Goal: Task Accomplishment & Management: Complete application form

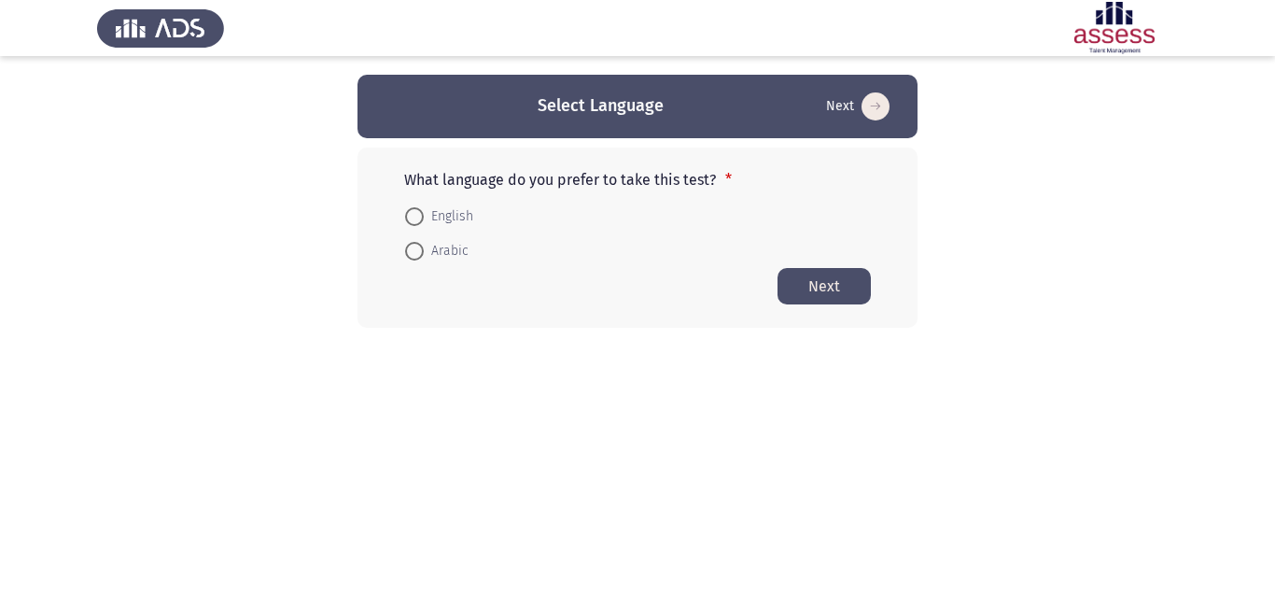
click at [418, 217] on span at bounding box center [414, 216] width 19 height 19
click at [418, 217] on input "English" at bounding box center [414, 216] width 19 height 19
radio input "true"
click at [809, 288] on button "Next" at bounding box center [824, 285] width 93 height 36
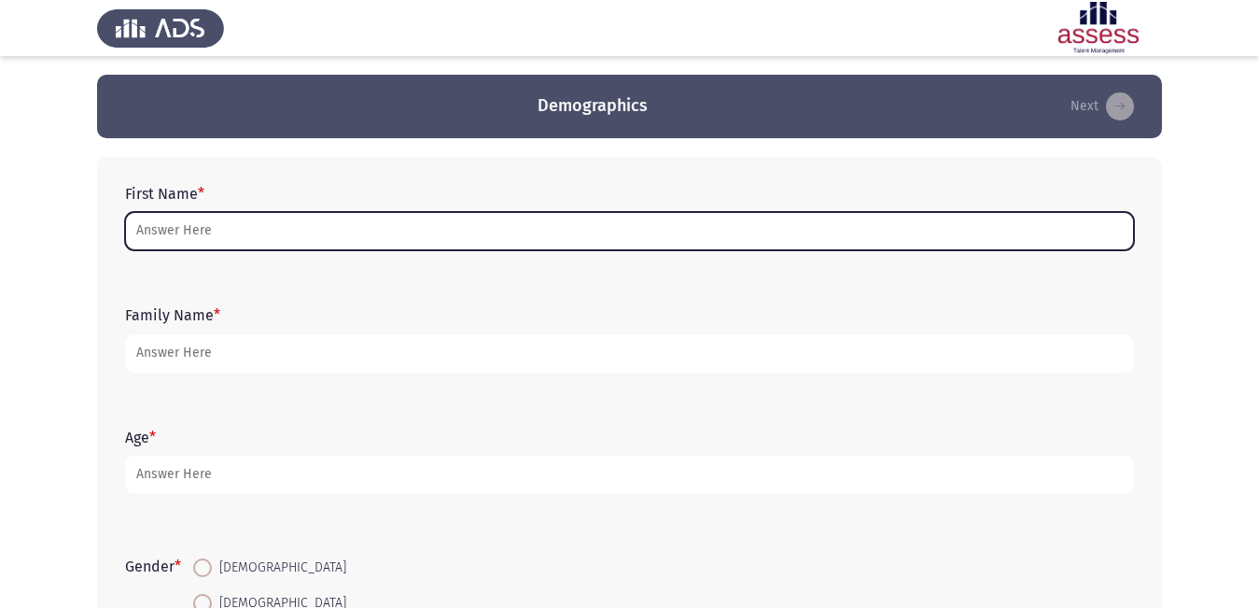
click at [206, 237] on input "First Name *" at bounding box center [629, 231] width 1009 height 38
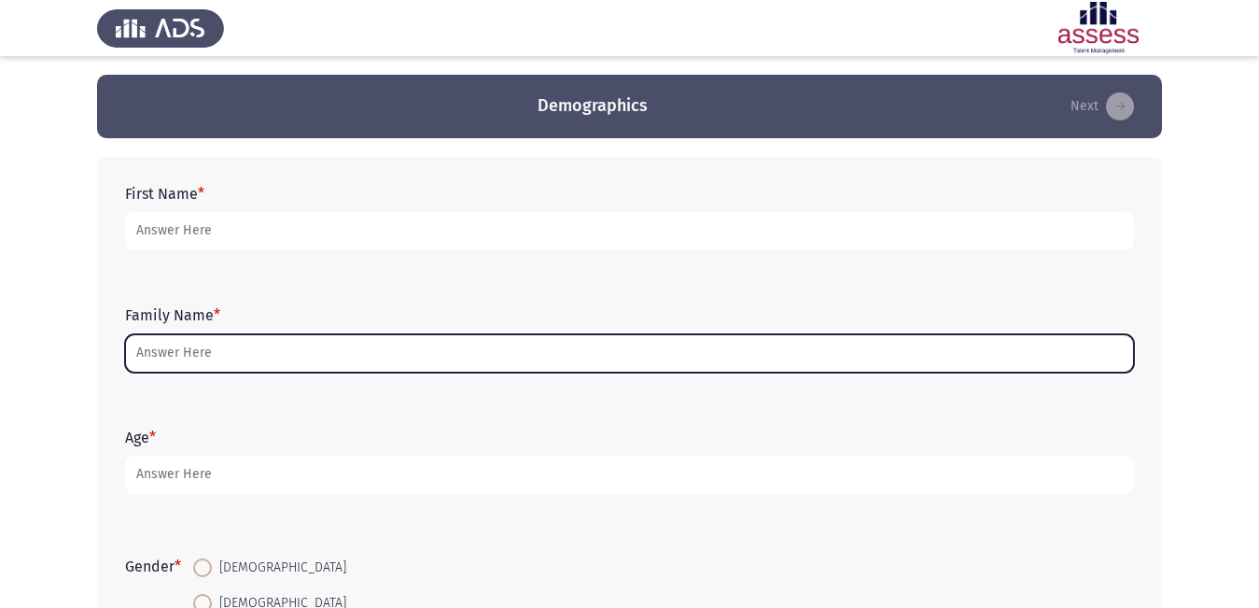
click at [182, 343] on input "Family Name *" at bounding box center [629, 353] width 1009 height 38
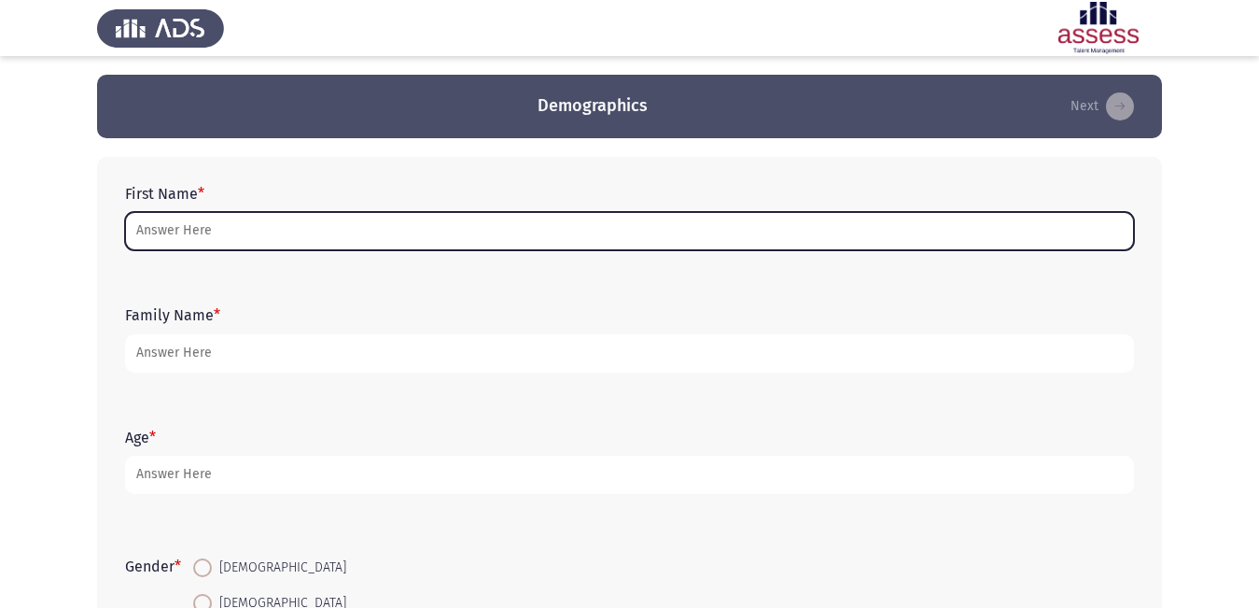
click at [161, 234] on input "First Name *" at bounding box center [629, 231] width 1009 height 38
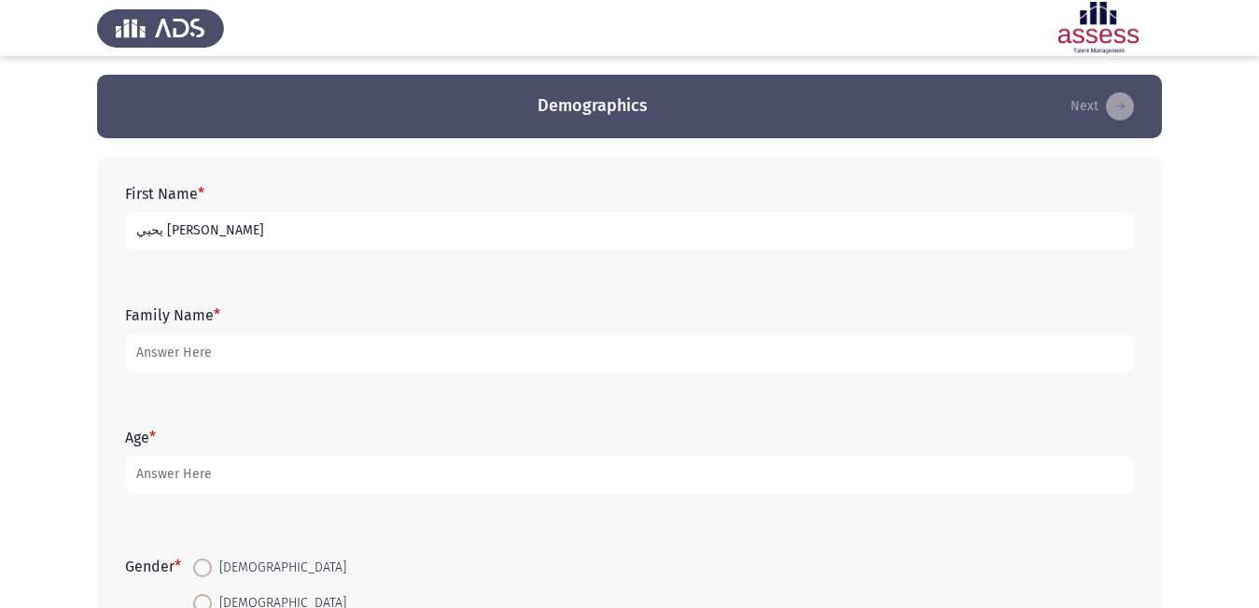
type input "يحيي [PERSON_NAME]"
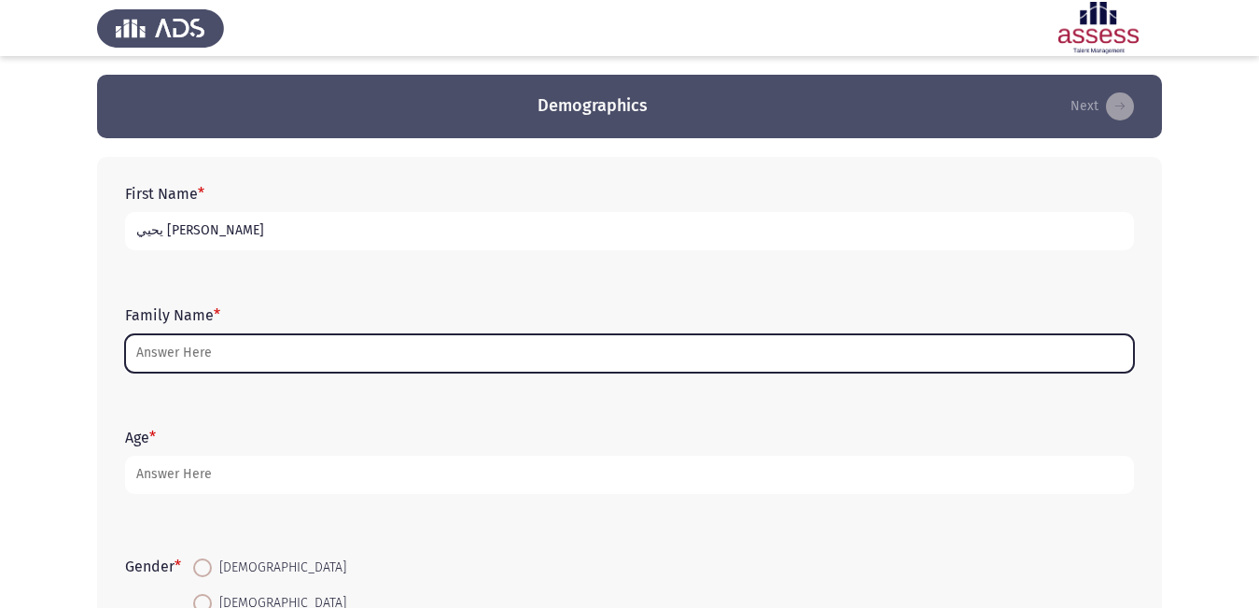
click at [184, 355] on input "Family Name *" at bounding box center [629, 353] width 1009 height 38
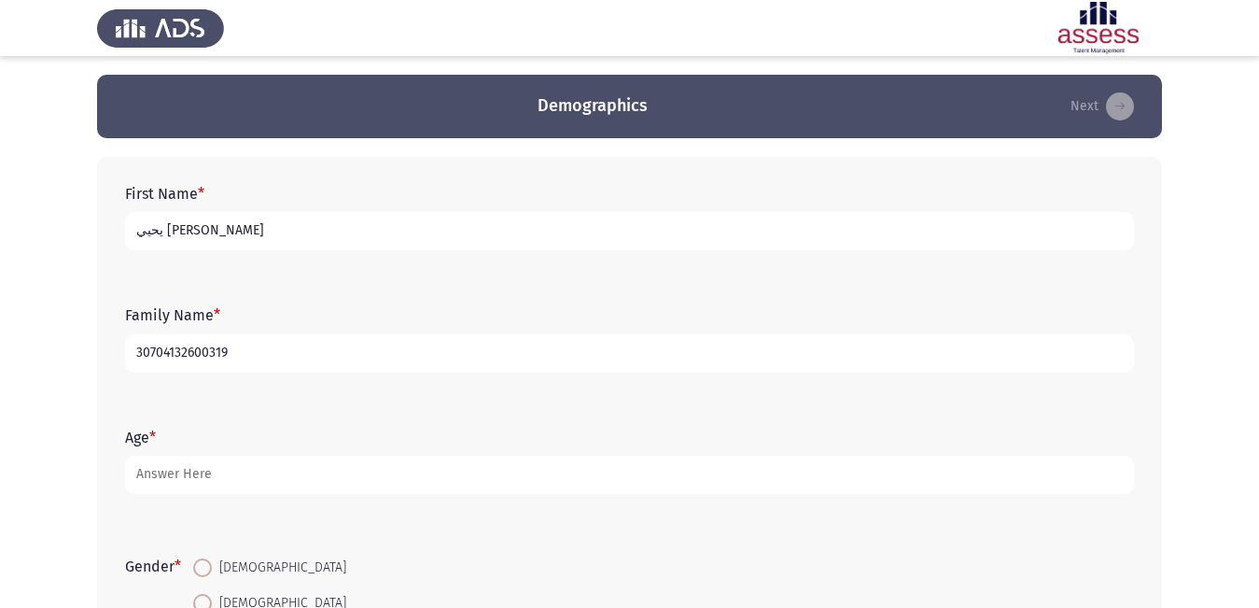
type input "30704132600319"
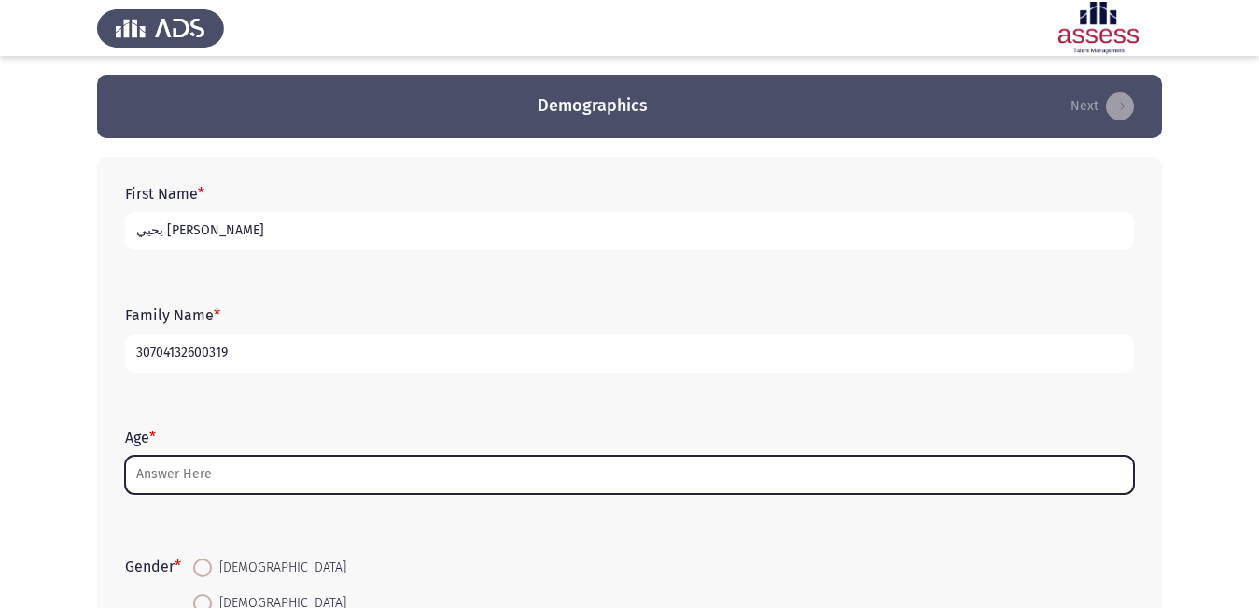
click at [181, 467] on input "Age *" at bounding box center [629, 475] width 1009 height 38
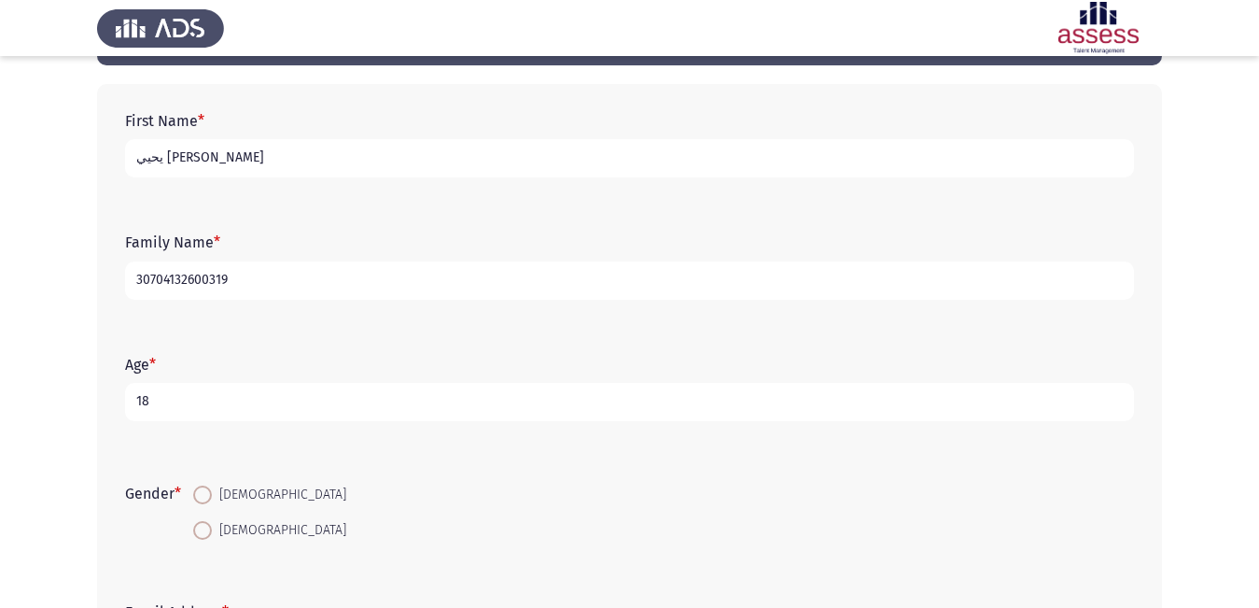
scroll to position [93, 0]
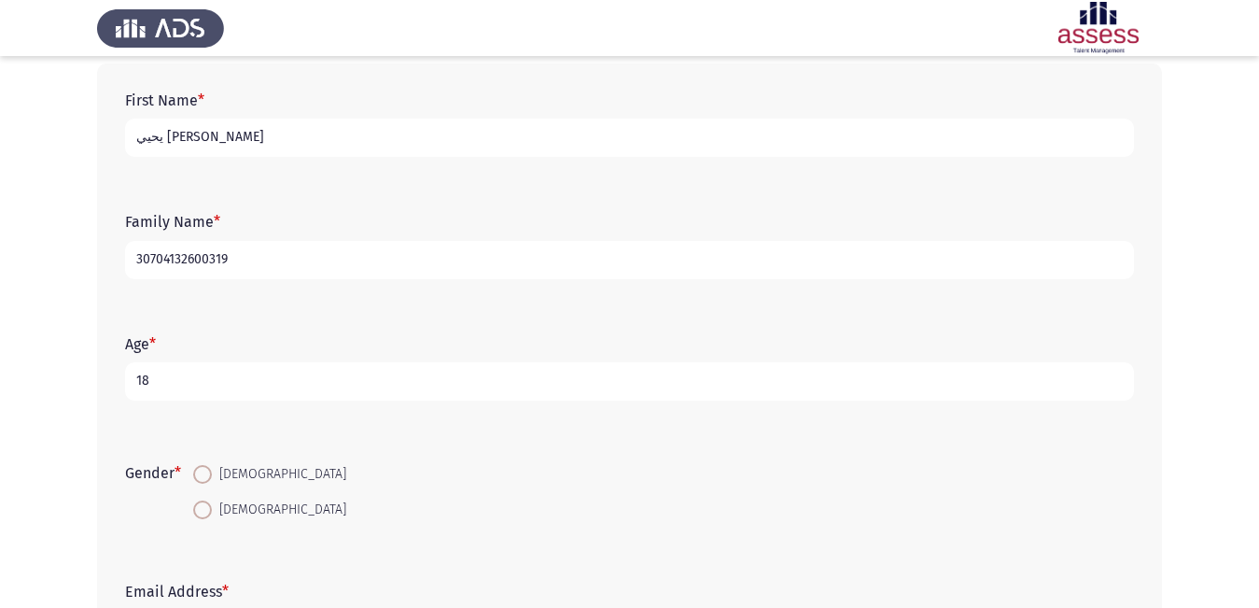
type input "18"
click at [203, 507] on span at bounding box center [202, 509] width 19 height 19
click at [203, 507] on input "[DEMOGRAPHIC_DATA]" at bounding box center [202, 509] width 19 height 19
radio input "true"
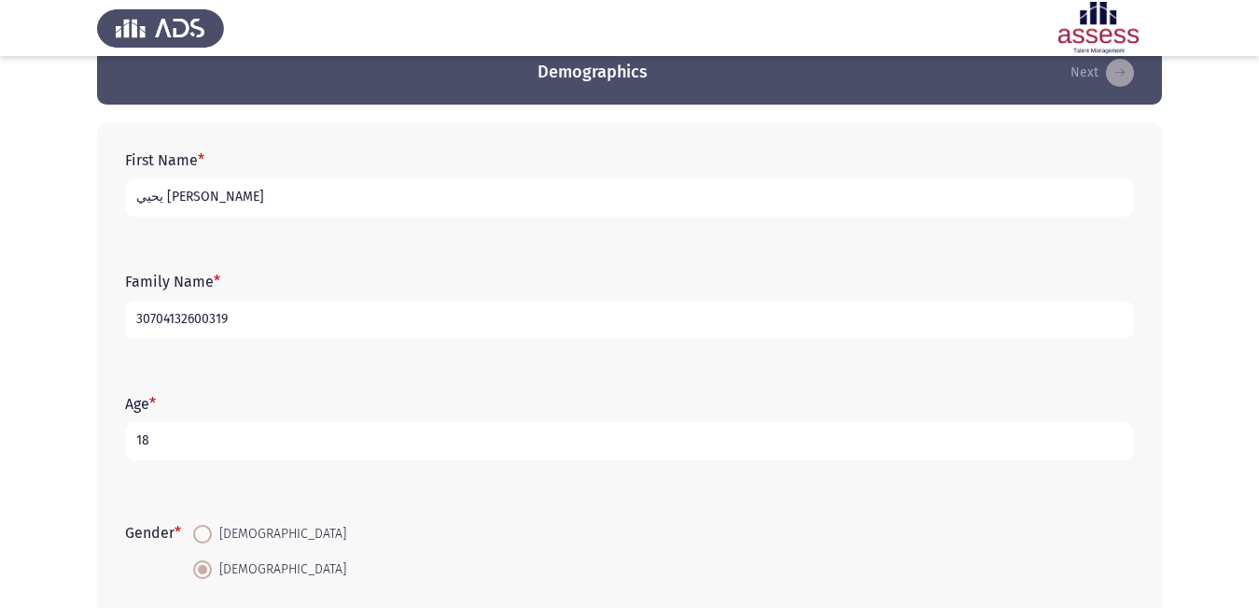
scroll to position [53, 0]
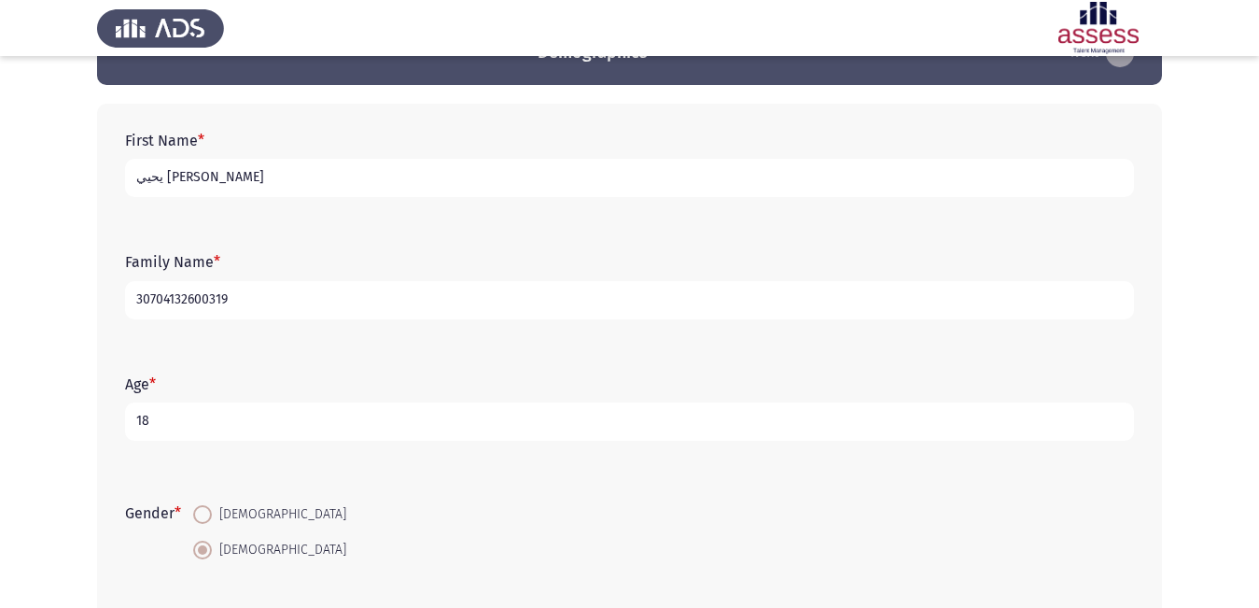
click at [210, 516] on span at bounding box center [202, 514] width 19 height 19
click at [210, 516] on input "[DEMOGRAPHIC_DATA]" at bounding box center [202, 514] width 19 height 19
radio input "true"
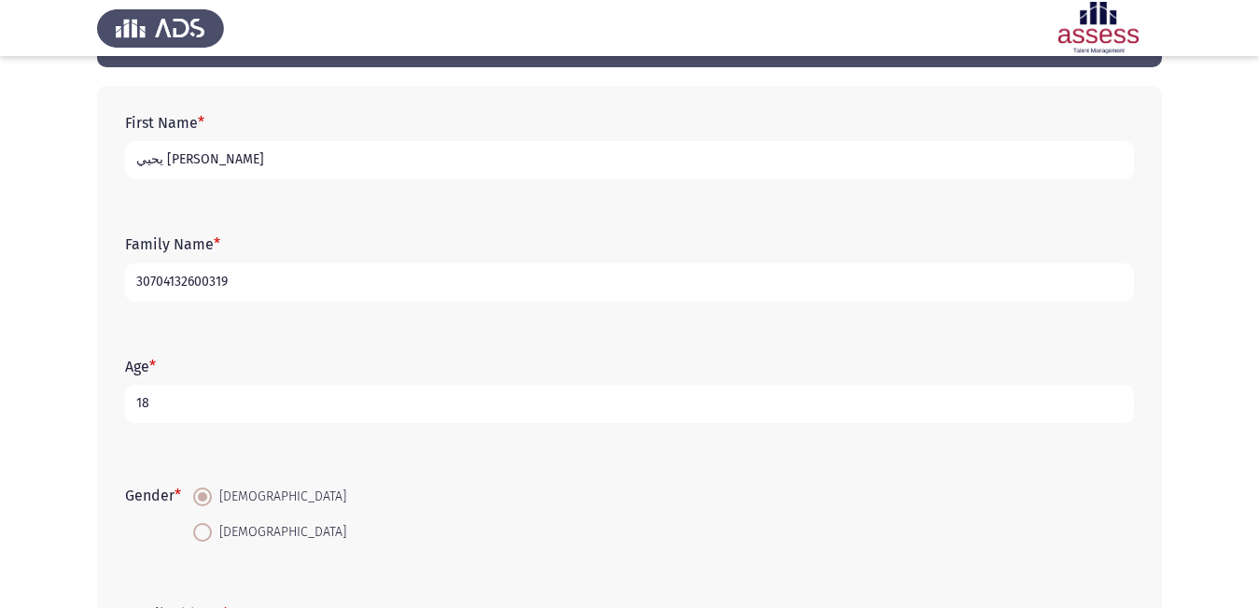
scroll to position [72, 0]
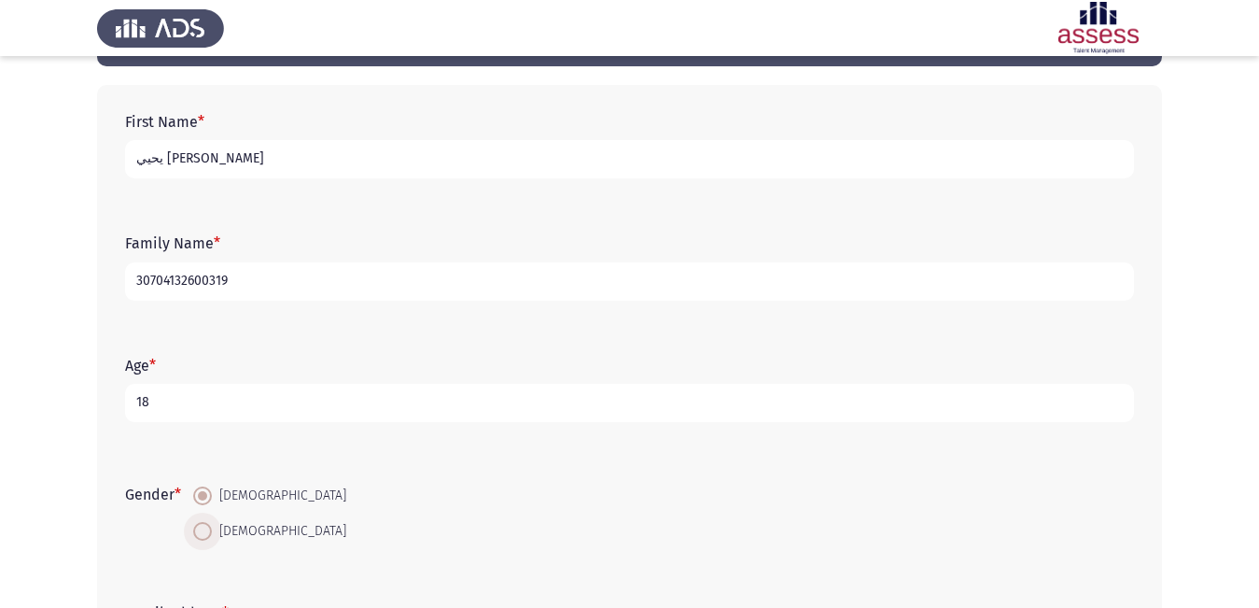
click at [210, 528] on span at bounding box center [202, 531] width 19 height 19
click at [210, 528] on input "[DEMOGRAPHIC_DATA]" at bounding box center [202, 531] width 19 height 19
radio input "true"
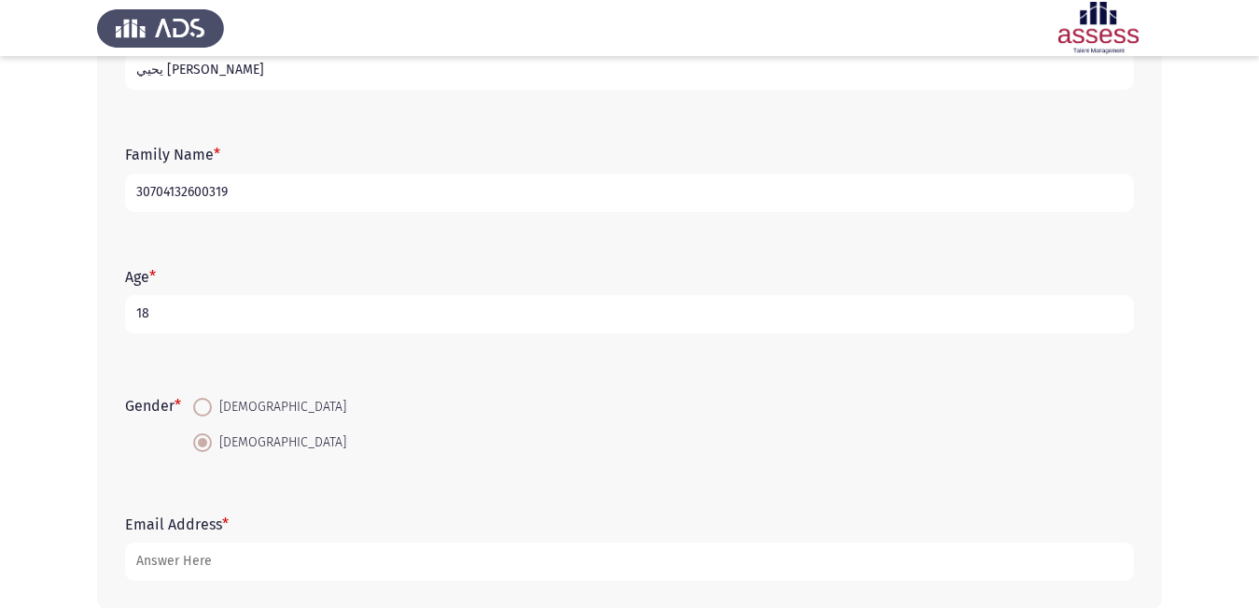
scroll to position [255, 0]
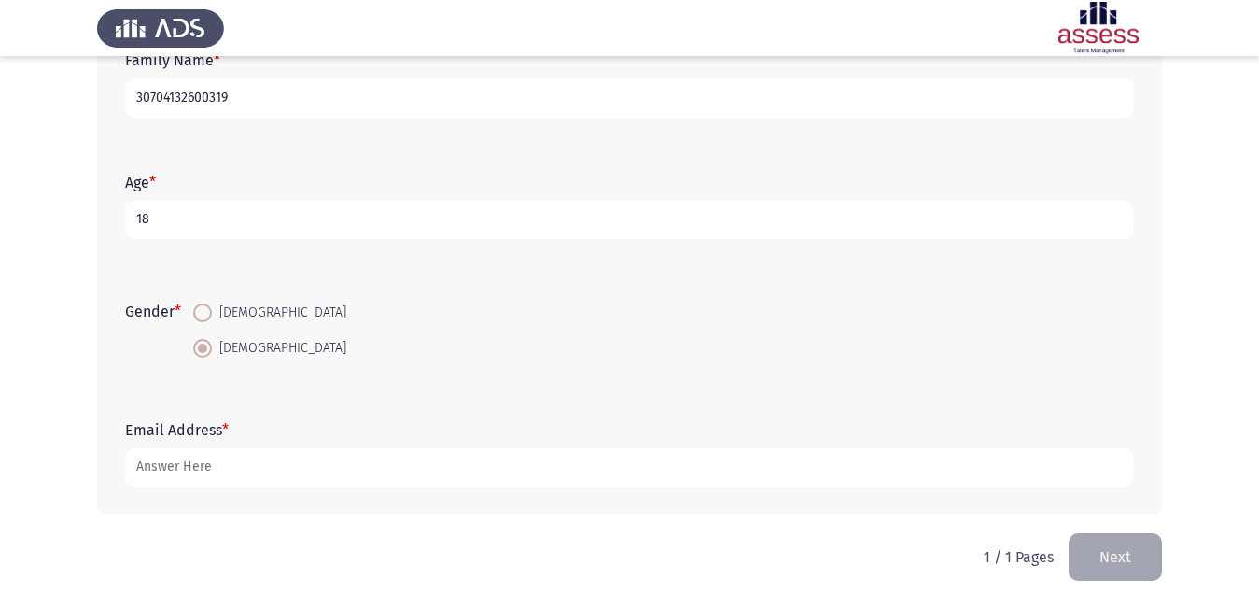
click at [211, 314] on span at bounding box center [202, 312] width 19 height 19
click at [211, 314] on input "[DEMOGRAPHIC_DATA]" at bounding box center [202, 312] width 19 height 19
radio input "true"
click at [201, 344] on span at bounding box center [202, 348] width 19 height 19
click at [201, 344] on input "[DEMOGRAPHIC_DATA]" at bounding box center [202, 348] width 19 height 19
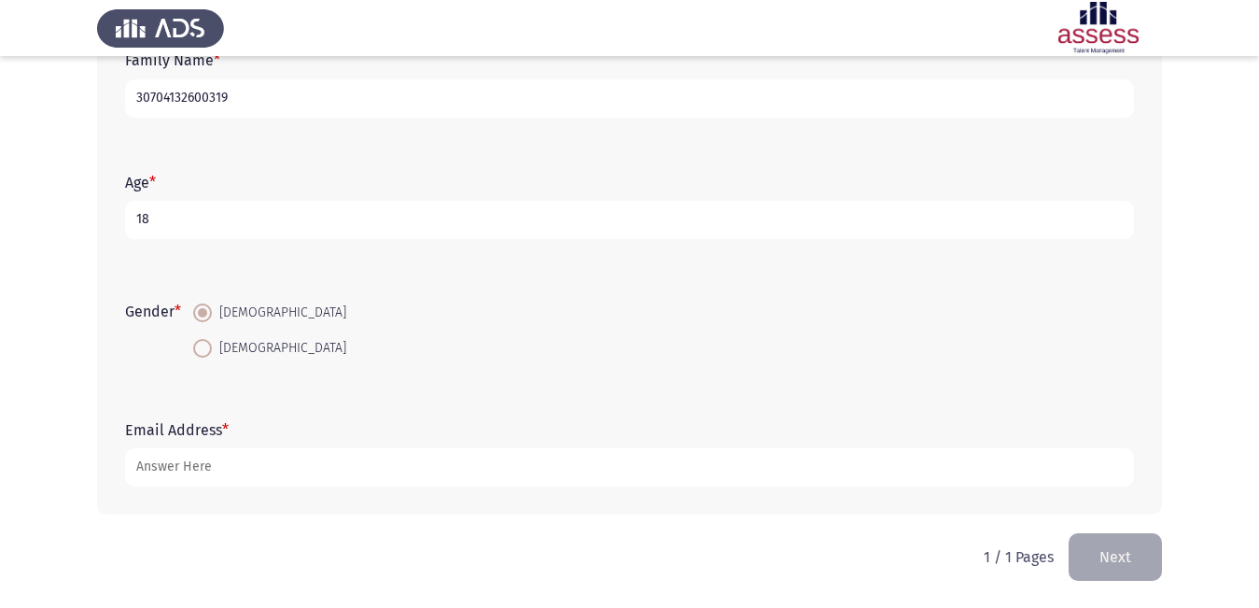
radio input "true"
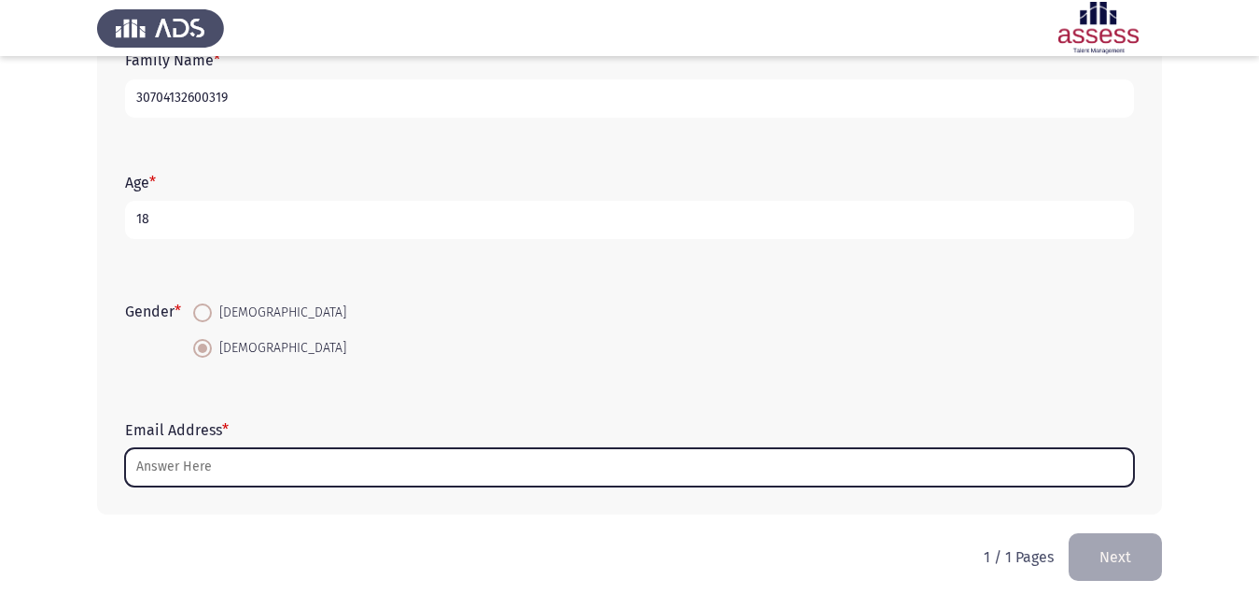
click at [175, 469] on input "Email Address *" at bounding box center [629, 467] width 1009 height 38
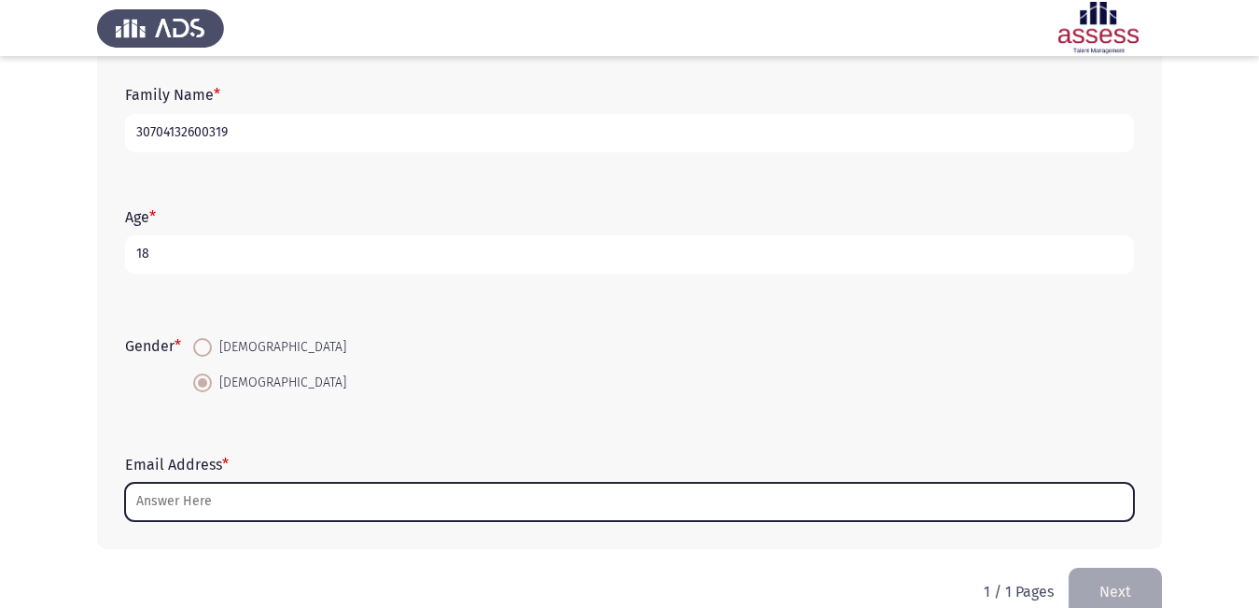
scroll to position [162, 0]
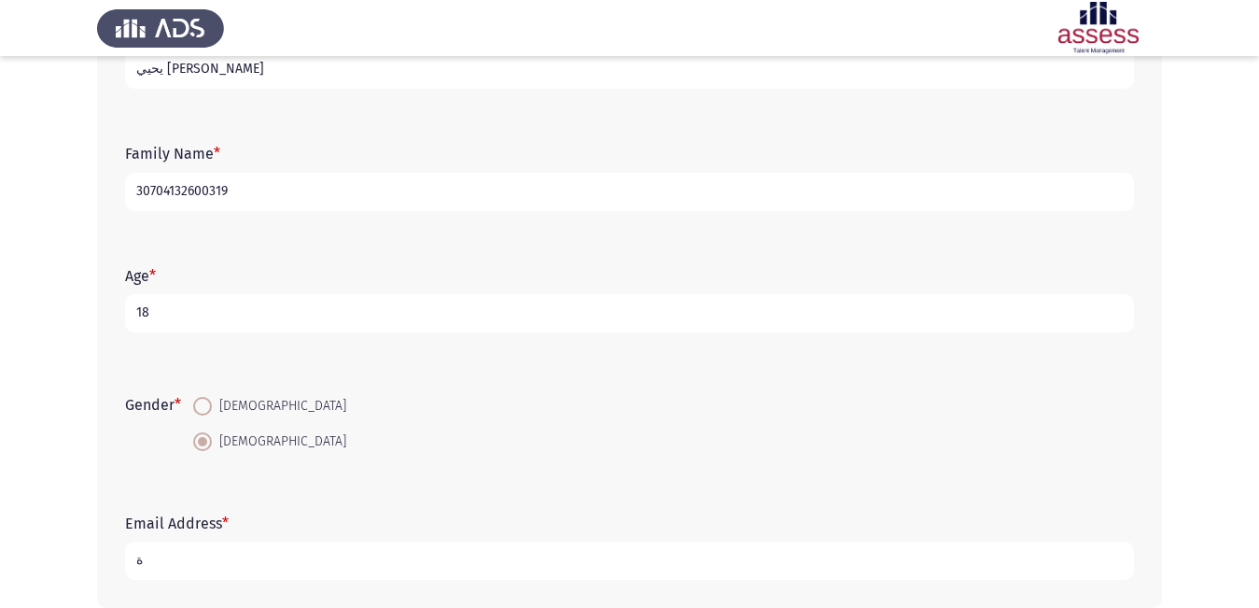
type input "ة"
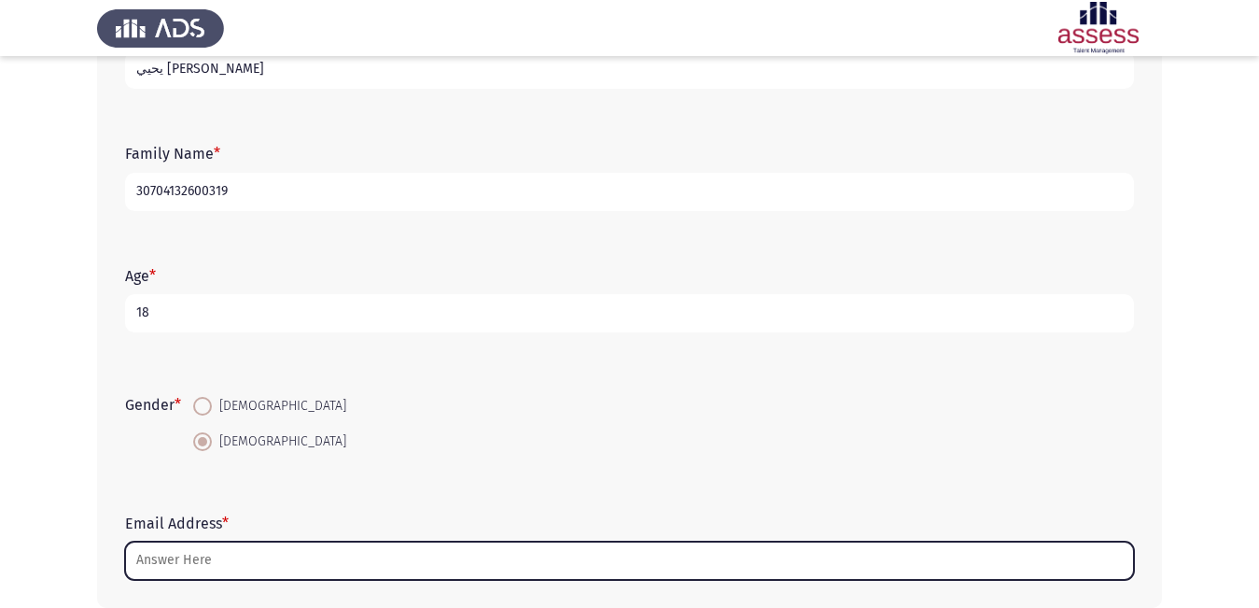
type input "r"
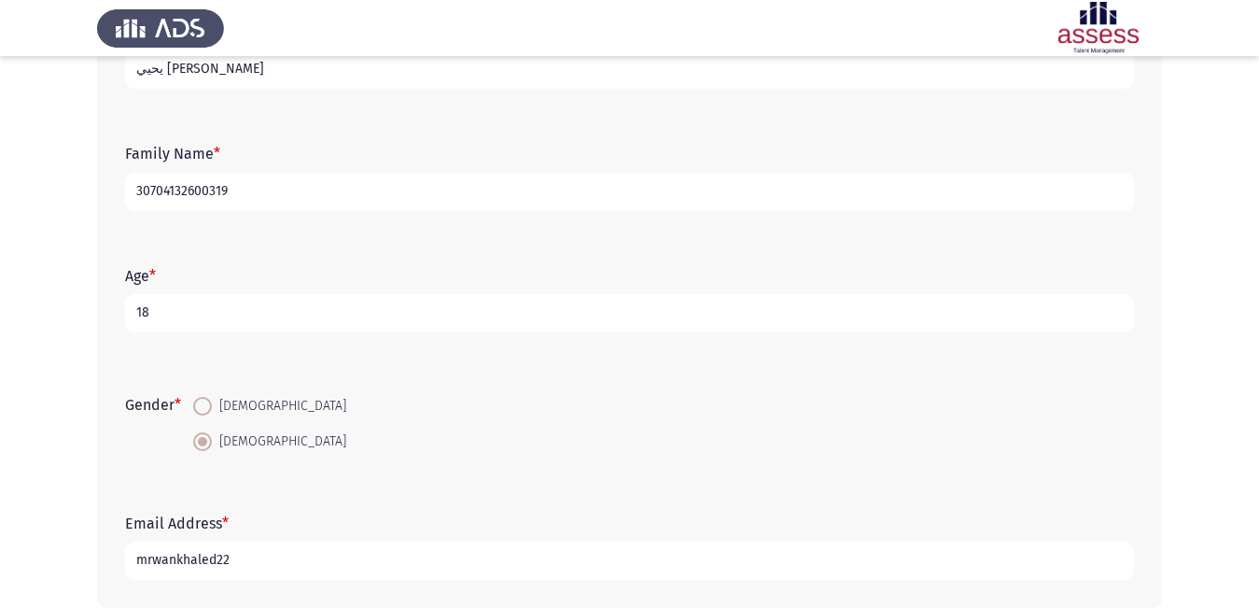
type input "mrwankhaled22"
click at [202, 405] on span at bounding box center [202, 406] width 19 height 19
click at [202, 405] on input "[DEMOGRAPHIC_DATA]" at bounding box center [202, 406] width 19 height 19
radio input "true"
click at [261, 548] on input "mrwankhaled22" at bounding box center [629, 560] width 1009 height 38
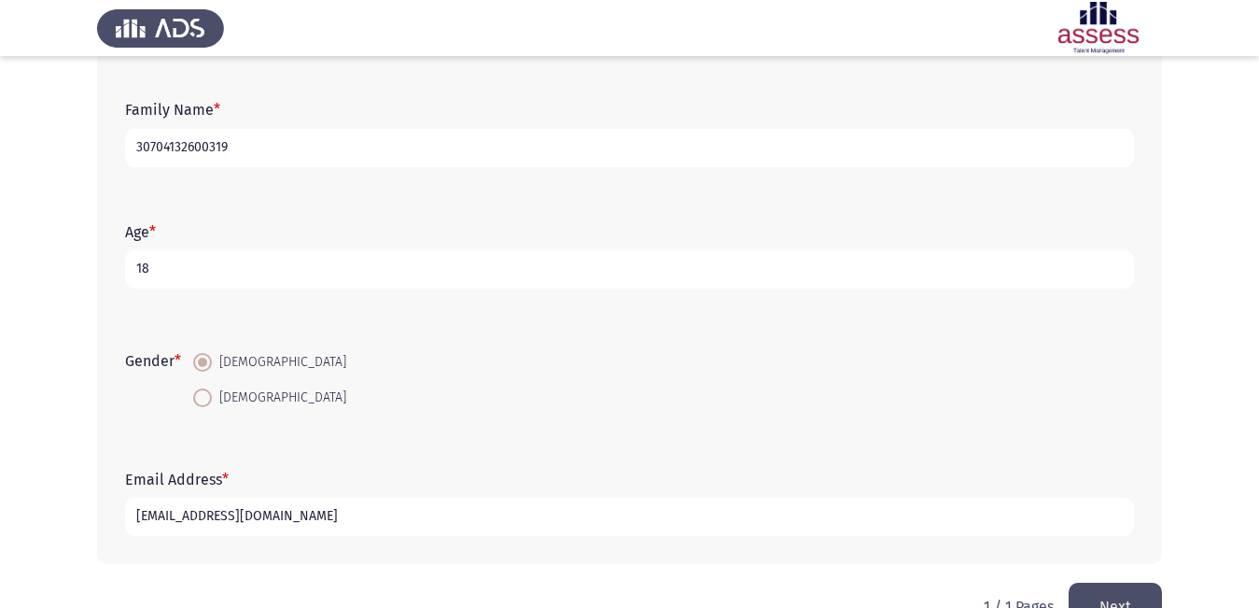
scroll to position [255, 0]
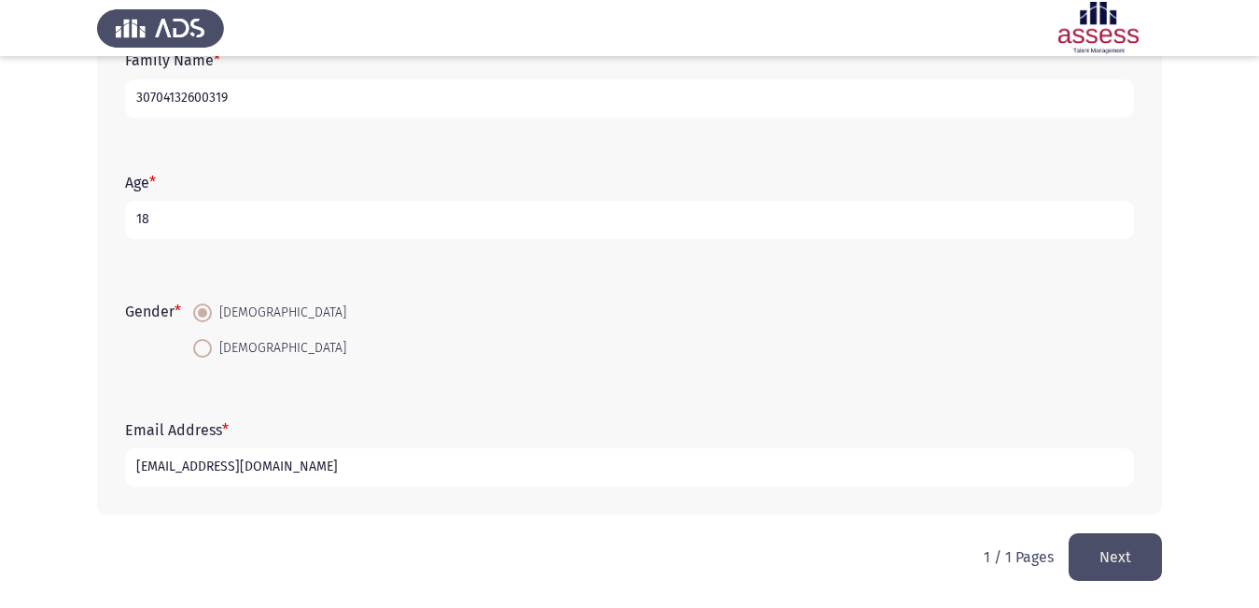
type input "[EMAIL_ADDRESS][DOMAIN_NAME]"
click at [1106, 566] on button "Next" at bounding box center [1115, 557] width 93 height 48
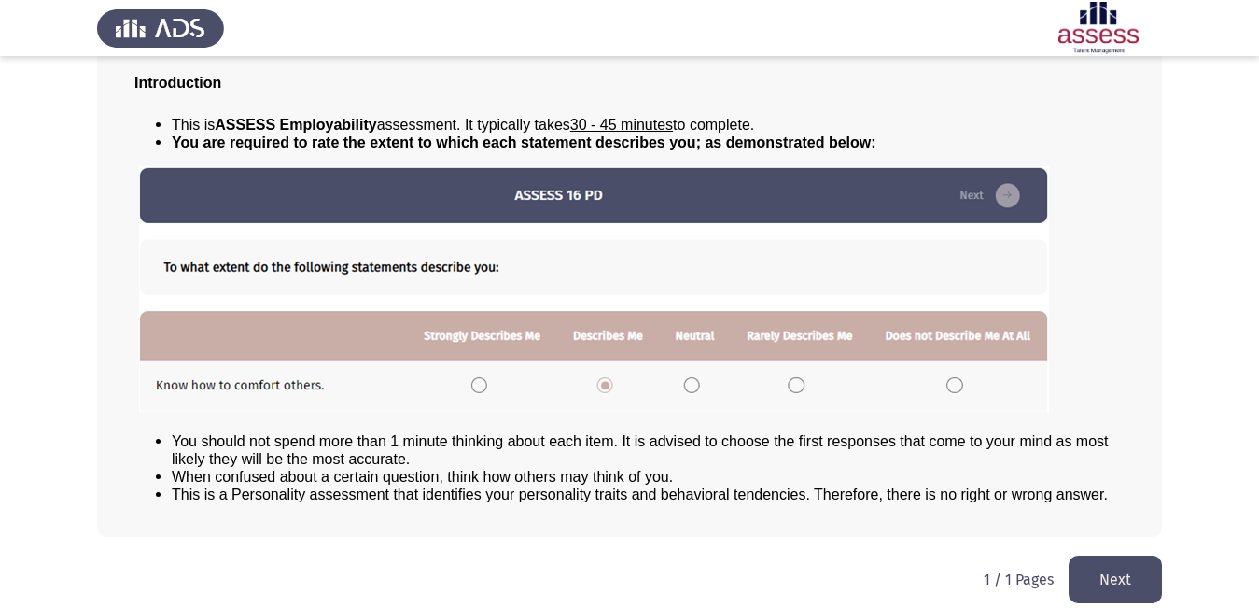
scroll to position [134, 0]
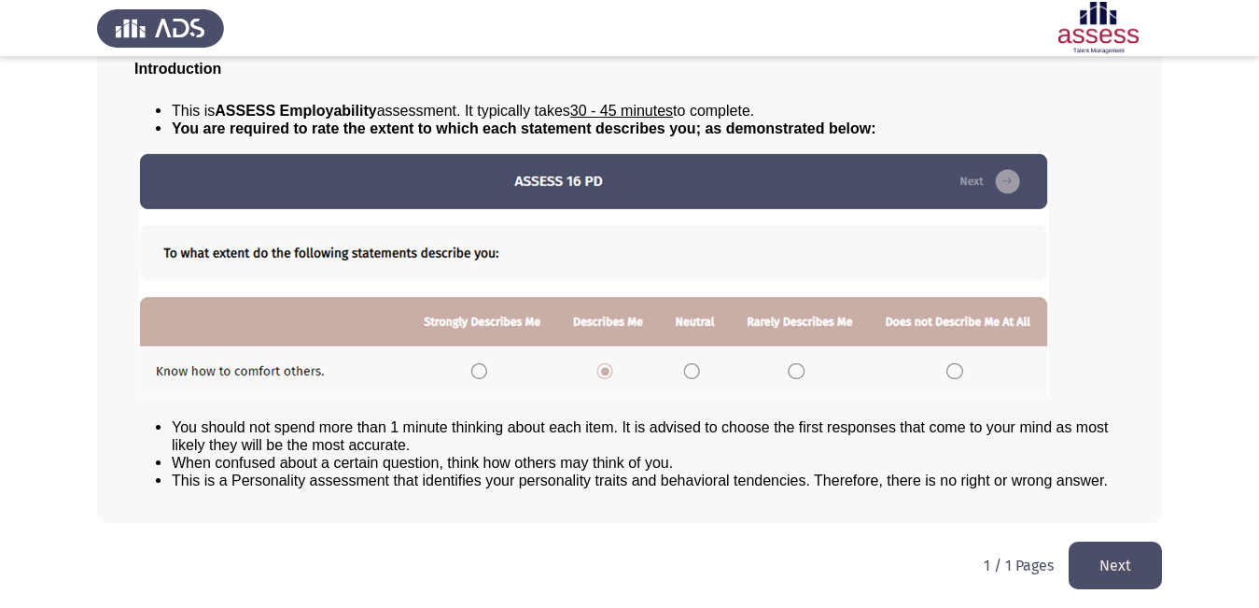
click at [1099, 577] on button "Next" at bounding box center [1115, 565] width 93 height 48
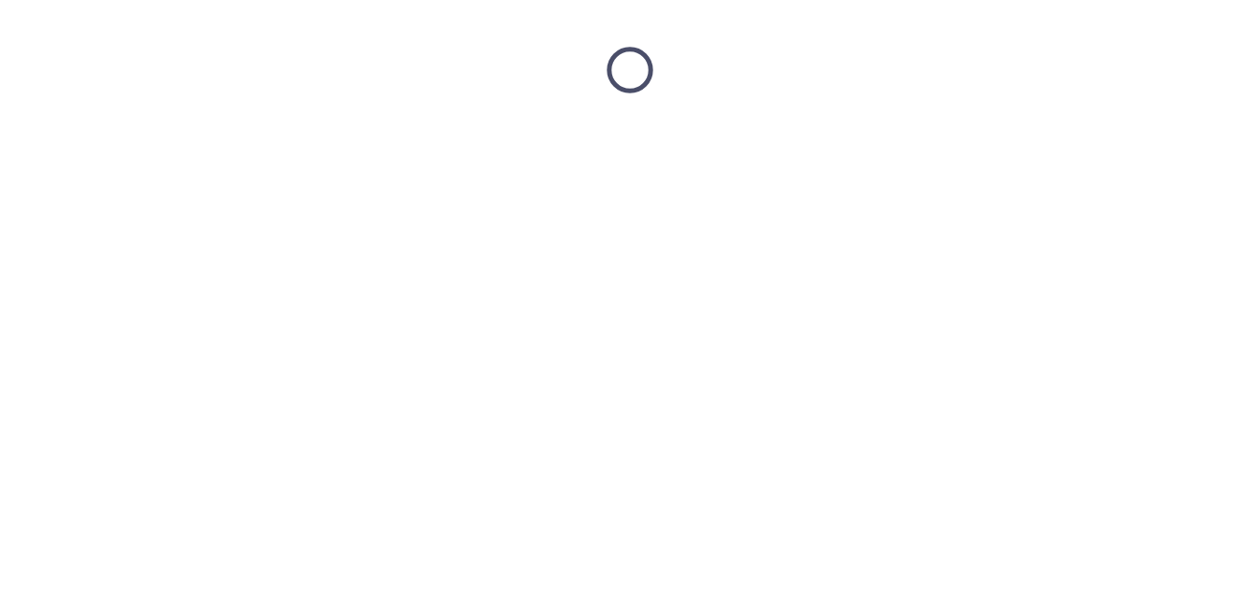
scroll to position [0, 0]
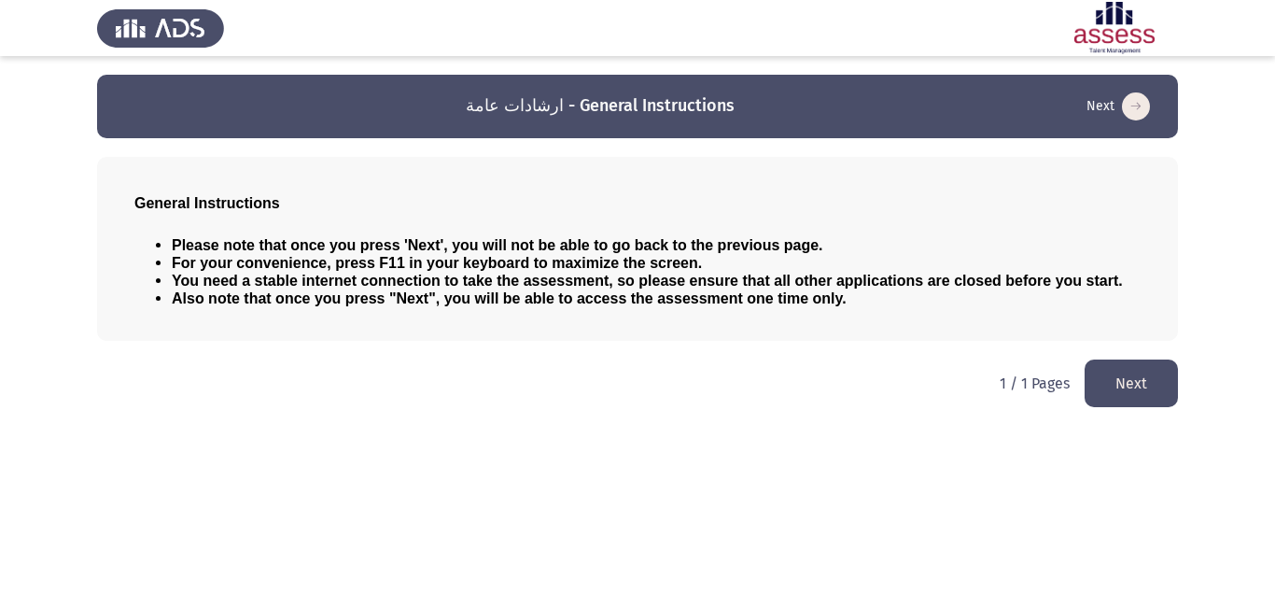
click at [1108, 386] on button "Next" at bounding box center [1131, 383] width 93 height 48
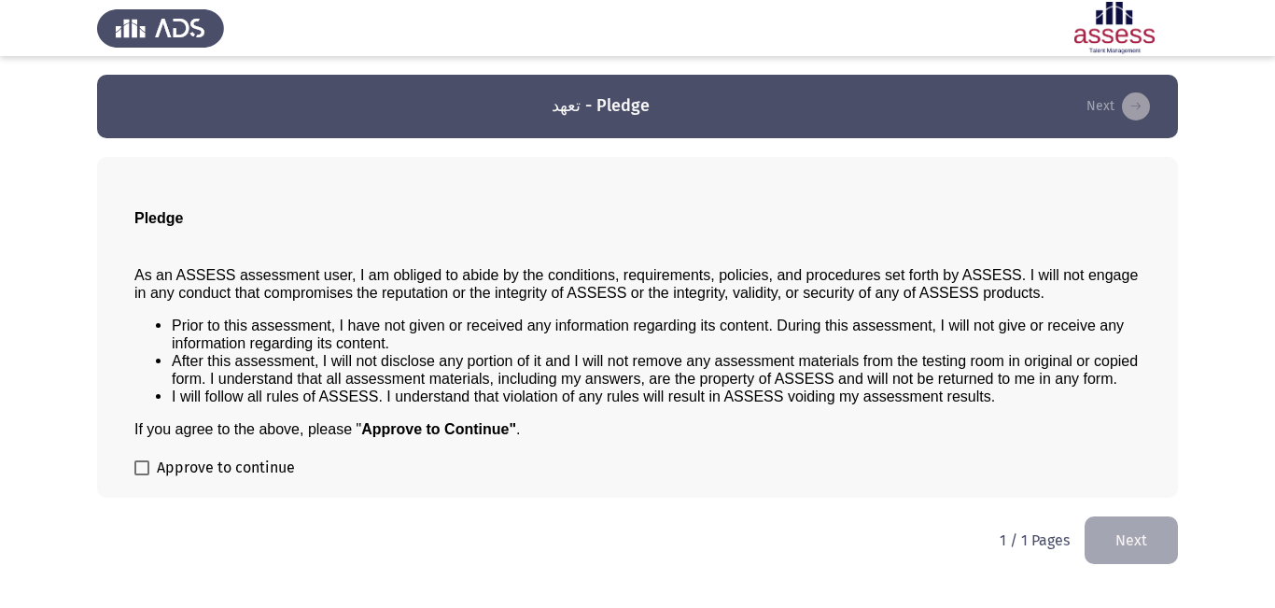
click at [247, 464] on span "Approve to continue" at bounding box center [226, 468] width 138 height 22
click at [142, 475] on input "Approve to continue" at bounding box center [141, 475] width 1 height 1
checkbox input "true"
click at [1128, 539] on button "Next" at bounding box center [1131, 540] width 93 height 48
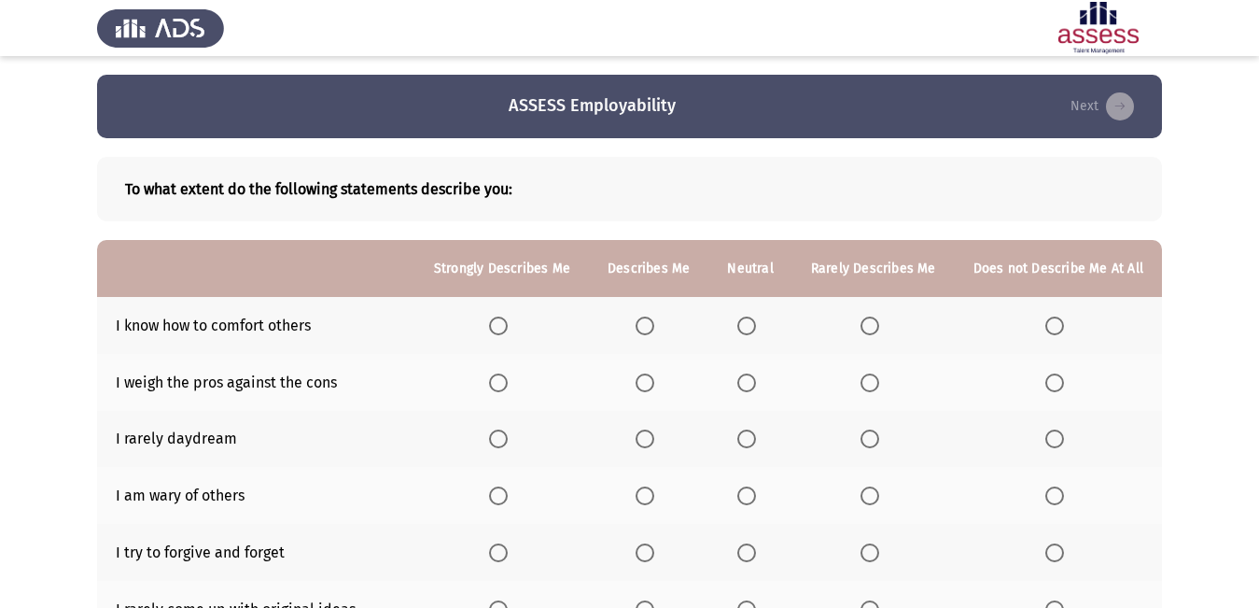
click at [756, 327] on span "Select an option" at bounding box center [747, 325] width 19 height 19
click at [756, 327] on input "Select an option" at bounding box center [747, 325] width 19 height 19
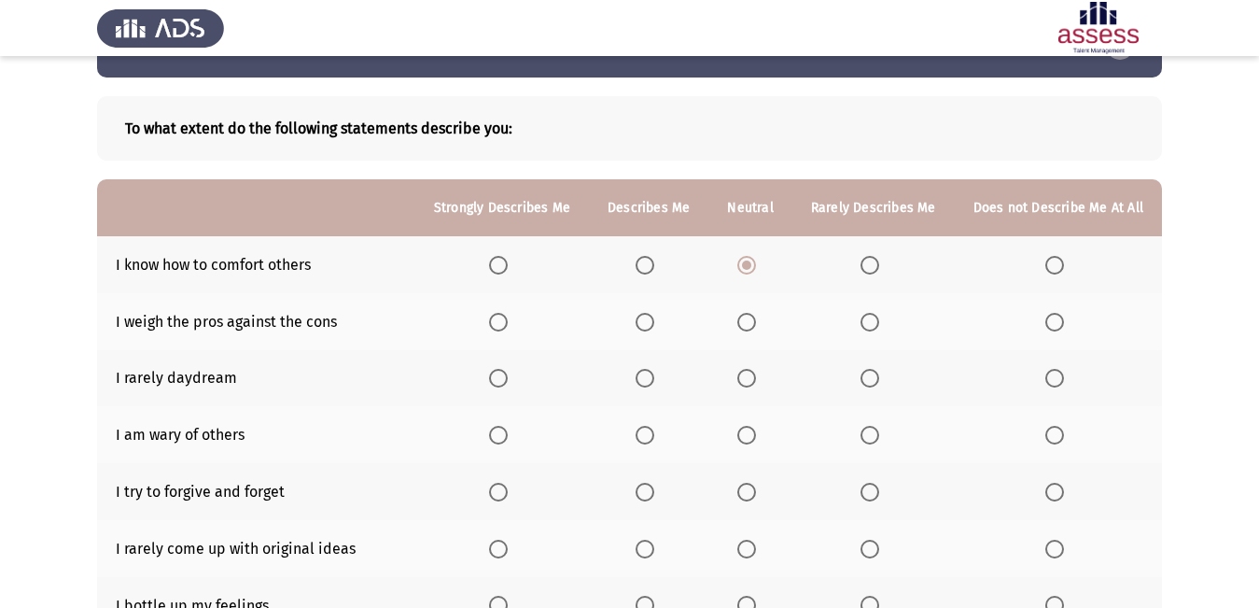
scroll to position [93, 0]
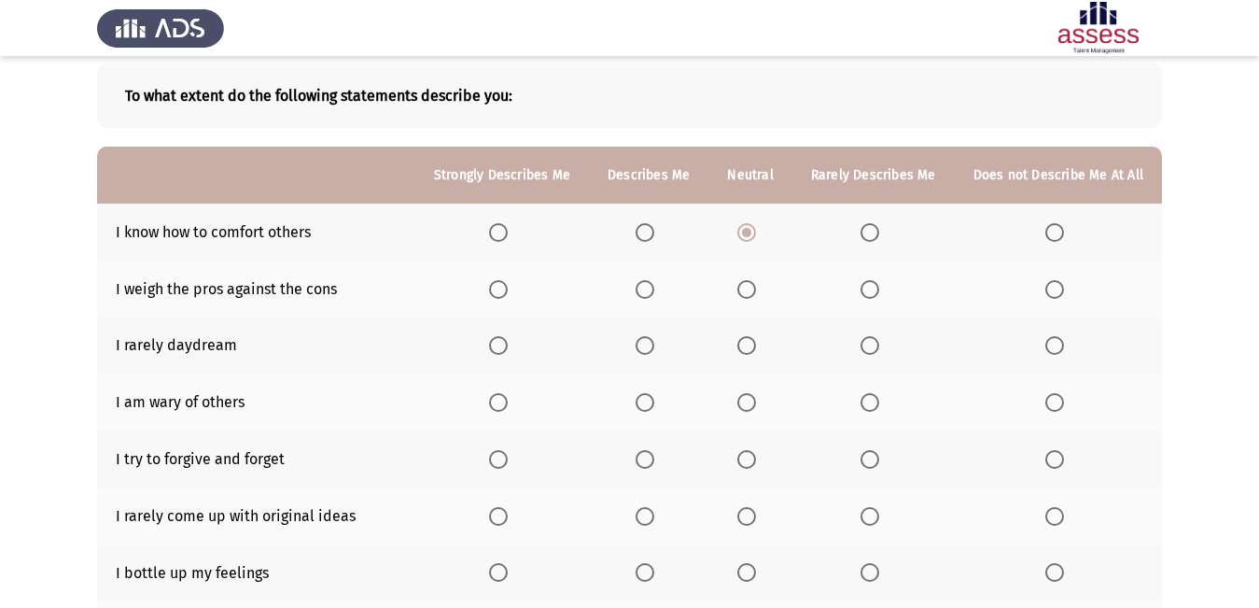
click at [499, 289] on span "Select an option" at bounding box center [499, 289] width 0 height 0
click at [508, 288] on input "Select an option" at bounding box center [498, 289] width 19 height 19
click at [746, 350] on span "Select an option" at bounding box center [747, 345] width 19 height 19
click at [746, 350] on input "Select an option" at bounding box center [747, 345] width 19 height 19
click at [506, 404] on span "Select an option" at bounding box center [498, 402] width 19 height 19
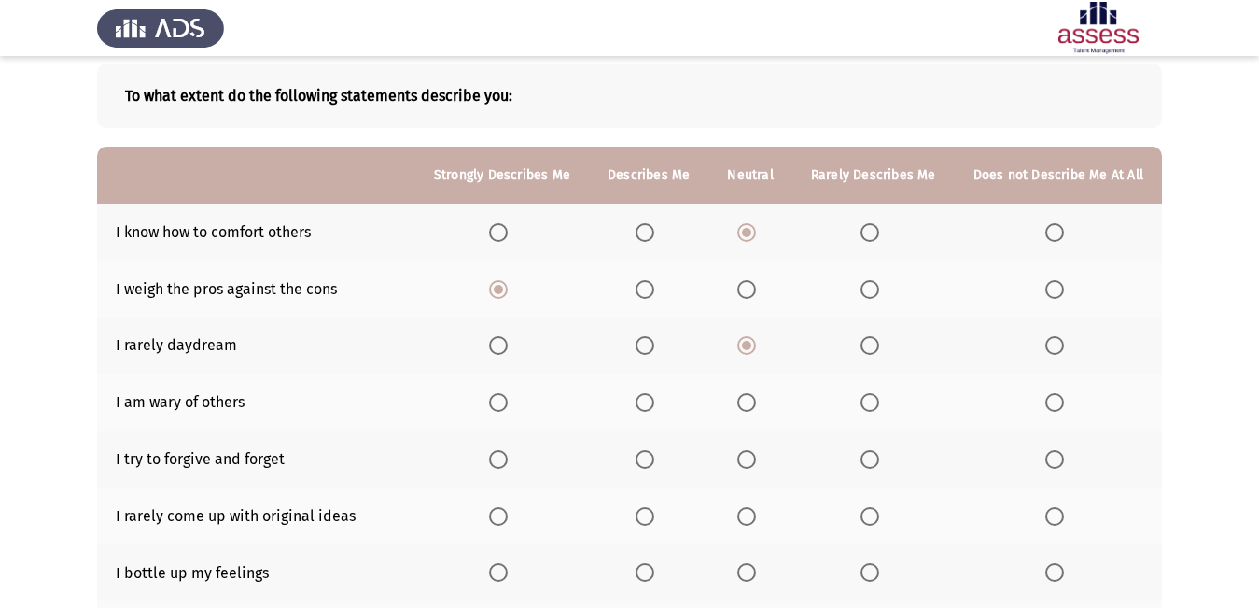
click at [506, 404] on input "Select an option" at bounding box center [498, 402] width 19 height 19
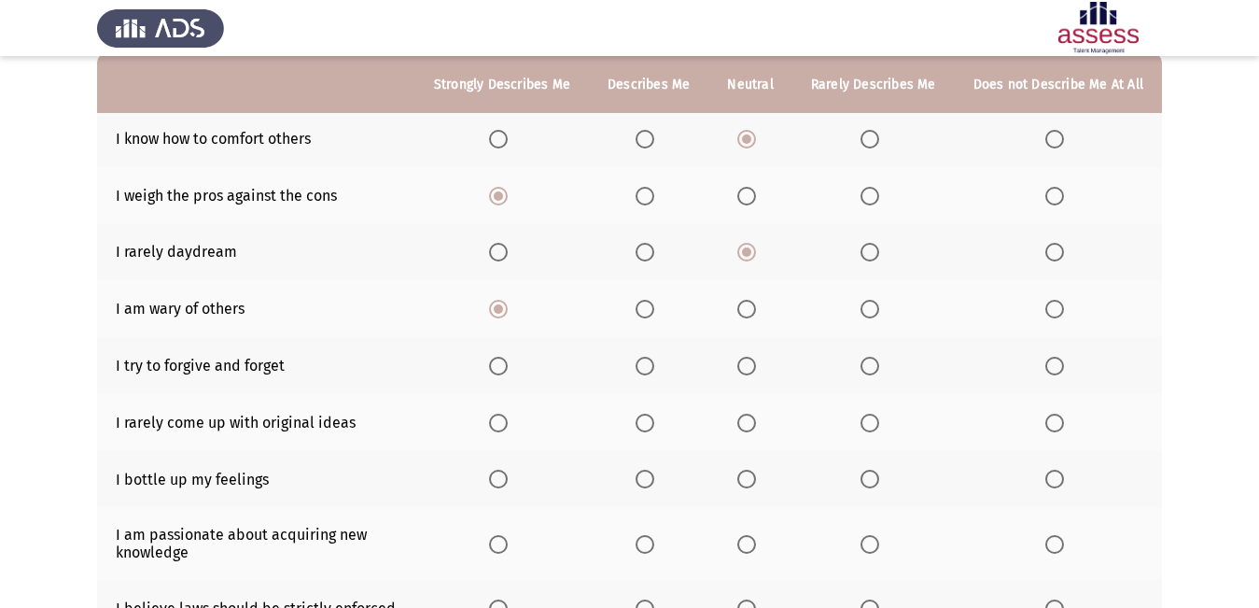
click at [1046, 361] on th at bounding box center [1058, 365] width 207 height 57
click at [1064, 359] on span "Select an option" at bounding box center [1055, 366] width 19 height 19
click at [1064, 359] on input "Select an option" at bounding box center [1055, 366] width 19 height 19
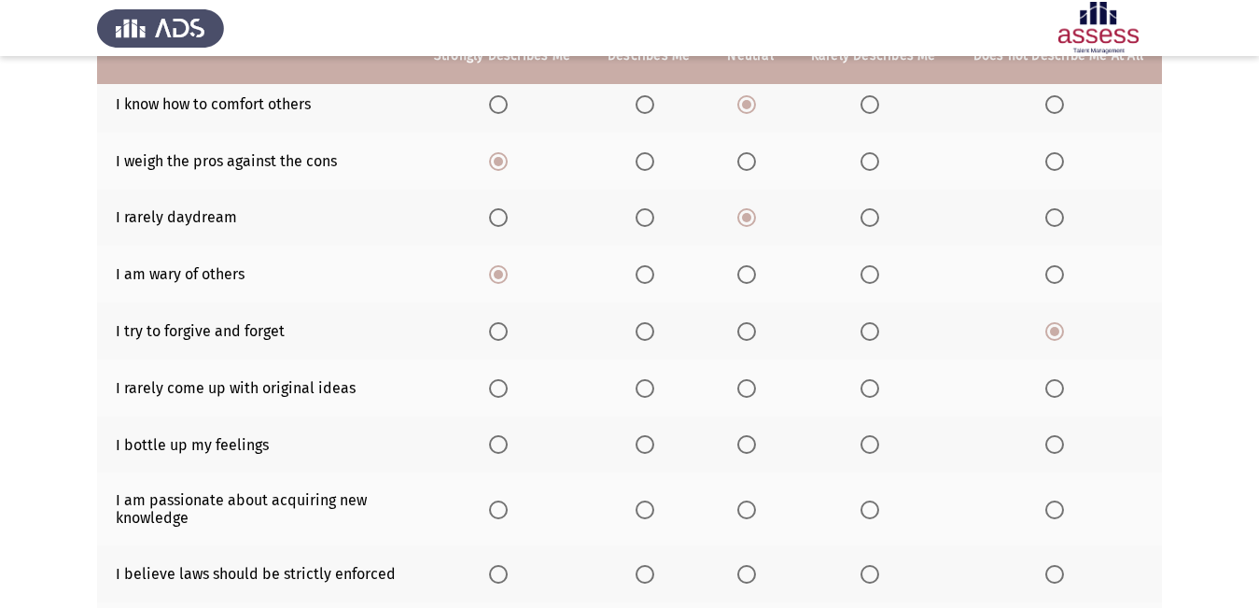
scroll to position [280, 0]
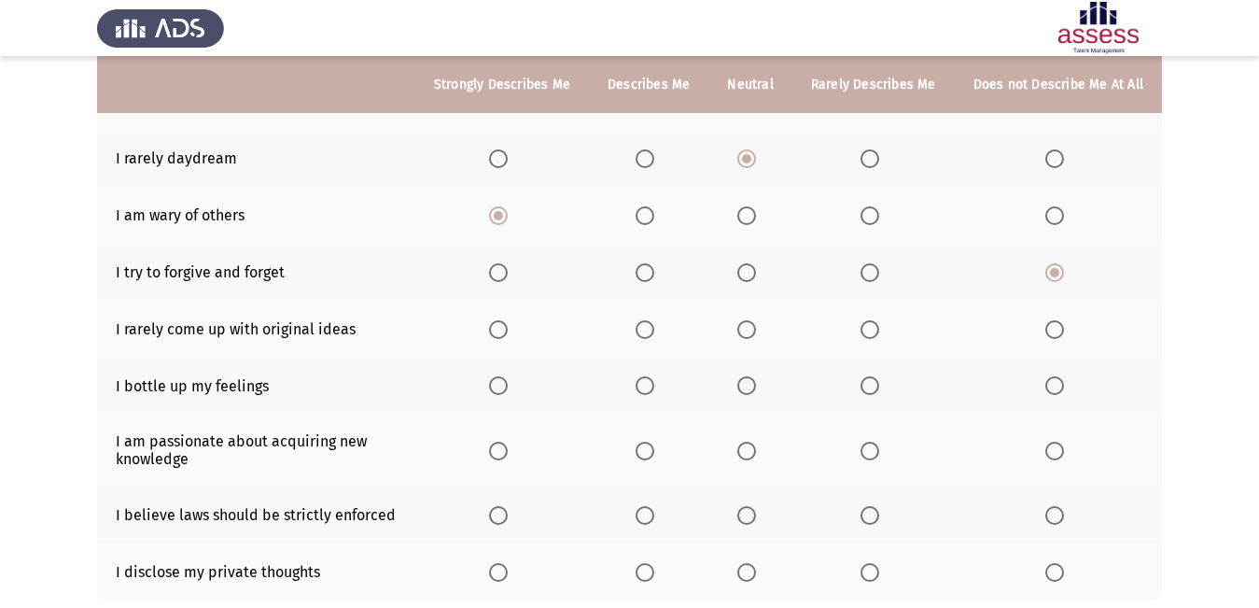
click at [749, 324] on span "Select an option" at bounding box center [747, 329] width 19 height 19
click at [749, 324] on input "Select an option" at bounding box center [747, 329] width 19 height 19
click at [508, 381] on span "Select an option" at bounding box center [498, 385] width 19 height 19
click at [508, 381] on input "Select an option" at bounding box center [498, 385] width 19 height 19
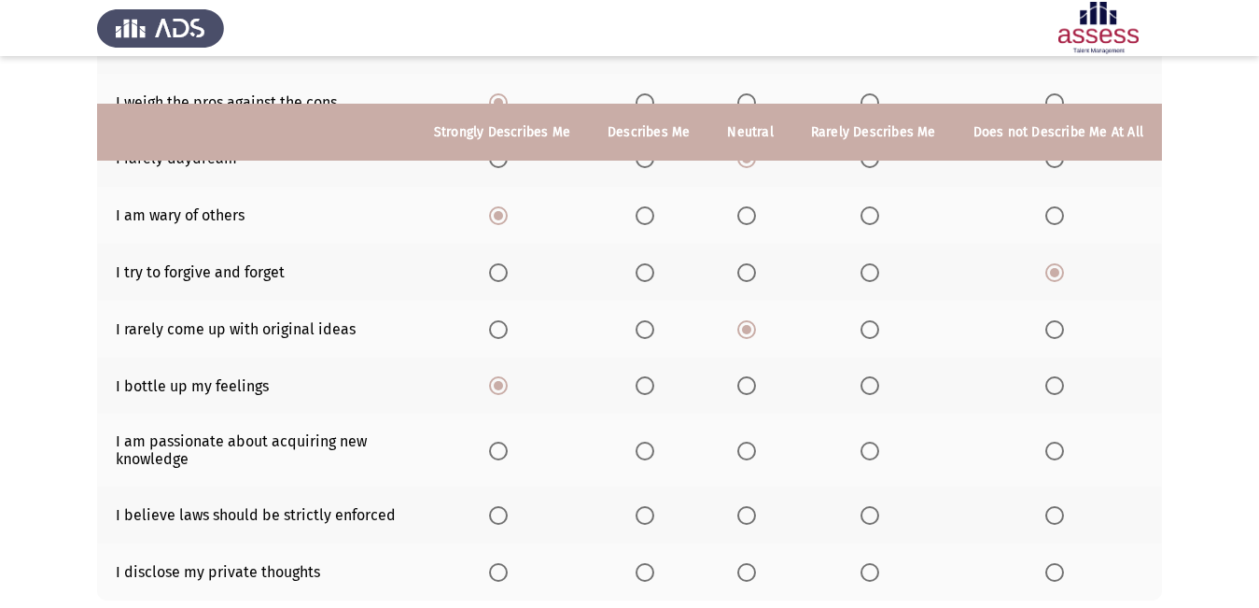
scroll to position [373, 0]
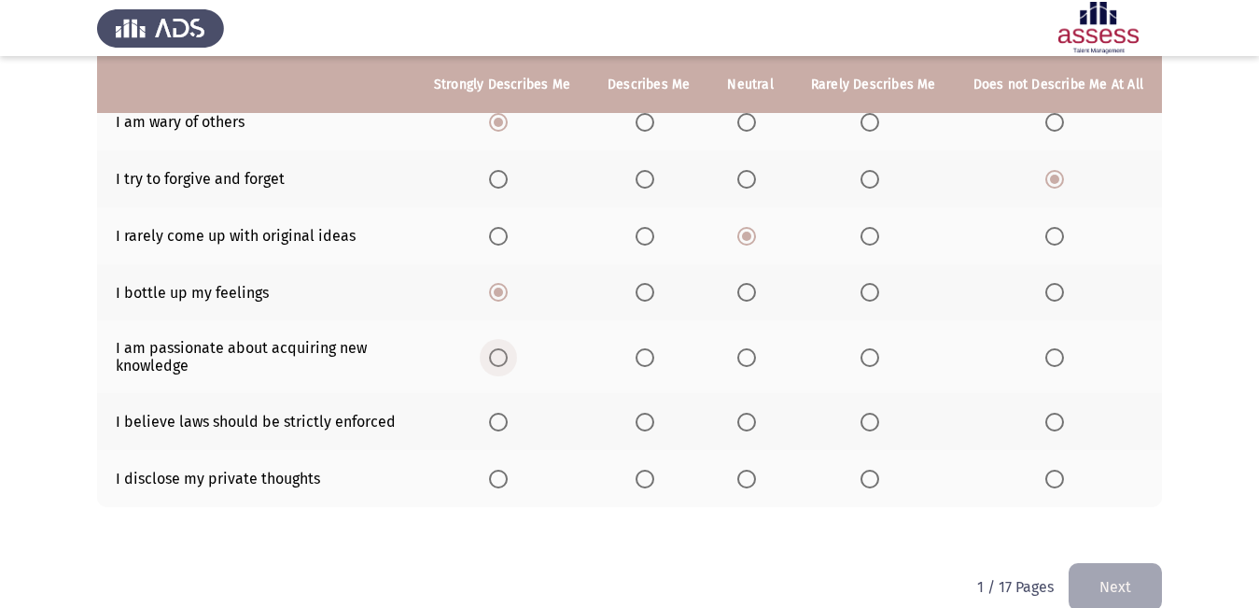
click at [508, 349] on span "Select an option" at bounding box center [498, 357] width 19 height 19
click at [508, 349] on input "Select an option" at bounding box center [498, 357] width 19 height 19
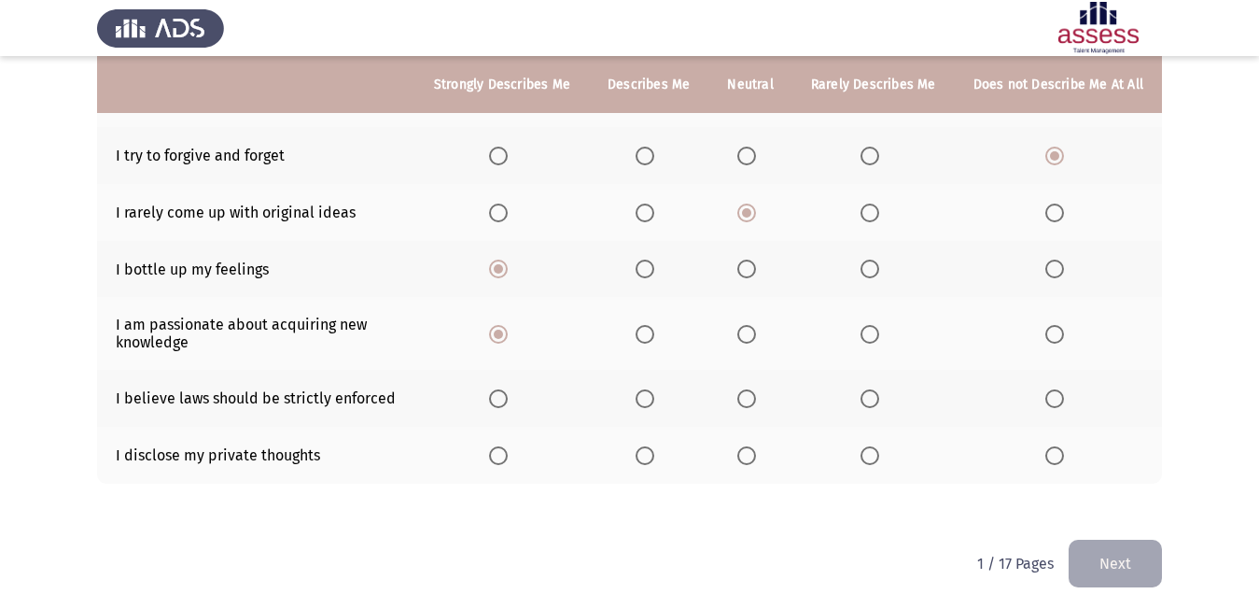
scroll to position [403, 0]
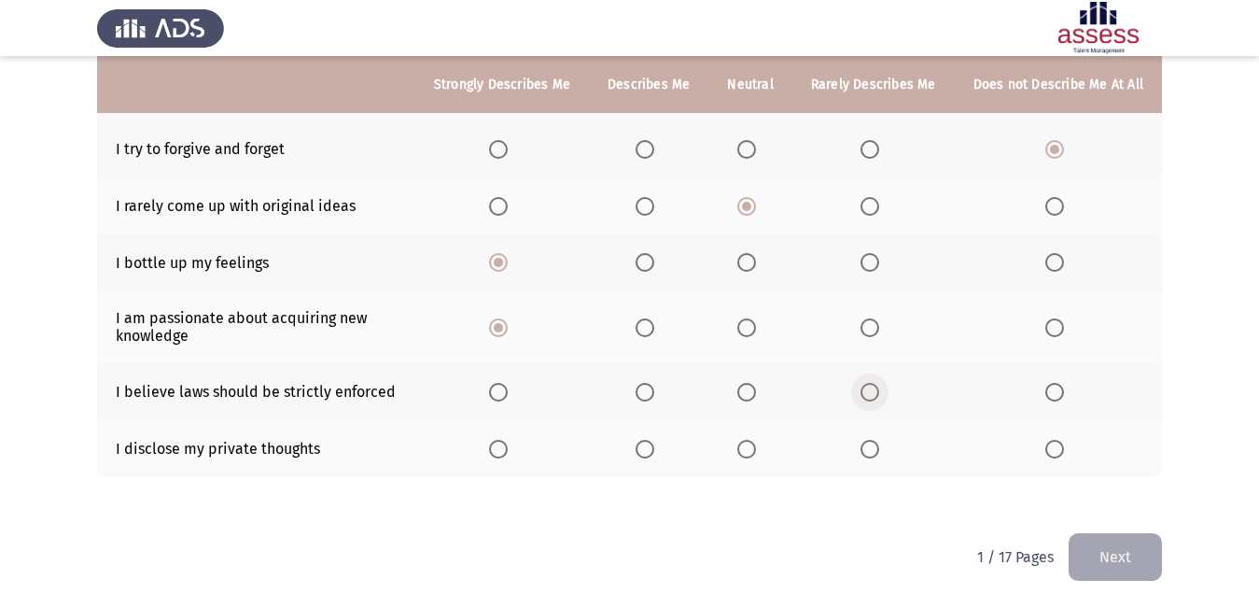
click at [868, 389] on span "Select an option" at bounding box center [870, 392] width 19 height 19
click at [868, 389] on input "Select an option" at bounding box center [870, 392] width 19 height 19
click at [745, 450] on span "Select an option" at bounding box center [747, 449] width 19 height 19
click at [745, 450] on input "Select an option" at bounding box center [747, 449] width 19 height 19
click at [1097, 554] on button "Next" at bounding box center [1115, 557] width 93 height 48
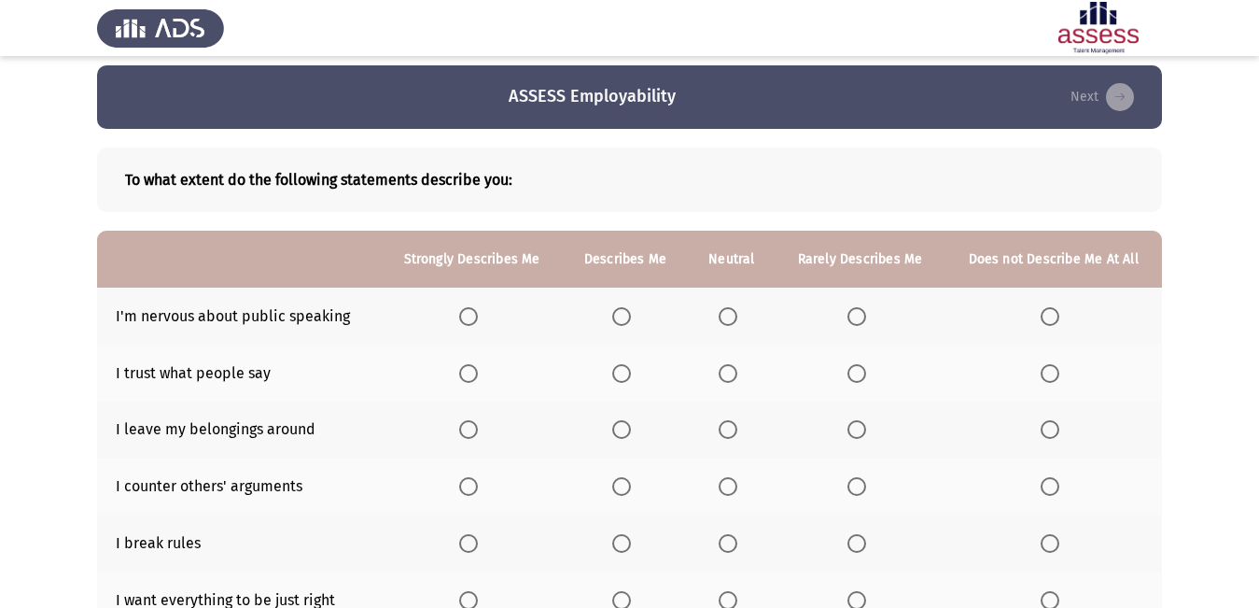
scroll to position [0, 0]
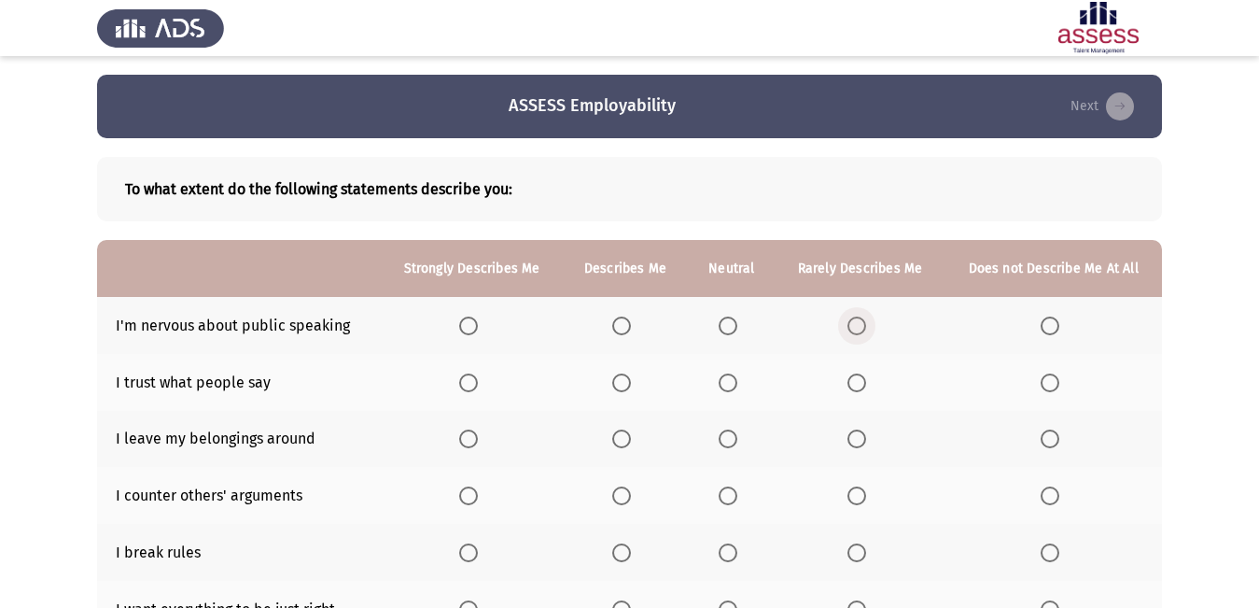
click at [853, 327] on span "Select an option" at bounding box center [857, 325] width 19 height 19
click at [853, 327] on input "Select an option" at bounding box center [857, 325] width 19 height 19
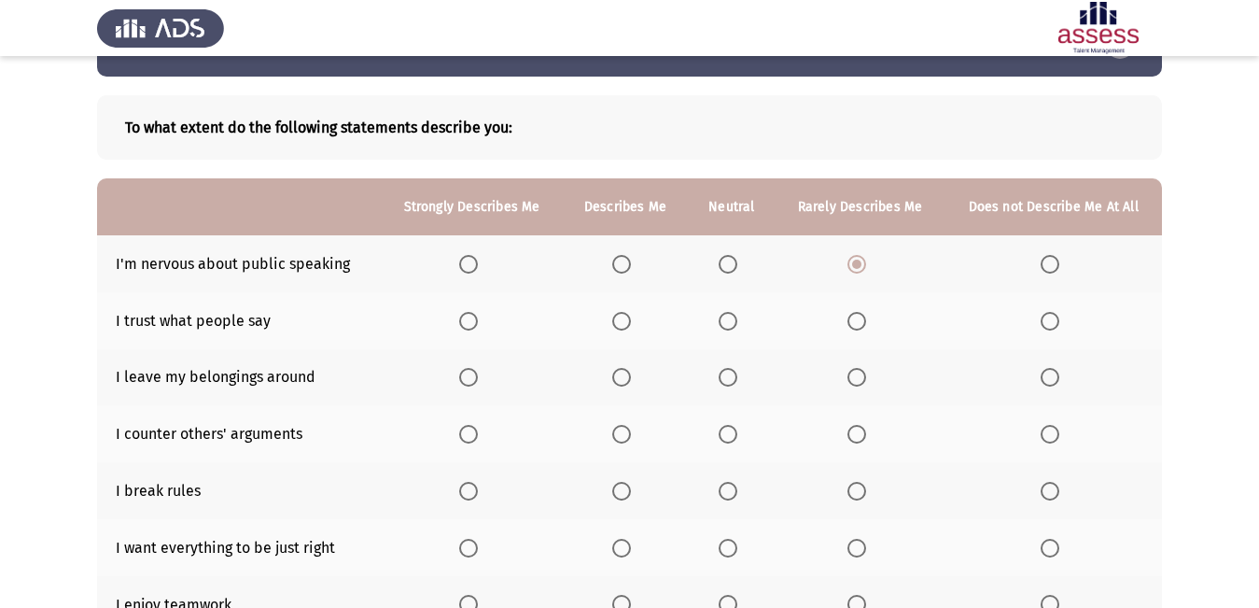
scroll to position [93, 0]
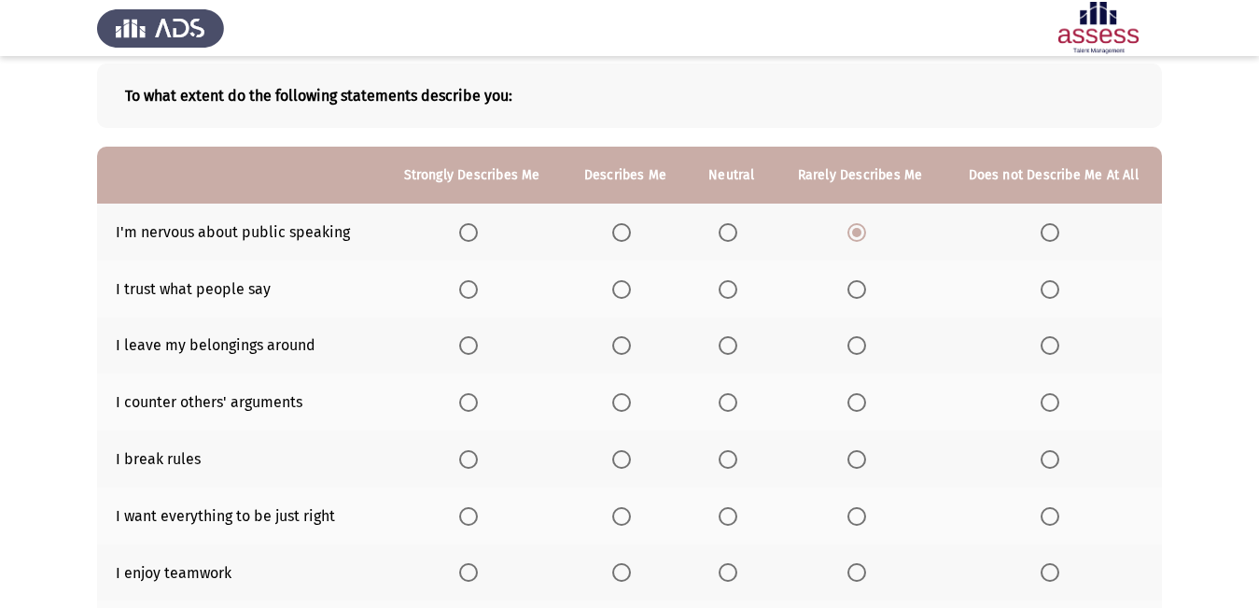
click at [622, 288] on span "Select an option" at bounding box center [621, 289] width 19 height 19
click at [622, 288] on input "Select an option" at bounding box center [621, 289] width 19 height 19
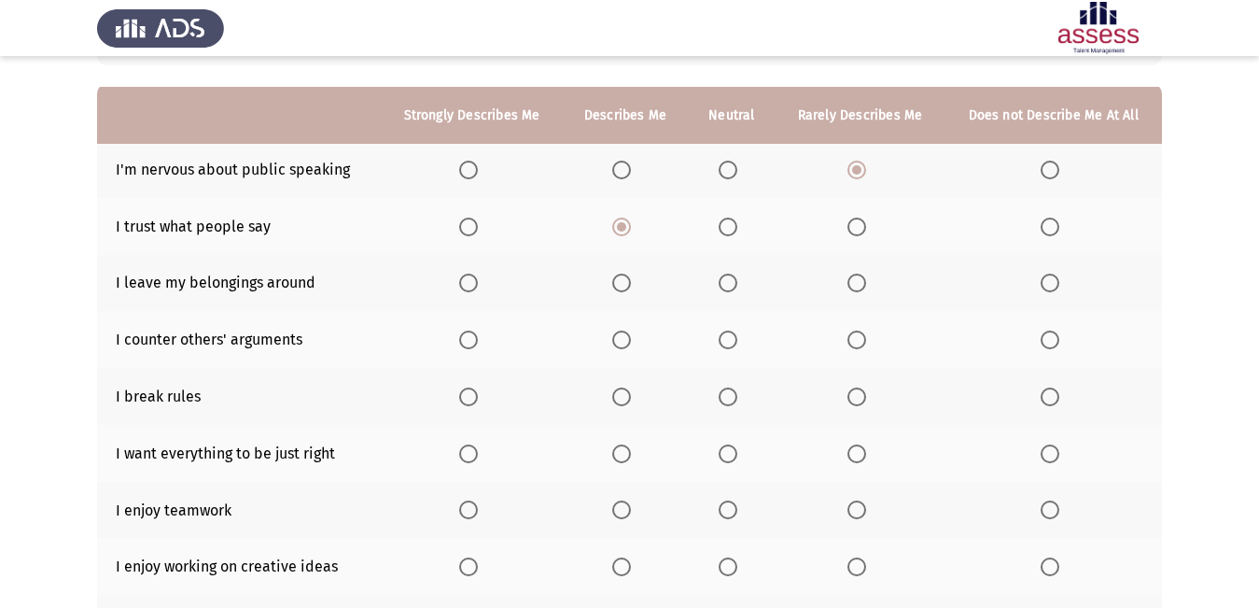
scroll to position [187, 0]
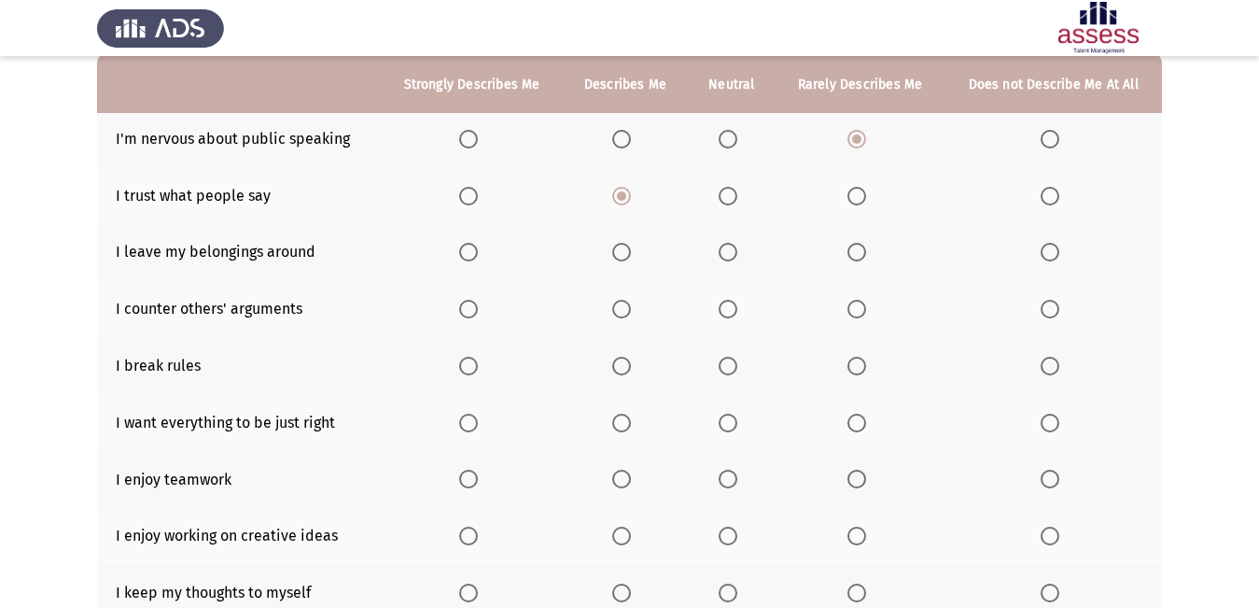
click at [732, 250] on span "Select an option" at bounding box center [728, 252] width 19 height 19
click at [732, 250] on input "Select an option" at bounding box center [728, 252] width 19 height 19
click at [622, 309] on span "Select an option" at bounding box center [622, 309] width 0 height 0
click at [623, 308] on input "Select an option" at bounding box center [621, 309] width 19 height 19
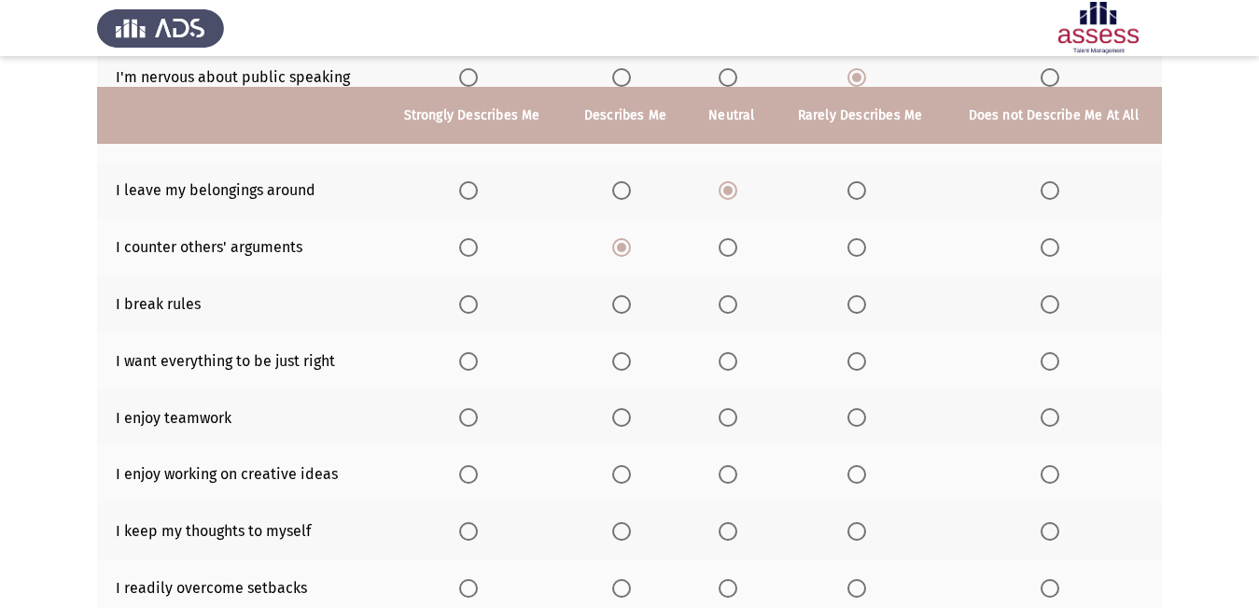
scroll to position [280, 0]
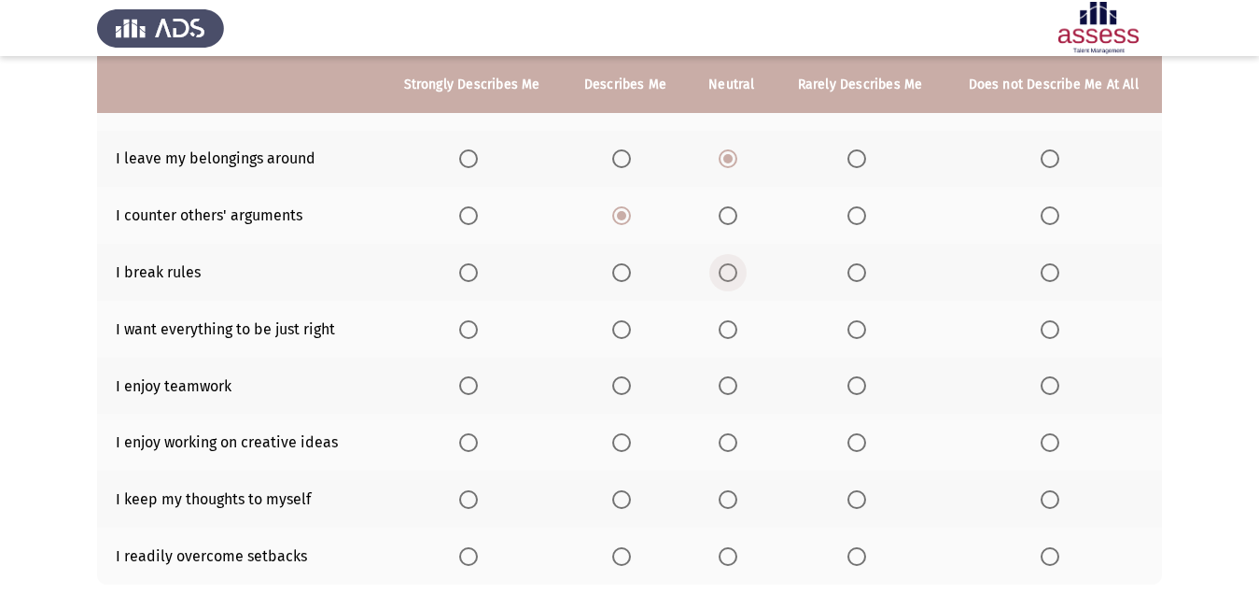
click at [735, 273] on span "Select an option" at bounding box center [728, 272] width 19 height 19
click at [735, 273] on input "Select an option" at bounding box center [728, 272] width 19 height 19
click at [852, 325] on span "Select an option" at bounding box center [857, 329] width 19 height 19
click at [852, 325] on input "Select an option" at bounding box center [857, 329] width 19 height 19
click at [481, 380] on label "Select an option" at bounding box center [472, 385] width 26 height 19
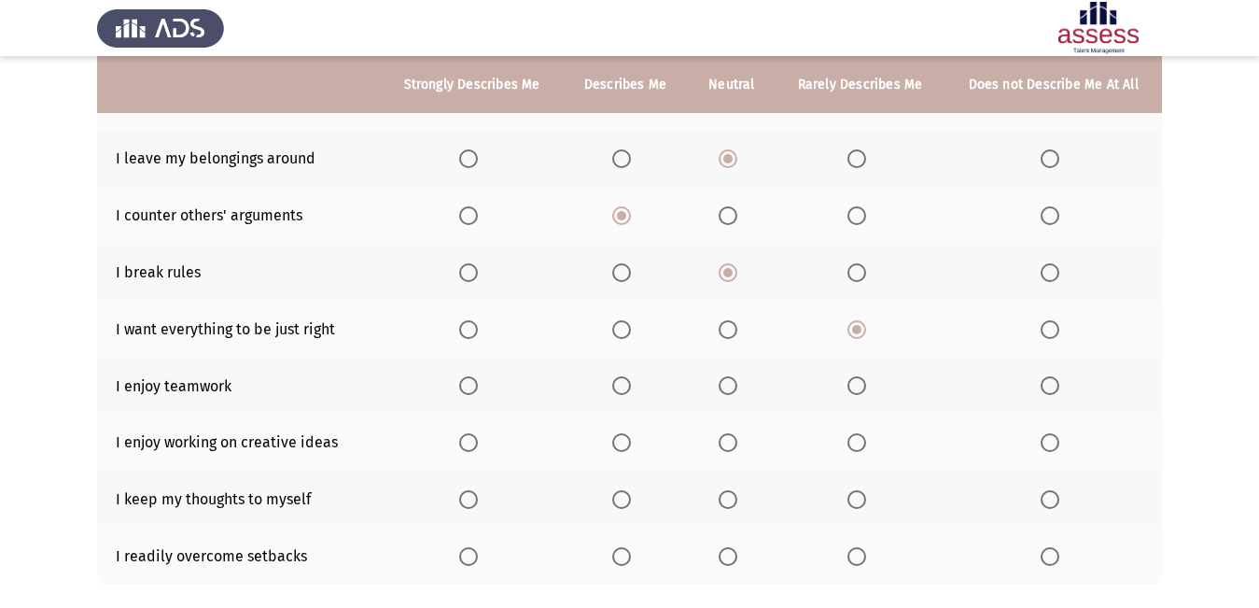
click at [478, 380] on input "Select an option" at bounding box center [468, 385] width 19 height 19
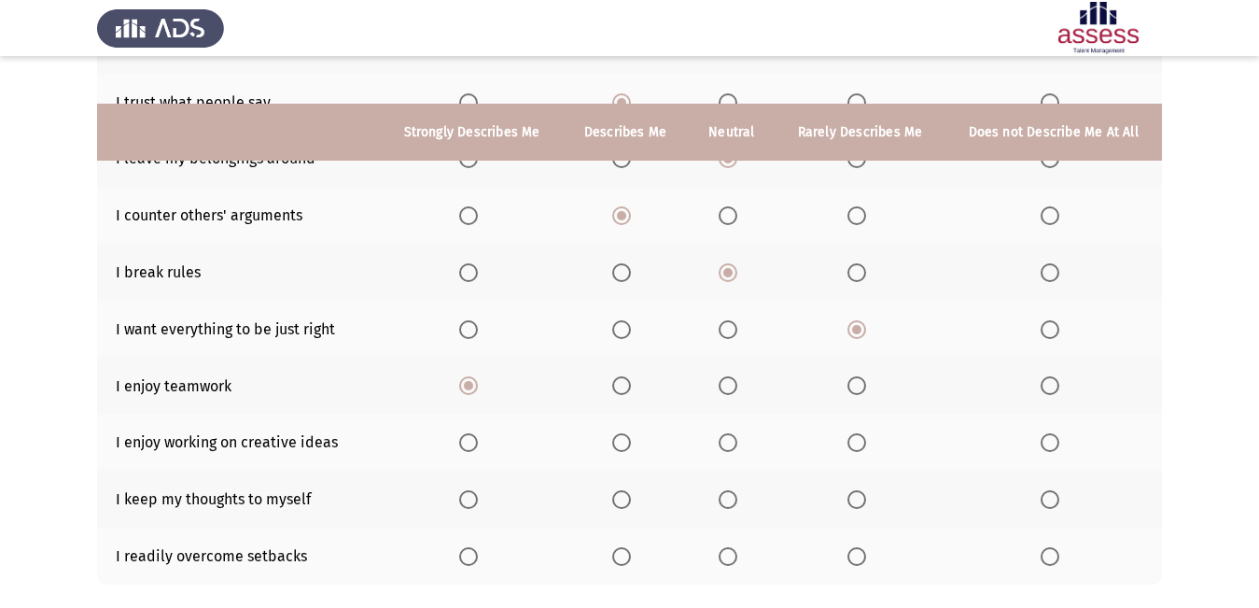
scroll to position [373, 0]
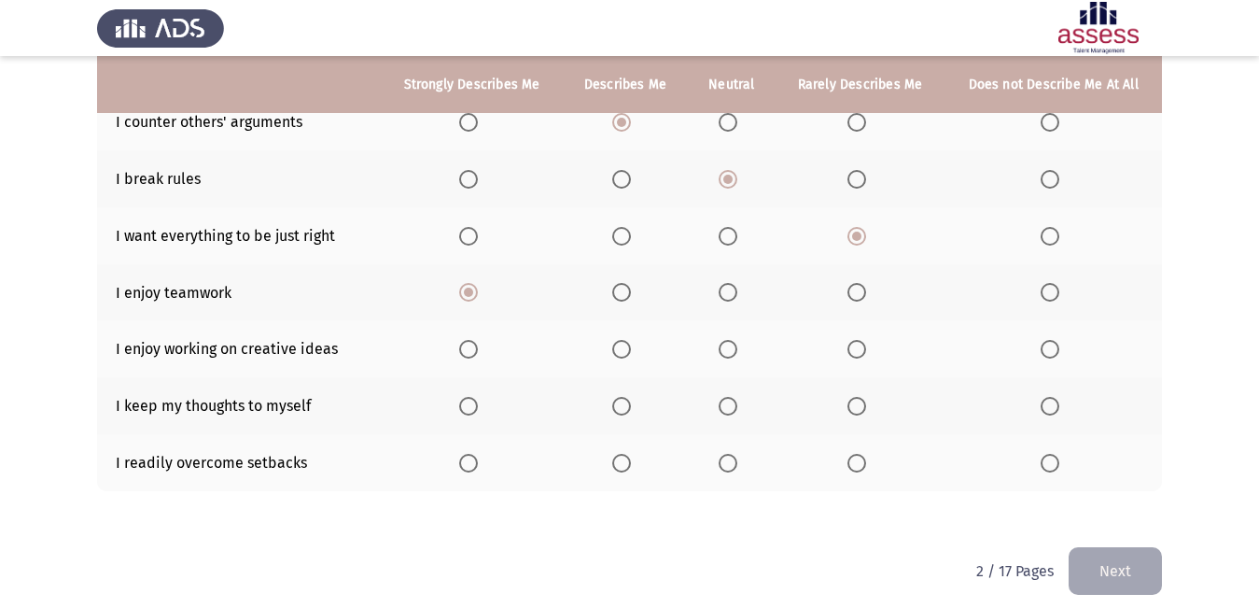
click at [471, 353] on span "Select an option" at bounding box center [468, 349] width 19 height 19
click at [471, 353] on input "Select an option" at bounding box center [468, 349] width 19 height 19
click at [628, 408] on span "Select an option" at bounding box center [621, 406] width 19 height 19
click at [628, 408] on input "Select an option" at bounding box center [621, 406] width 19 height 19
click at [724, 459] on span "Select an option" at bounding box center [728, 463] width 19 height 19
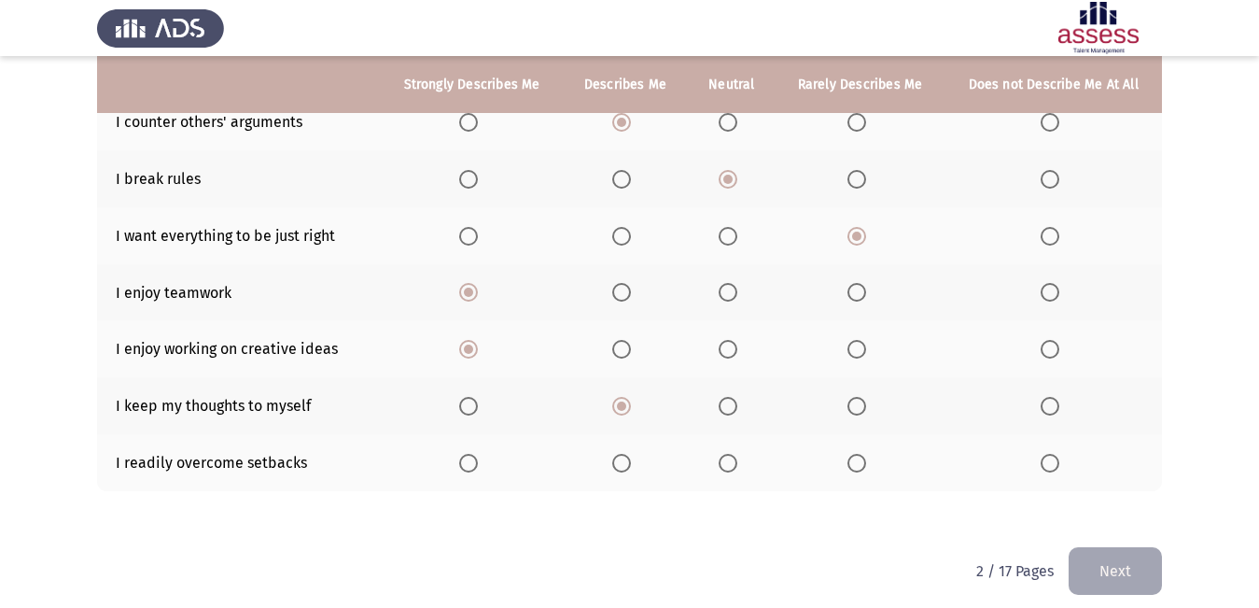
click at [724, 459] on input "Select an option" at bounding box center [728, 463] width 19 height 19
click at [1119, 562] on button "Next" at bounding box center [1115, 571] width 93 height 48
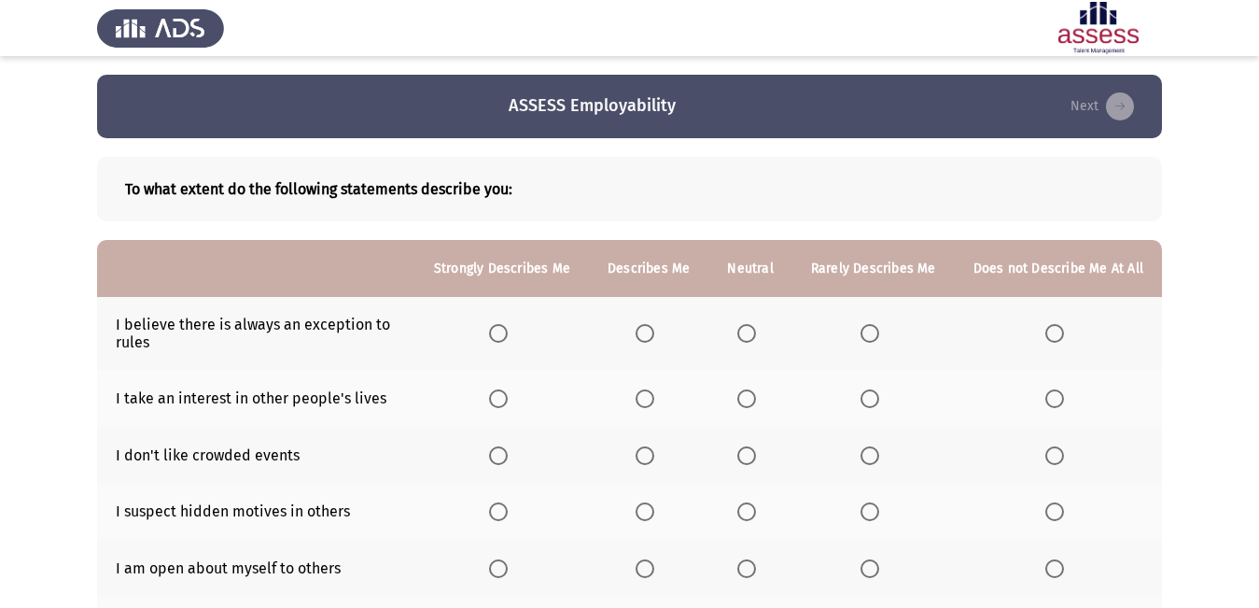
click at [508, 338] on span "Select an option" at bounding box center [498, 333] width 19 height 19
click at [508, 338] on input "Select an option" at bounding box center [498, 333] width 19 height 19
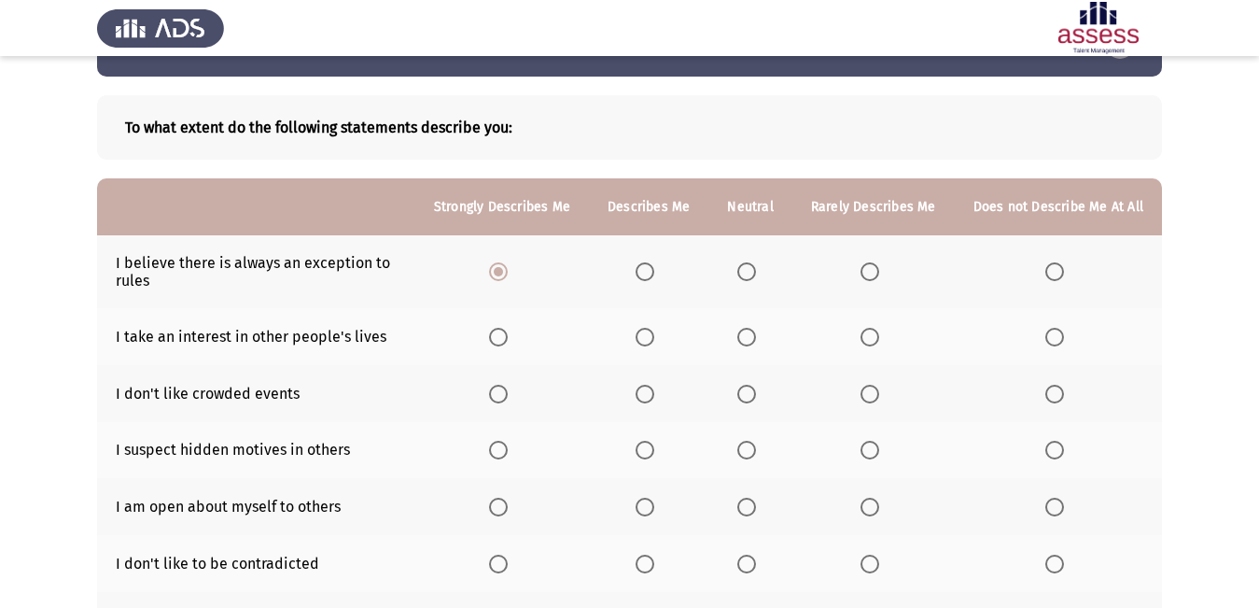
scroll to position [93, 0]
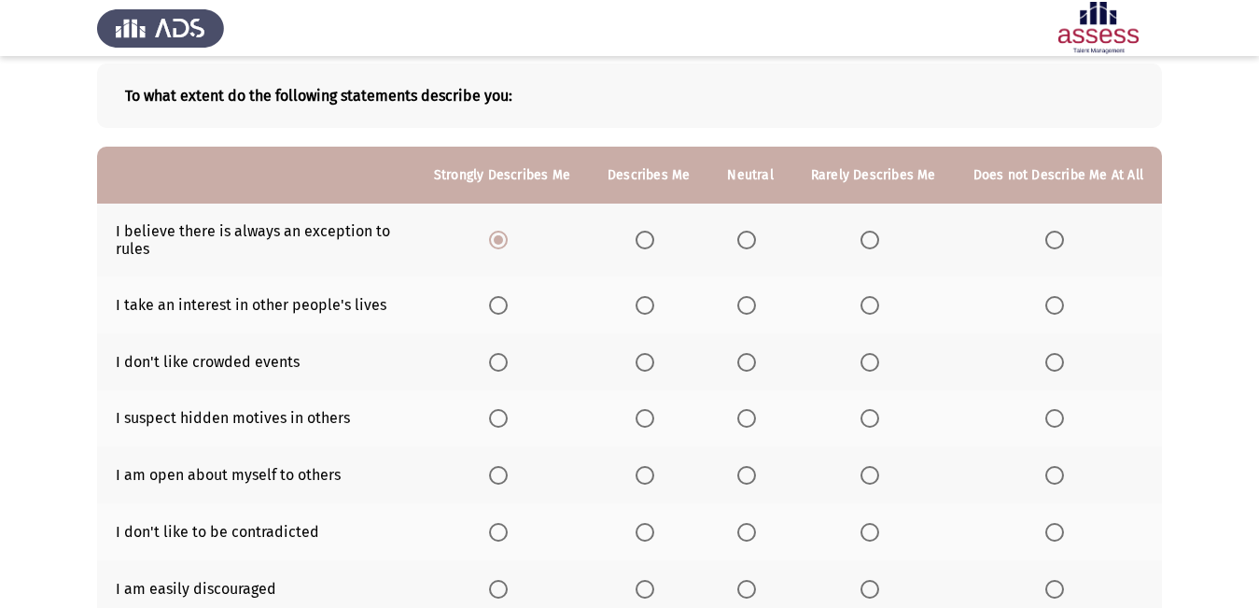
click at [872, 302] on span "Select an option" at bounding box center [870, 305] width 19 height 19
click at [872, 302] on input "Select an option" at bounding box center [870, 305] width 19 height 19
click at [751, 358] on span "Select an option" at bounding box center [747, 362] width 19 height 19
click at [751, 358] on input "Select an option" at bounding box center [747, 362] width 19 height 19
click at [870, 418] on span "Select an option" at bounding box center [870, 418] width 0 height 0
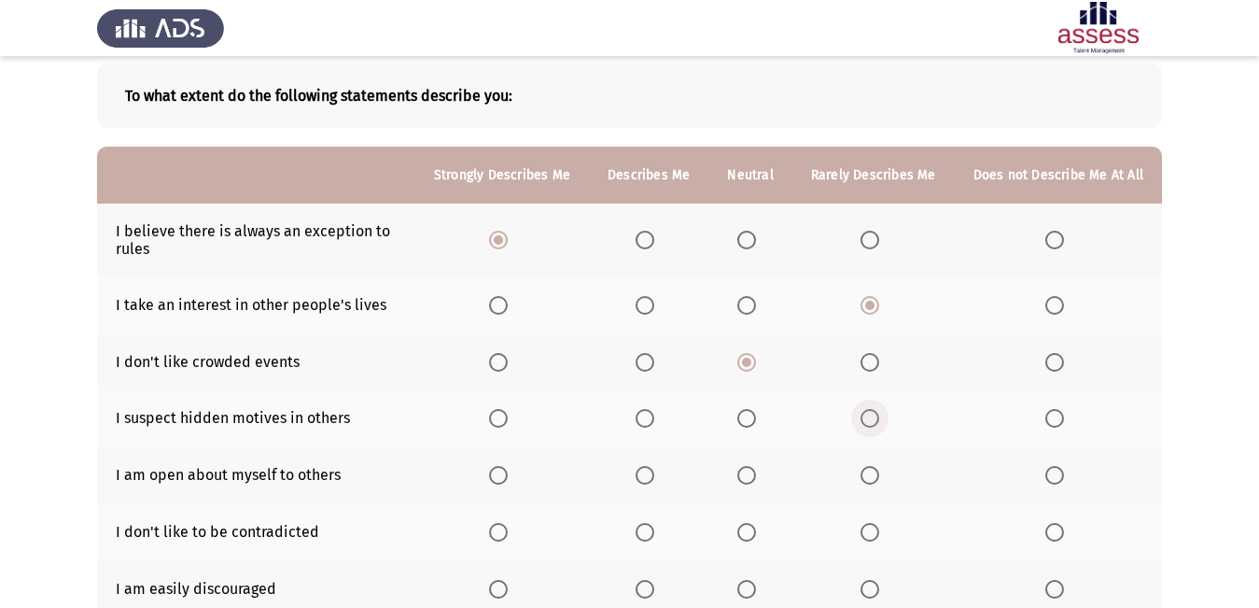
click at [874, 418] on input "Select an option" at bounding box center [870, 418] width 19 height 19
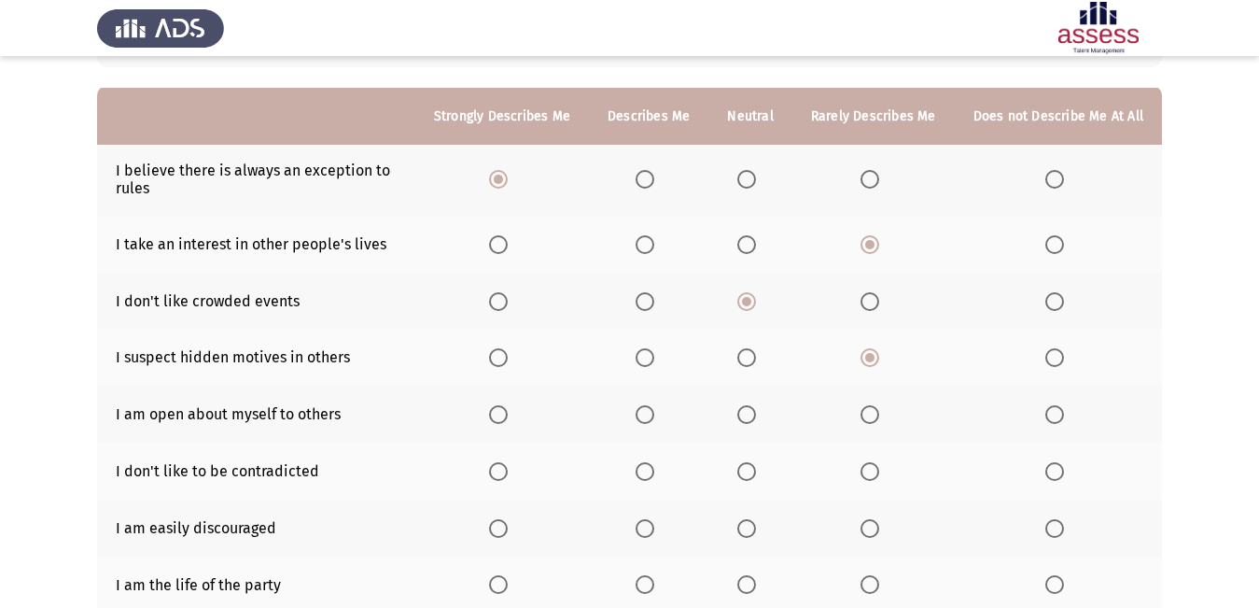
scroll to position [187, 0]
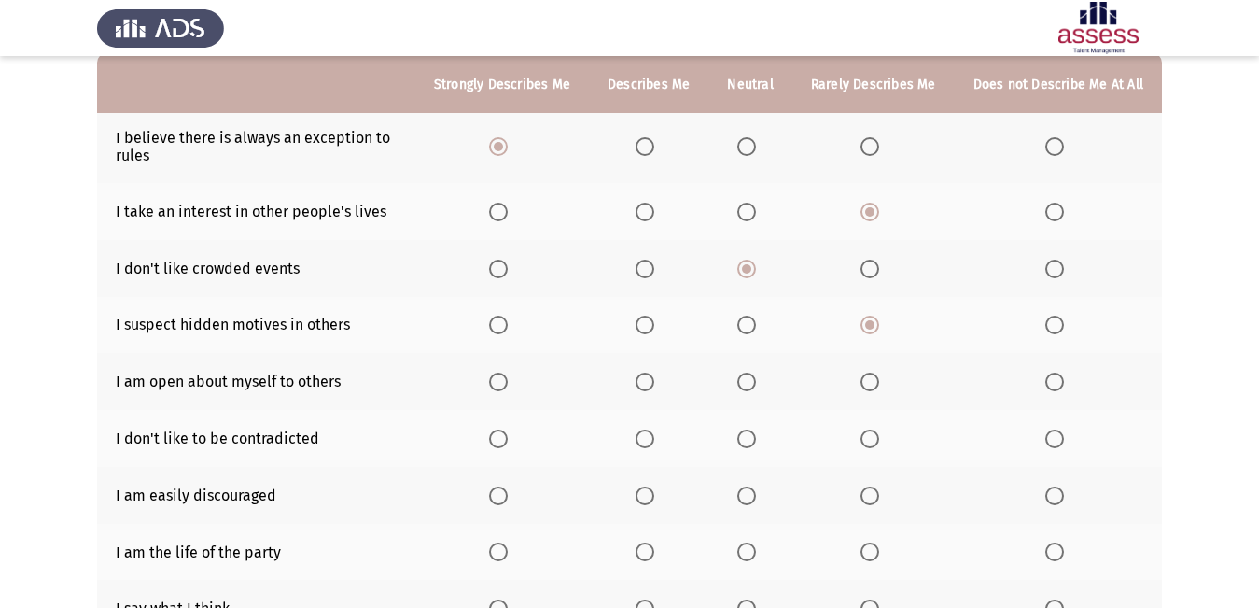
click at [506, 329] on span "Select an option" at bounding box center [498, 325] width 19 height 19
click at [506, 329] on input "Select an option" at bounding box center [498, 325] width 19 height 19
click at [868, 317] on span "Select an option" at bounding box center [870, 325] width 19 height 19
click at [868, 317] on input "Select an option" at bounding box center [870, 325] width 19 height 19
click at [506, 389] on span "Select an option" at bounding box center [498, 381] width 19 height 19
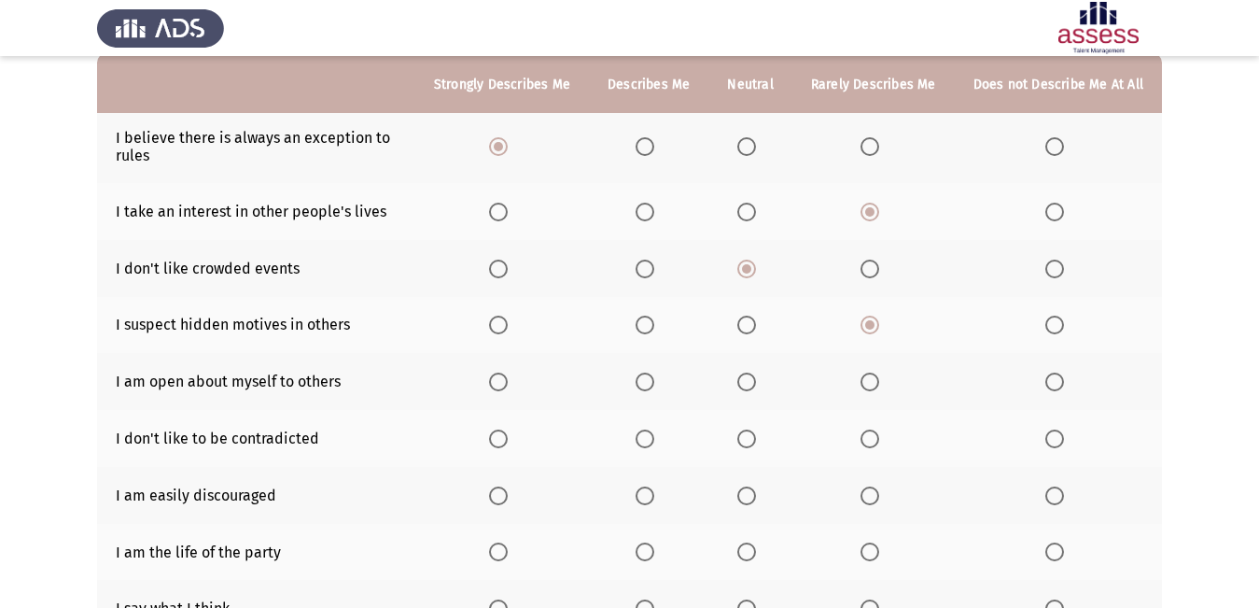
click at [506, 389] on input "Select an option" at bounding box center [498, 381] width 19 height 19
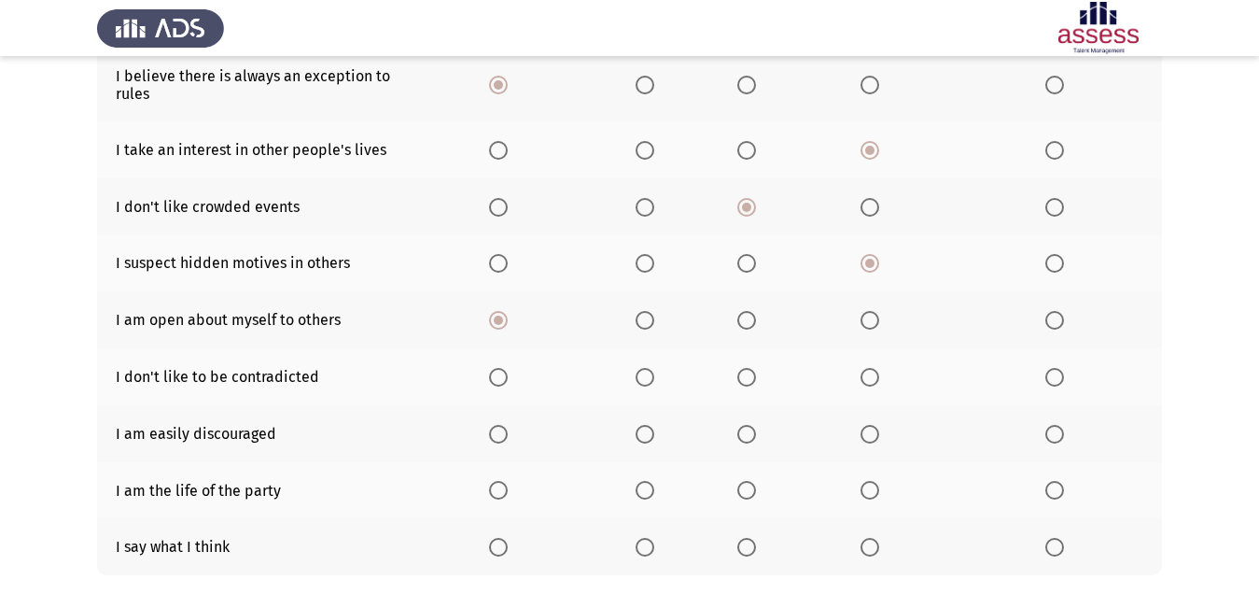
scroll to position [280, 0]
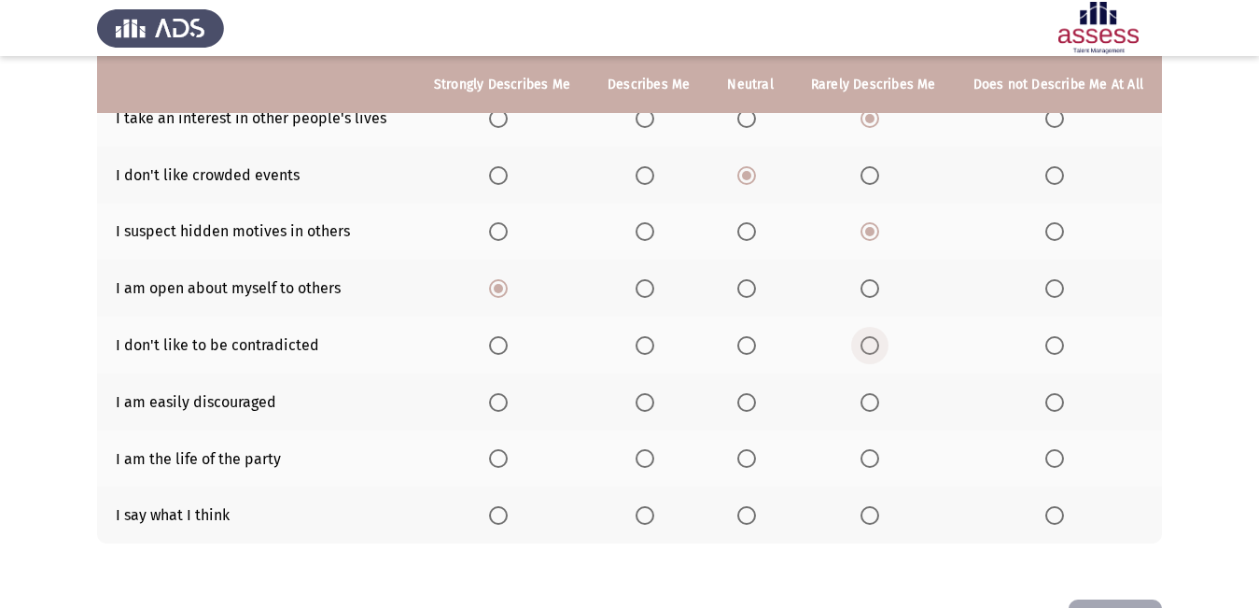
click at [883, 349] on label "Select an option" at bounding box center [874, 345] width 26 height 19
click at [879, 349] on input "Select an option" at bounding box center [870, 345] width 19 height 19
click at [1056, 338] on span "Select an option" at bounding box center [1055, 345] width 19 height 19
click at [1056, 338] on input "Select an option" at bounding box center [1055, 345] width 19 height 19
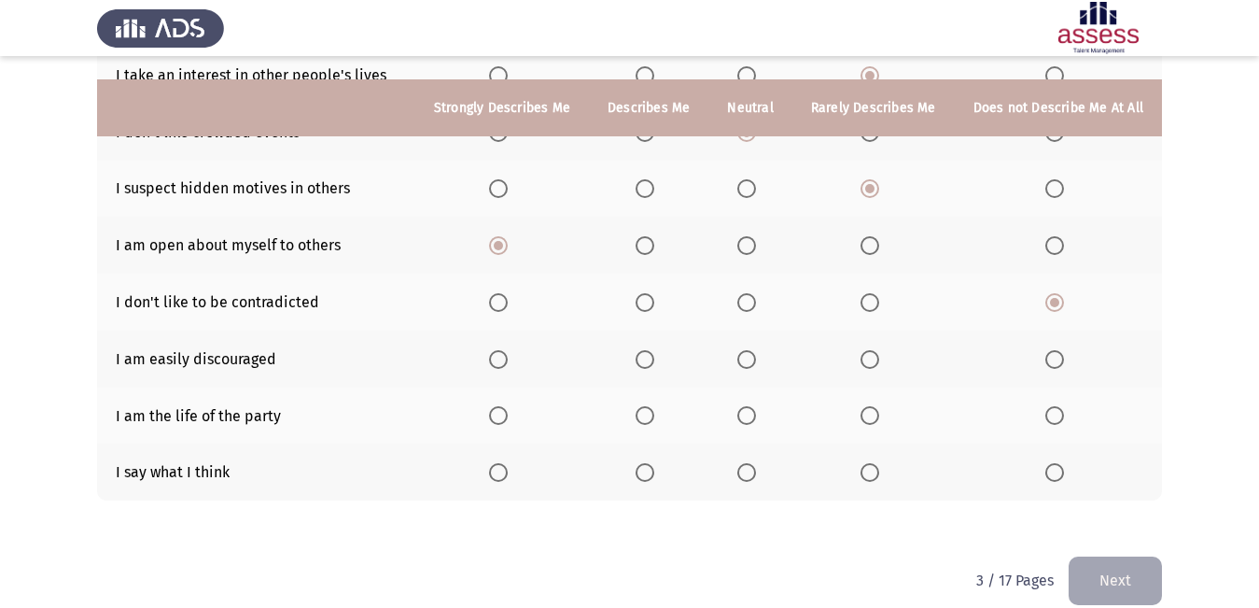
scroll to position [346, 0]
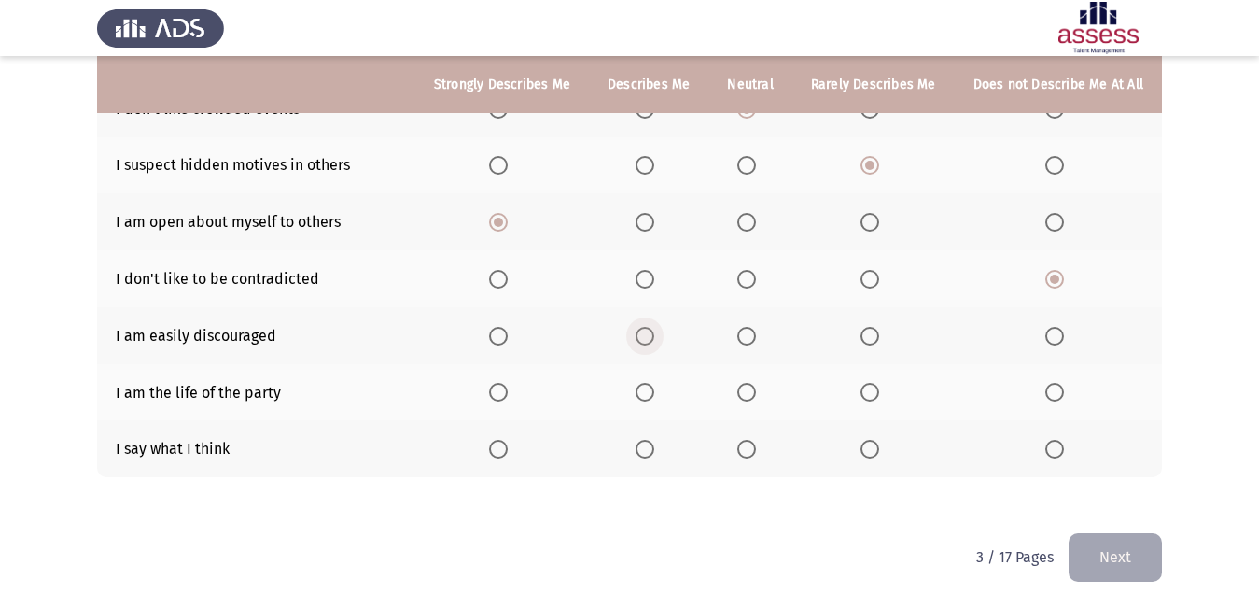
click at [654, 332] on span "Select an option" at bounding box center [645, 336] width 19 height 19
click at [654, 332] on input "Select an option" at bounding box center [645, 336] width 19 height 19
click at [508, 395] on span "Select an option" at bounding box center [498, 392] width 19 height 19
click at [508, 395] on input "Select an option" at bounding box center [498, 392] width 19 height 19
click at [1046, 449] on th at bounding box center [1058, 448] width 207 height 57
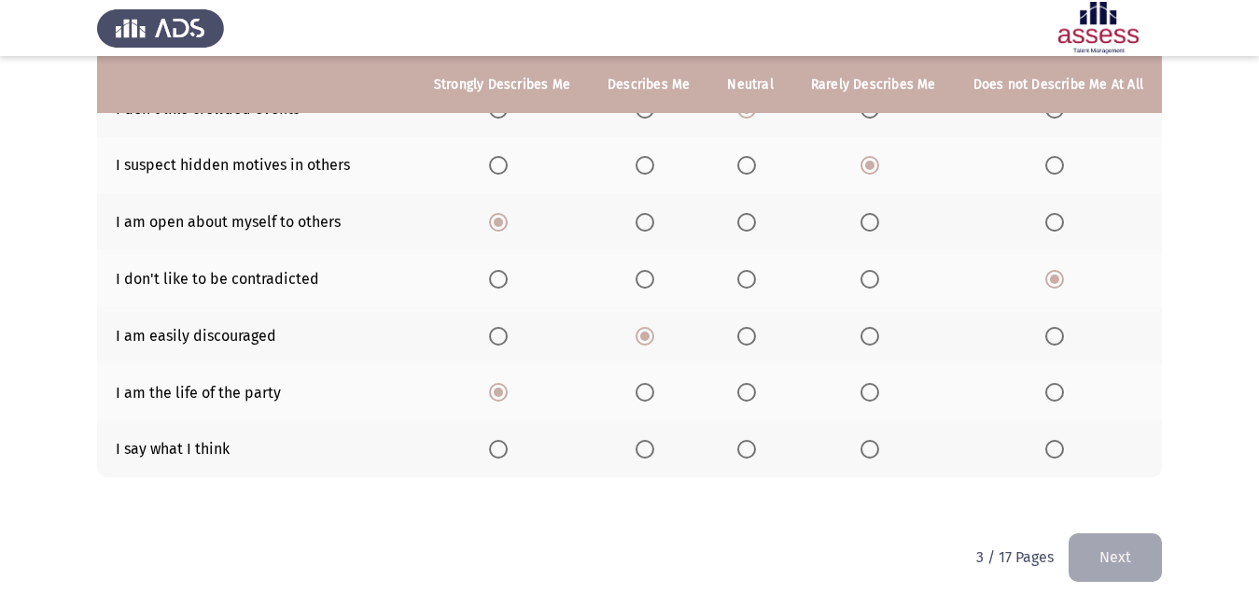
click at [1048, 446] on span "Select an option" at bounding box center [1055, 449] width 19 height 19
click at [1048, 446] on input "Select an option" at bounding box center [1055, 449] width 19 height 19
click at [1089, 542] on button "Next" at bounding box center [1115, 557] width 93 height 48
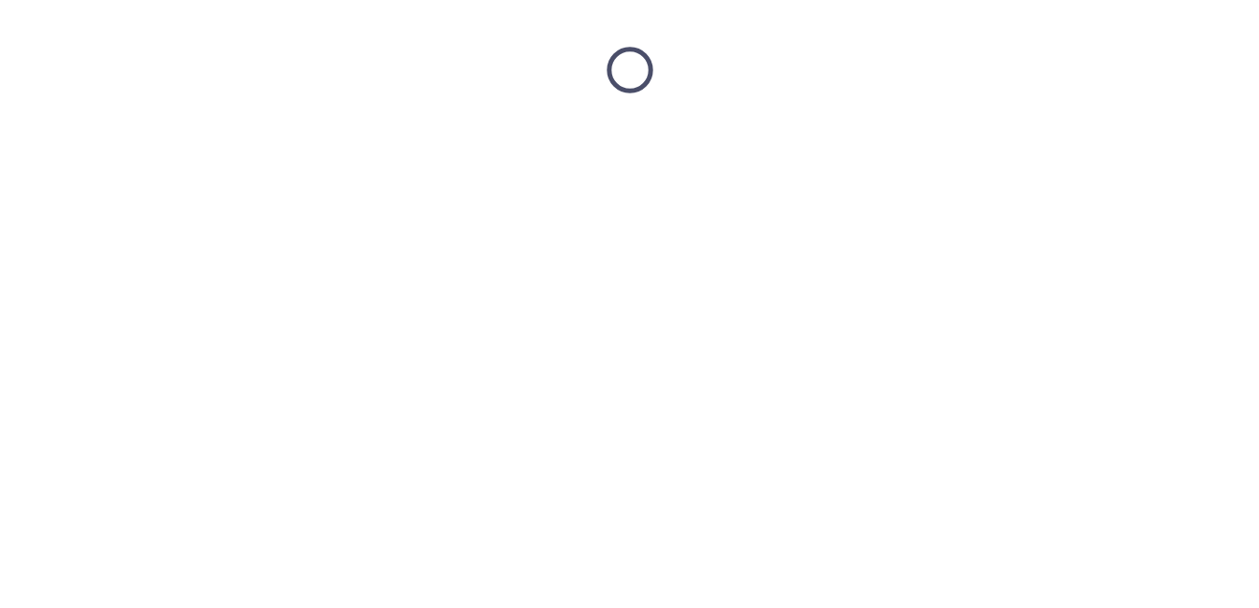
scroll to position [0, 0]
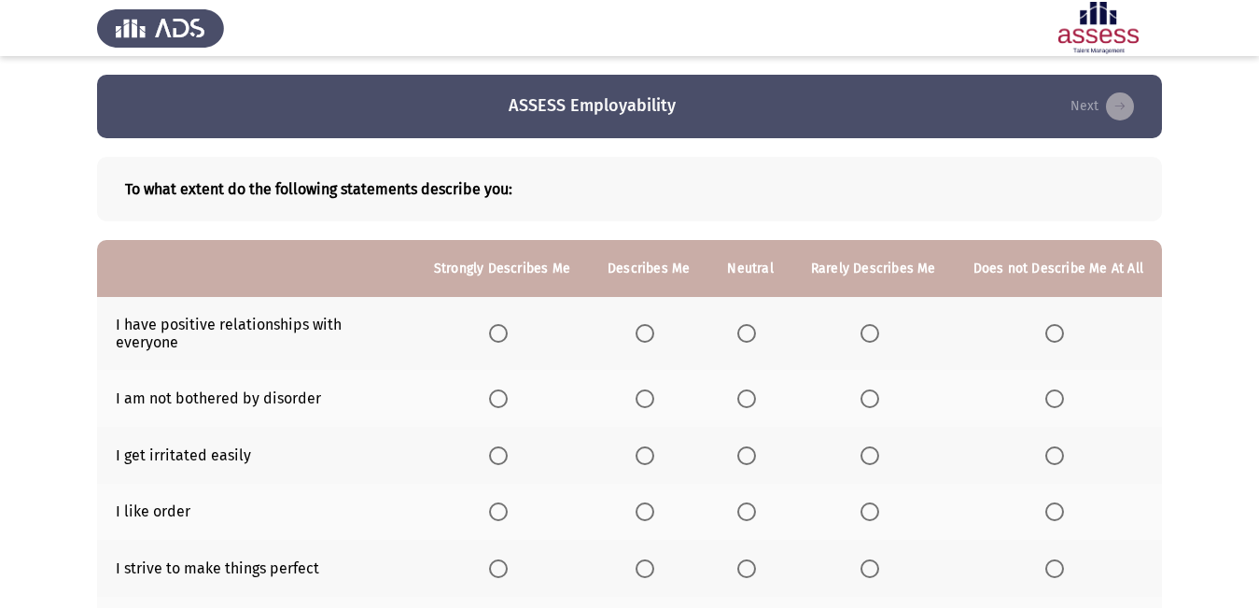
click at [502, 324] on span "Select an option" at bounding box center [498, 333] width 19 height 19
click at [502, 324] on input "Select an option" at bounding box center [498, 333] width 19 height 19
click at [646, 389] on span "Select an option" at bounding box center [645, 398] width 19 height 19
click at [646, 389] on input "Select an option" at bounding box center [645, 398] width 19 height 19
click at [879, 446] on span "Select an option" at bounding box center [870, 455] width 19 height 19
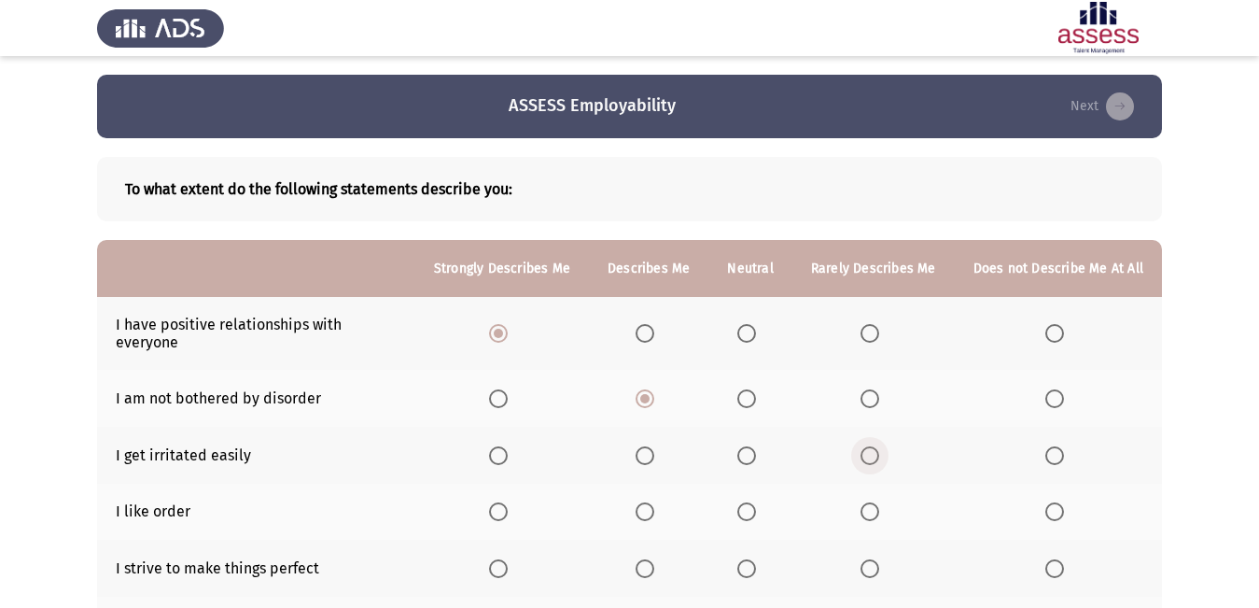
click at [879, 446] on input "Select an option" at bounding box center [870, 455] width 19 height 19
click at [749, 502] on span "Select an option" at bounding box center [747, 511] width 19 height 19
click at [749, 502] on input "Select an option" at bounding box center [747, 511] width 19 height 19
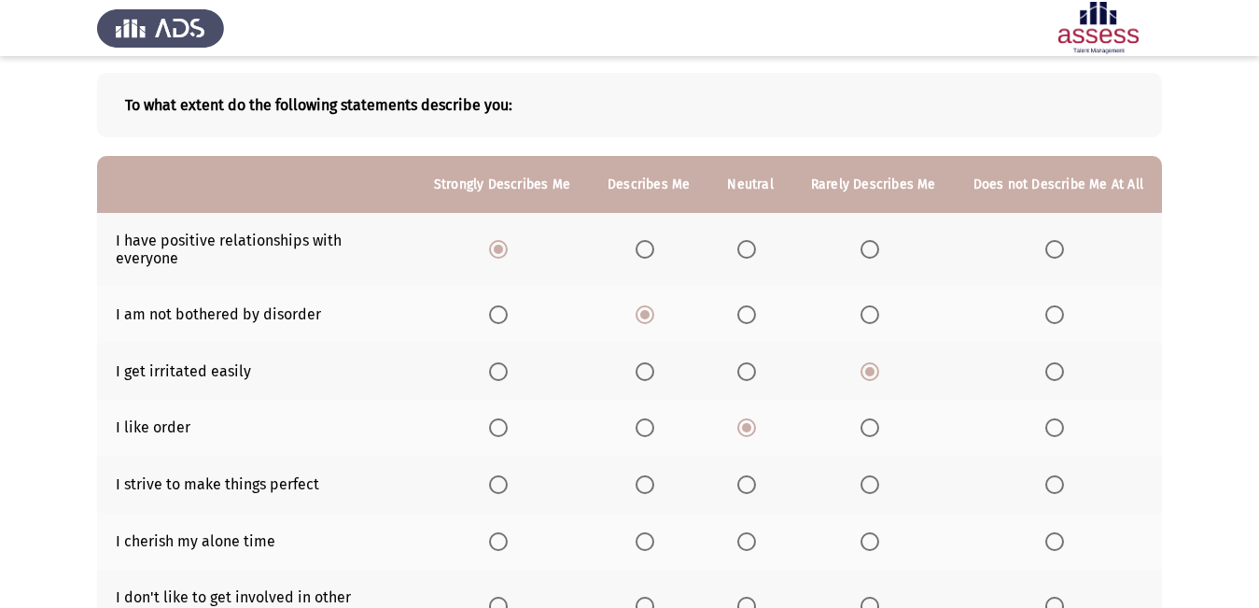
scroll to position [187, 0]
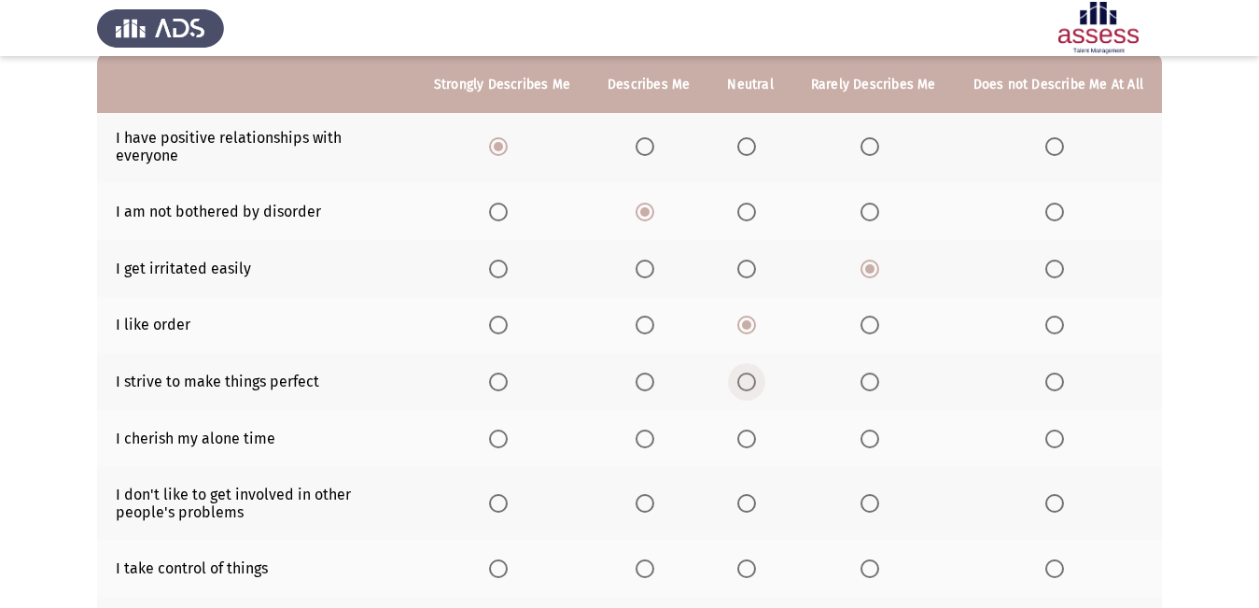
click at [754, 372] on span "Select an option" at bounding box center [747, 381] width 19 height 19
click at [754, 372] on input "Select an option" at bounding box center [747, 381] width 19 height 19
click at [756, 429] on span "Select an option" at bounding box center [747, 438] width 19 height 19
click at [756, 429] on input "Select an option" at bounding box center [747, 438] width 19 height 19
click at [502, 316] on span "Select an option" at bounding box center [498, 325] width 19 height 19
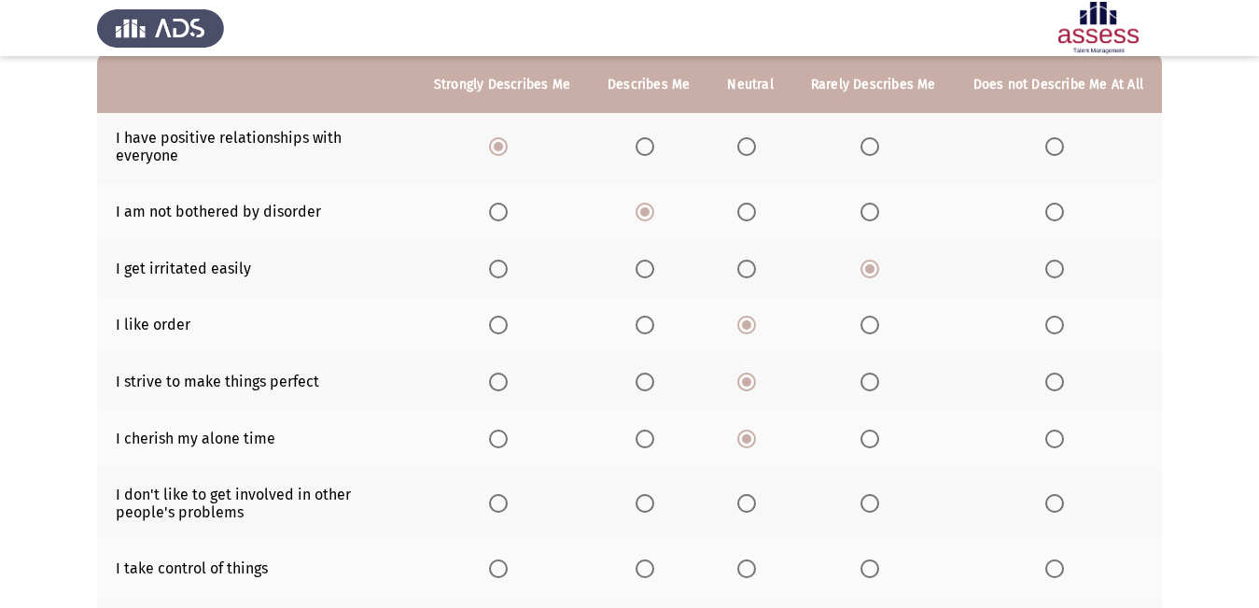
click at [502, 316] on input "Select an option" at bounding box center [498, 325] width 19 height 19
click at [503, 494] on span "Select an option" at bounding box center [498, 503] width 19 height 19
click at [503, 494] on input "Select an option" at bounding box center [498, 503] width 19 height 19
click at [506, 559] on span "Select an option" at bounding box center [498, 568] width 19 height 19
click at [506, 559] on input "Select an option" at bounding box center [498, 568] width 19 height 19
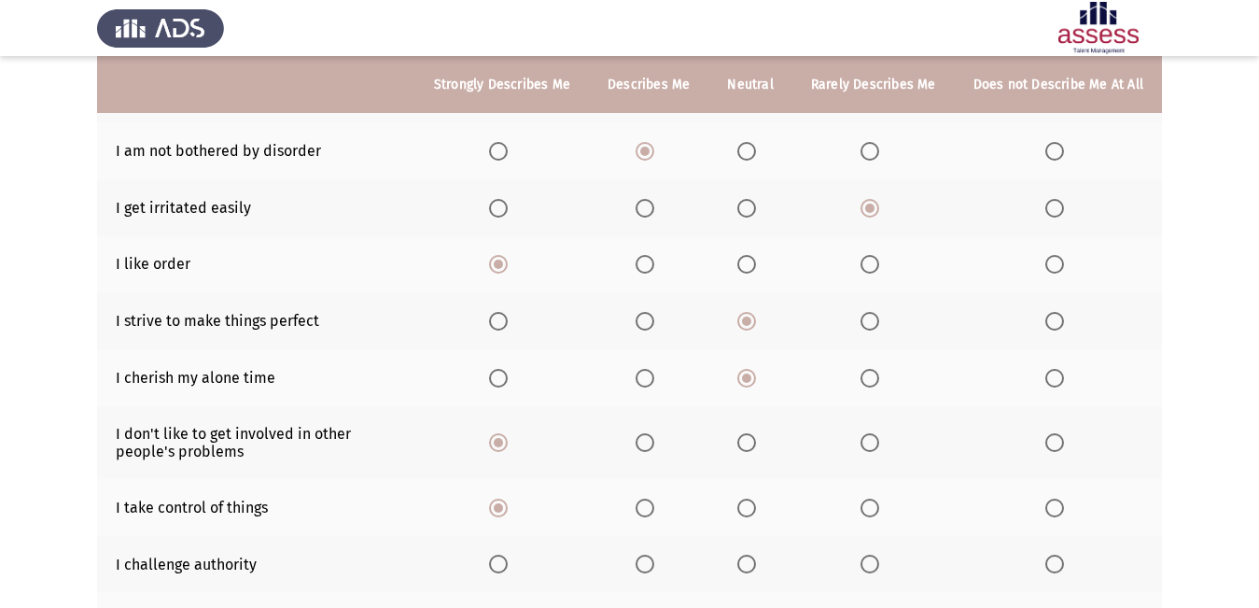
scroll to position [280, 0]
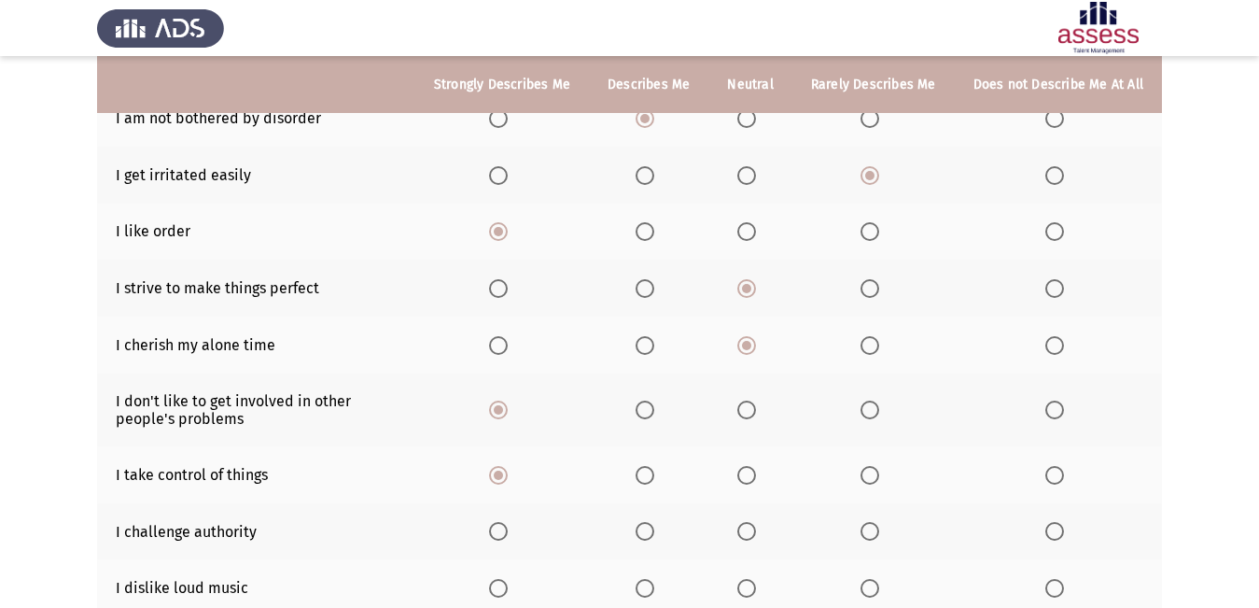
click at [748, 522] on span "Select an option" at bounding box center [747, 531] width 19 height 19
click at [748, 522] on input "Select an option" at bounding box center [747, 531] width 19 height 19
click at [756, 579] on span "Select an option" at bounding box center [747, 588] width 19 height 19
click at [756, 579] on input "Select an option" at bounding box center [747, 588] width 19 height 19
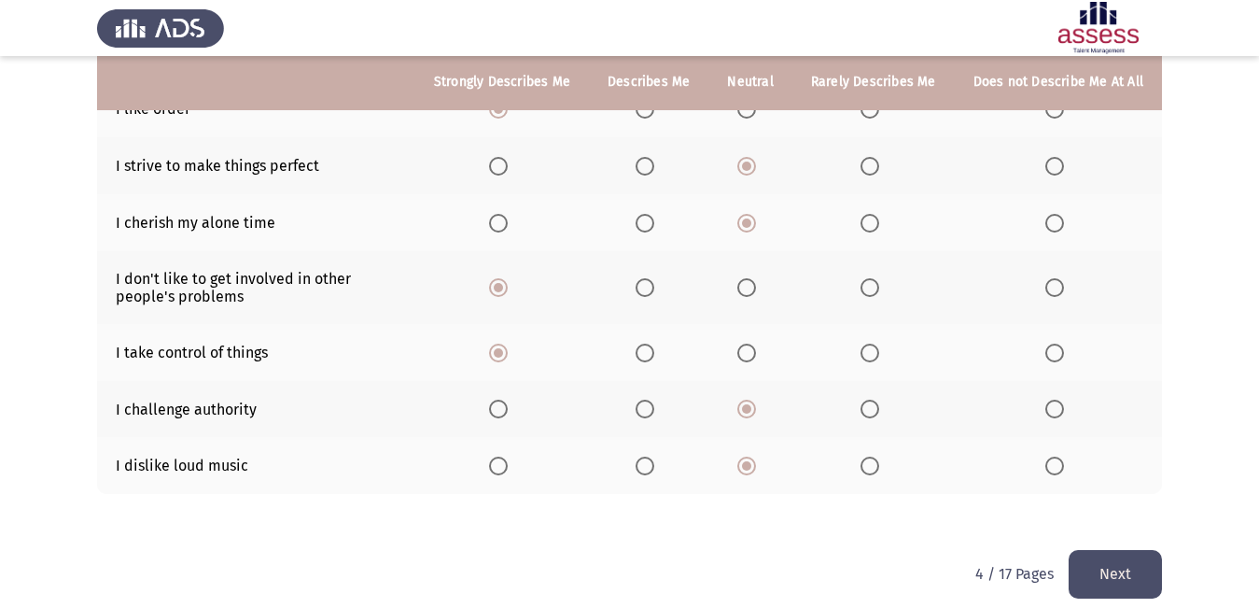
scroll to position [403, 0]
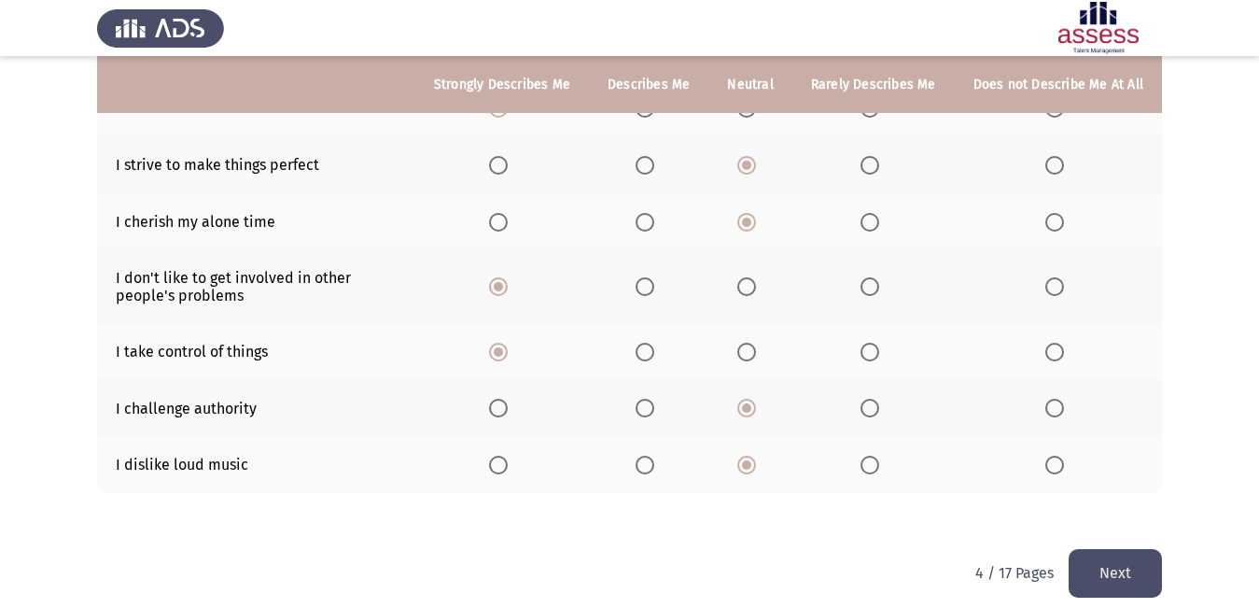
click at [1137, 559] on button "Next" at bounding box center [1115, 573] width 93 height 48
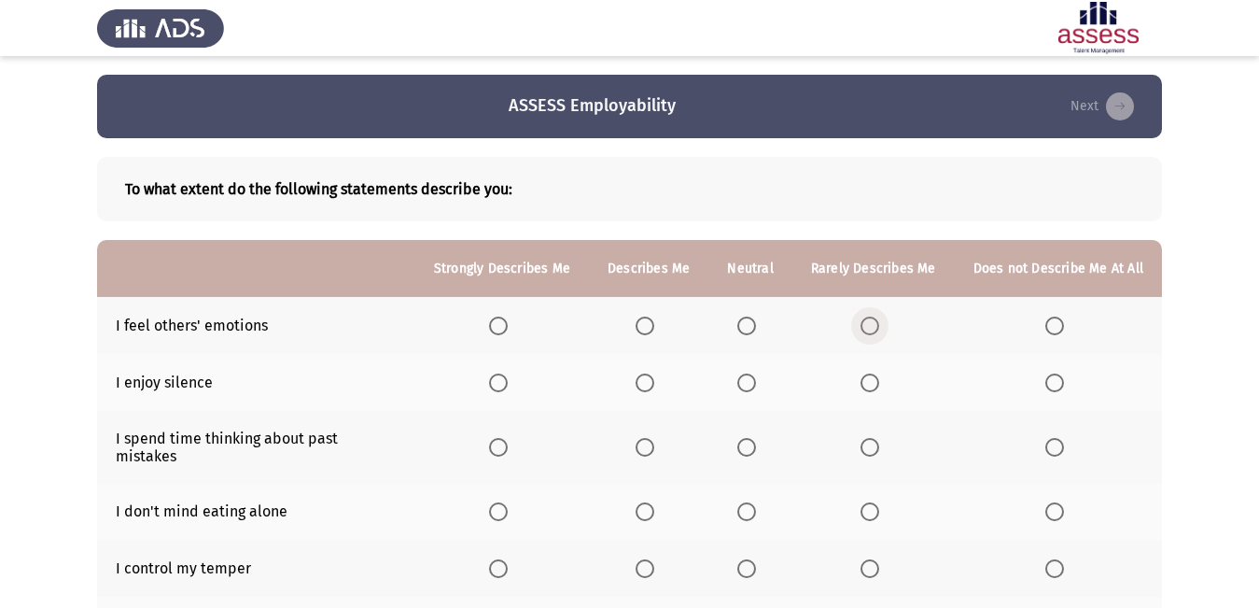
click at [864, 326] on span "Select an option" at bounding box center [870, 325] width 19 height 19
click at [864, 326] on input "Select an option" at bounding box center [870, 325] width 19 height 19
click at [505, 383] on span "Select an option" at bounding box center [498, 382] width 19 height 19
click at [505, 383] on input "Select an option" at bounding box center [498, 382] width 19 height 19
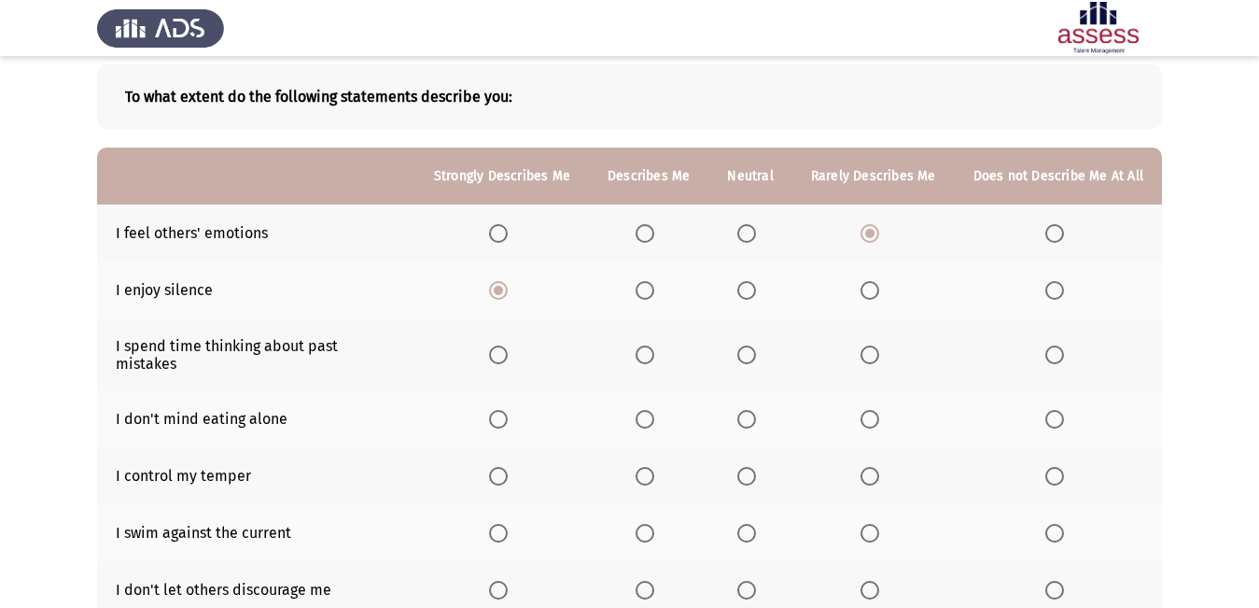
scroll to position [93, 0]
click at [753, 345] on span "Select an option" at bounding box center [747, 353] width 19 height 19
click at [753, 345] on input "Select an option" at bounding box center [747, 353] width 19 height 19
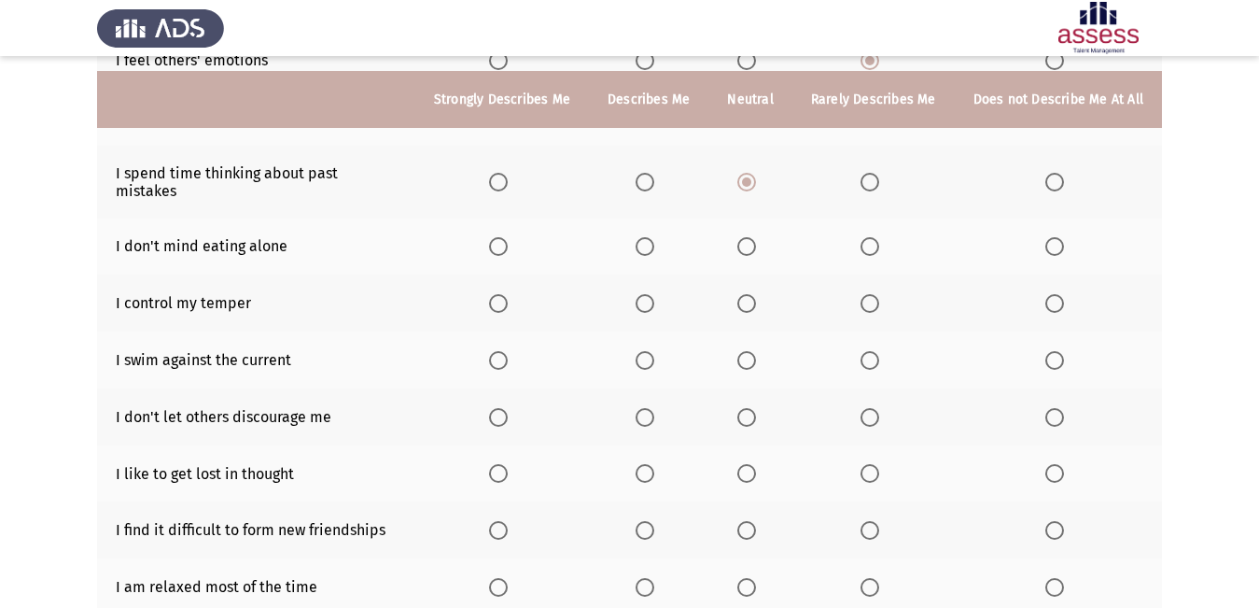
scroll to position [280, 0]
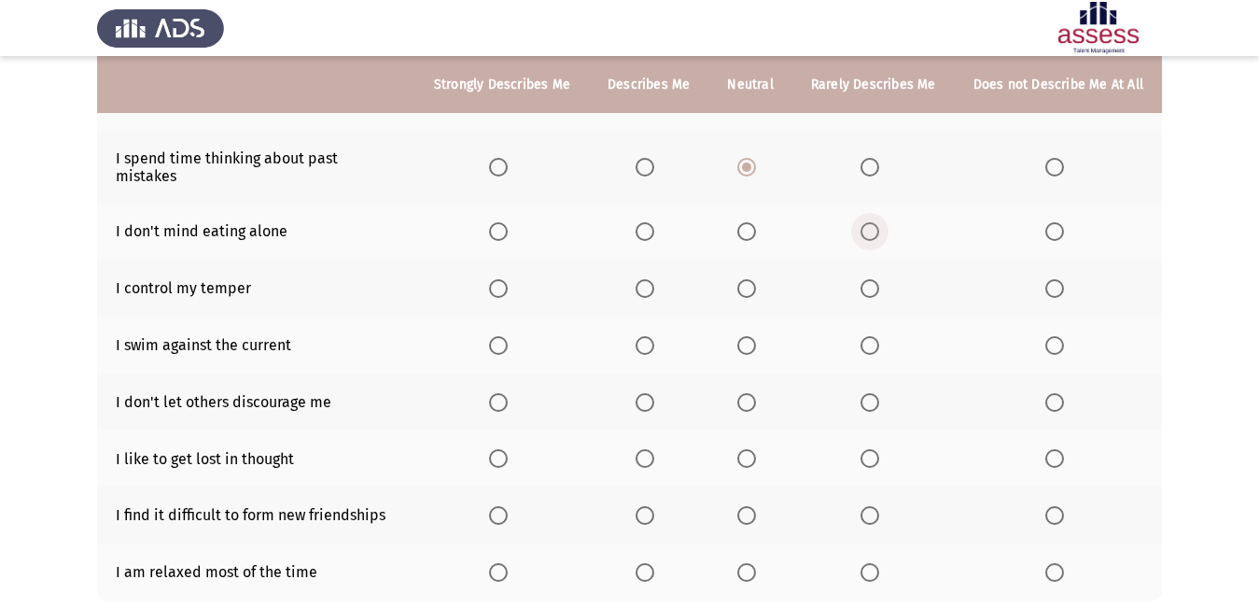
click at [875, 222] on span "Select an option" at bounding box center [870, 231] width 19 height 19
click at [875, 222] on input "Select an option" at bounding box center [870, 231] width 19 height 19
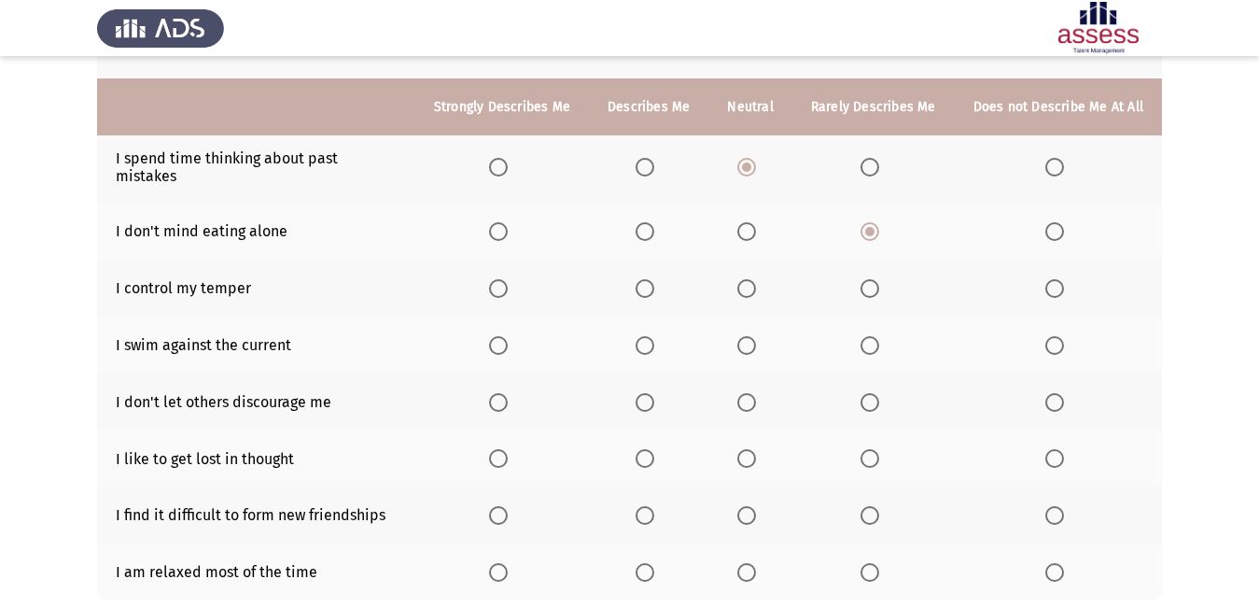
scroll to position [373, 0]
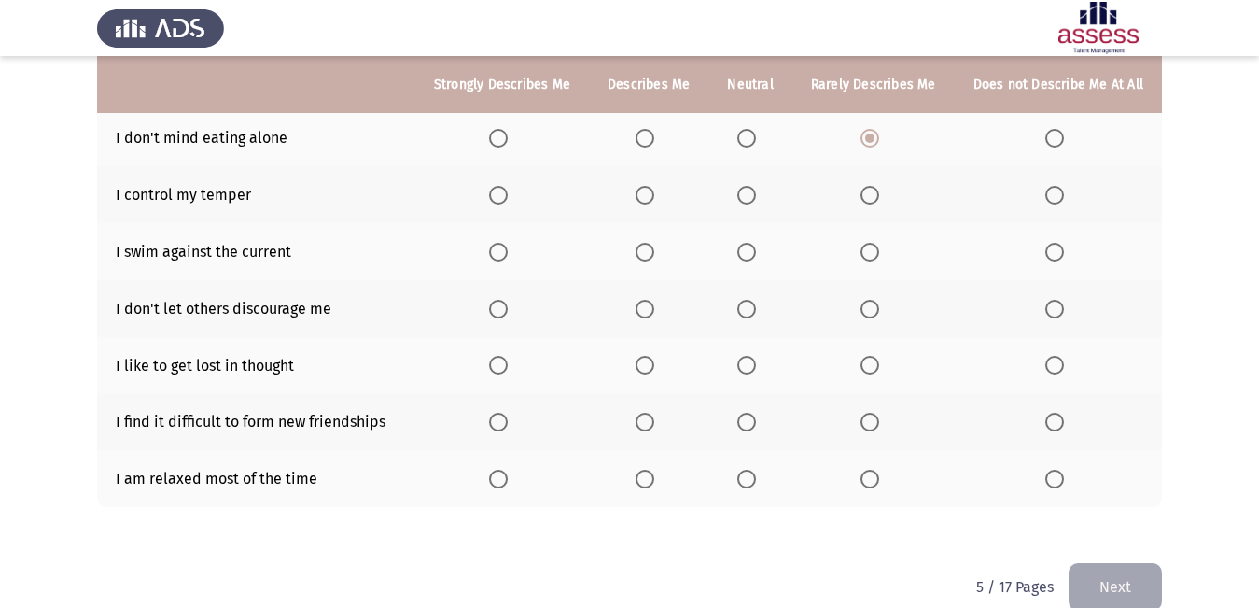
click at [508, 186] on span "Select an option" at bounding box center [498, 195] width 19 height 19
click at [508, 186] on input "Select an option" at bounding box center [498, 195] width 19 height 19
click at [508, 243] on span "Select an option" at bounding box center [498, 252] width 19 height 19
click at [508, 243] on input "Select an option" at bounding box center [498, 252] width 19 height 19
click at [648, 300] on span "Select an option" at bounding box center [645, 309] width 19 height 19
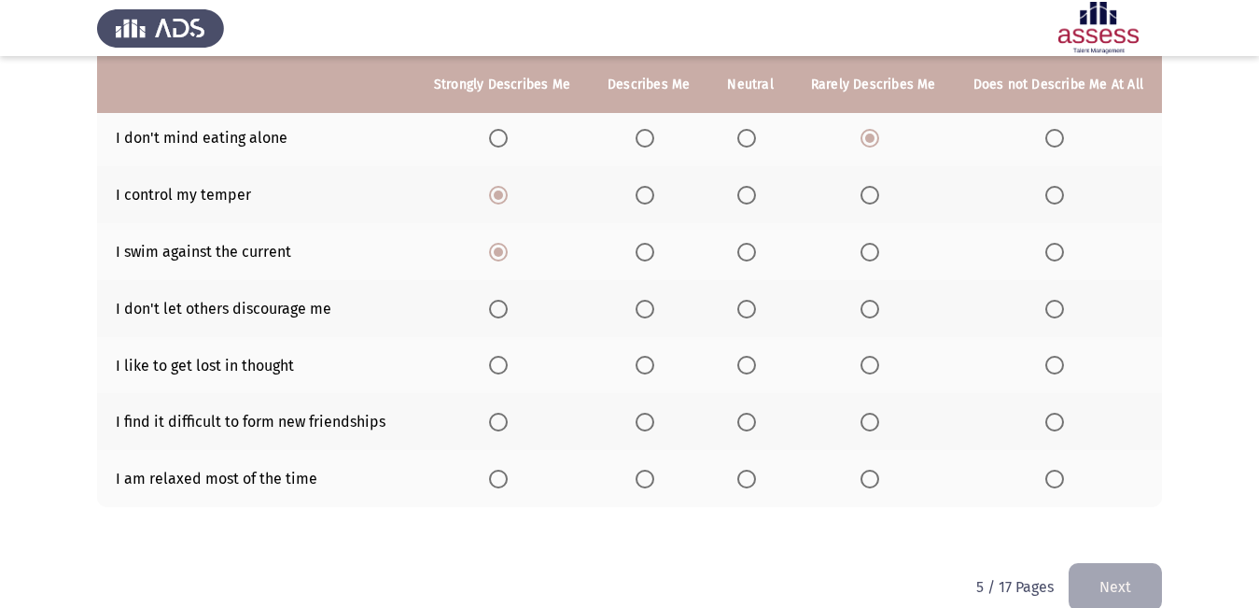
click at [648, 300] on input "Select an option" at bounding box center [645, 309] width 19 height 19
click at [649, 356] on span "Select an option" at bounding box center [645, 365] width 19 height 19
click at [649, 356] on input "Select an option" at bounding box center [645, 365] width 19 height 19
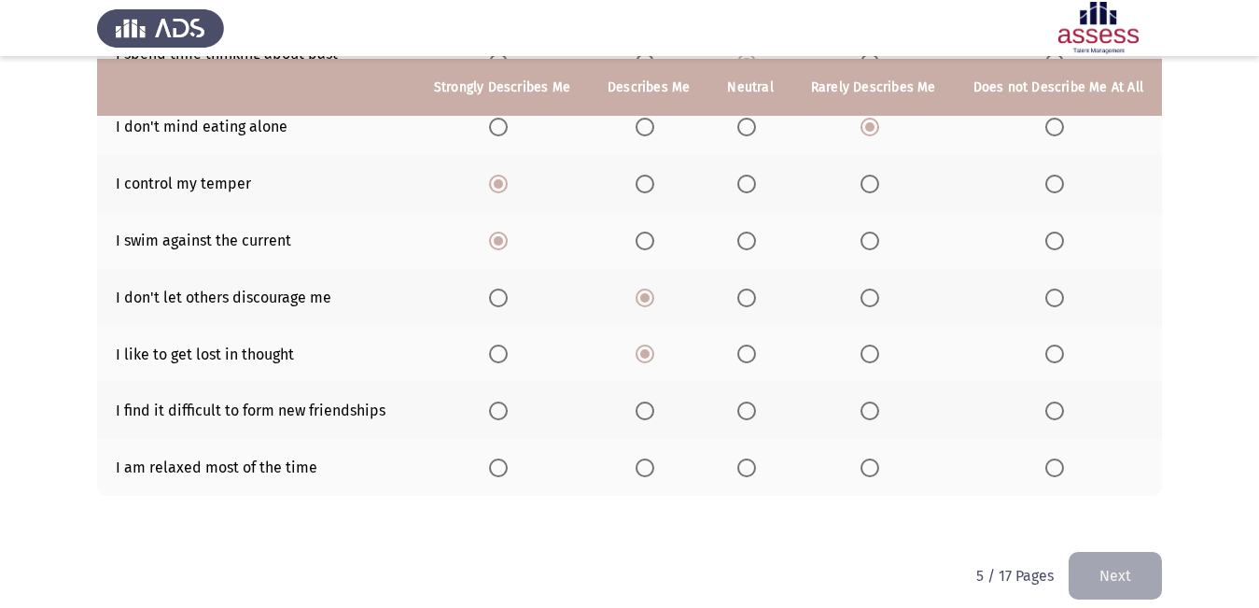
scroll to position [387, 0]
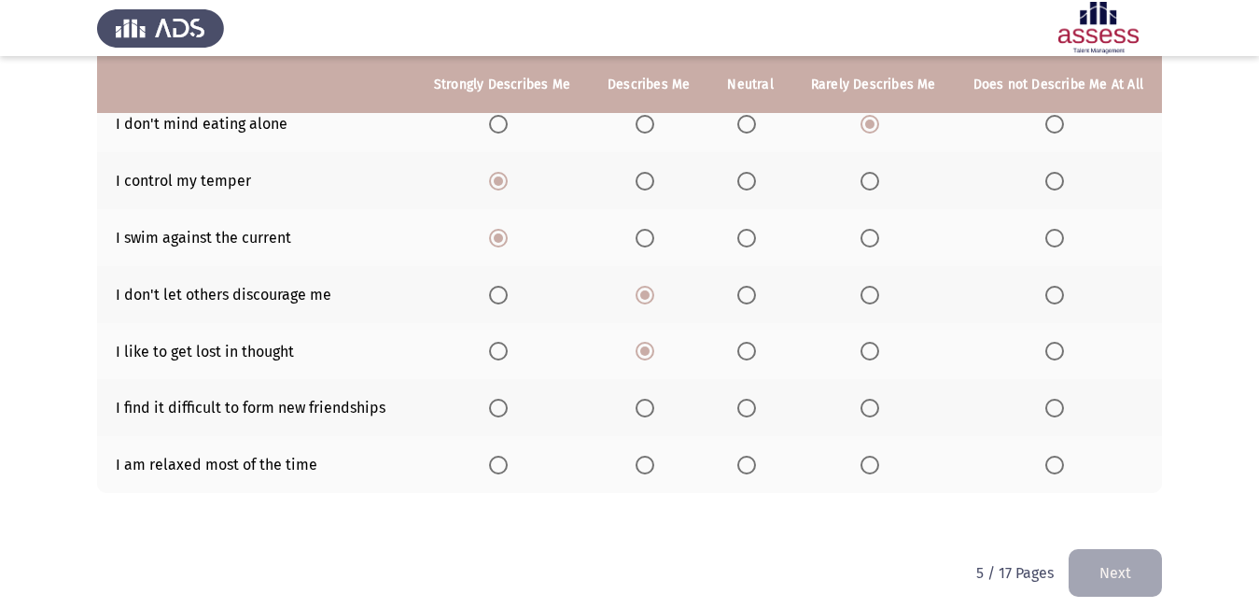
click at [874, 399] on span "Select an option" at bounding box center [870, 408] width 19 height 19
click at [874, 399] on input "Select an option" at bounding box center [870, 408] width 19 height 19
click at [752, 456] on span "Select an option" at bounding box center [747, 465] width 19 height 19
click at [752, 456] on input "Select an option" at bounding box center [747, 465] width 19 height 19
drag, startPoint x: 1084, startPoint y: 551, endPoint x: 1070, endPoint y: 555, distance: 14.8
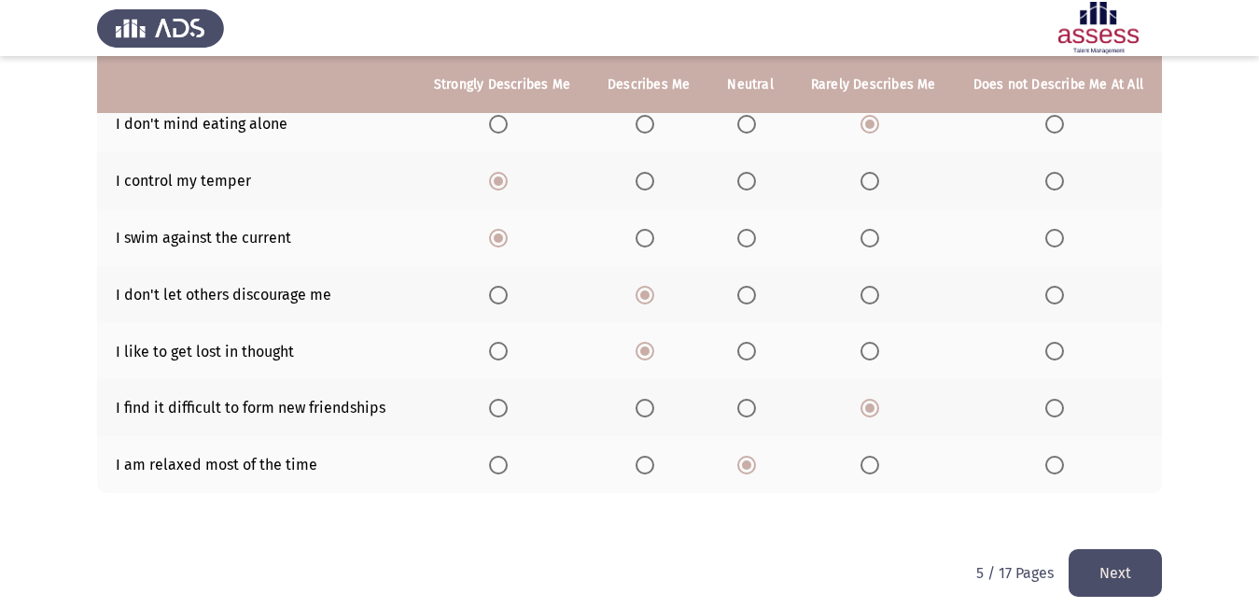
click at [1082, 551] on button "Next" at bounding box center [1115, 573] width 93 height 48
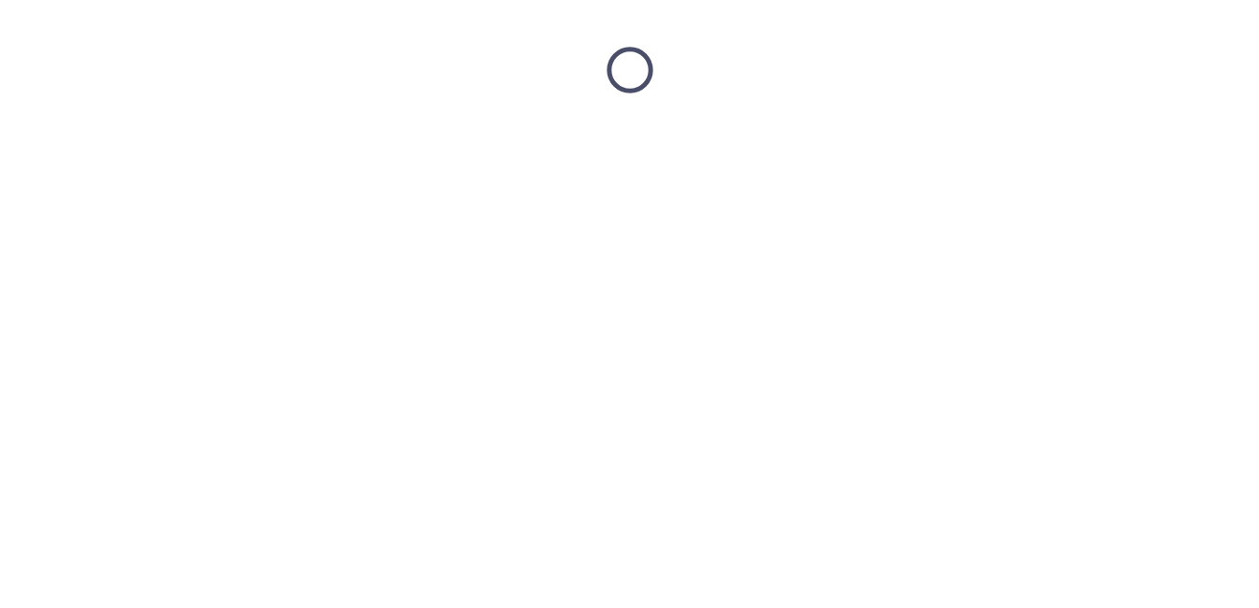
scroll to position [0, 0]
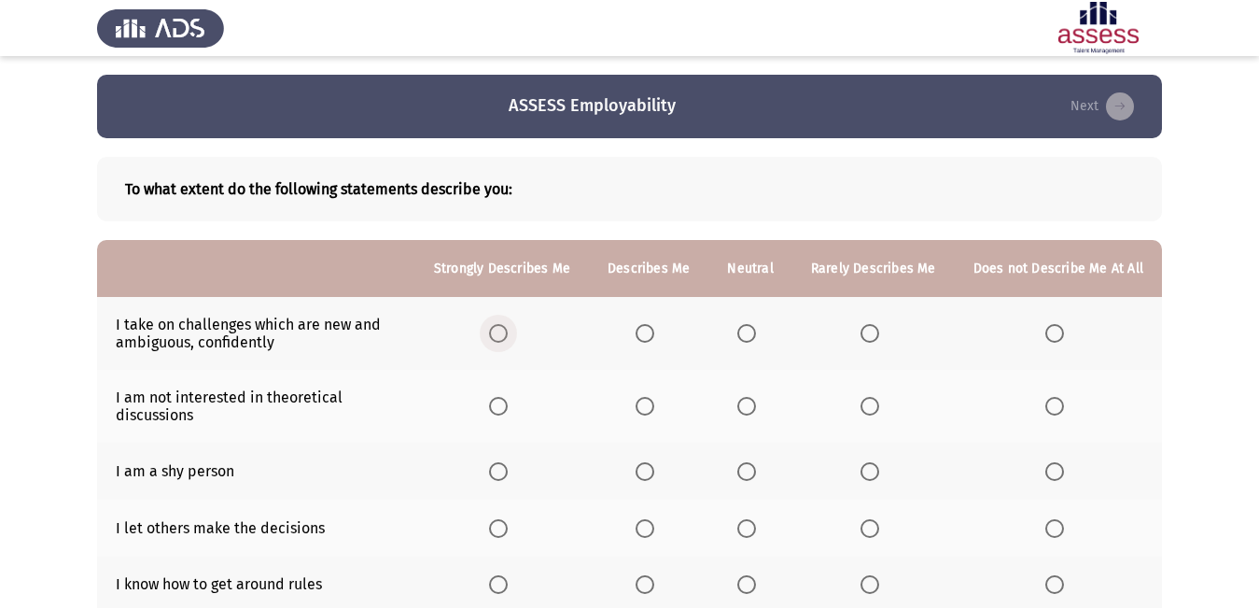
click at [503, 336] on span "Select an option" at bounding box center [498, 333] width 19 height 19
click at [503, 336] on input "Select an option" at bounding box center [498, 333] width 19 height 19
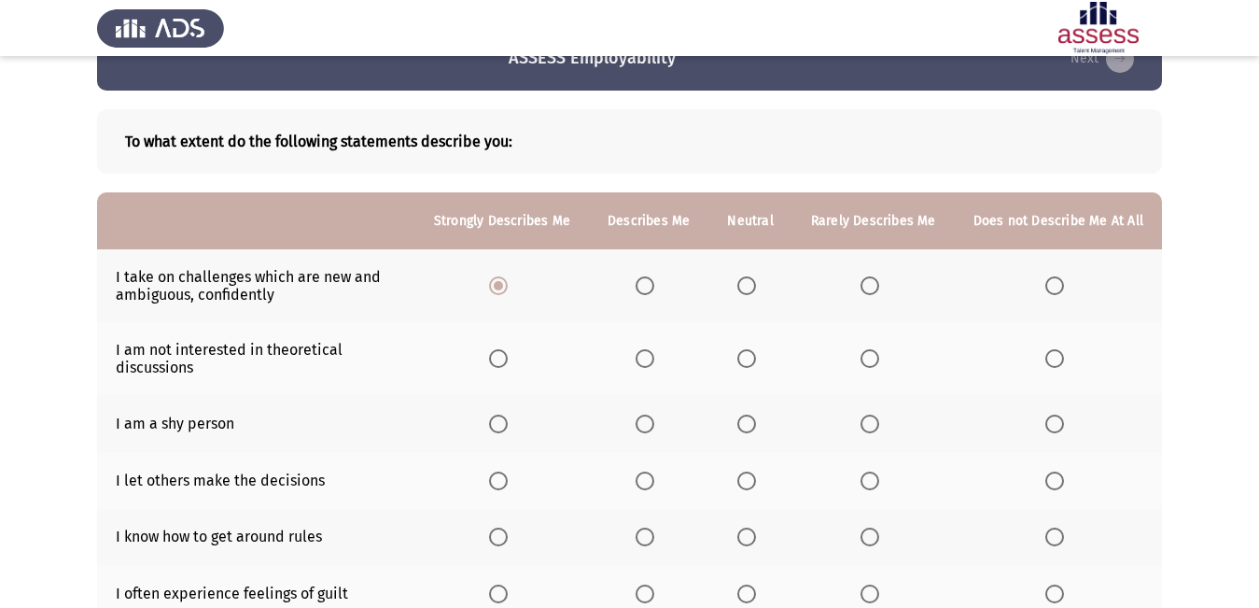
scroll to position [93, 0]
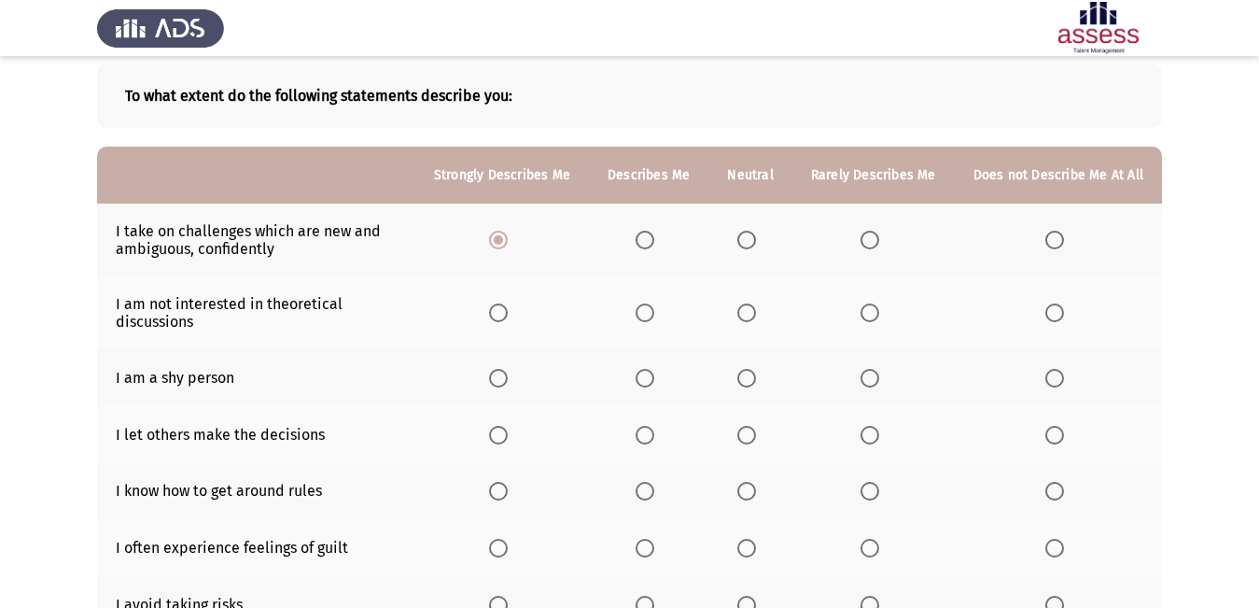
click at [747, 313] on span "Select an option" at bounding box center [747, 313] width 0 height 0
click at [752, 312] on input "Select an option" at bounding box center [747, 312] width 19 height 19
click at [750, 375] on span "Select an option" at bounding box center [747, 378] width 19 height 19
click at [750, 375] on input "Select an option" at bounding box center [747, 378] width 19 height 19
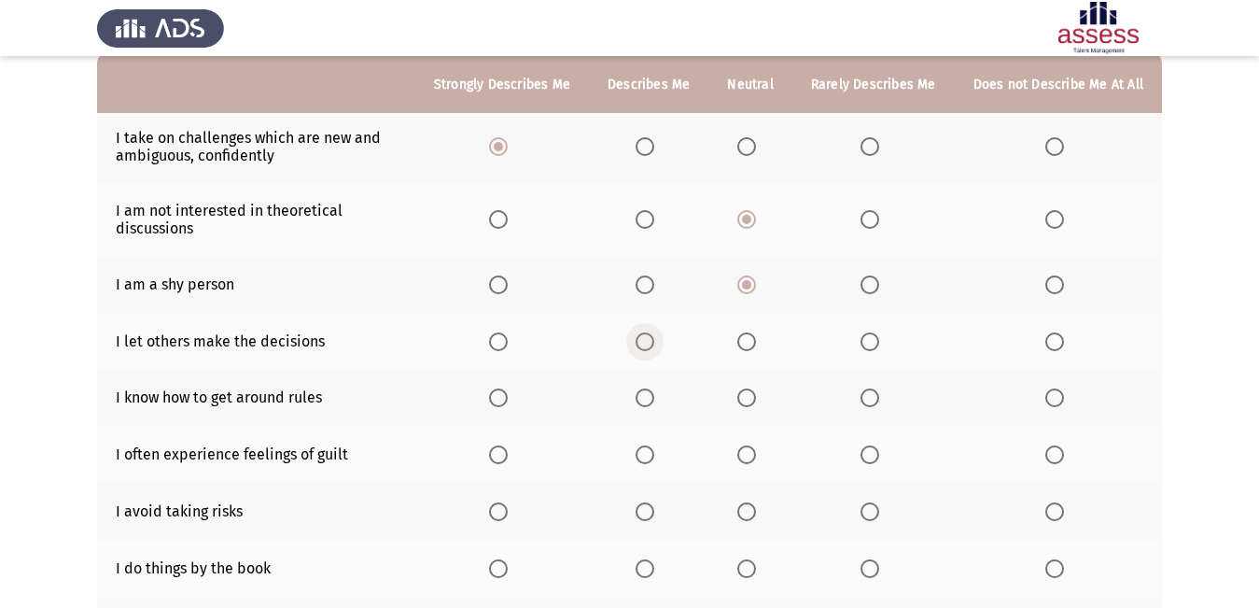
click at [649, 350] on span "Select an option" at bounding box center [645, 341] width 19 height 19
click at [649, 350] on input "Select an option" at bounding box center [645, 341] width 19 height 19
click at [753, 401] on span "Select an option" at bounding box center [747, 397] width 19 height 19
click at [753, 401] on input "Select an option" at bounding box center [747, 397] width 19 height 19
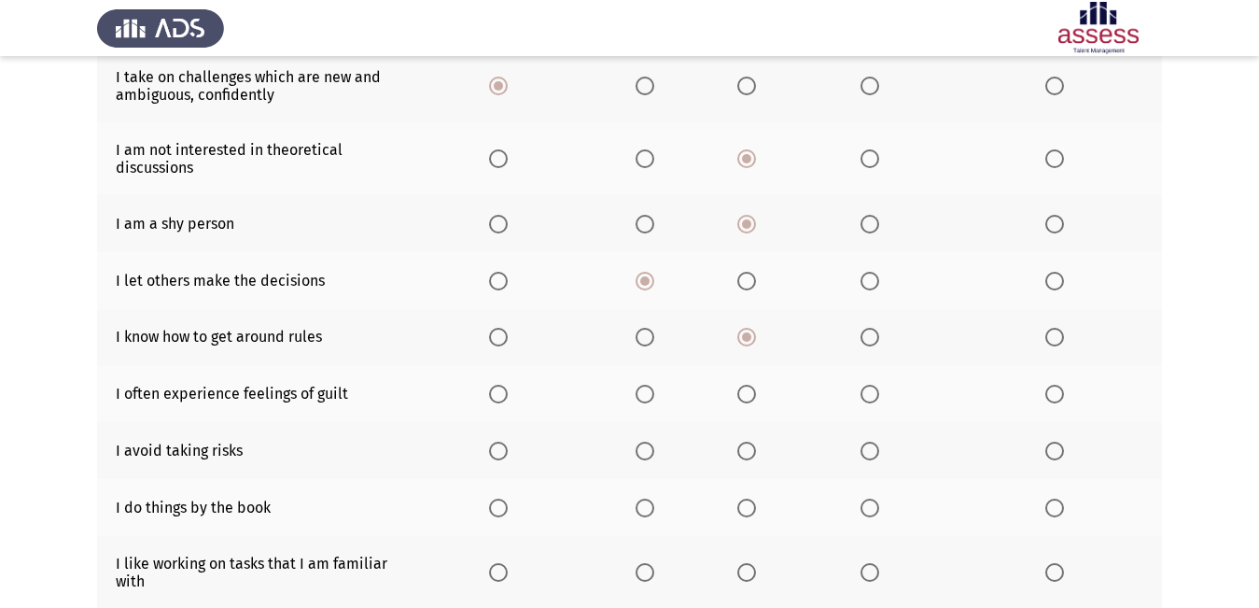
scroll to position [280, 0]
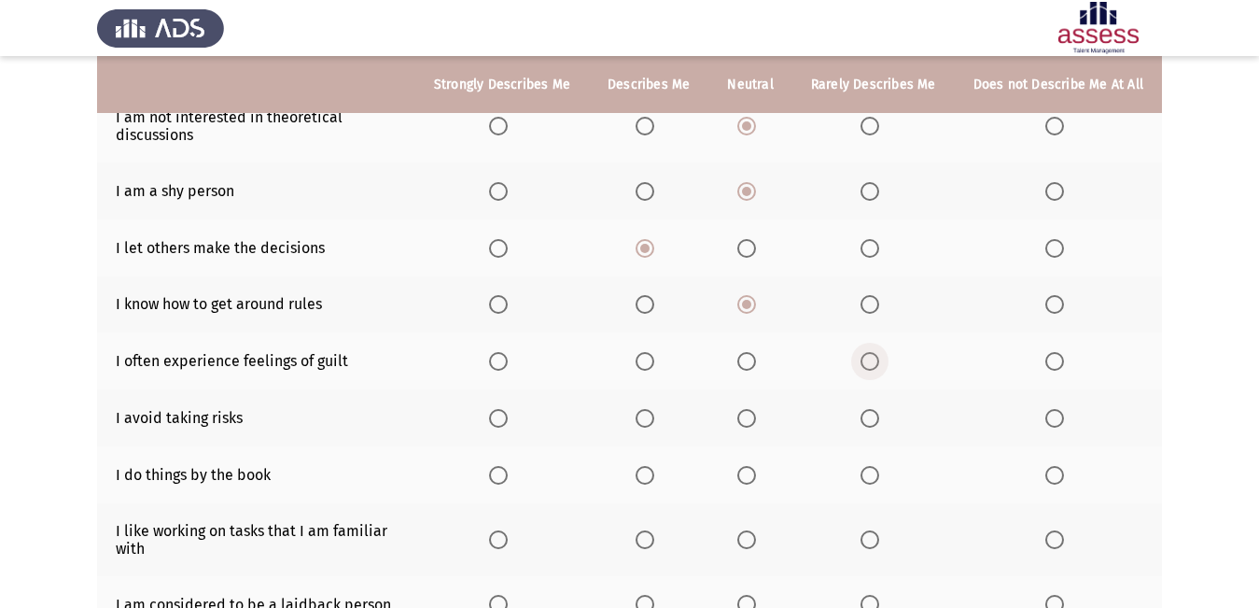
click at [868, 359] on span "Select an option" at bounding box center [870, 361] width 19 height 19
click at [868, 359] on input "Select an option" at bounding box center [870, 361] width 19 height 19
click at [1056, 414] on span "Select an option" at bounding box center [1055, 418] width 19 height 19
click at [1056, 414] on input "Select an option" at bounding box center [1055, 418] width 19 height 19
click at [868, 469] on span "Select an option" at bounding box center [870, 475] width 19 height 19
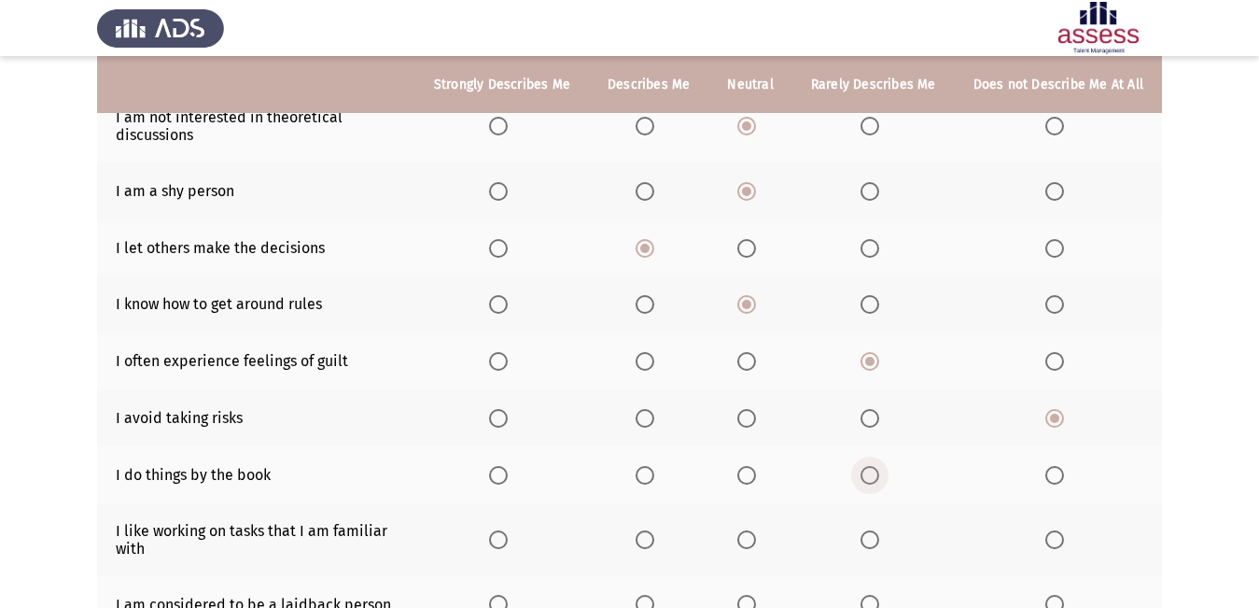
click at [868, 469] on input "Select an option" at bounding box center [870, 475] width 19 height 19
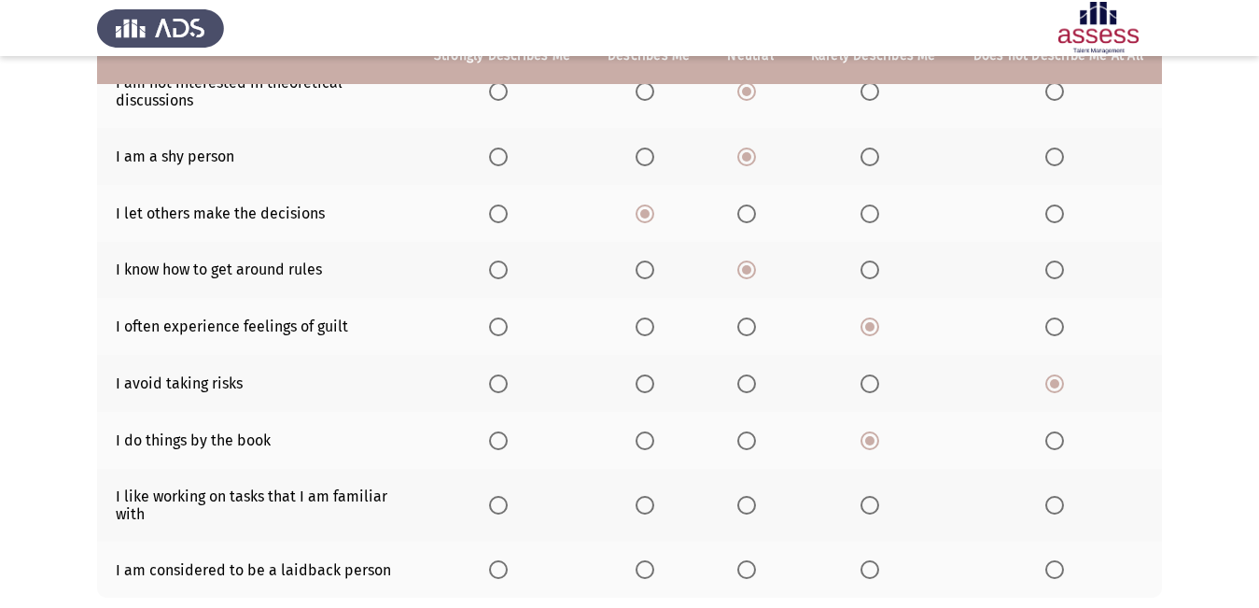
scroll to position [373, 0]
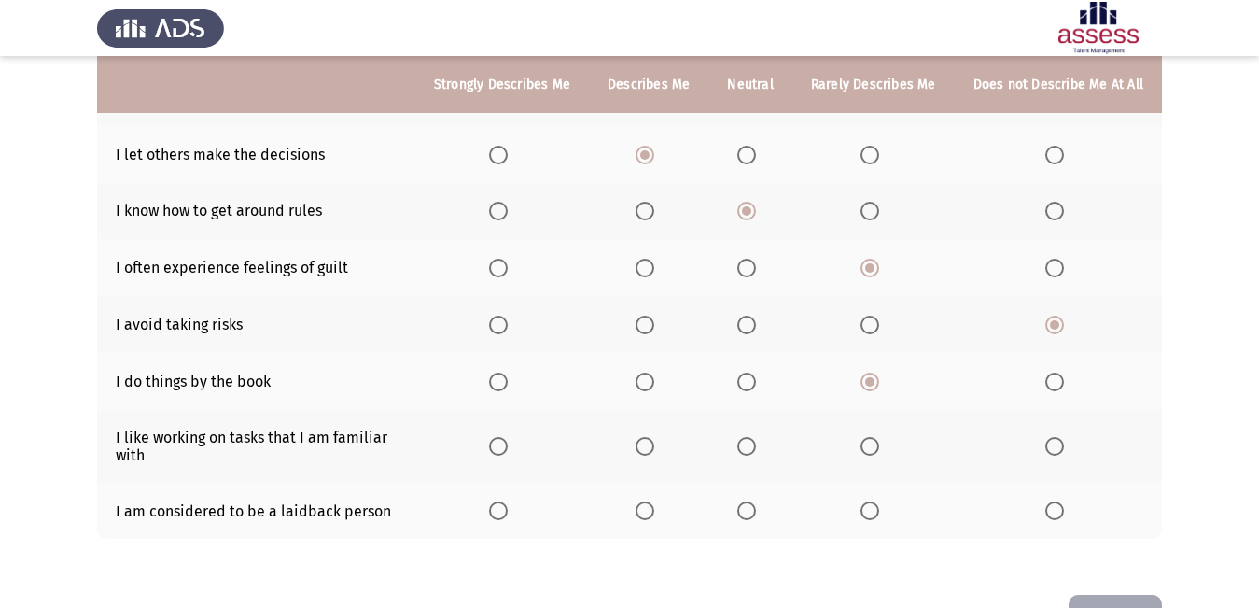
click at [747, 448] on span "Select an option" at bounding box center [747, 446] width 19 height 19
click at [747, 448] on input "Select an option" at bounding box center [747, 446] width 19 height 19
click at [652, 512] on span "Select an option" at bounding box center [645, 510] width 19 height 19
click at [652, 512] on input "Select an option" at bounding box center [645, 510] width 19 height 19
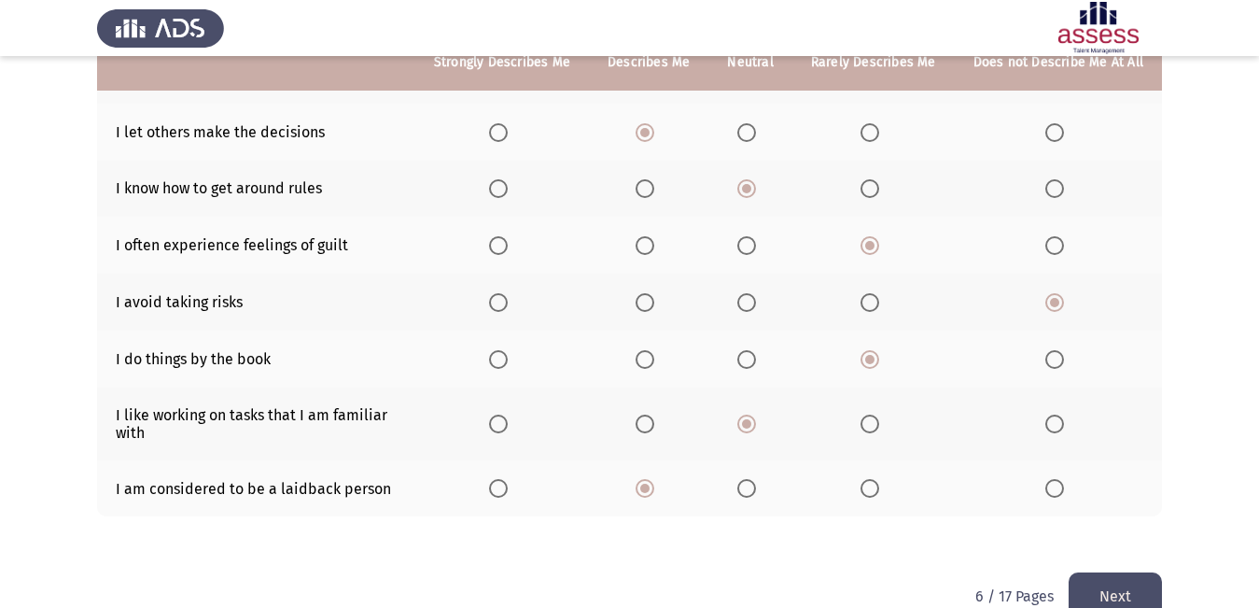
scroll to position [435, 0]
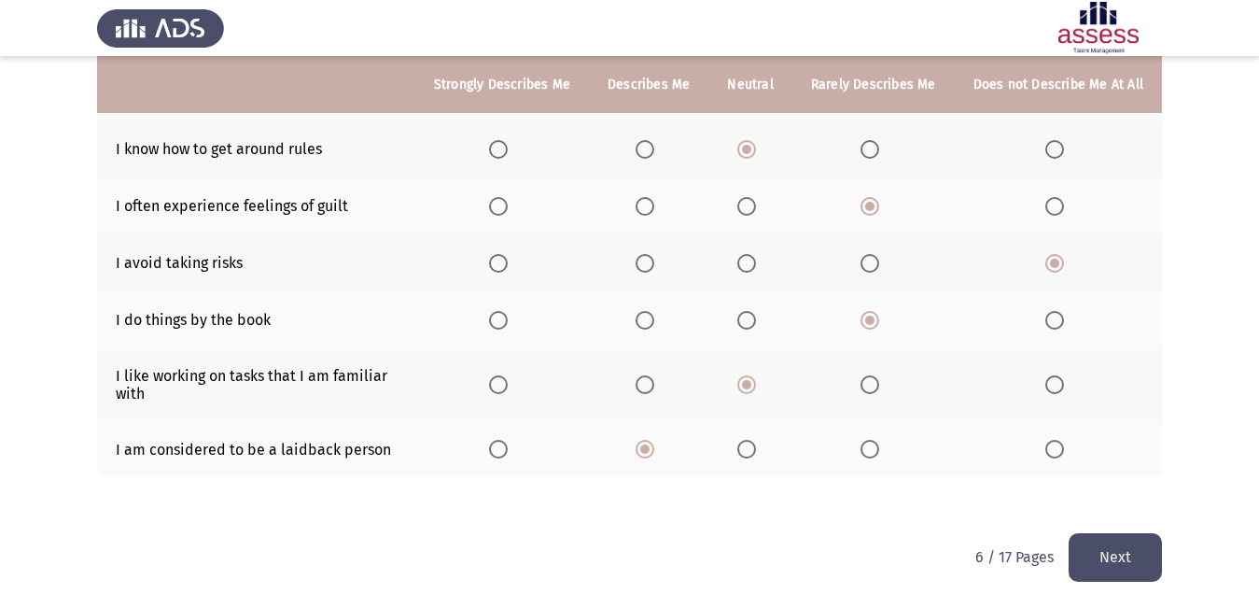
click at [1149, 541] on button "Next" at bounding box center [1115, 557] width 93 height 48
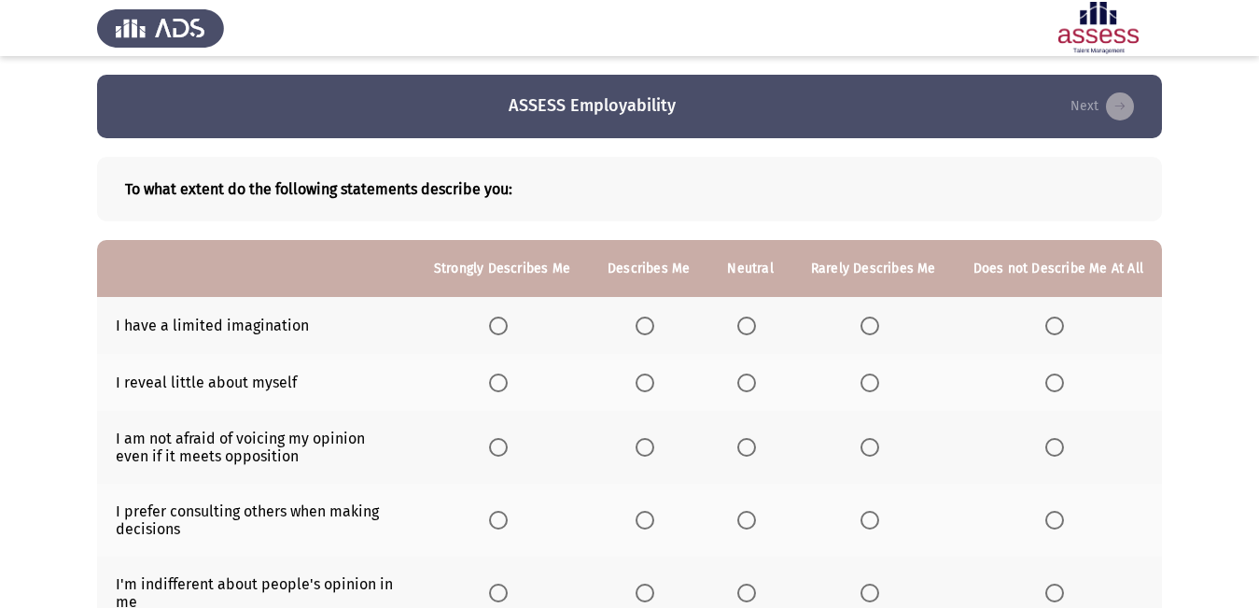
click at [653, 327] on span "Select an option" at bounding box center [645, 325] width 19 height 19
click at [653, 327] on input "Select an option" at bounding box center [645, 325] width 19 height 19
click at [753, 380] on span "Select an option" at bounding box center [747, 382] width 19 height 19
click at [753, 380] on input "Select an option" at bounding box center [747, 382] width 19 height 19
click at [508, 447] on span "Select an option" at bounding box center [498, 447] width 19 height 19
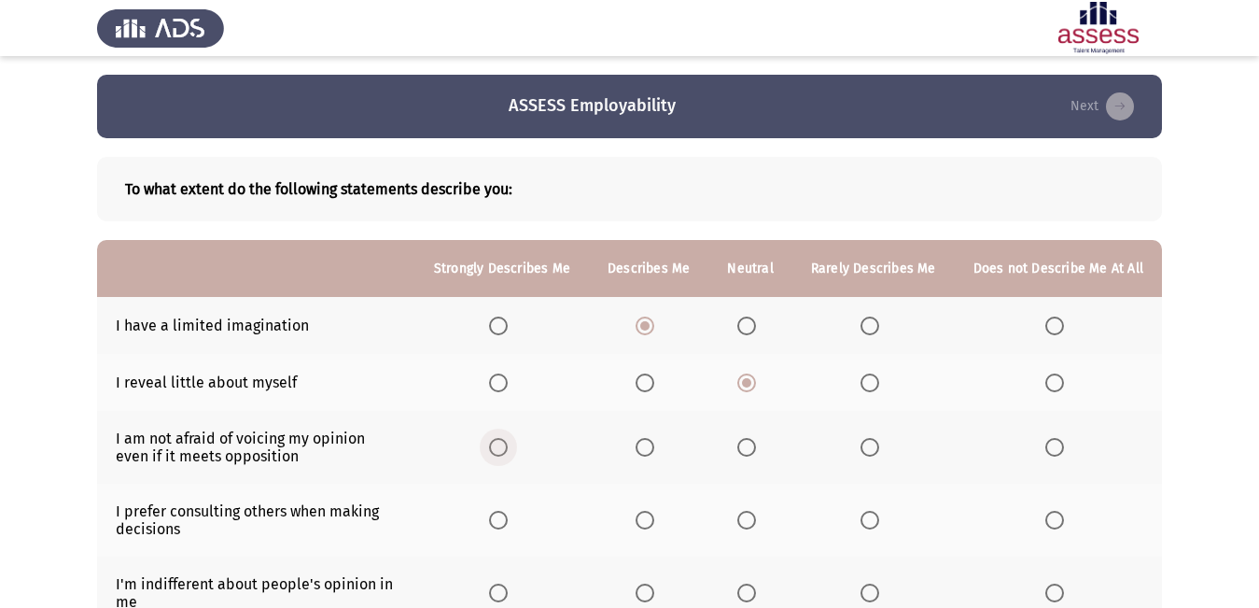
click at [508, 447] on input "Select an option" at bounding box center [498, 447] width 19 height 19
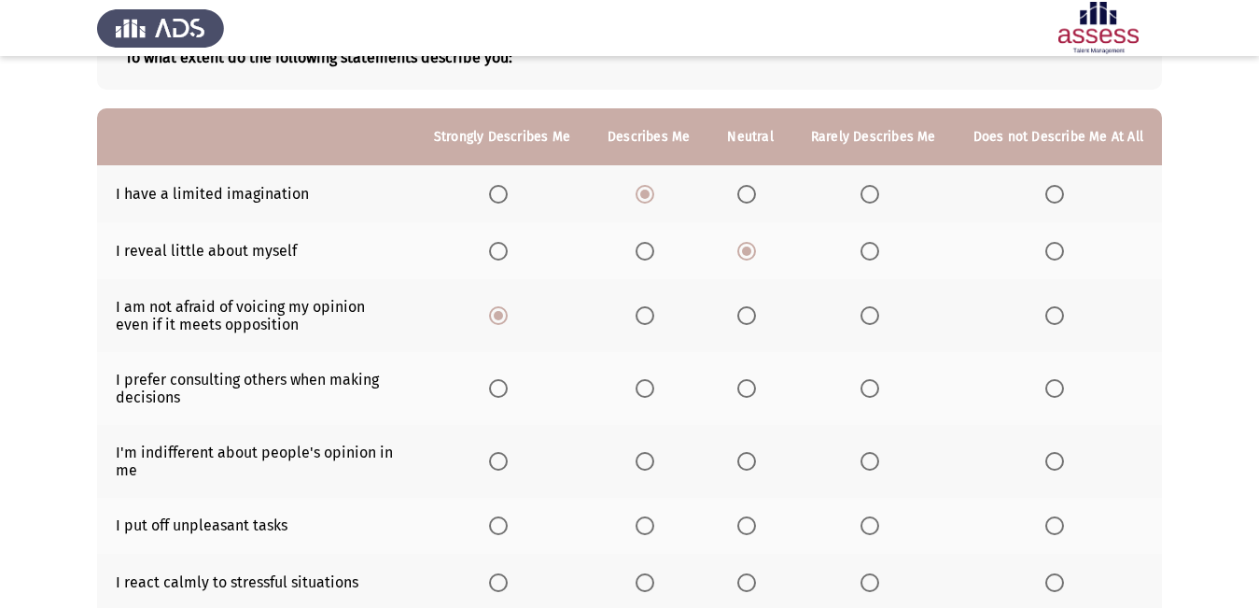
scroll to position [187, 0]
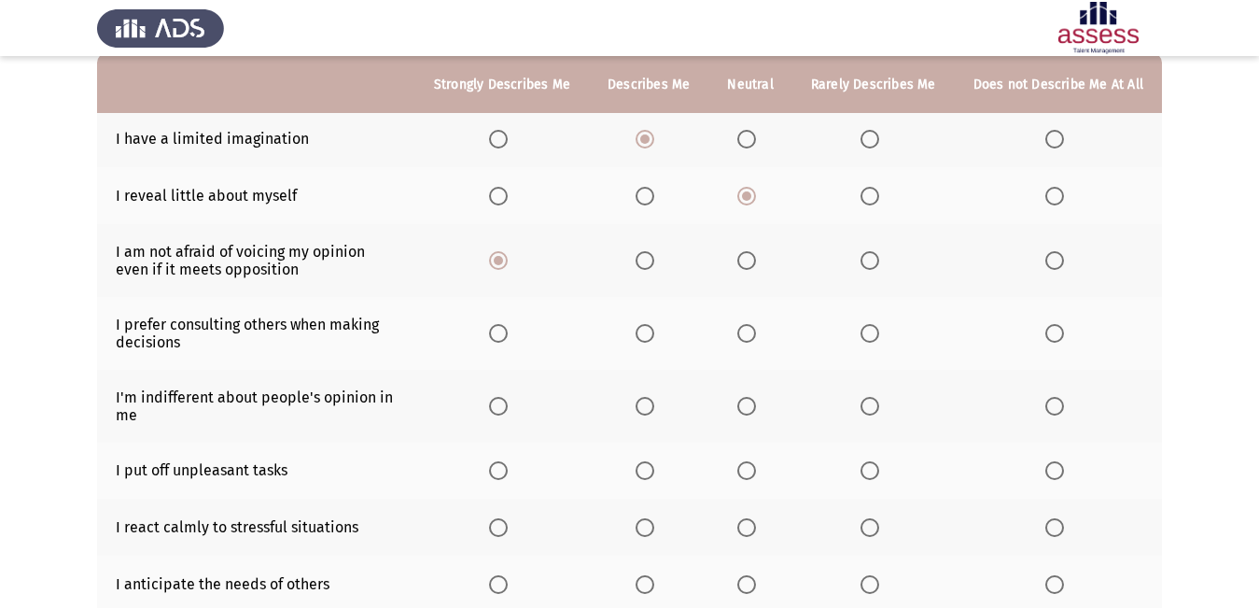
click at [753, 339] on span "Select an option" at bounding box center [747, 333] width 19 height 19
click at [753, 339] on input "Select an option" at bounding box center [747, 333] width 19 height 19
click at [756, 404] on span "Select an option" at bounding box center [747, 406] width 19 height 19
click at [756, 404] on input "Select an option" at bounding box center [747, 406] width 19 height 19
click at [1052, 473] on span "Select an option" at bounding box center [1055, 470] width 19 height 19
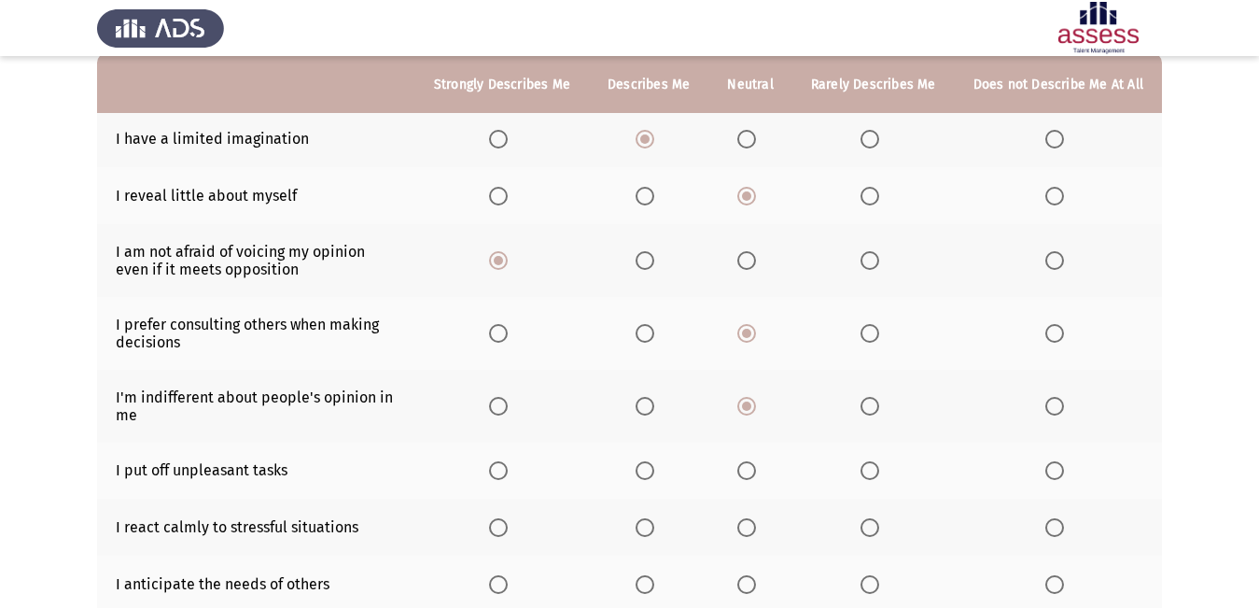
click at [1052, 473] on input "Select an option" at bounding box center [1055, 470] width 19 height 19
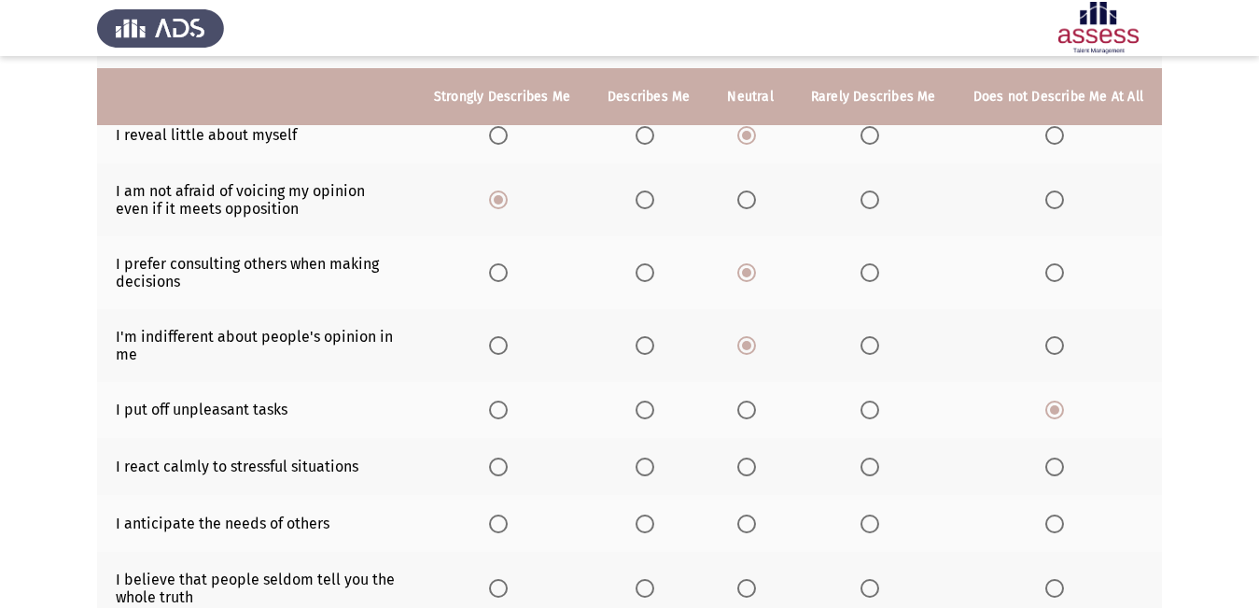
scroll to position [280, 0]
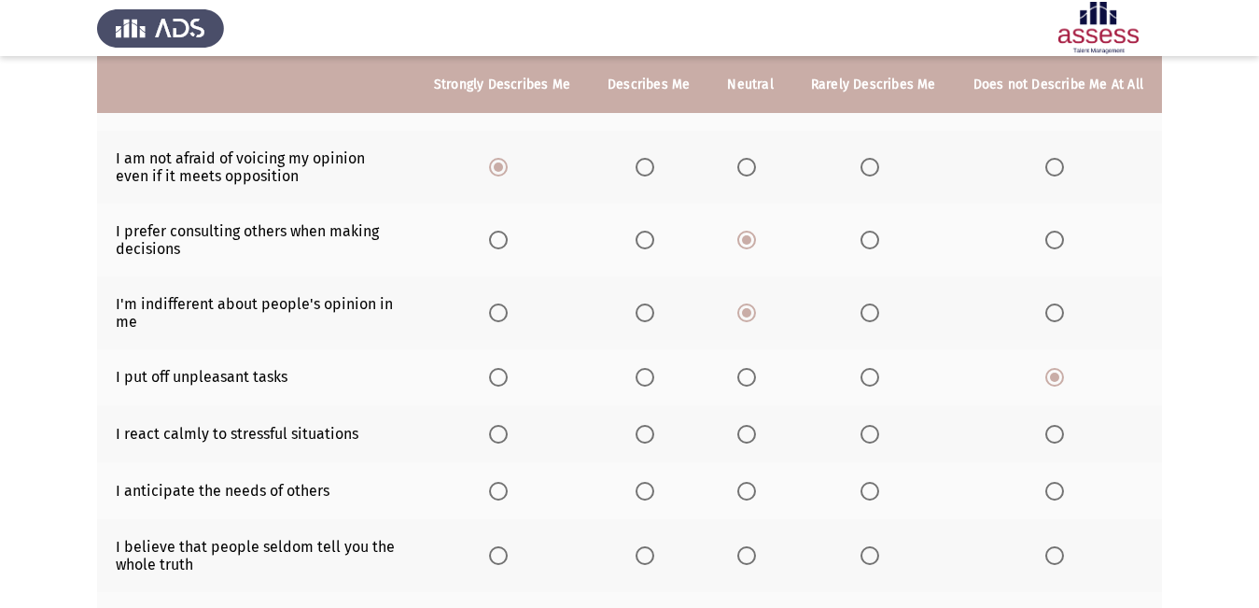
click at [867, 434] on span "Select an option" at bounding box center [870, 434] width 19 height 19
click at [867, 434] on input "Select an option" at bounding box center [870, 434] width 19 height 19
click at [755, 562] on span "Select an option" at bounding box center [747, 555] width 19 height 19
click at [755, 562] on input "Select an option" at bounding box center [747, 555] width 19 height 19
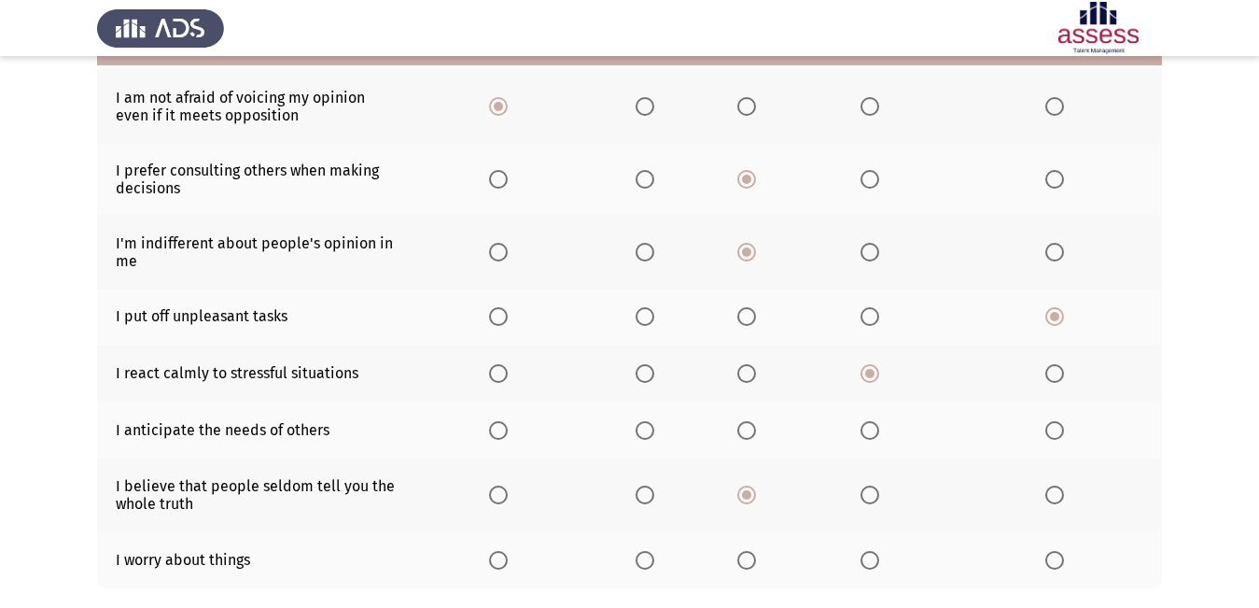
scroll to position [452, 0]
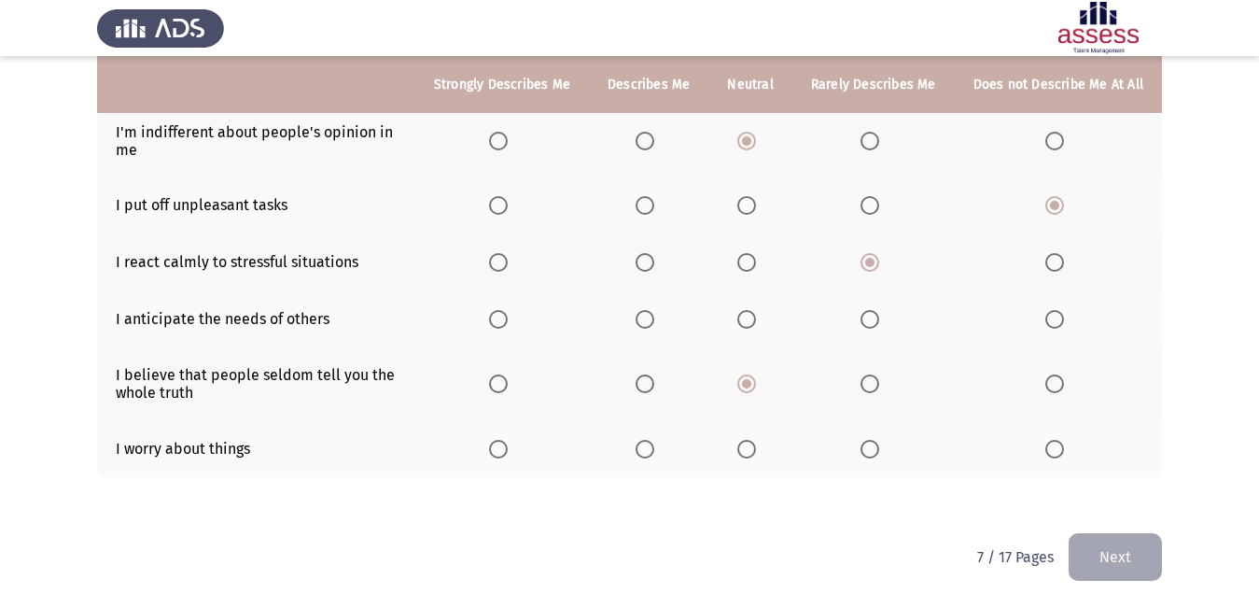
click at [506, 452] on span "Select an option" at bounding box center [498, 449] width 19 height 19
click at [506, 452] on input "Select an option" at bounding box center [498, 449] width 19 height 19
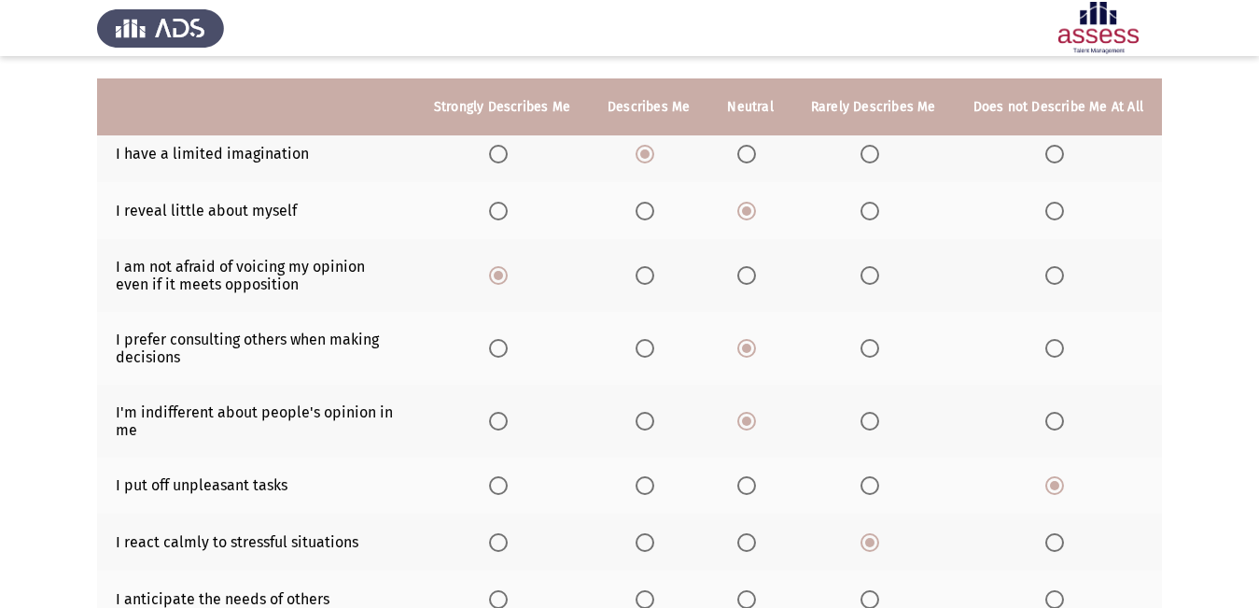
scroll to position [265, 0]
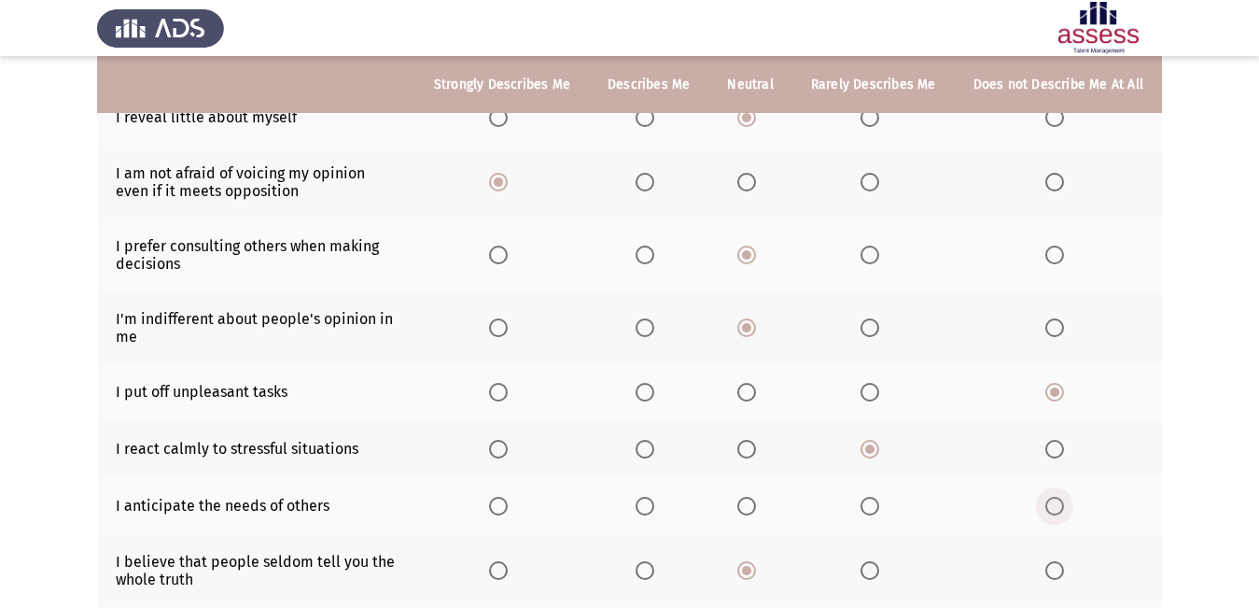
click at [1063, 507] on span "Select an option" at bounding box center [1055, 506] width 19 height 19
click at [1063, 507] on input "Select an option" at bounding box center [1055, 506] width 19 height 19
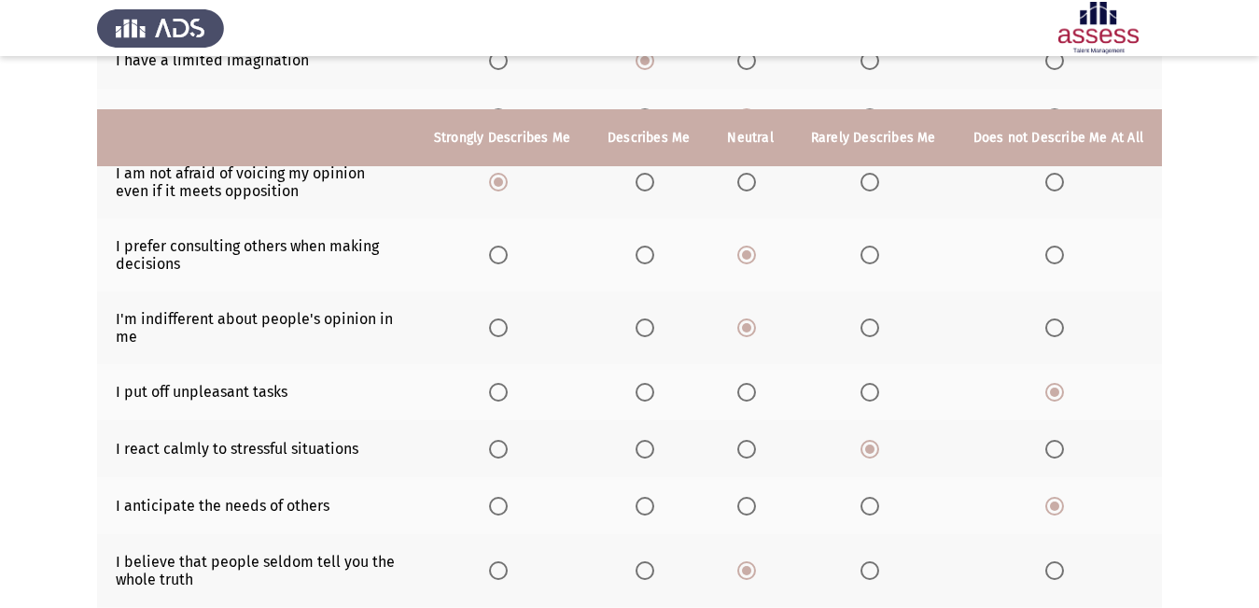
scroll to position [452, 0]
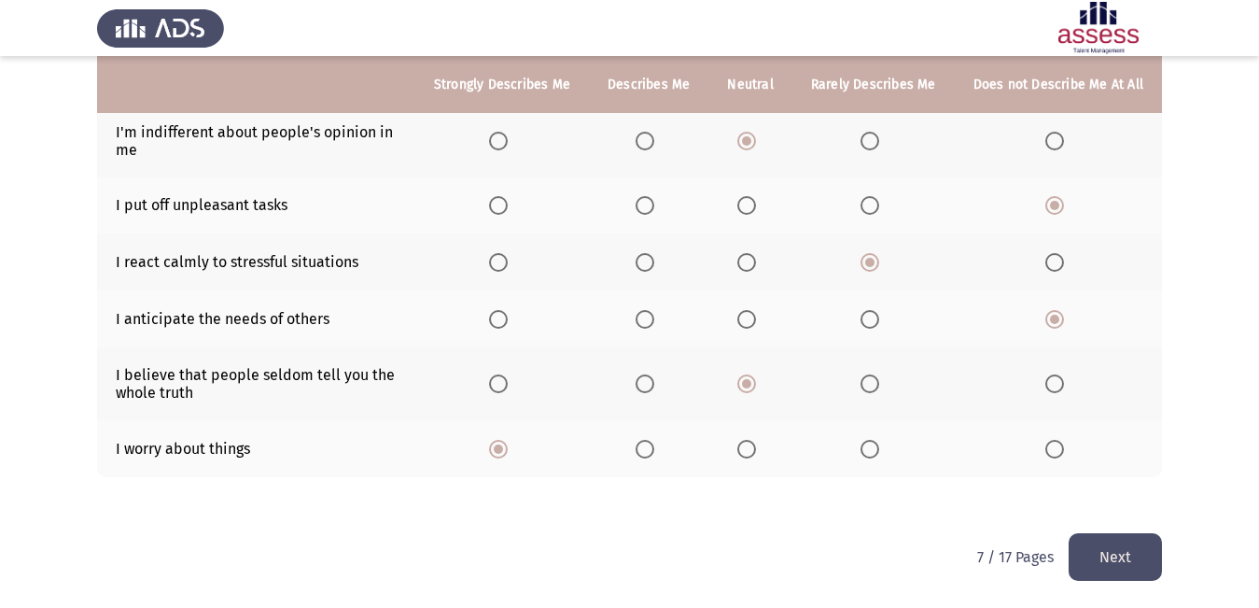
click at [1104, 549] on button "Next" at bounding box center [1115, 557] width 93 height 48
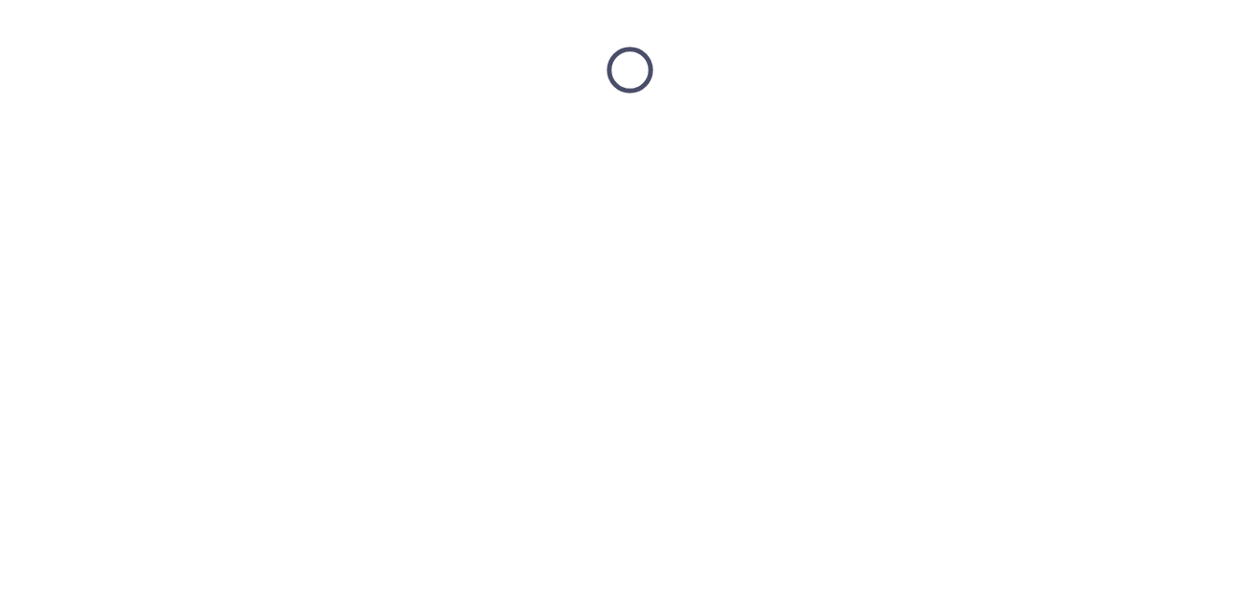
scroll to position [0, 0]
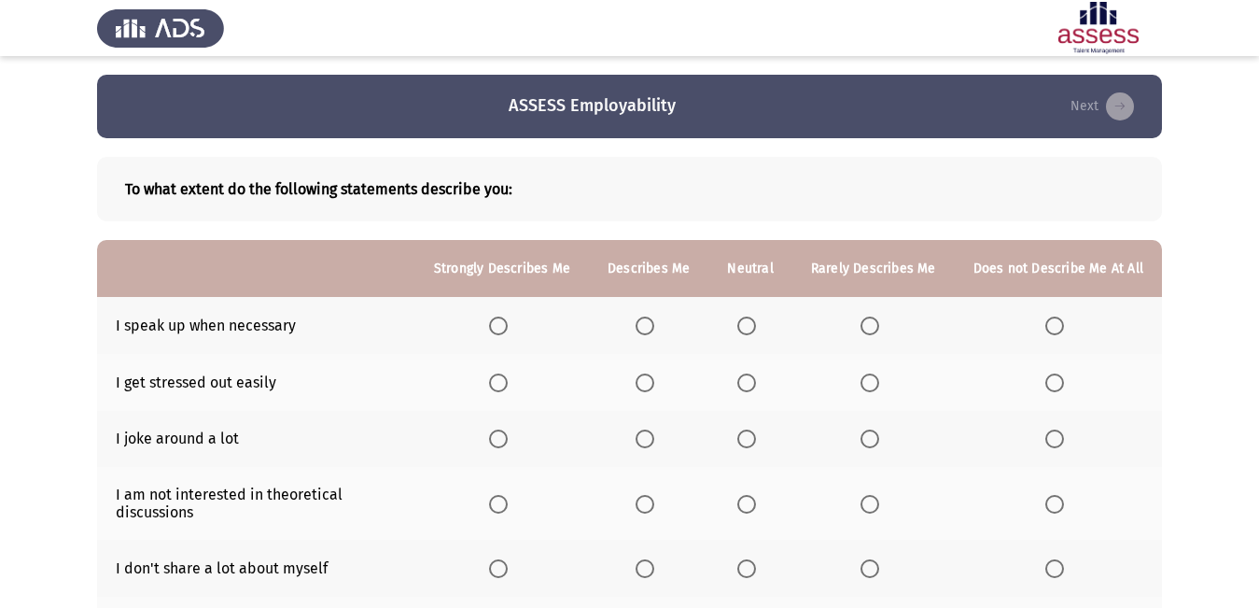
click at [504, 323] on span "Select an option" at bounding box center [498, 325] width 19 height 19
click at [504, 323] on input "Select an option" at bounding box center [498, 325] width 19 height 19
click at [747, 379] on span "Select an option" at bounding box center [747, 382] width 19 height 19
click at [747, 379] on input "Select an option" at bounding box center [747, 382] width 19 height 19
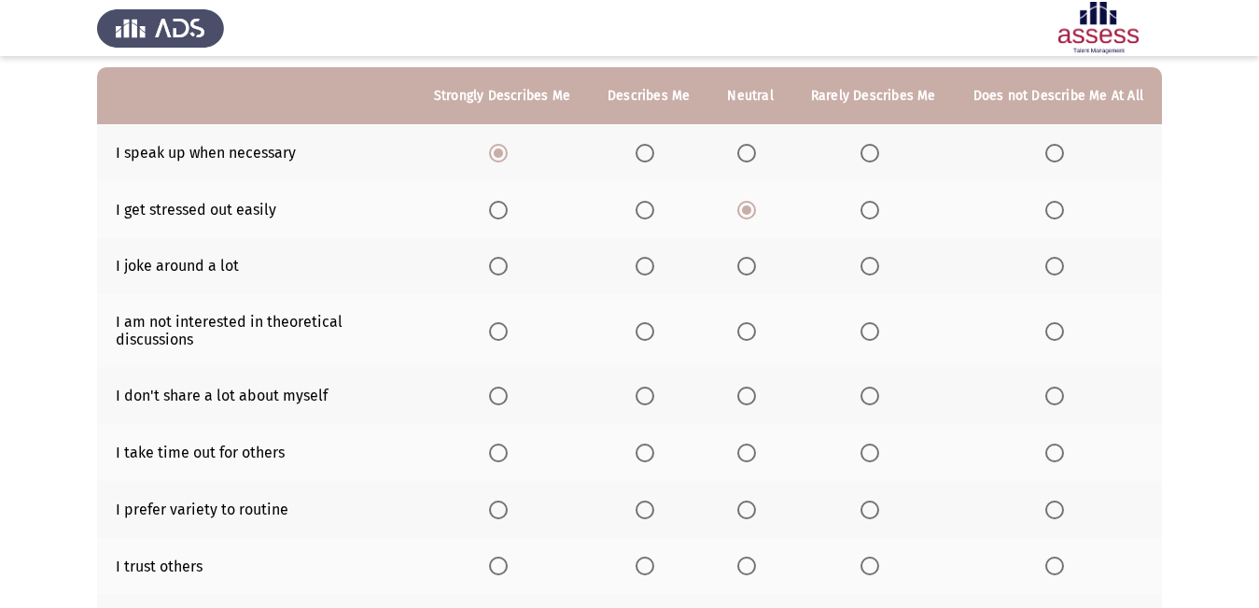
scroll to position [187, 0]
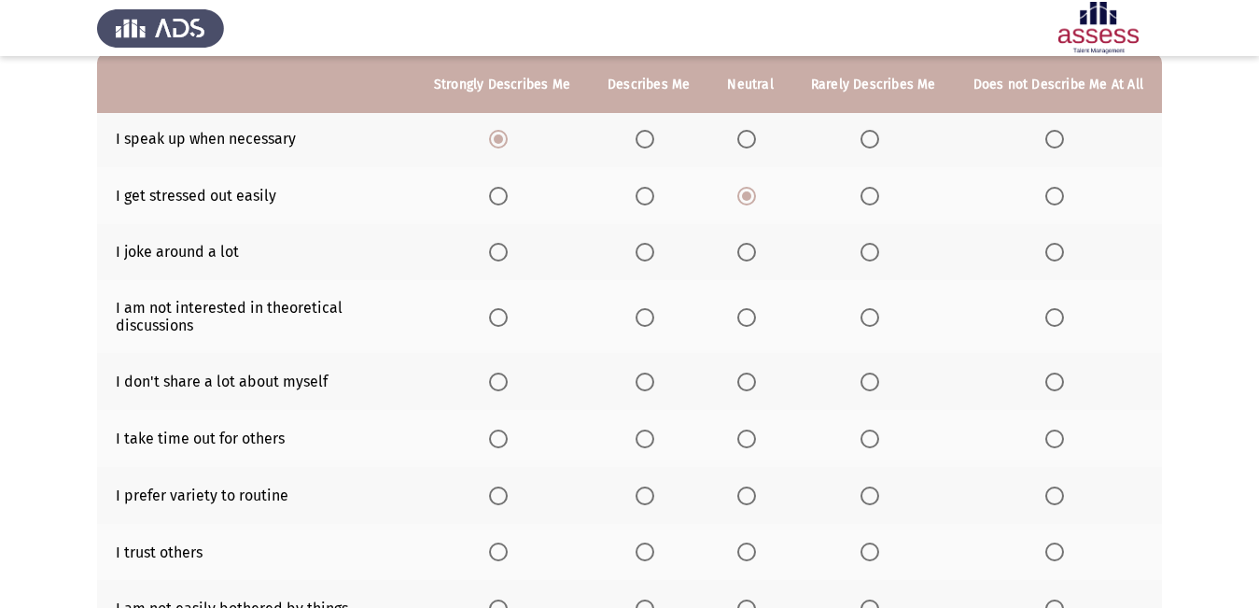
click at [870, 244] on span "Select an option" at bounding box center [870, 252] width 19 height 19
click at [870, 244] on input "Select an option" at bounding box center [870, 252] width 19 height 19
click at [650, 320] on span "Select an option" at bounding box center [645, 317] width 19 height 19
click at [650, 320] on input "Select an option" at bounding box center [645, 317] width 19 height 19
click at [651, 379] on span "Select an option" at bounding box center [645, 381] width 19 height 19
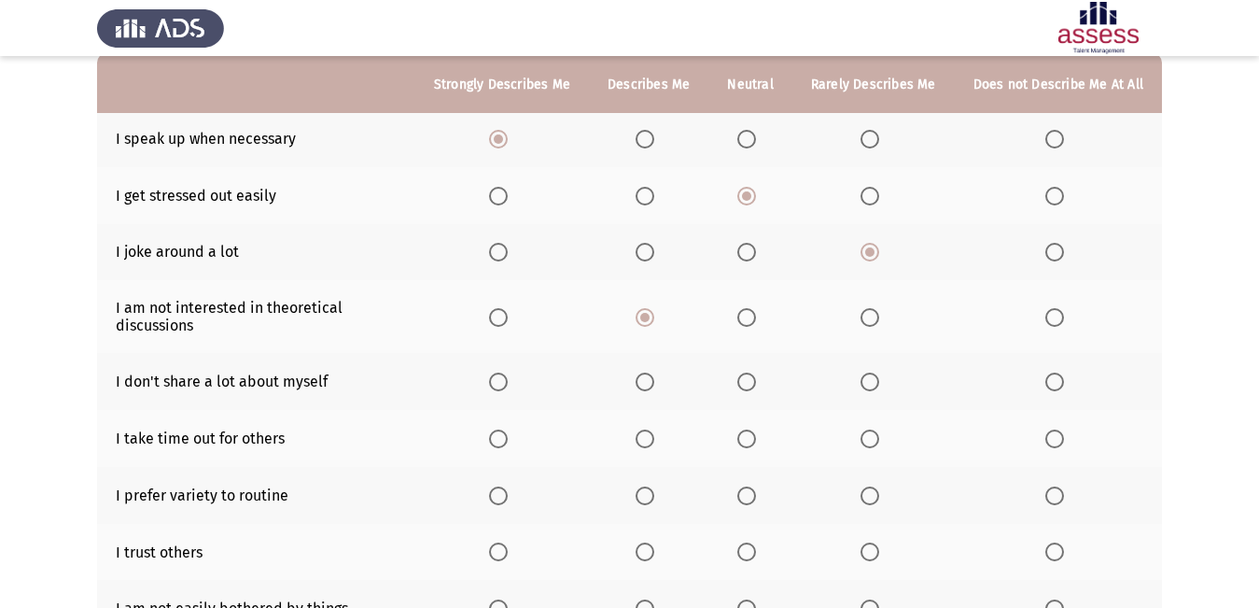
click at [651, 379] on input "Select an option" at bounding box center [645, 381] width 19 height 19
click at [748, 431] on span "Select an option" at bounding box center [747, 438] width 19 height 19
click at [748, 431] on input "Select an option" at bounding box center [747, 438] width 19 height 19
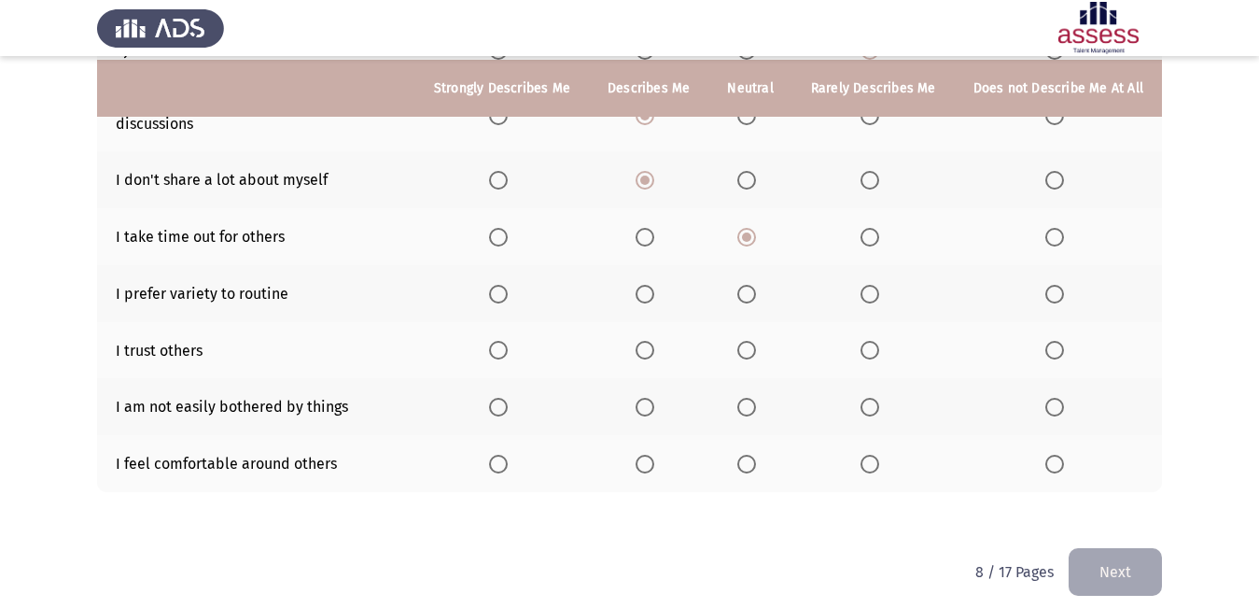
scroll to position [403, 0]
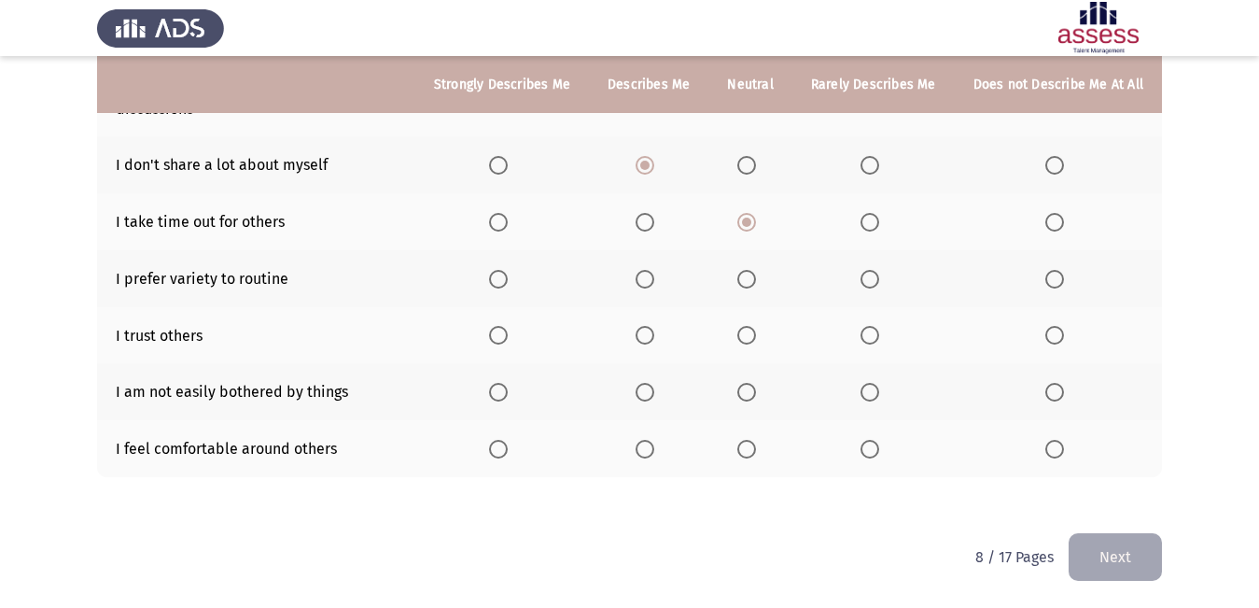
click at [508, 282] on span "Select an option" at bounding box center [498, 279] width 19 height 19
click at [508, 282] on input "Select an option" at bounding box center [498, 279] width 19 height 19
click at [1052, 335] on span "Select an option" at bounding box center [1055, 335] width 19 height 19
click at [1052, 335] on input "Select an option" at bounding box center [1055, 335] width 19 height 19
click at [752, 390] on span "Select an option" at bounding box center [747, 392] width 19 height 19
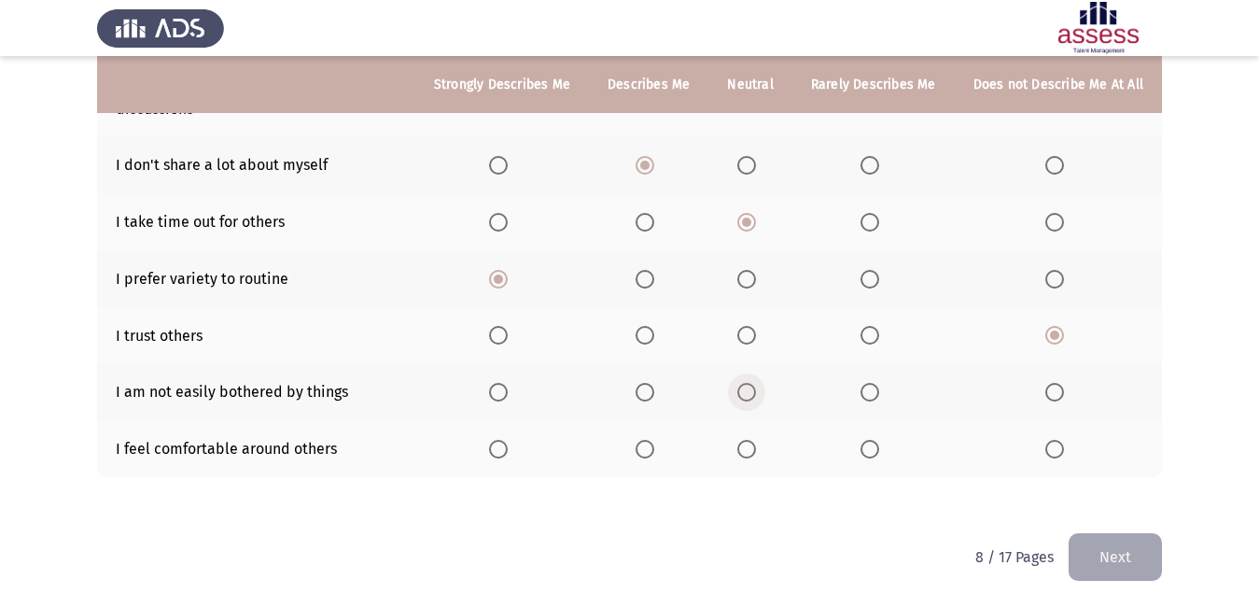
click at [752, 390] on input "Select an option" at bounding box center [747, 392] width 19 height 19
click at [1055, 446] on span "Select an option" at bounding box center [1055, 449] width 19 height 19
click at [1055, 446] on input "Select an option" at bounding box center [1055, 449] width 19 height 19
click at [1099, 551] on button "Next" at bounding box center [1115, 557] width 93 height 48
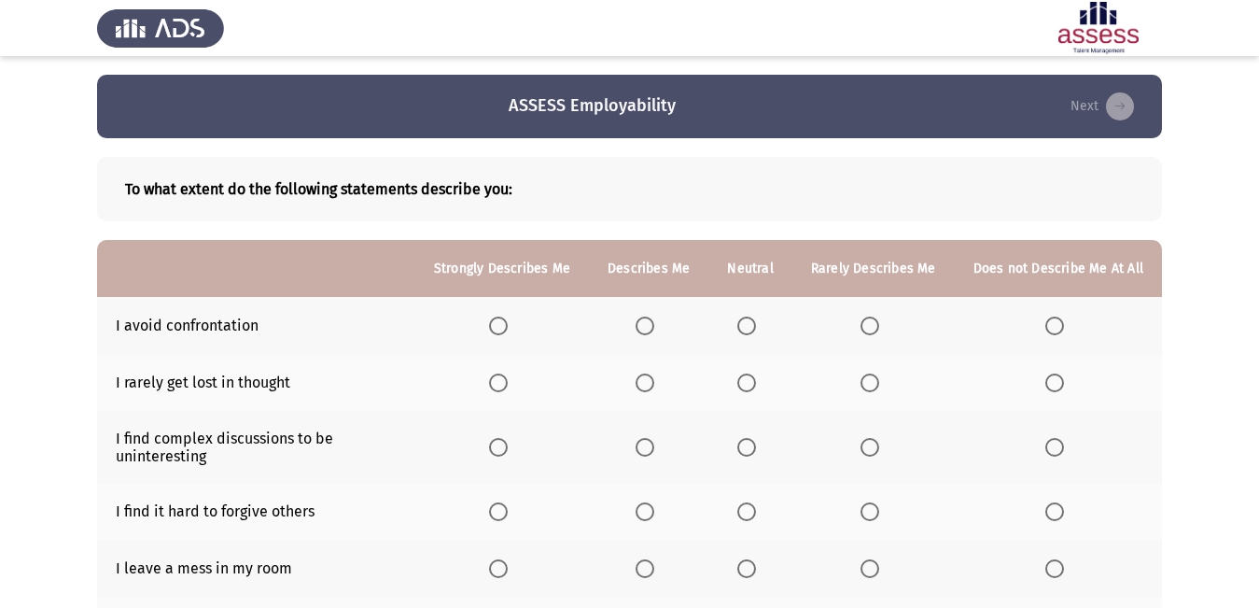
click at [756, 330] on span "Select an option" at bounding box center [747, 325] width 19 height 19
click at [756, 330] on input "Select an option" at bounding box center [747, 325] width 19 height 19
click at [1060, 318] on span "Select an option" at bounding box center [1055, 325] width 19 height 19
click at [1060, 318] on input "Select an option" at bounding box center [1055, 325] width 19 height 19
click at [654, 387] on span "Select an option" at bounding box center [645, 382] width 19 height 19
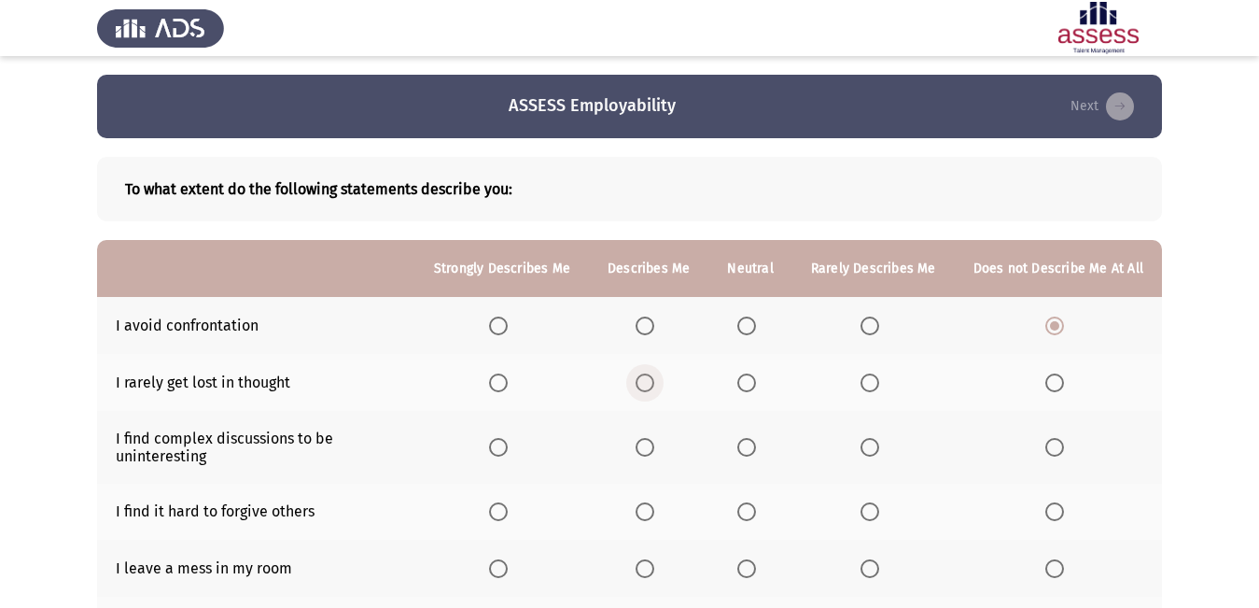
click at [654, 387] on input "Select an option" at bounding box center [645, 382] width 19 height 19
click at [651, 451] on span "Select an option" at bounding box center [645, 447] width 19 height 19
click at [651, 451] on input "Select an option" at bounding box center [645, 447] width 19 height 19
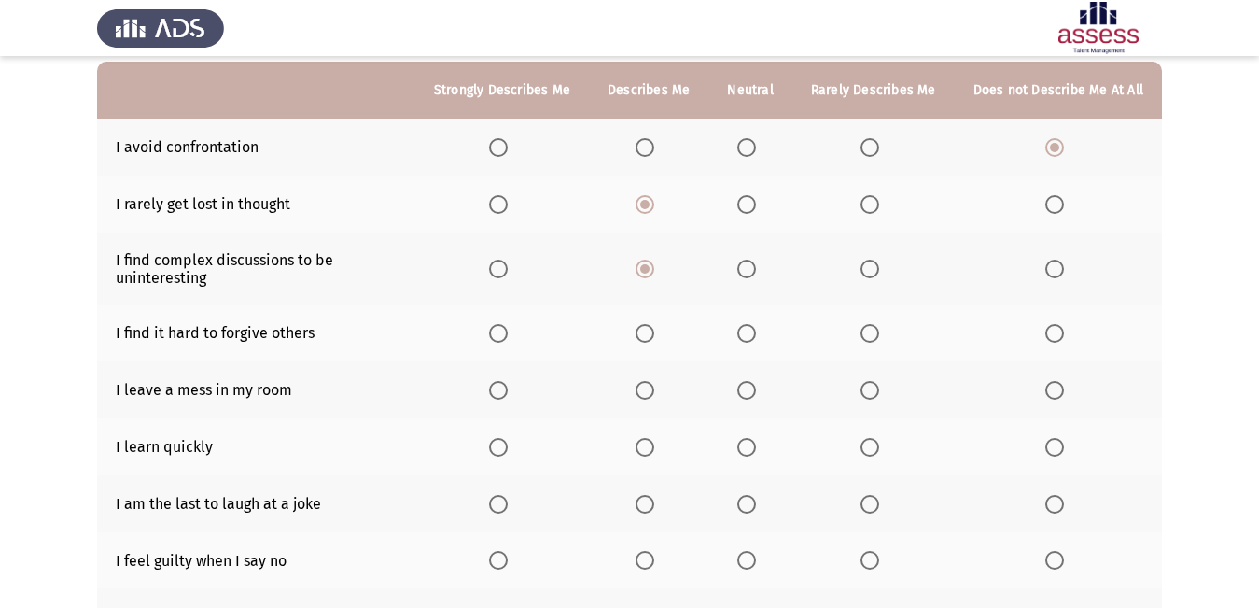
scroll to position [187, 0]
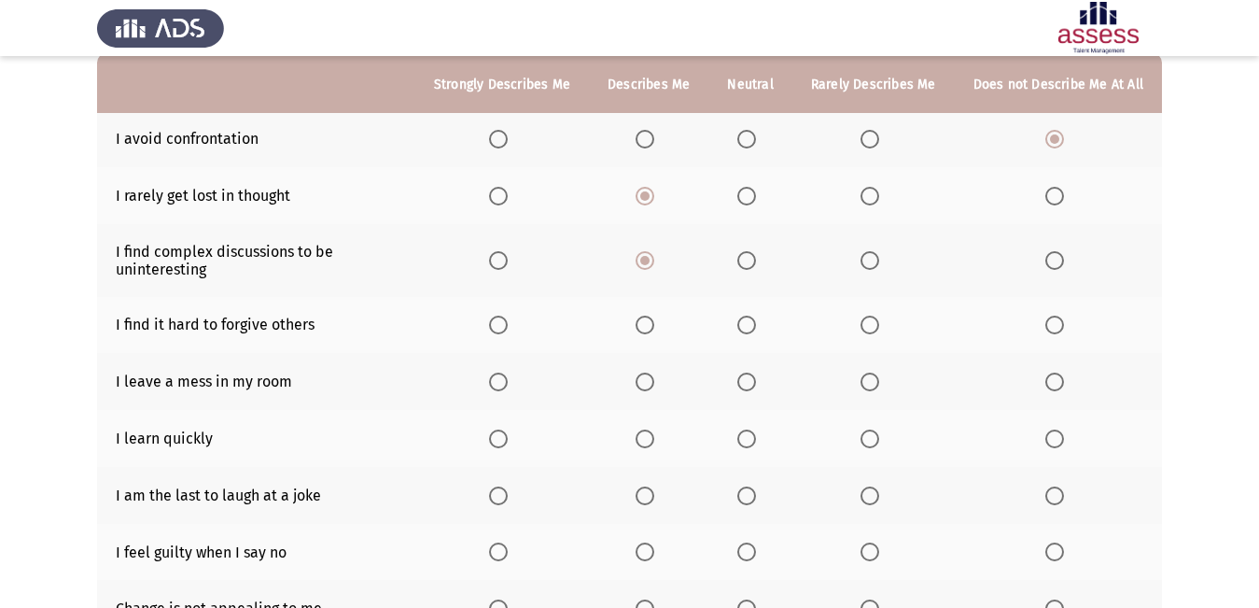
click at [748, 325] on span "Select an option" at bounding box center [747, 325] width 19 height 19
click at [748, 325] on input "Select an option" at bounding box center [747, 325] width 19 height 19
click at [756, 386] on span "Select an option" at bounding box center [747, 381] width 19 height 19
click at [756, 386] on input "Select an option" at bounding box center [747, 381] width 19 height 19
click at [872, 437] on span "Select an option" at bounding box center [870, 438] width 19 height 19
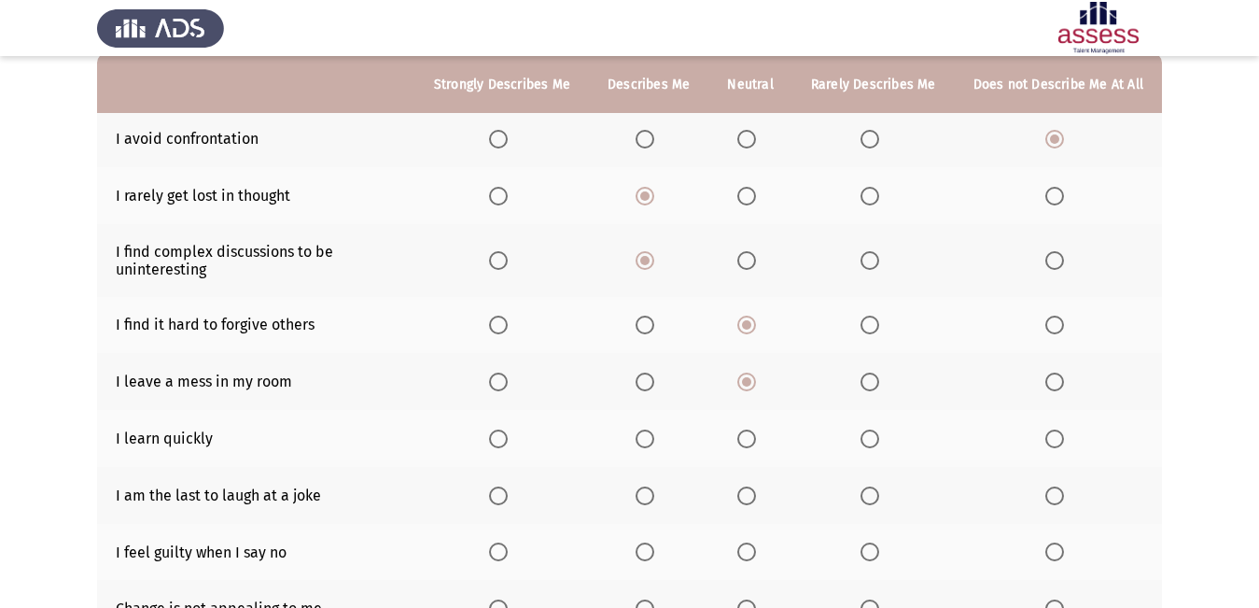
click at [872, 437] on input "Select an option" at bounding box center [870, 438] width 19 height 19
click at [654, 495] on span "Select an option" at bounding box center [645, 495] width 19 height 19
click at [654, 495] on input "Select an option" at bounding box center [645, 495] width 19 height 19
click at [653, 549] on span "Select an option" at bounding box center [645, 551] width 19 height 19
click at [653, 549] on input "Select an option" at bounding box center [645, 551] width 19 height 19
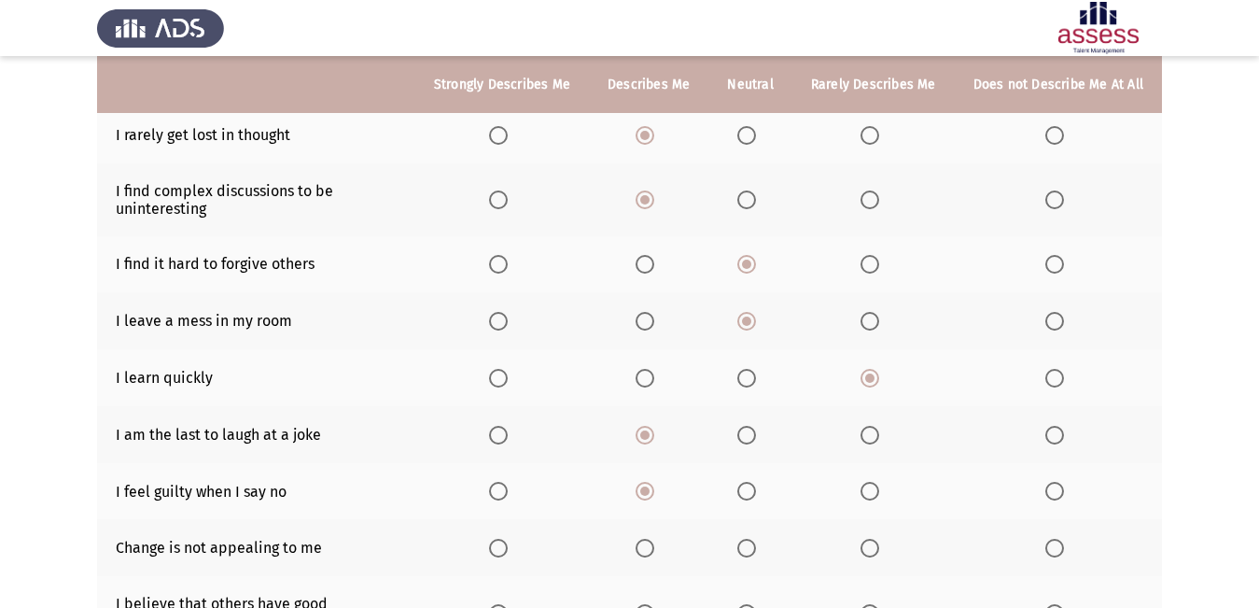
scroll to position [280, 0]
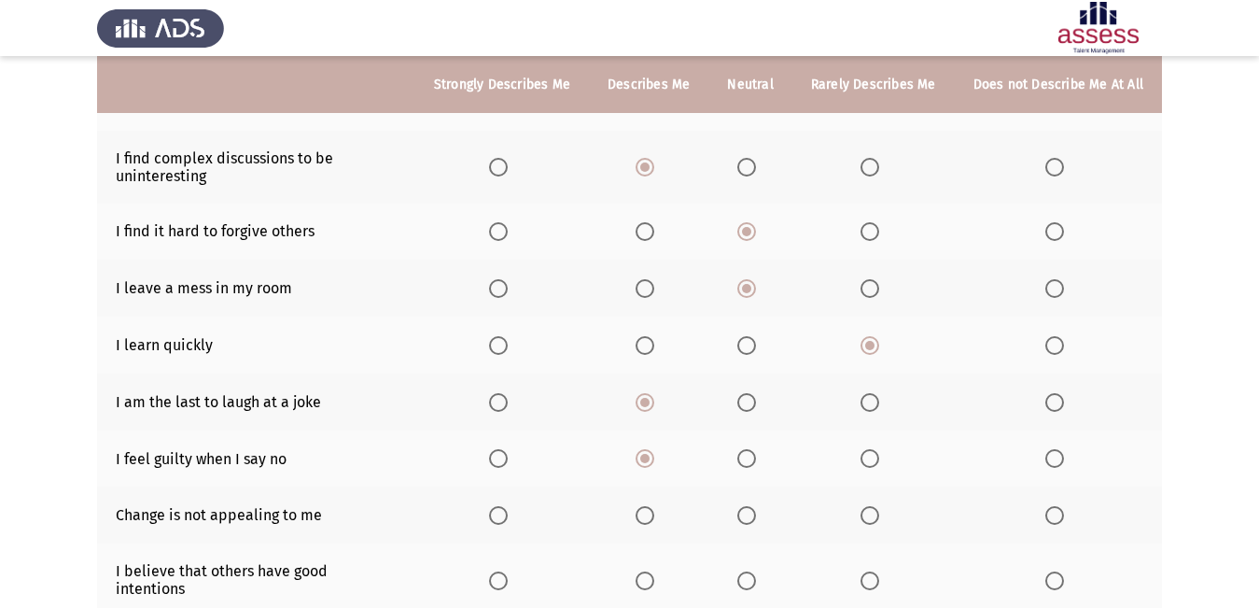
click at [752, 513] on span "Select an option" at bounding box center [747, 515] width 19 height 19
click at [752, 513] on input "Select an option" at bounding box center [747, 515] width 19 height 19
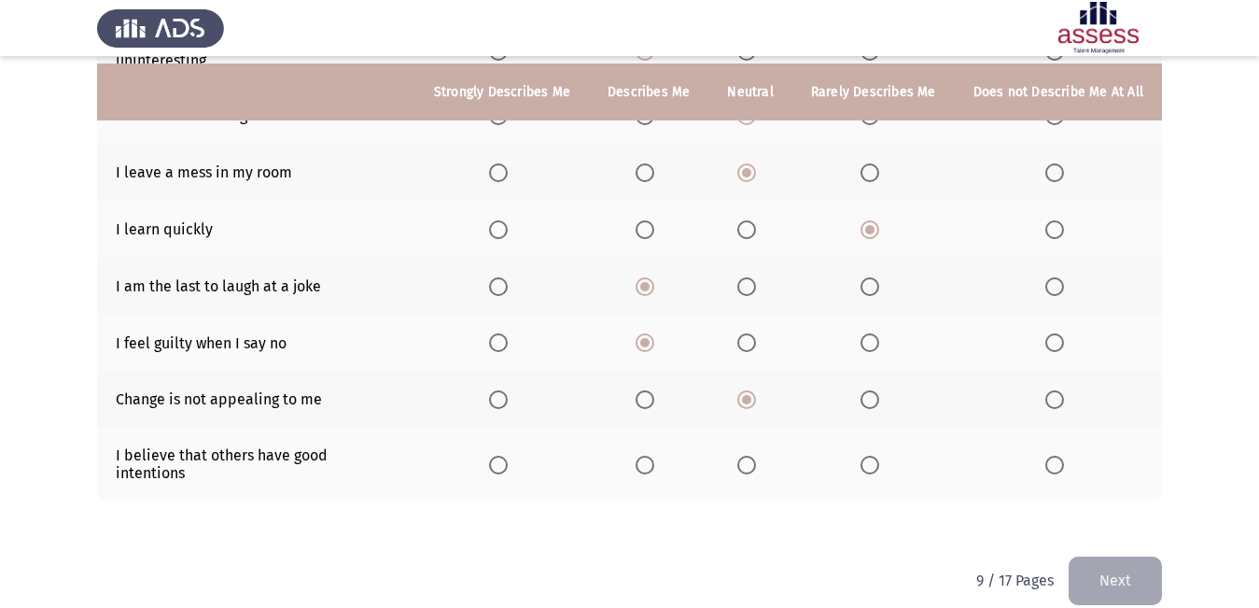
scroll to position [403, 0]
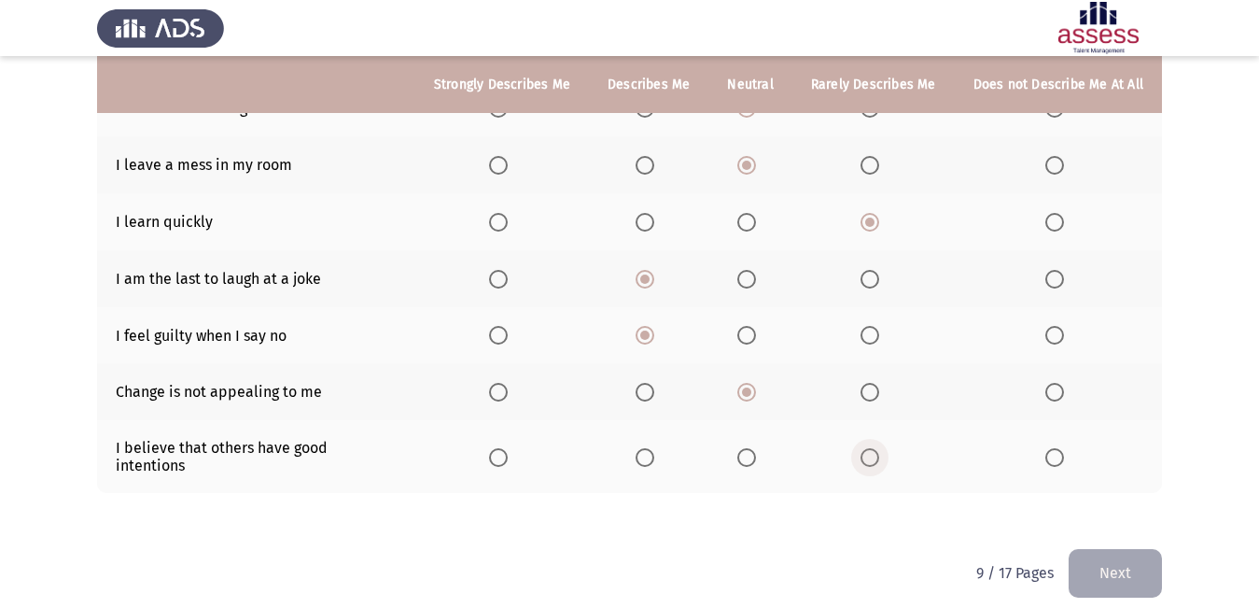
click at [873, 448] on span "Select an option" at bounding box center [870, 457] width 19 height 19
click at [873, 448] on input "Select an option" at bounding box center [870, 457] width 19 height 19
click at [1134, 555] on button "Next" at bounding box center [1115, 573] width 93 height 48
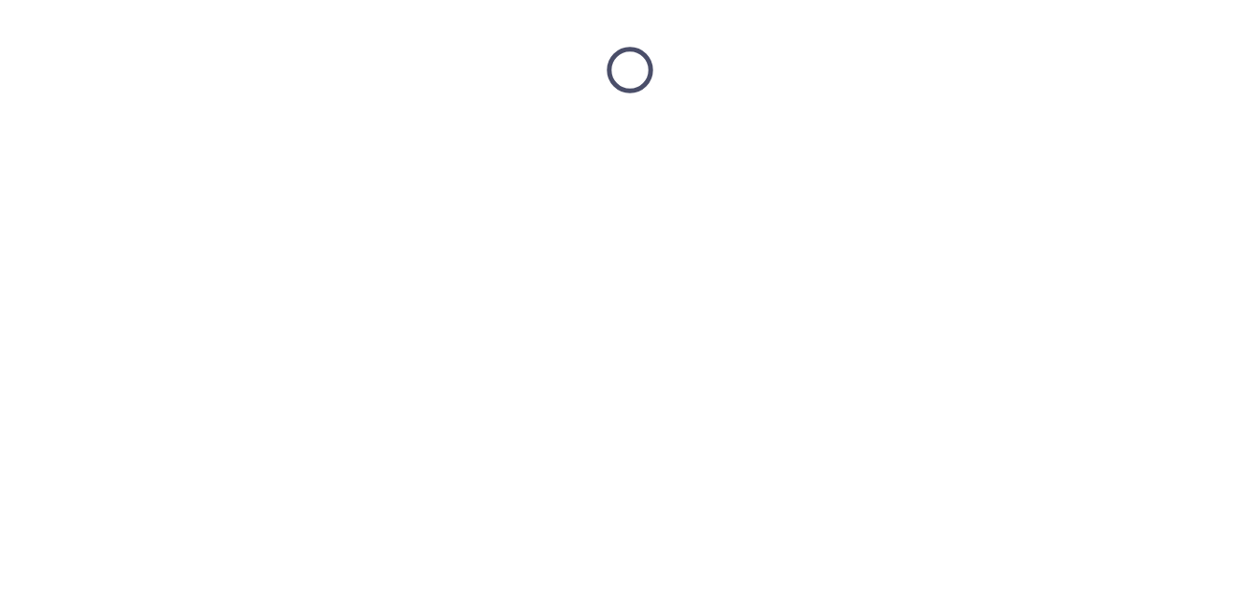
scroll to position [0, 0]
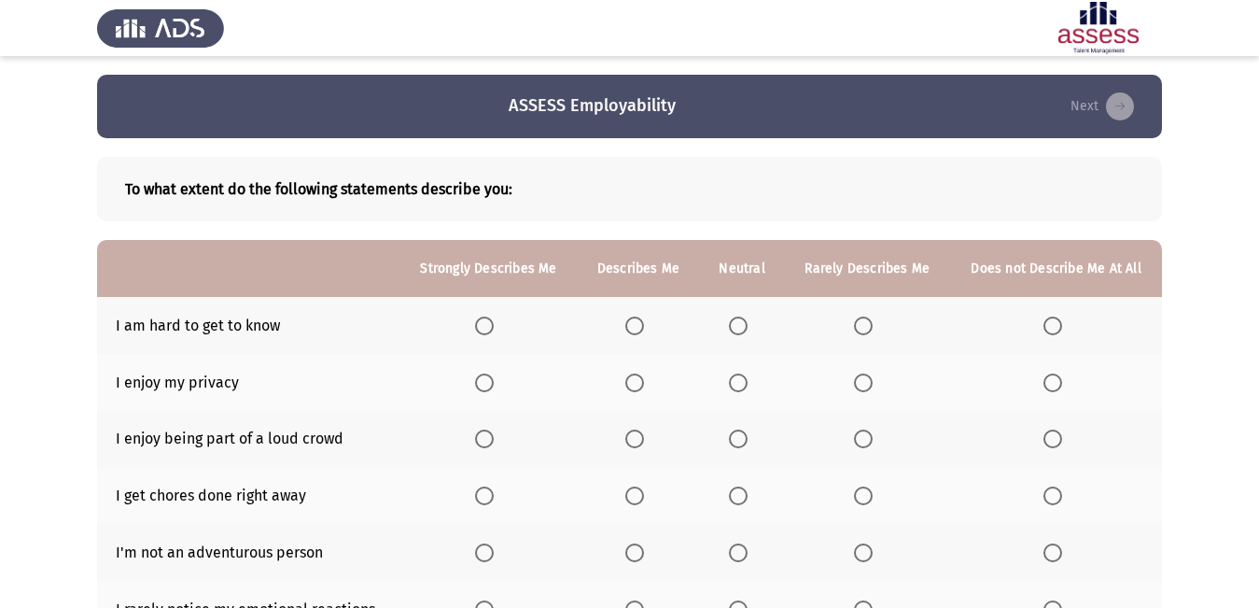
click at [634, 325] on span "Select an option" at bounding box center [634, 325] width 19 height 19
click at [634, 325] on input "Select an option" at bounding box center [634, 325] width 19 height 19
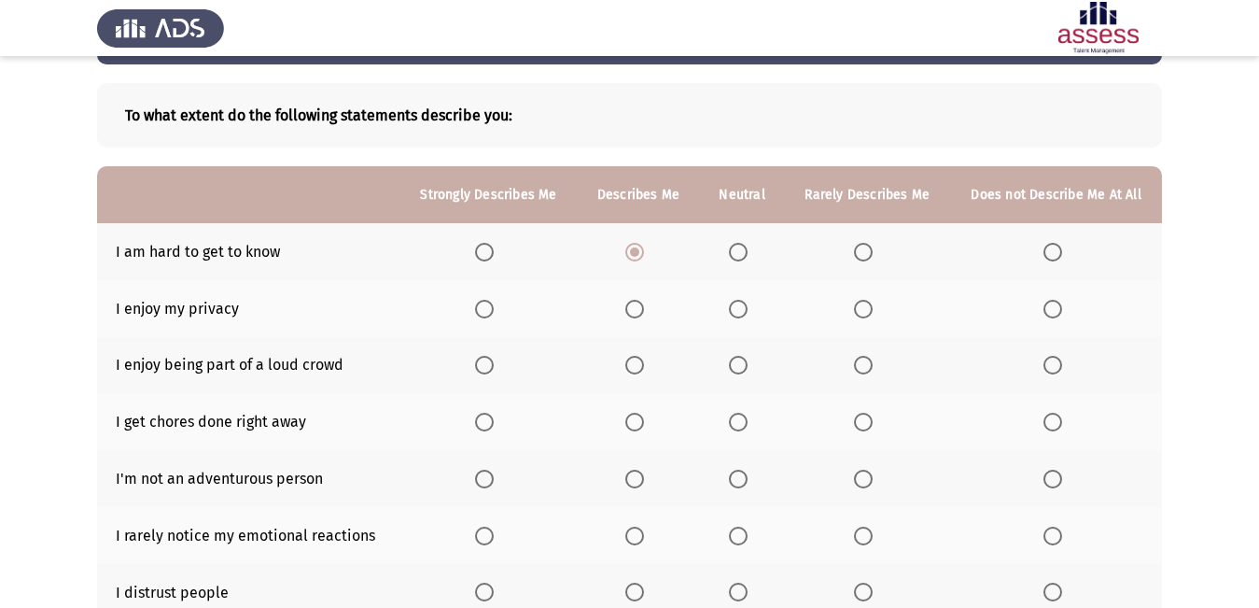
scroll to position [93, 0]
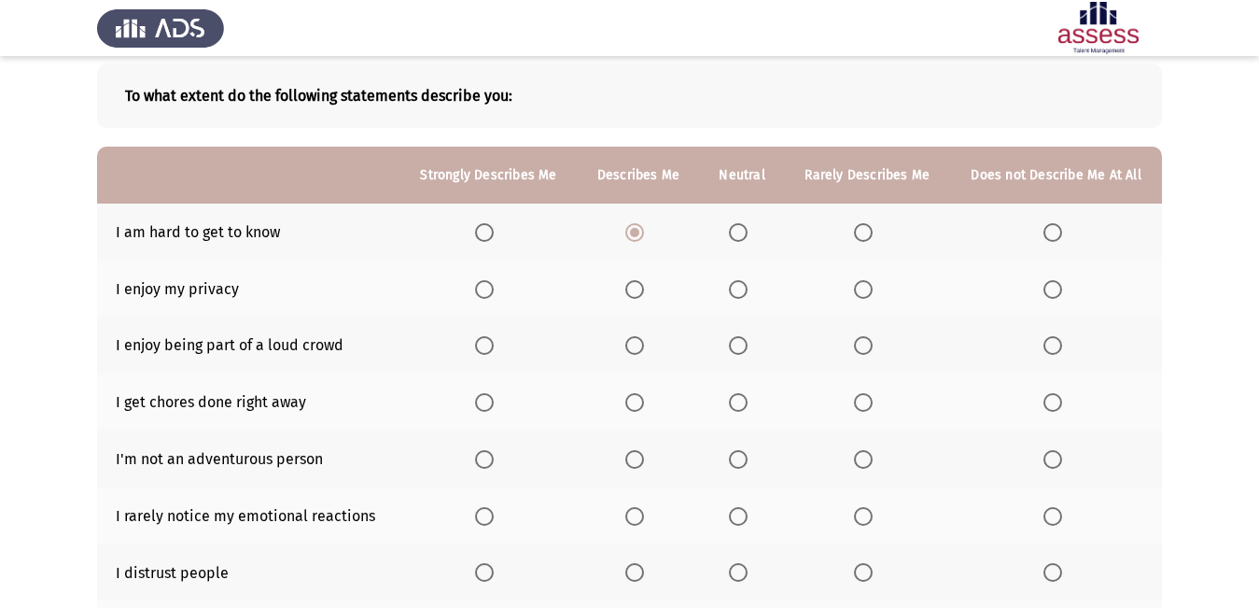
click at [492, 289] on span "Select an option" at bounding box center [484, 289] width 19 height 19
click at [492, 289] on input "Select an option" at bounding box center [484, 289] width 19 height 19
click at [631, 341] on span "Select an option" at bounding box center [634, 345] width 19 height 19
click at [631, 341] on input "Select an option" at bounding box center [634, 345] width 19 height 19
click at [1056, 401] on span "Select an option" at bounding box center [1053, 402] width 19 height 19
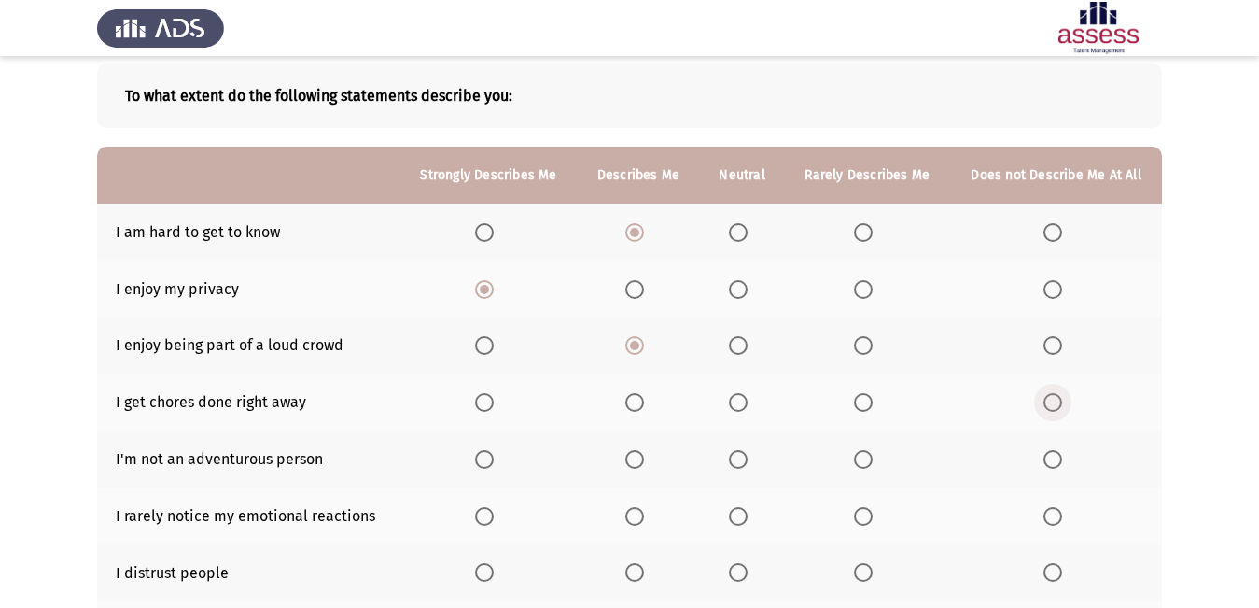
click at [1056, 401] on input "Select an option" at bounding box center [1053, 402] width 19 height 19
click at [864, 406] on span "Select an option" at bounding box center [863, 402] width 19 height 19
click at [864, 406] on input "Select an option" at bounding box center [863, 402] width 19 height 19
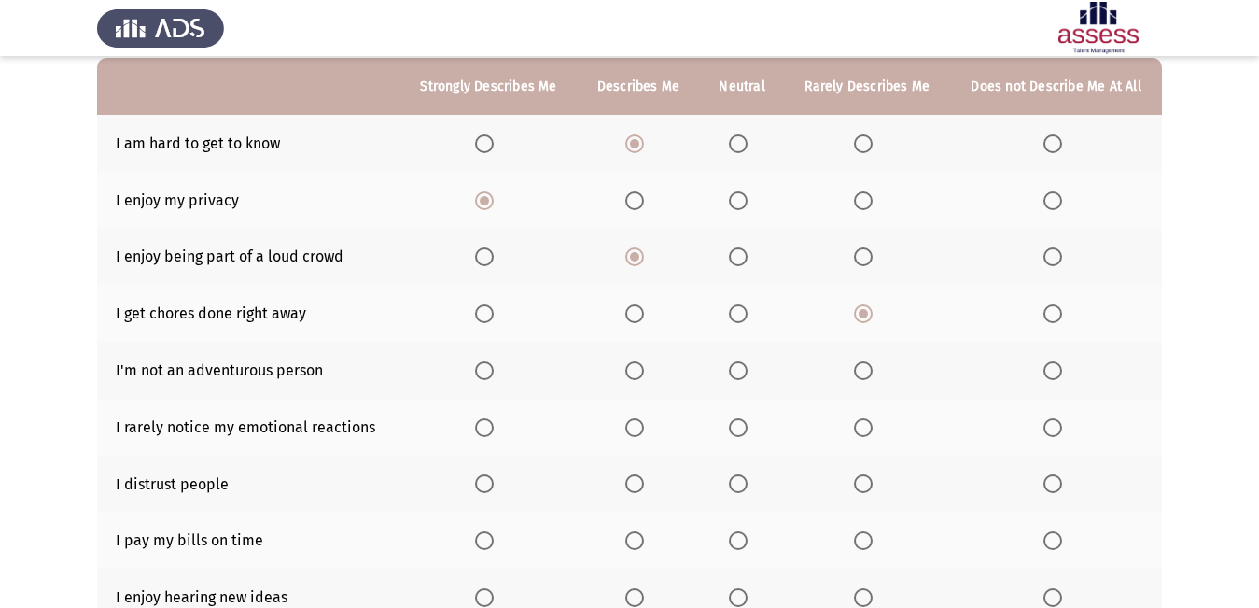
scroll to position [187, 0]
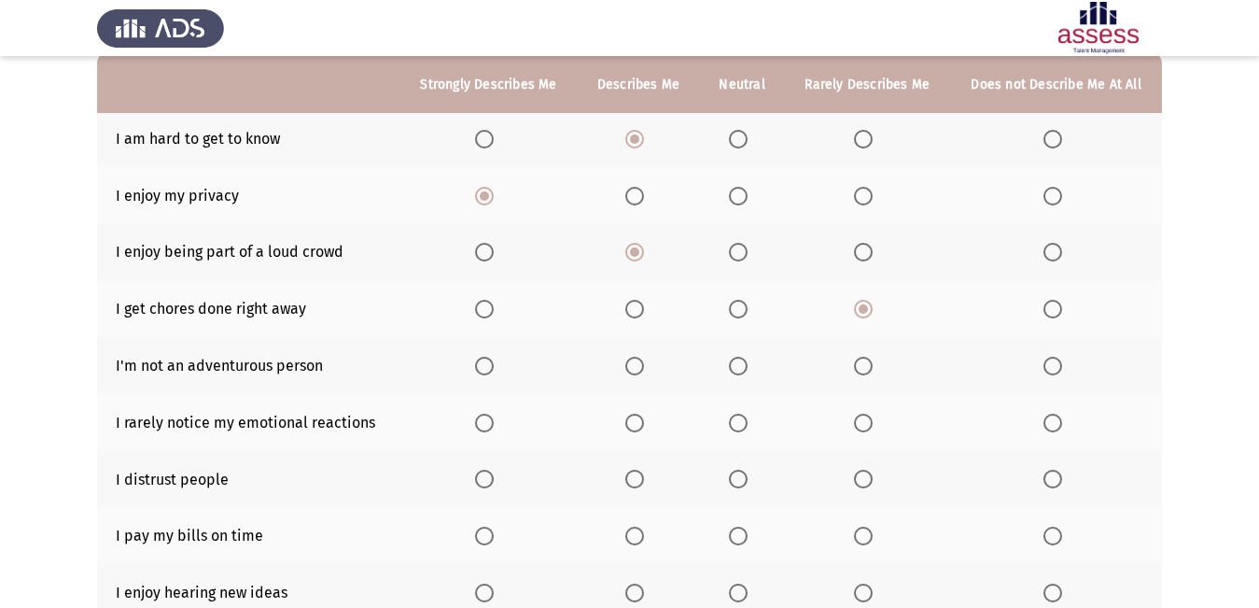
click at [636, 362] on span "Select an option" at bounding box center [634, 366] width 19 height 19
click at [636, 362] on input "Select an option" at bounding box center [634, 366] width 19 height 19
click at [738, 423] on span "Select an option" at bounding box center [738, 423] width 0 height 0
click at [739, 423] on input "Select an option" at bounding box center [738, 423] width 19 height 19
click at [738, 485] on span "Select an option" at bounding box center [738, 479] width 19 height 19
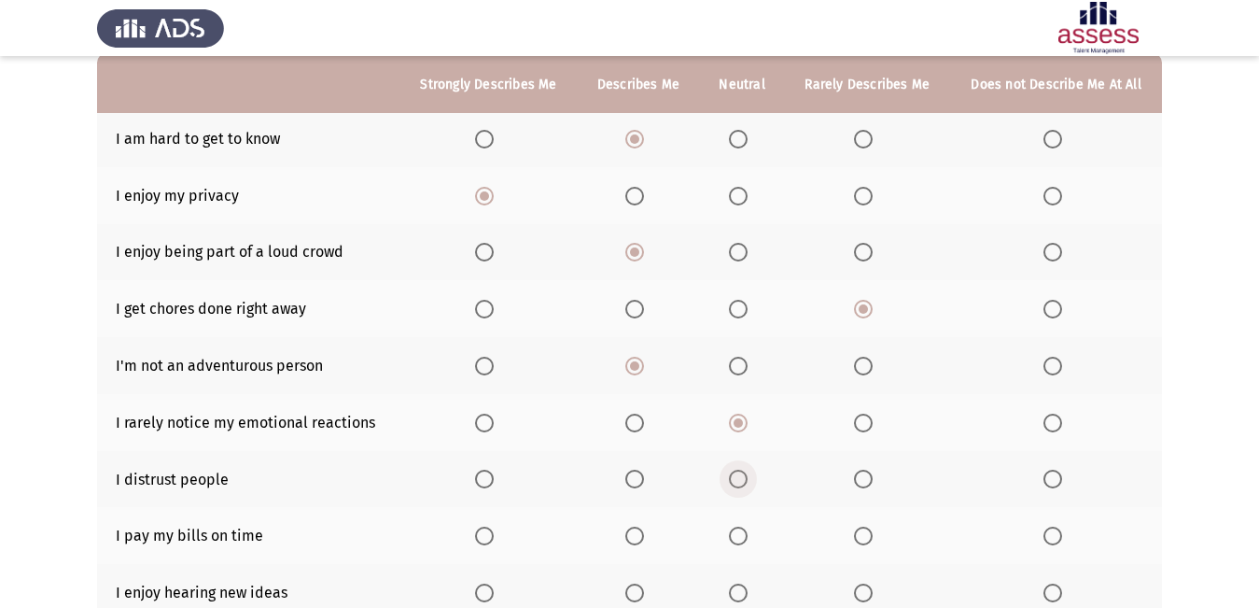
click at [738, 485] on input "Select an option" at bounding box center [738, 479] width 19 height 19
click at [632, 537] on span "Select an option" at bounding box center [634, 536] width 19 height 19
click at [632, 537] on input "Select an option" at bounding box center [634, 536] width 19 height 19
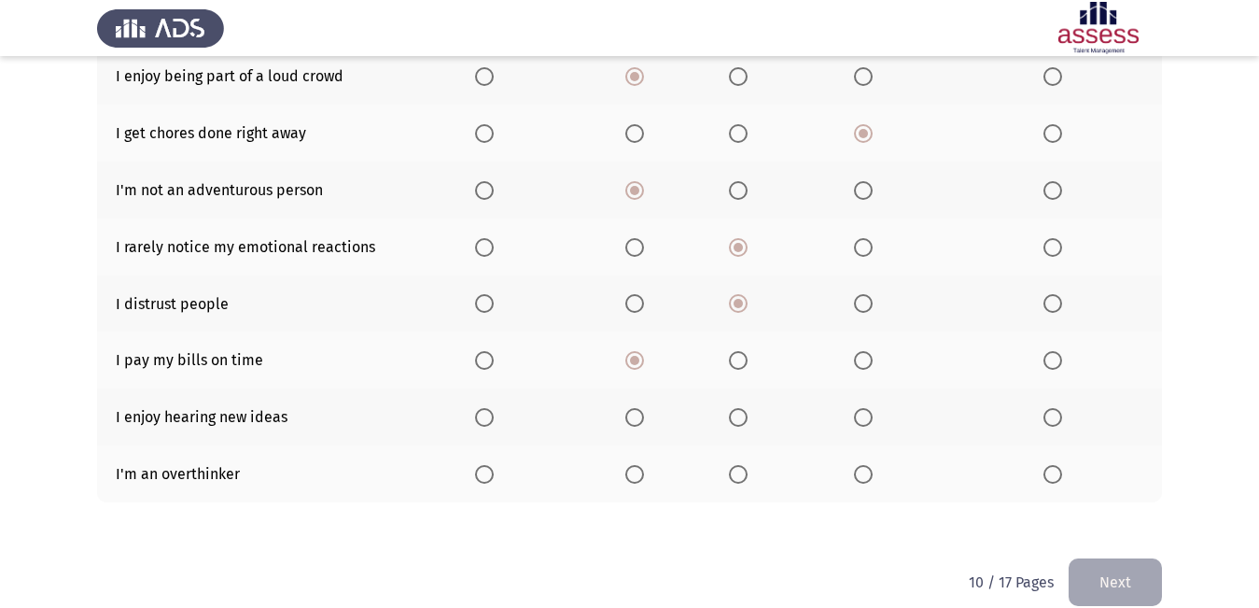
scroll to position [373, 0]
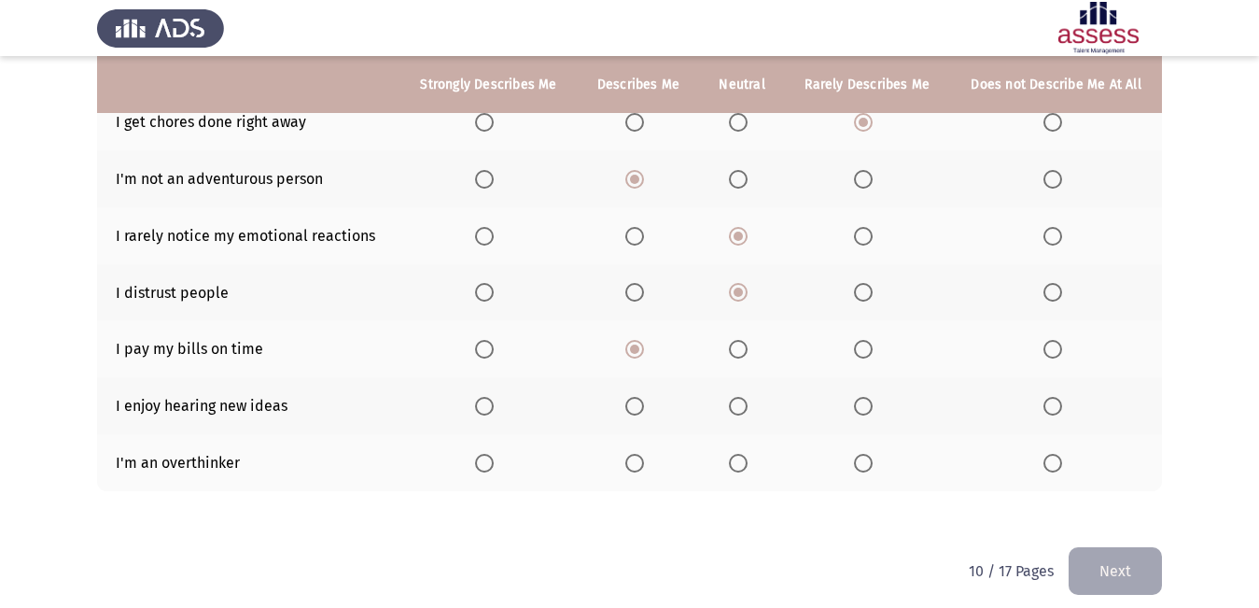
click at [730, 404] on span "Select an option" at bounding box center [738, 406] width 19 height 19
click at [730, 404] on input "Select an option" at bounding box center [738, 406] width 19 height 19
click at [739, 457] on span "Select an option" at bounding box center [738, 463] width 19 height 19
click at [739, 457] on input "Select an option" at bounding box center [738, 463] width 19 height 19
click at [1090, 558] on button "Next" at bounding box center [1115, 571] width 93 height 48
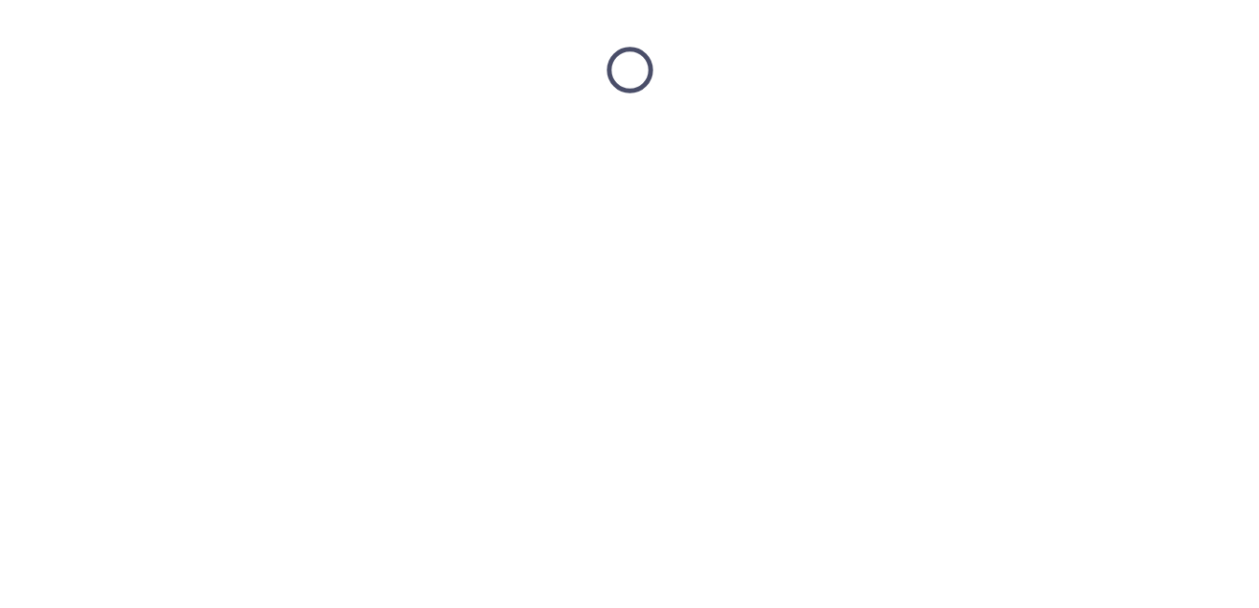
scroll to position [0, 0]
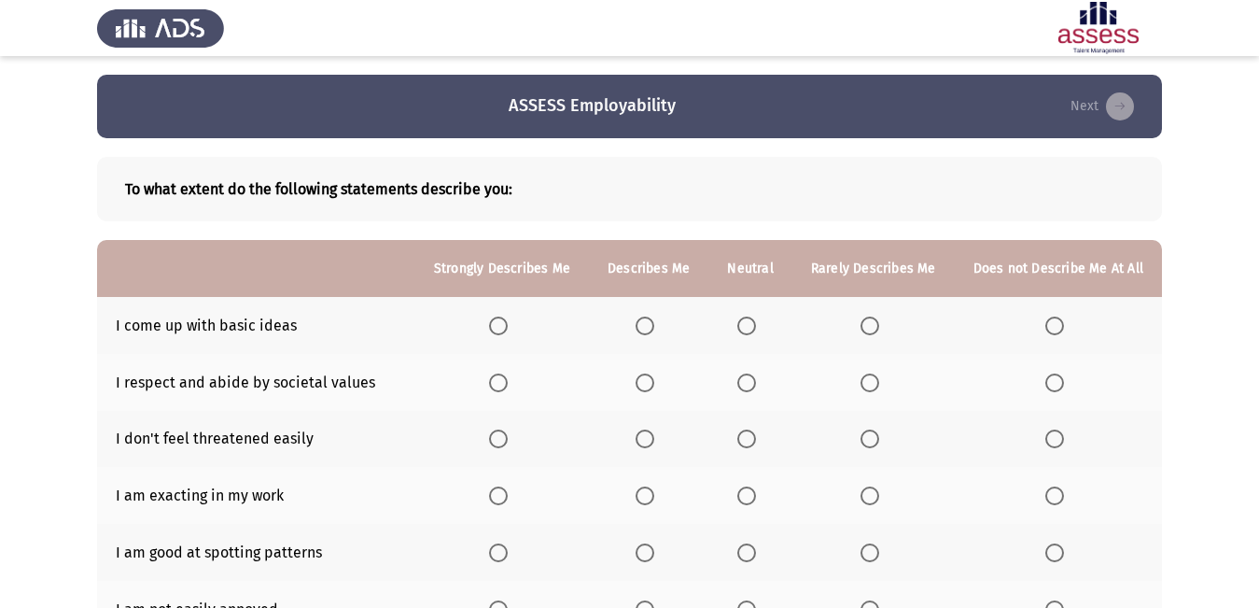
click at [501, 322] on span "Select an option" at bounding box center [498, 325] width 19 height 19
click at [501, 322] on input "Select an option" at bounding box center [498, 325] width 19 height 19
click at [654, 379] on span "Select an option" at bounding box center [645, 382] width 19 height 19
click at [654, 379] on input "Select an option" at bounding box center [645, 382] width 19 height 19
click at [747, 436] on span "Select an option" at bounding box center [747, 438] width 19 height 19
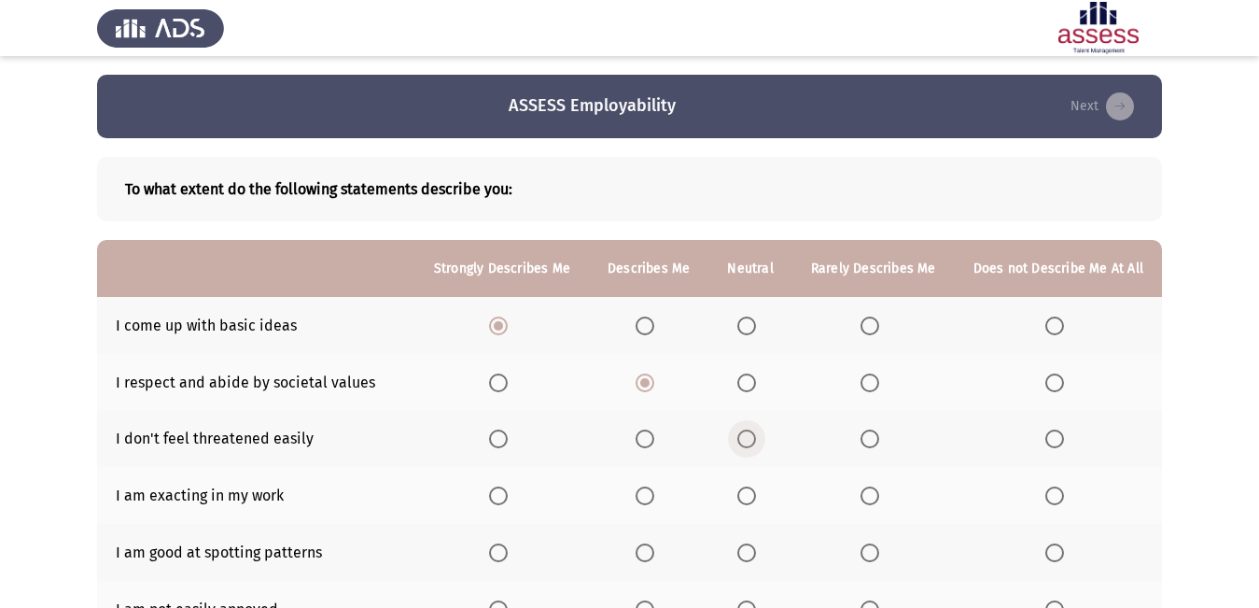
click at [747, 436] on input "Select an option" at bounding box center [747, 438] width 19 height 19
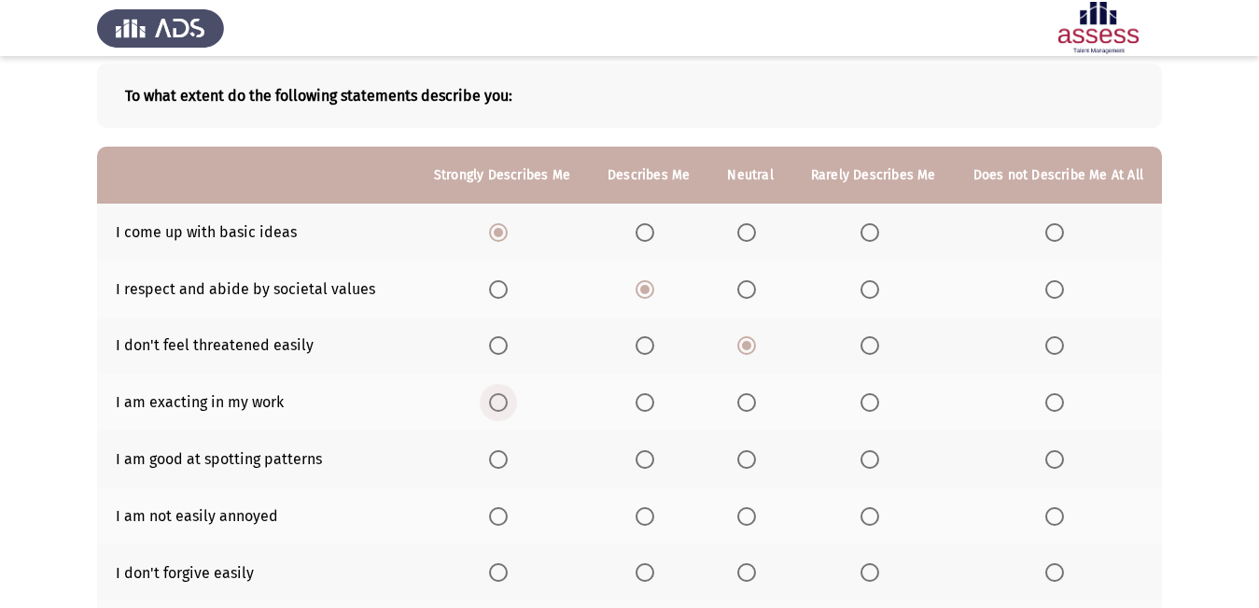
click at [501, 401] on span "Select an option" at bounding box center [498, 402] width 19 height 19
click at [501, 401] on input "Select an option" at bounding box center [498, 402] width 19 height 19
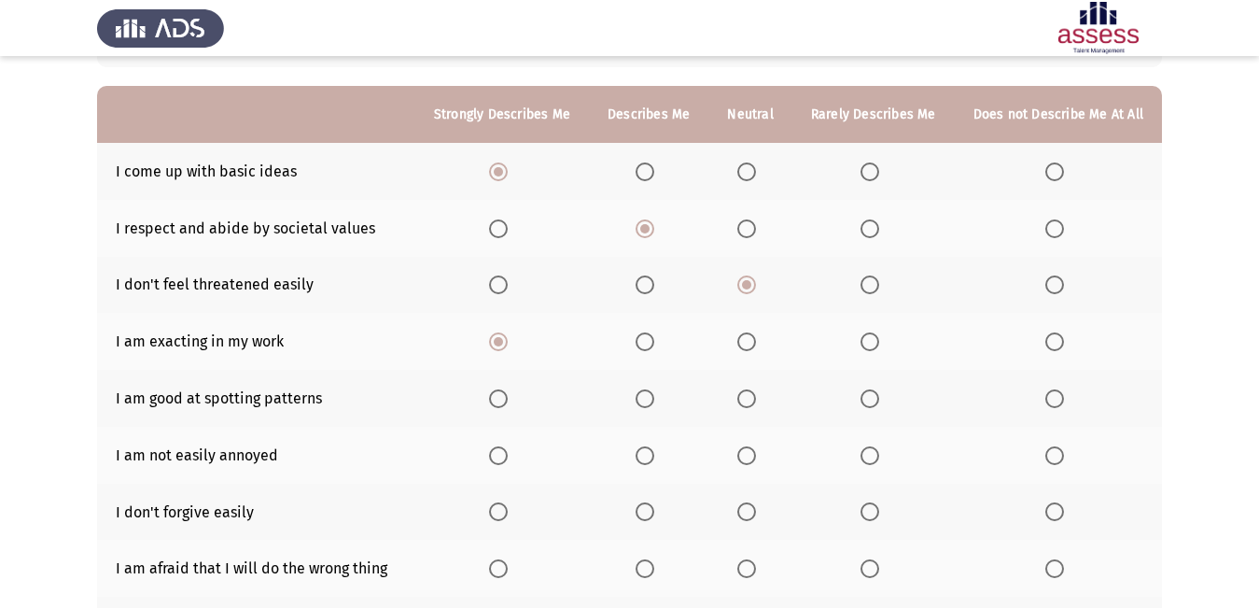
scroll to position [187, 0]
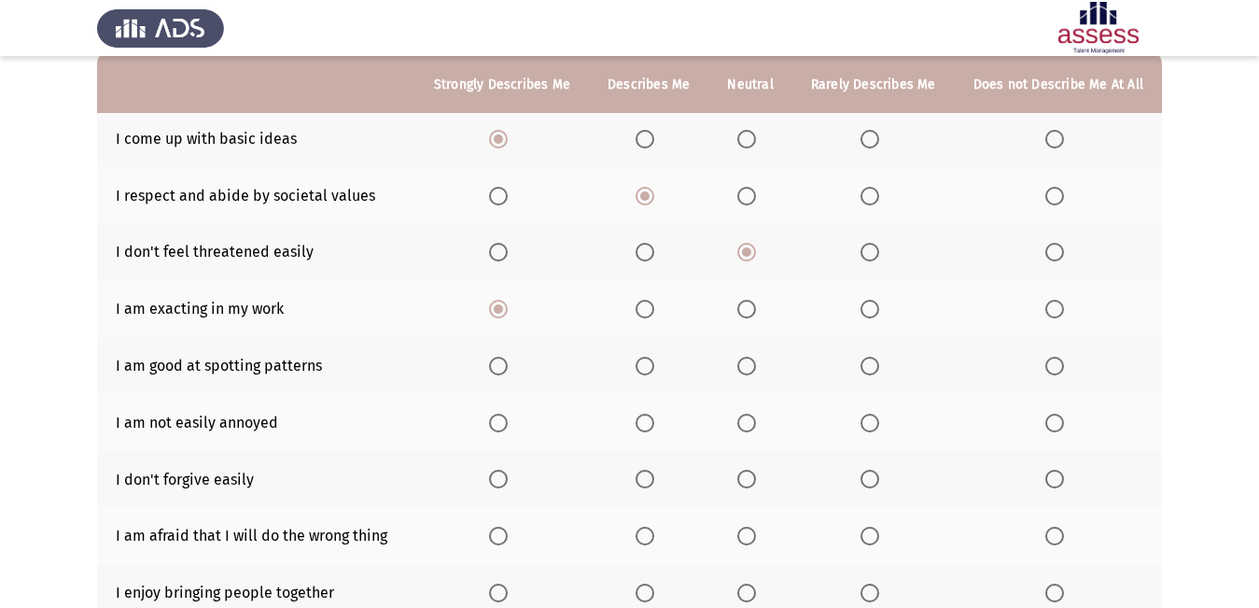
click at [500, 363] on span "Select an option" at bounding box center [498, 366] width 19 height 19
click at [500, 363] on input "Select an option" at bounding box center [498, 366] width 19 height 19
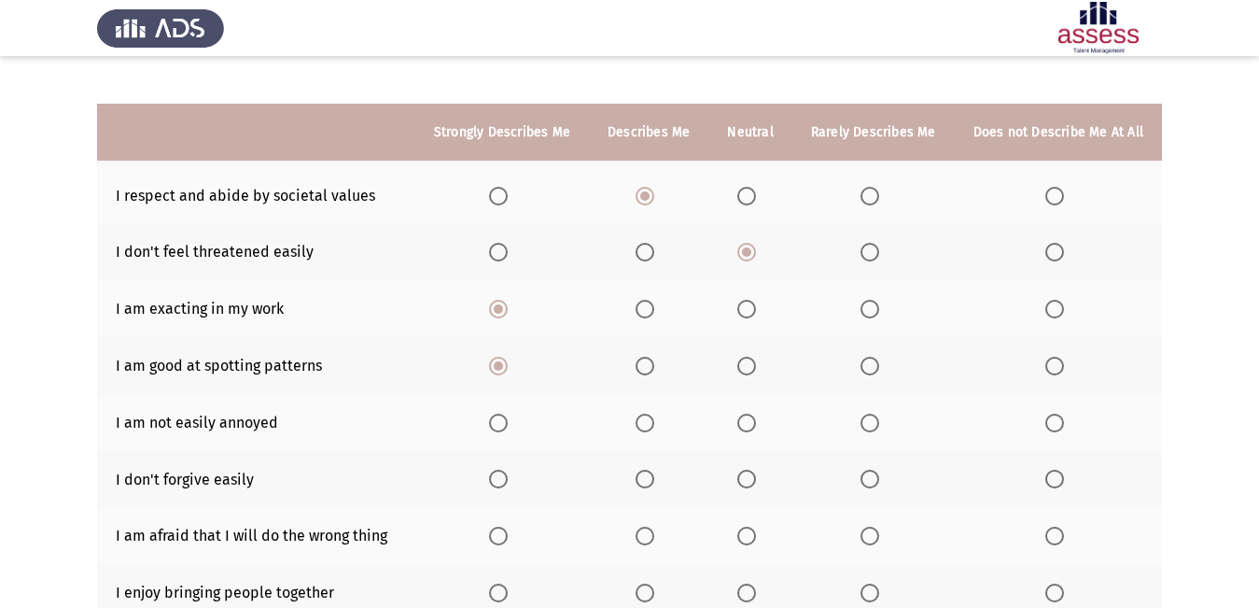
scroll to position [280, 0]
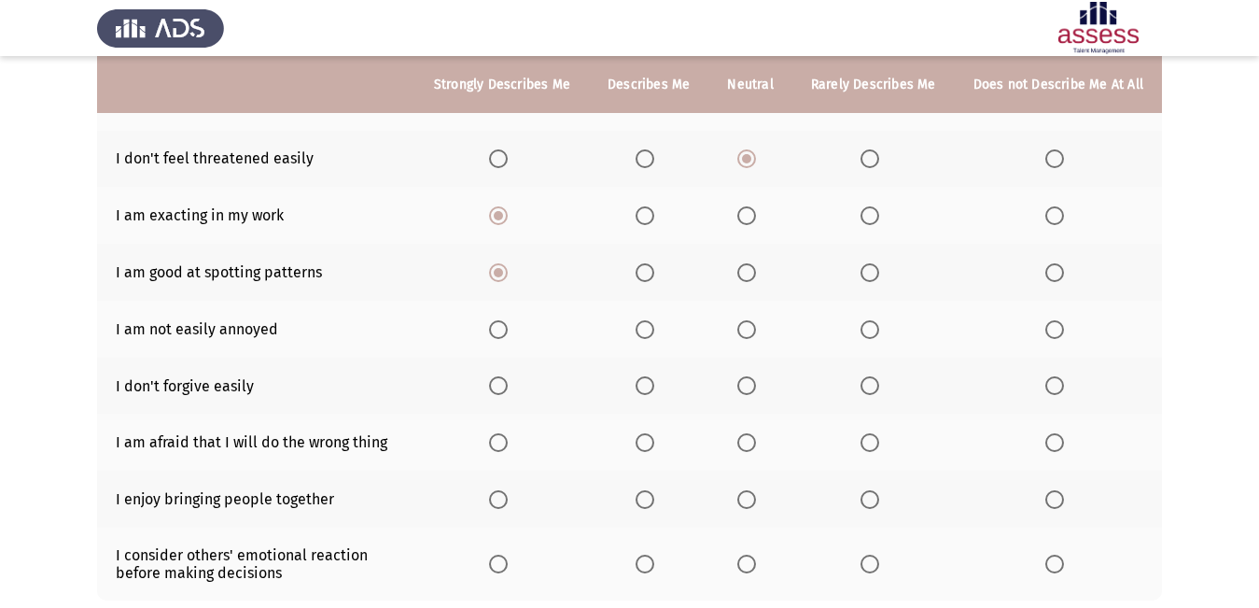
click at [1053, 325] on span "Select an option" at bounding box center [1055, 329] width 19 height 19
click at [1053, 325] on input "Select an option" at bounding box center [1055, 329] width 19 height 19
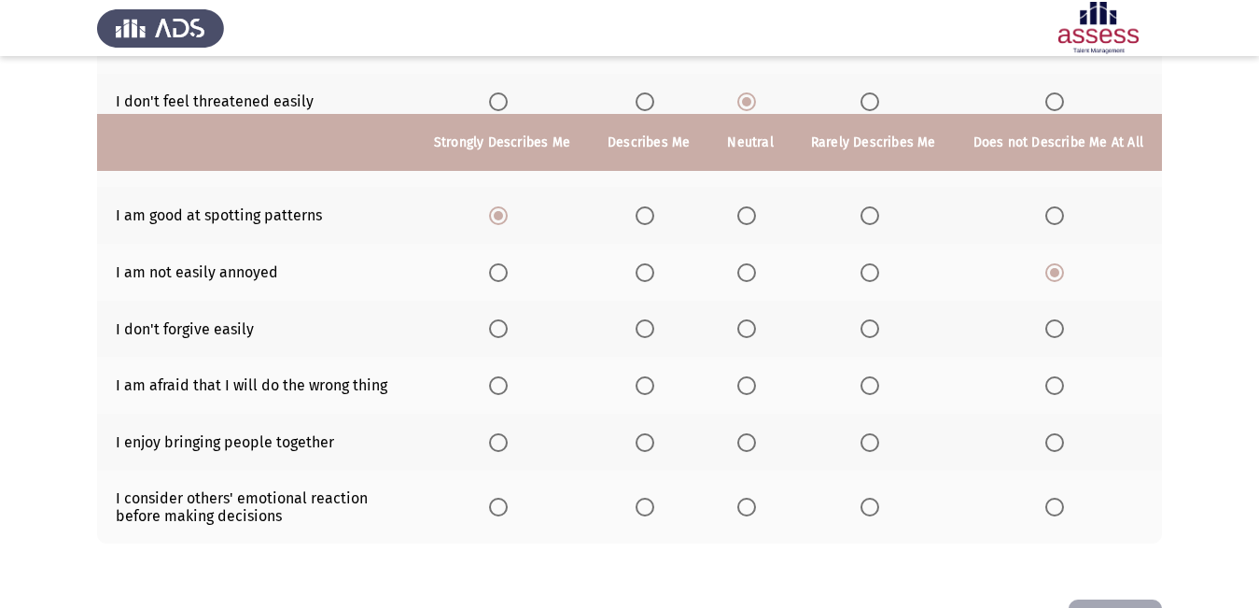
scroll to position [403, 0]
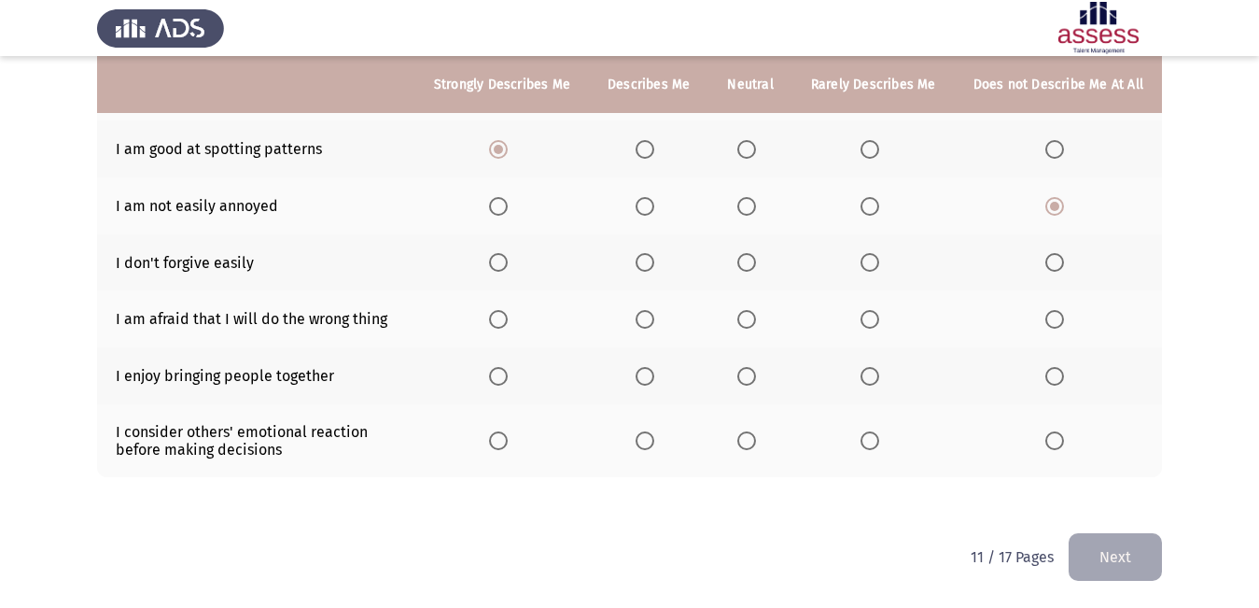
click at [1051, 261] on span "Select an option" at bounding box center [1055, 262] width 19 height 19
click at [1051, 261] on input "Select an option" at bounding box center [1055, 262] width 19 height 19
click at [747, 319] on span "Select an option" at bounding box center [747, 319] width 0 height 0
click at [752, 319] on input "Select an option" at bounding box center [747, 319] width 19 height 19
click at [876, 381] on span "Select an option" at bounding box center [870, 376] width 19 height 19
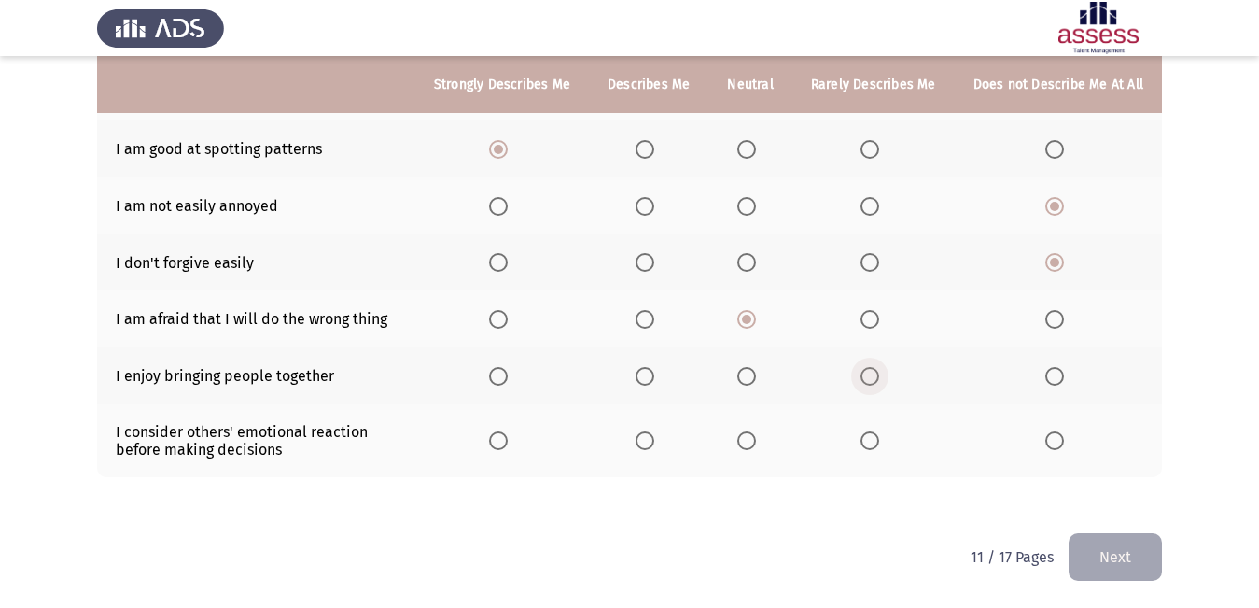
click at [876, 381] on input "Select an option" at bounding box center [870, 376] width 19 height 19
click at [746, 443] on span "Select an option" at bounding box center [747, 440] width 19 height 19
click at [746, 443] on input "Select an option" at bounding box center [747, 440] width 19 height 19
click at [1116, 549] on button "Next" at bounding box center [1115, 557] width 93 height 48
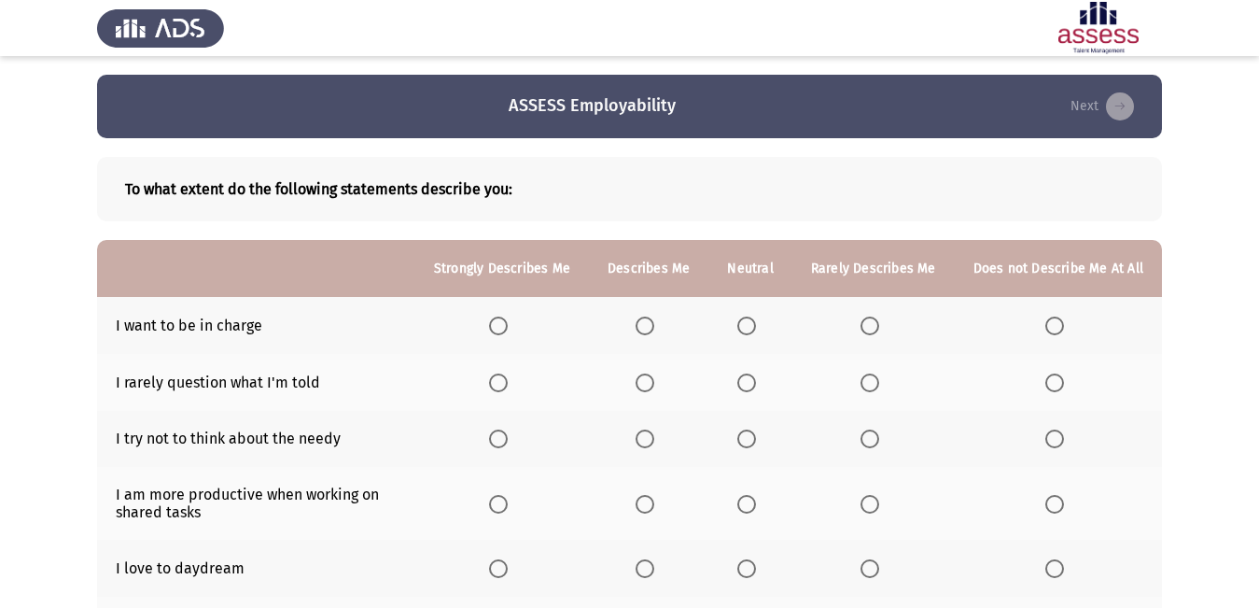
click at [508, 326] on span "Select an option" at bounding box center [498, 325] width 19 height 19
click at [508, 326] on input "Select an option" at bounding box center [498, 325] width 19 height 19
click at [505, 378] on span "Select an option" at bounding box center [498, 382] width 19 height 19
click at [505, 378] on input "Select an option" at bounding box center [498, 382] width 19 height 19
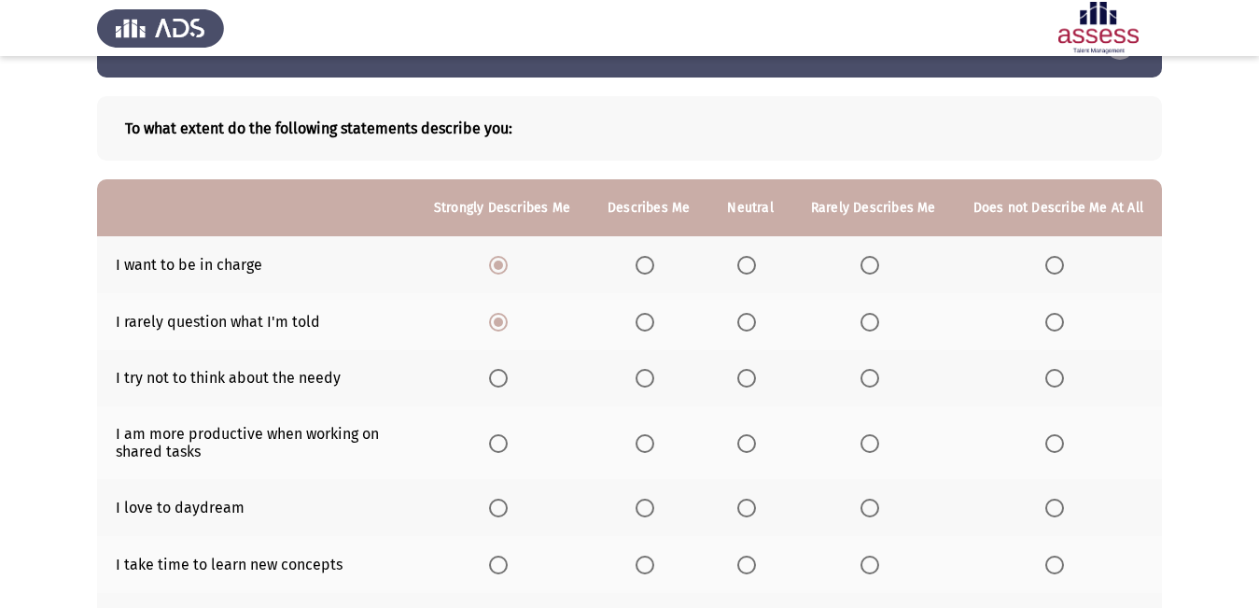
scroll to position [93, 0]
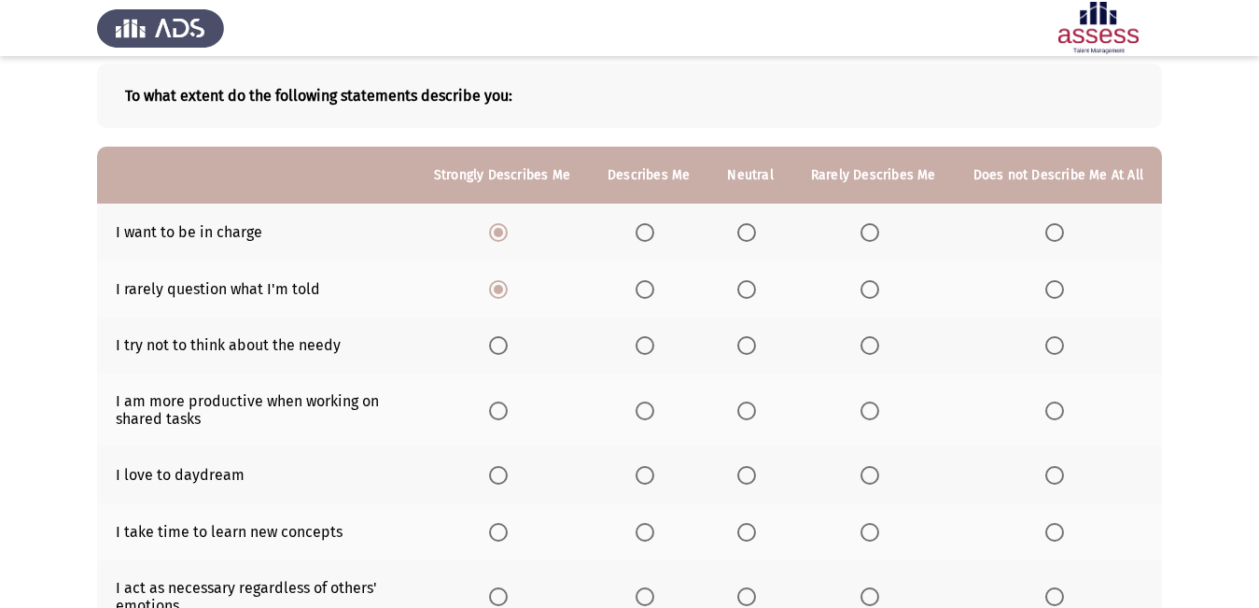
click at [751, 344] on span "Select an option" at bounding box center [747, 345] width 19 height 19
click at [751, 344] on input "Select an option" at bounding box center [747, 345] width 19 height 19
click at [752, 416] on span "Select an option" at bounding box center [747, 410] width 19 height 19
click at [752, 416] on input "Select an option" at bounding box center [747, 410] width 19 height 19
click at [1054, 471] on span "Select an option" at bounding box center [1055, 475] width 19 height 19
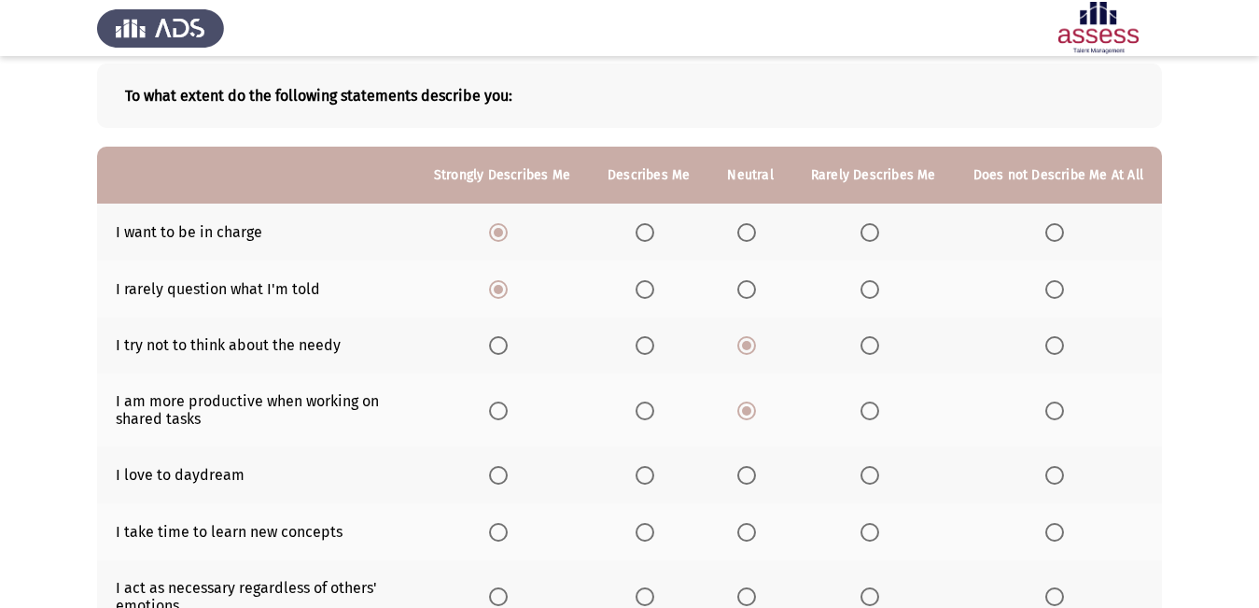
click at [1054, 471] on input "Select an option" at bounding box center [1055, 475] width 19 height 19
click at [1054, 531] on span "Select an option" at bounding box center [1055, 532] width 19 height 19
click at [1054, 531] on input "Select an option" at bounding box center [1055, 532] width 19 height 19
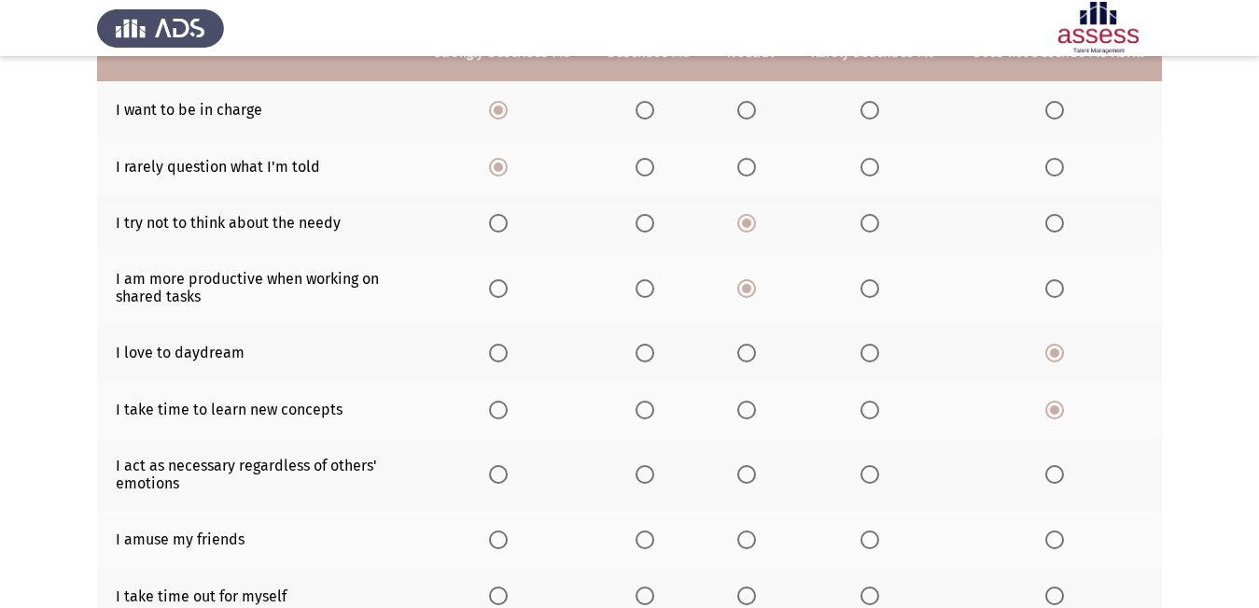
scroll to position [280, 0]
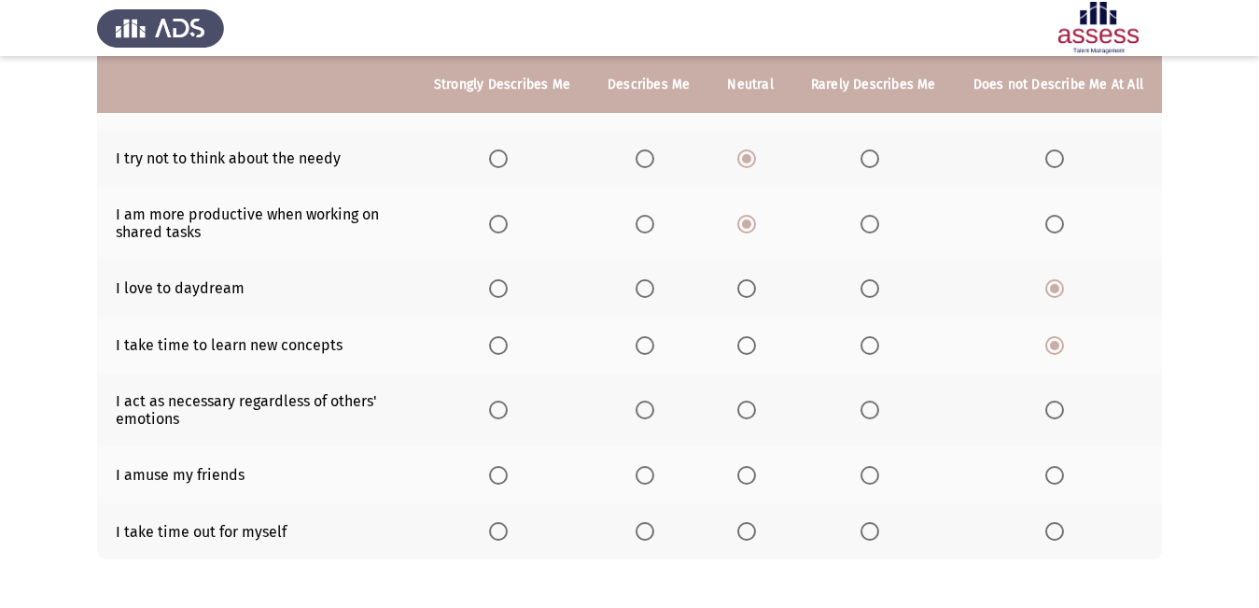
click at [753, 412] on span "Select an option" at bounding box center [747, 410] width 19 height 19
click at [753, 412] on input "Select an option" at bounding box center [747, 410] width 19 height 19
click at [645, 475] on span "Select an option" at bounding box center [645, 475] width 0 height 0
click at [653, 475] on input "Select an option" at bounding box center [645, 475] width 19 height 19
click at [748, 528] on span "Select an option" at bounding box center [747, 531] width 19 height 19
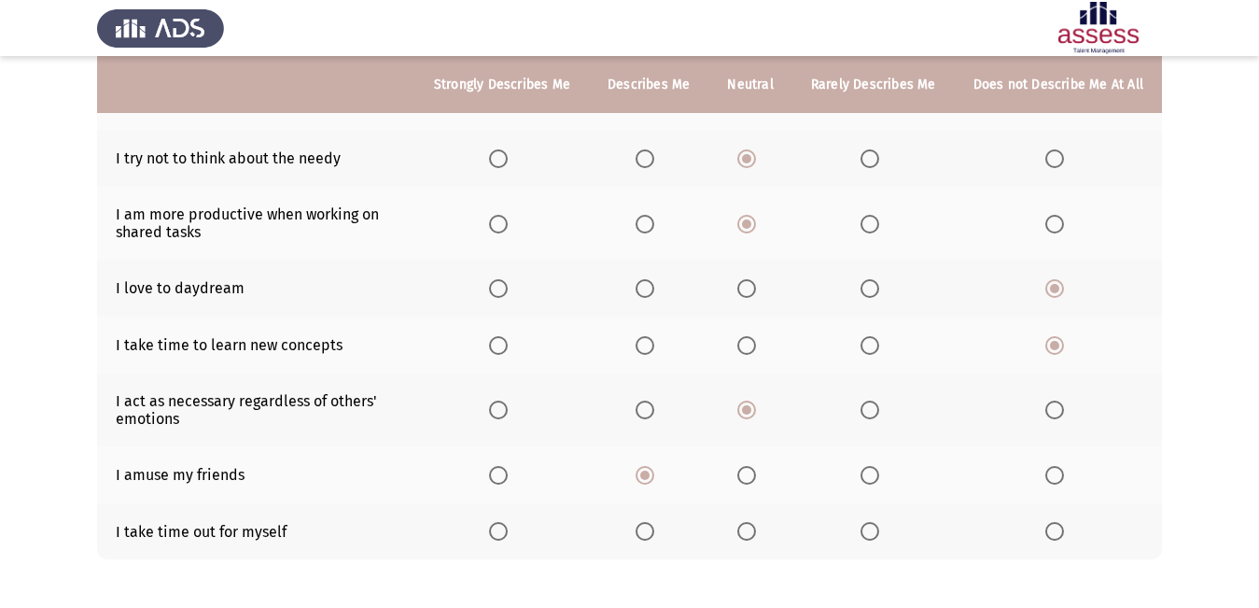
click at [748, 528] on input "Select an option" at bounding box center [747, 531] width 19 height 19
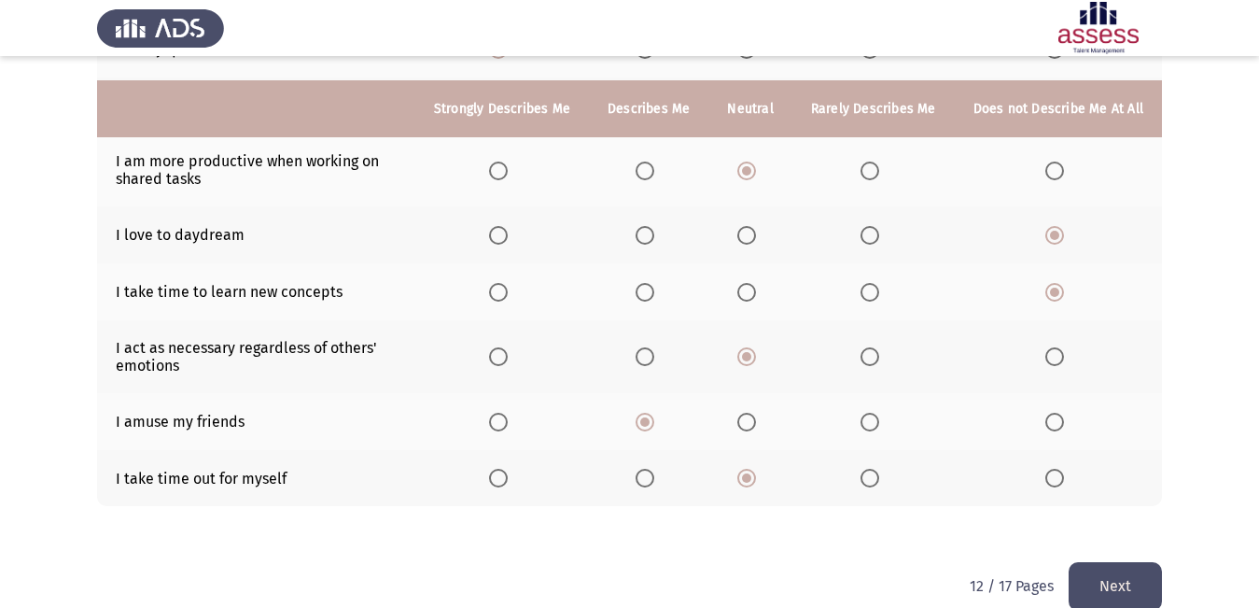
scroll to position [362, 0]
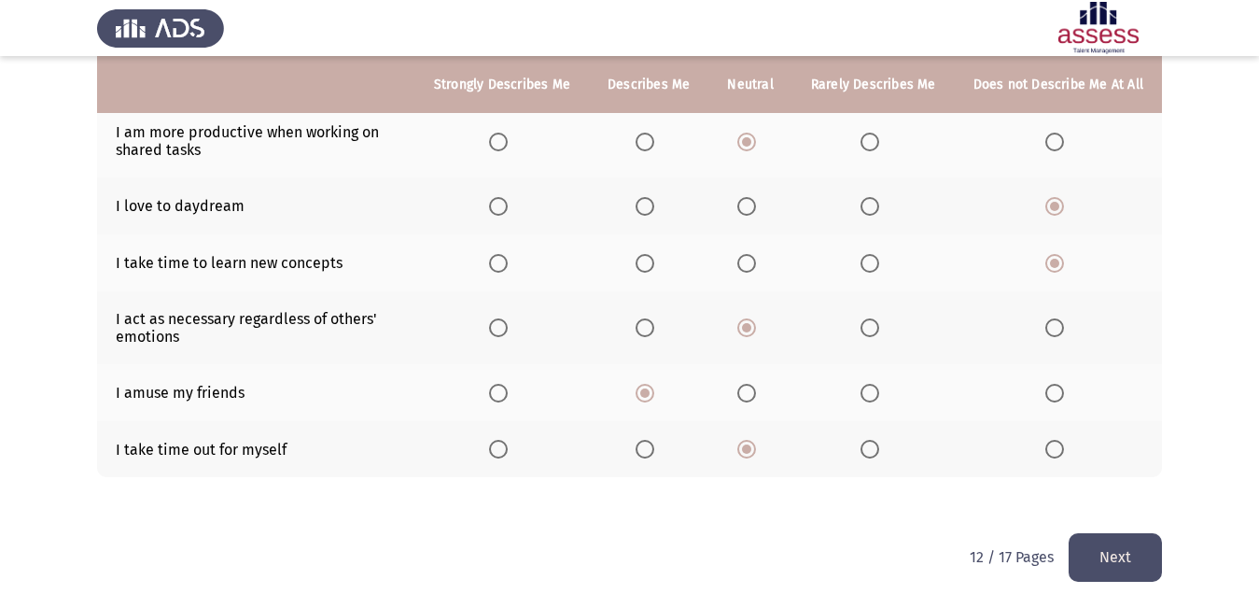
click at [1118, 556] on button "Next" at bounding box center [1115, 557] width 93 height 48
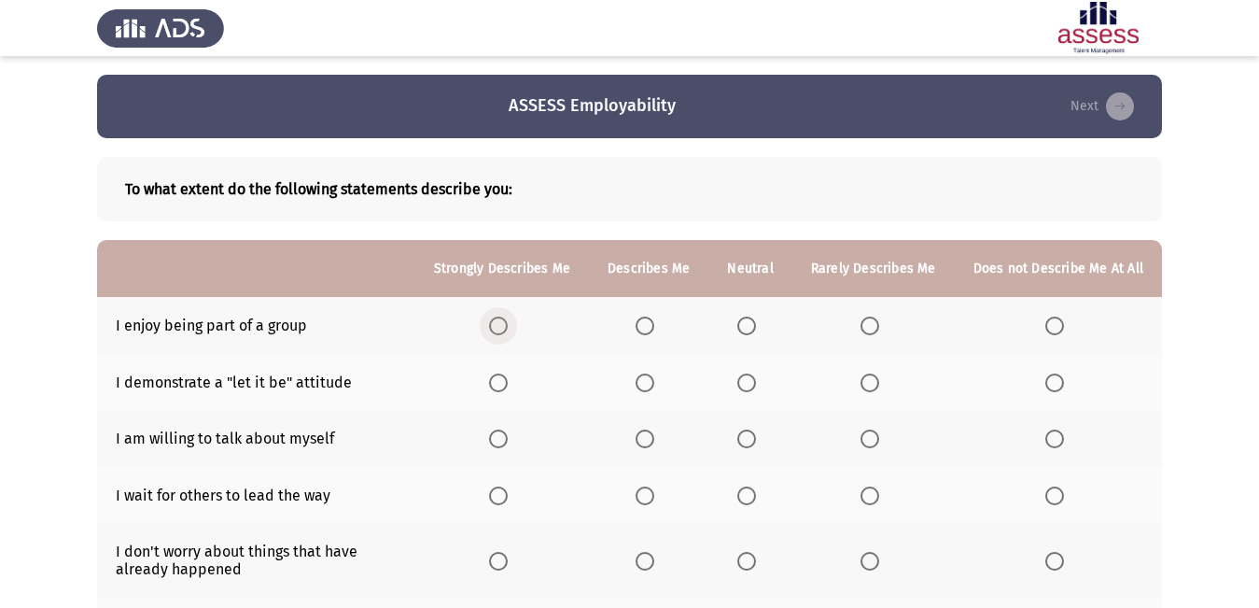
click at [508, 322] on span "Select an option" at bounding box center [498, 325] width 19 height 19
click at [508, 322] on input "Select an option" at bounding box center [498, 325] width 19 height 19
click at [651, 375] on span "Select an option" at bounding box center [645, 382] width 19 height 19
click at [651, 375] on input "Select an option" at bounding box center [645, 382] width 19 height 19
click at [508, 440] on span "Select an option" at bounding box center [498, 438] width 19 height 19
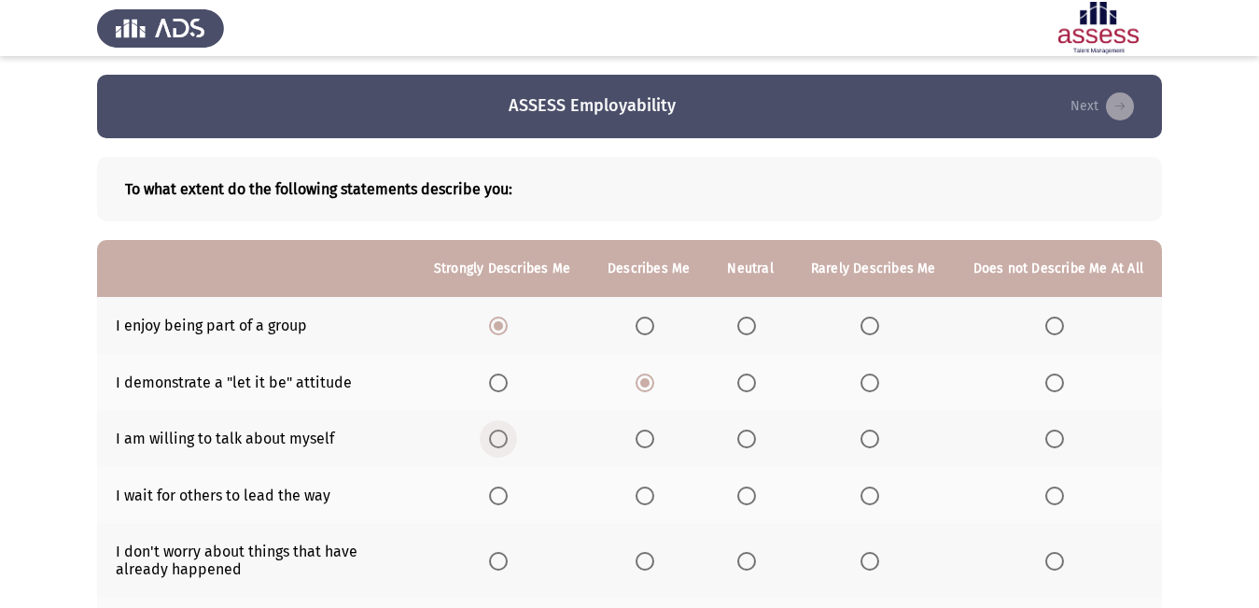
click at [508, 440] on input "Select an option" at bounding box center [498, 438] width 19 height 19
click at [654, 496] on span "Select an option" at bounding box center [645, 495] width 19 height 19
click at [654, 496] on input "Select an option" at bounding box center [645, 495] width 19 height 19
click at [746, 555] on span "Select an option" at bounding box center [747, 561] width 19 height 19
click at [746, 555] on input "Select an option" at bounding box center [747, 561] width 19 height 19
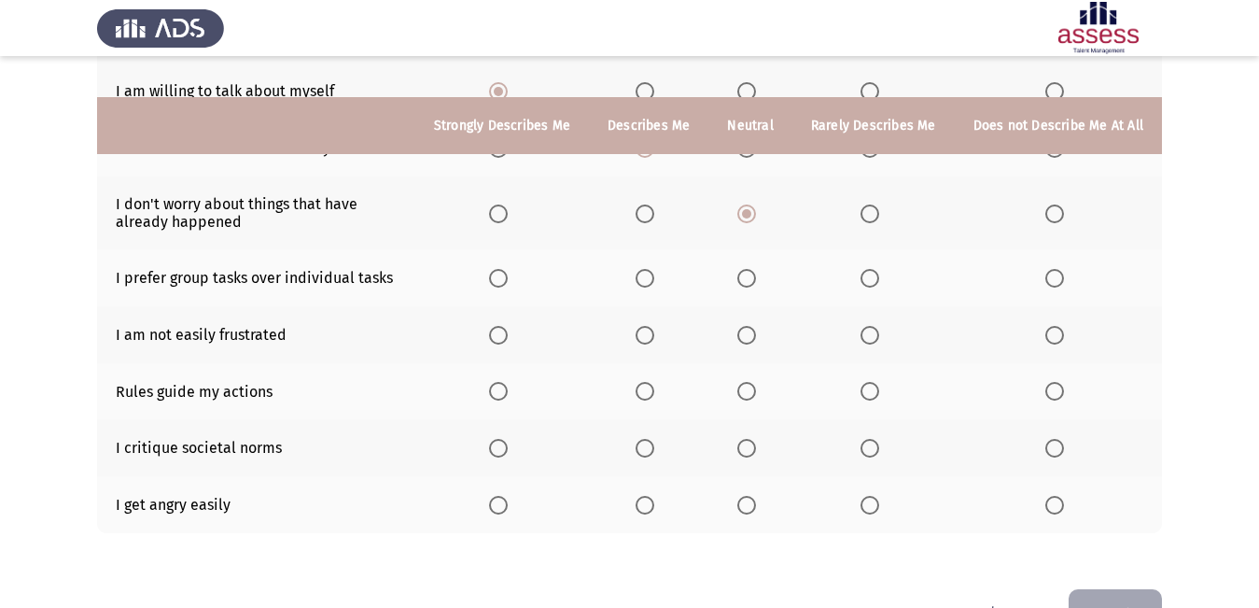
scroll to position [403, 0]
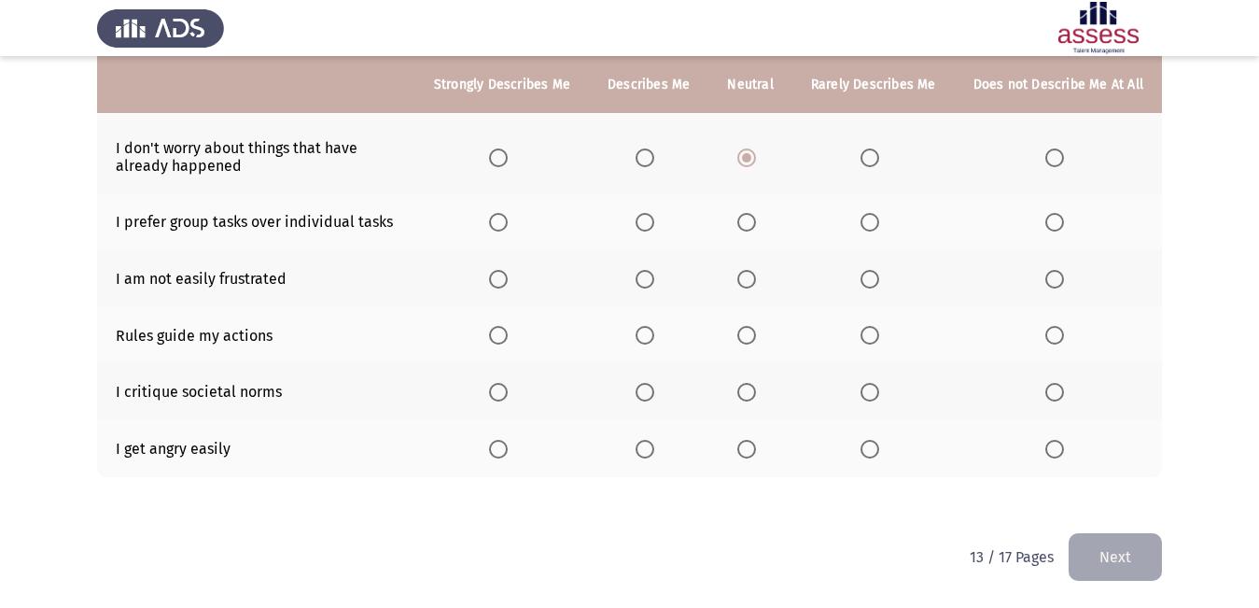
click at [752, 220] on span "Select an option" at bounding box center [747, 222] width 19 height 19
click at [752, 220] on input "Select an option" at bounding box center [747, 222] width 19 height 19
click at [870, 275] on span "Select an option" at bounding box center [870, 279] width 19 height 19
click at [870, 275] on input "Select an option" at bounding box center [870, 279] width 19 height 19
click at [876, 331] on span "Select an option" at bounding box center [870, 335] width 19 height 19
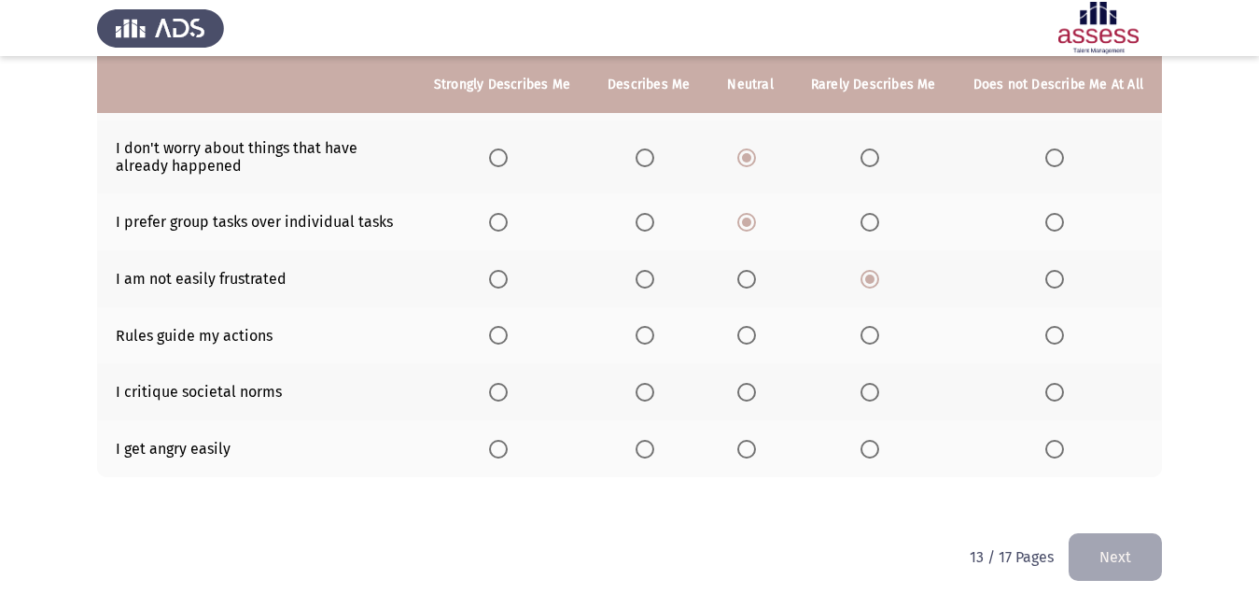
click at [876, 331] on input "Select an option" at bounding box center [870, 335] width 19 height 19
click at [504, 393] on span "Select an option" at bounding box center [498, 392] width 19 height 19
click at [504, 393] on input "Select an option" at bounding box center [498, 392] width 19 height 19
click at [645, 449] on span "Select an option" at bounding box center [645, 449] width 0 height 0
click at [652, 448] on input "Select an option" at bounding box center [645, 449] width 19 height 19
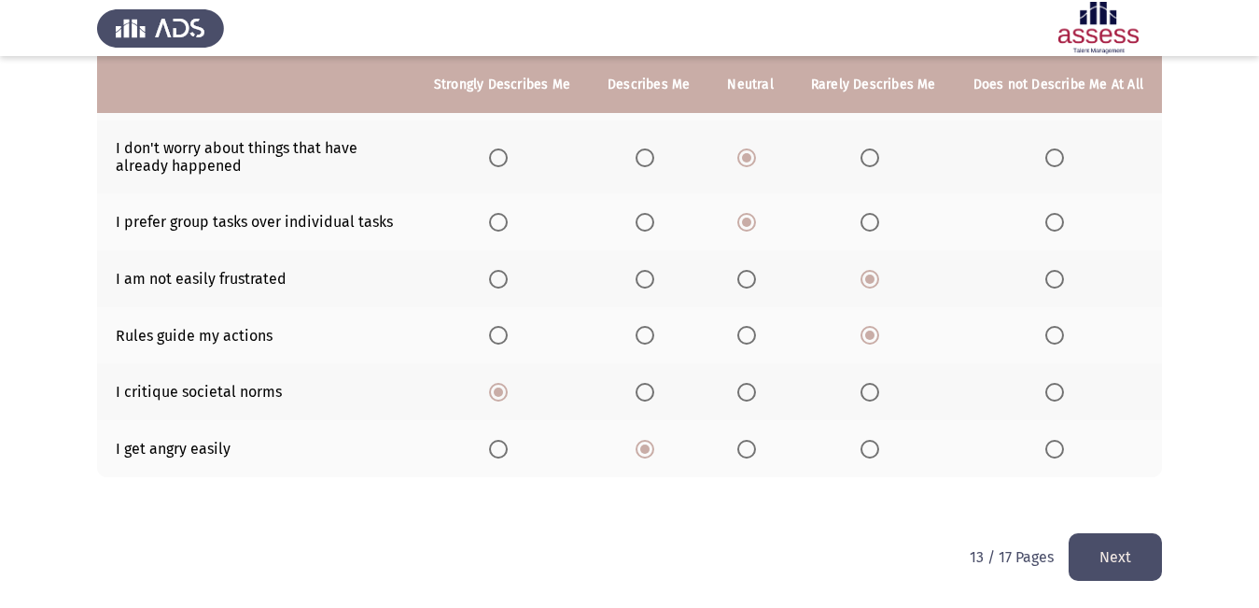
click at [1089, 545] on button "Next" at bounding box center [1115, 557] width 93 height 48
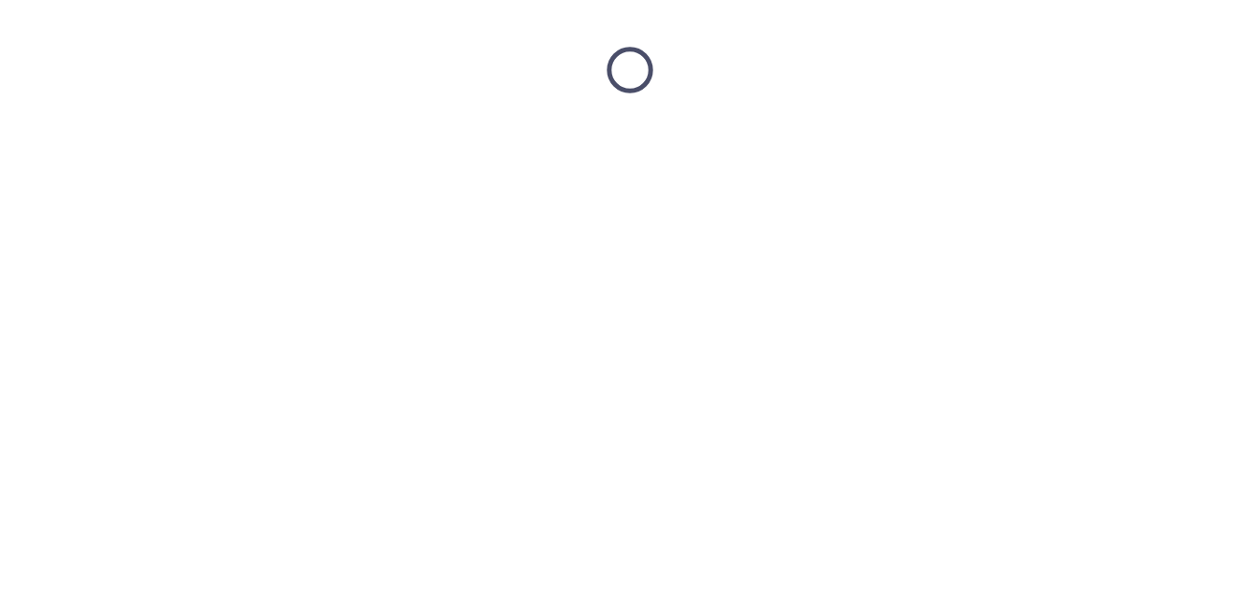
scroll to position [0, 0]
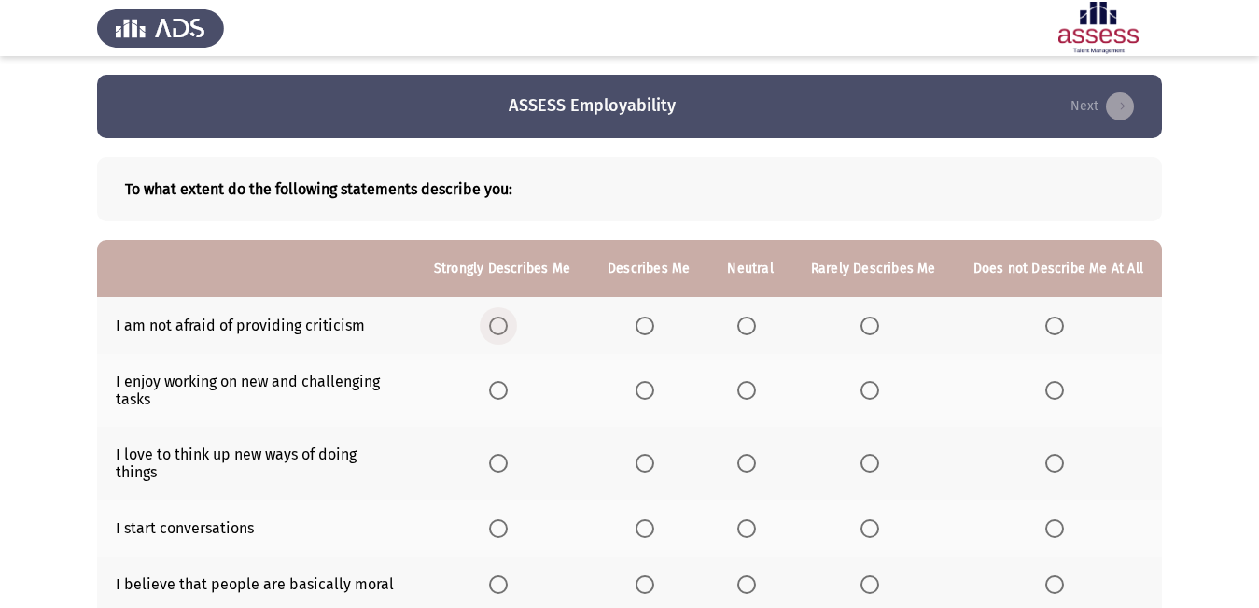
click at [508, 323] on span "Select an option" at bounding box center [498, 325] width 19 height 19
click at [508, 323] on input "Select an option" at bounding box center [498, 325] width 19 height 19
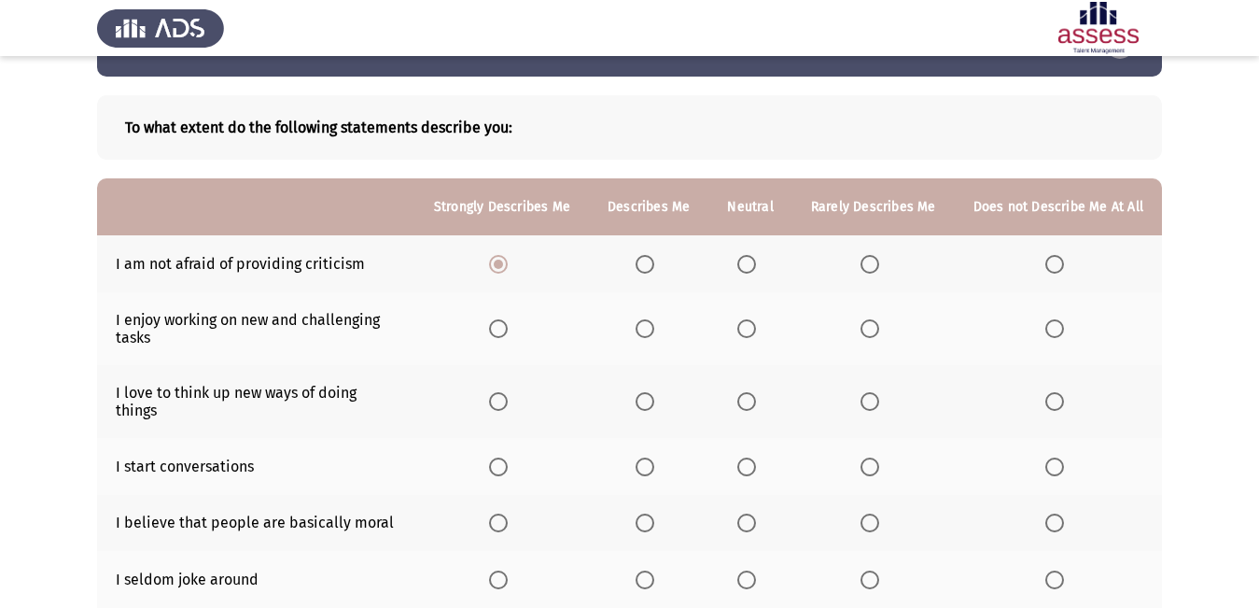
scroll to position [93, 0]
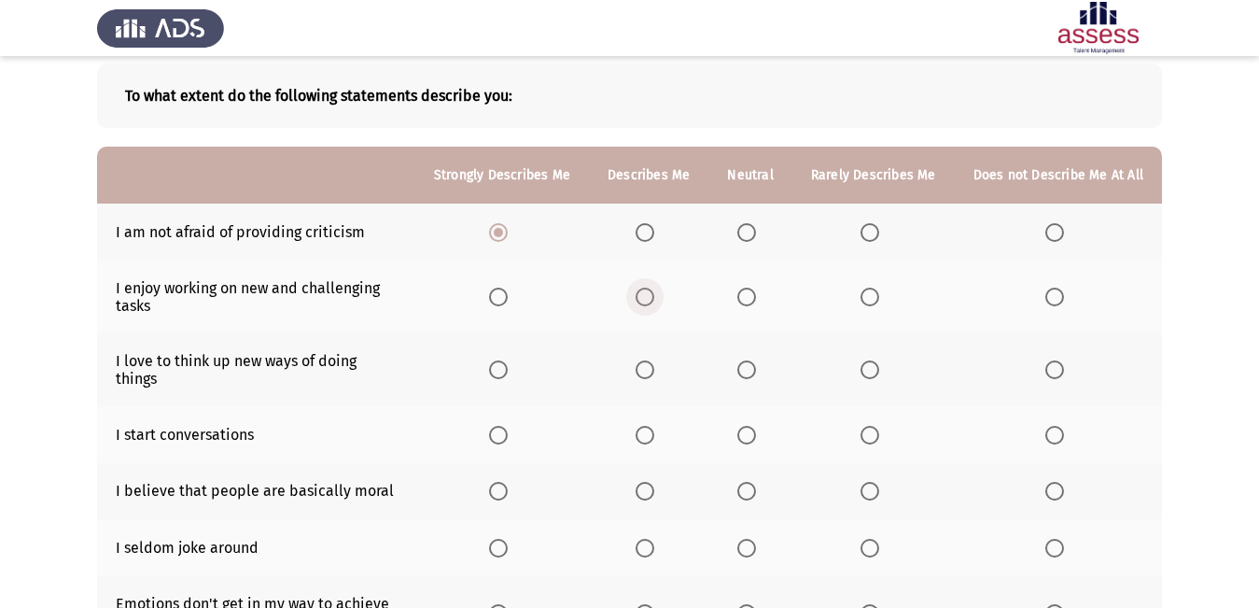
click at [649, 294] on span "Select an option" at bounding box center [645, 297] width 19 height 19
click at [649, 294] on input "Select an option" at bounding box center [645, 297] width 19 height 19
click at [654, 362] on span "Select an option" at bounding box center [645, 369] width 19 height 19
click at [654, 362] on input "Select an option" at bounding box center [645, 369] width 19 height 19
click at [751, 426] on span "Select an option" at bounding box center [747, 435] width 19 height 19
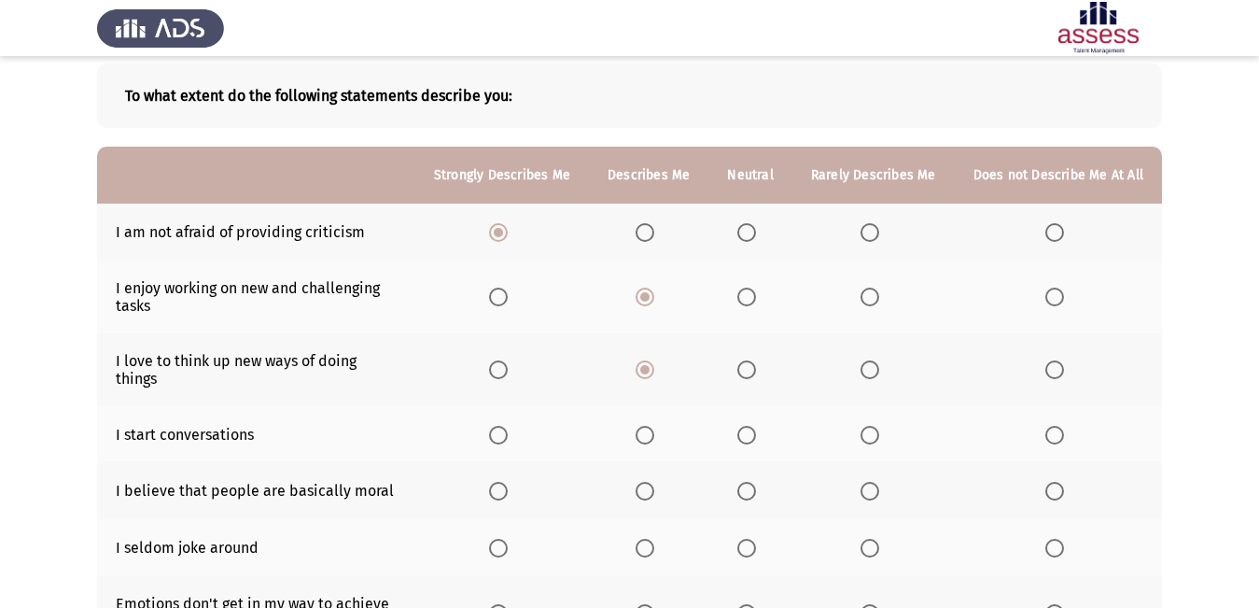
click at [751, 426] on input "Select an option" at bounding box center [747, 435] width 19 height 19
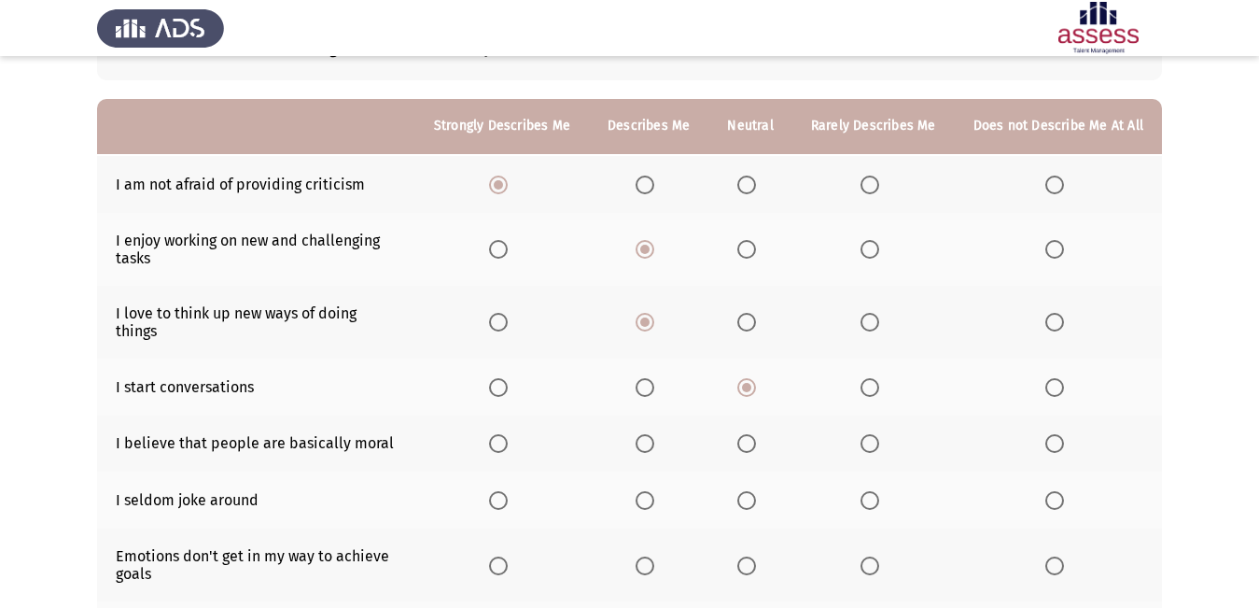
scroll to position [187, 0]
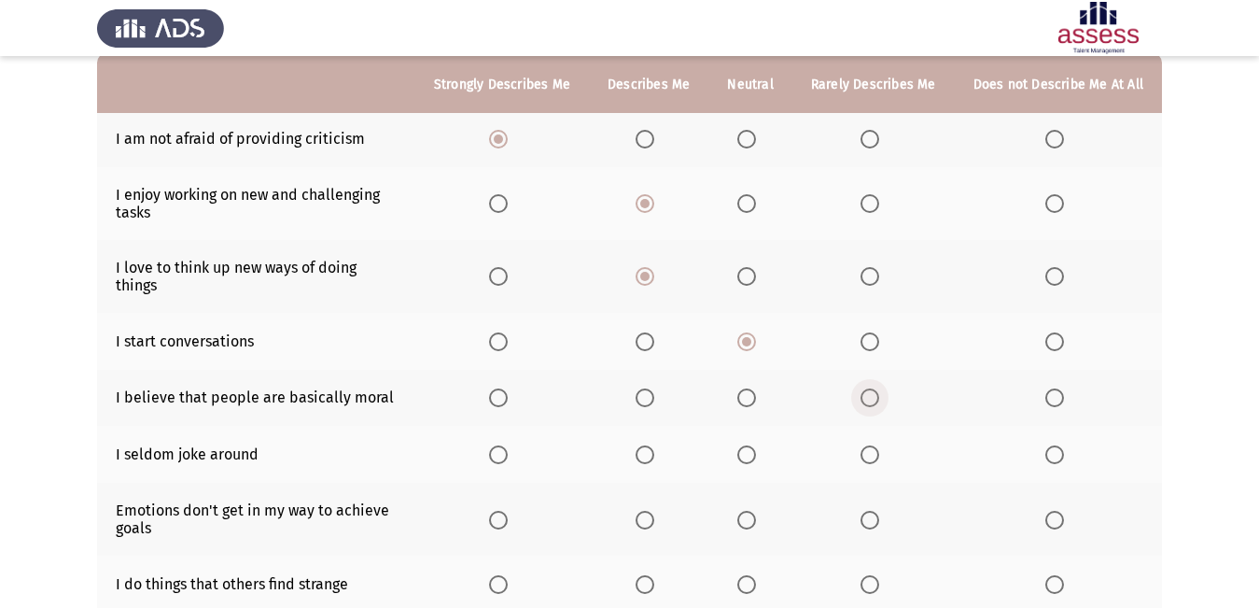
click at [871, 388] on span "Select an option" at bounding box center [870, 397] width 19 height 19
click at [871, 388] on input "Select an option" at bounding box center [870, 397] width 19 height 19
click at [1061, 445] on span "Select an option" at bounding box center [1055, 454] width 19 height 19
click at [1061, 445] on input "Select an option" at bounding box center [1055, 454] width 19 height 19
click at [1060, 511] on span "Select an option" at bounding box center [1055, 520] width 19 height 19
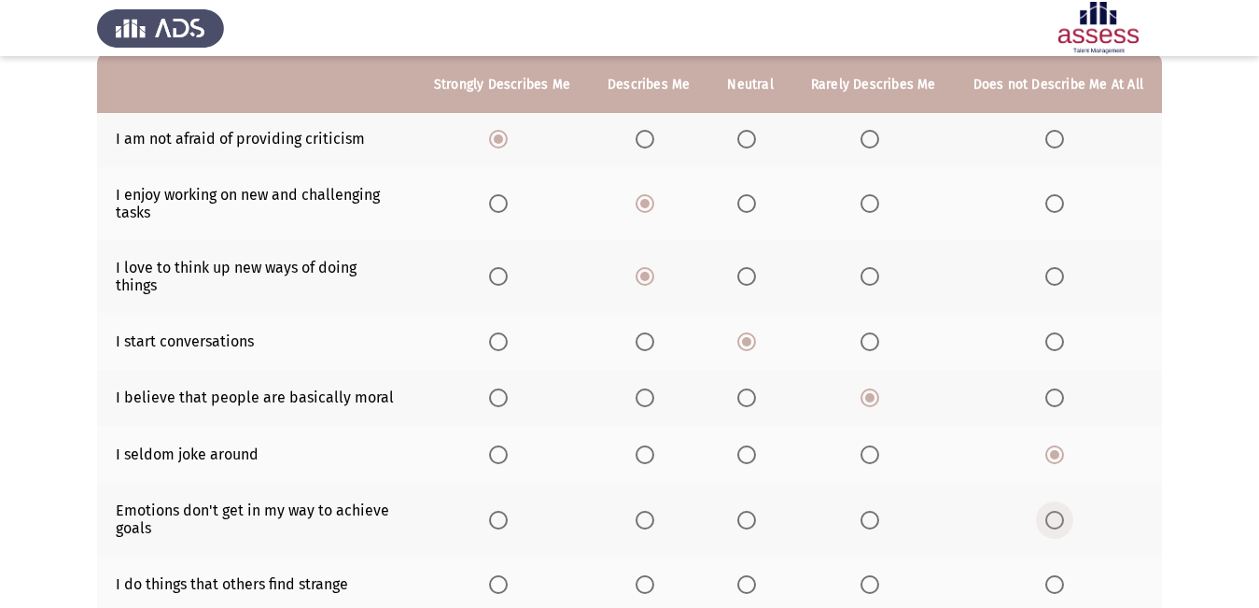
click at [1060, 511] on input "Select an option" at bounding box center [1055, 520] width 19 height 19
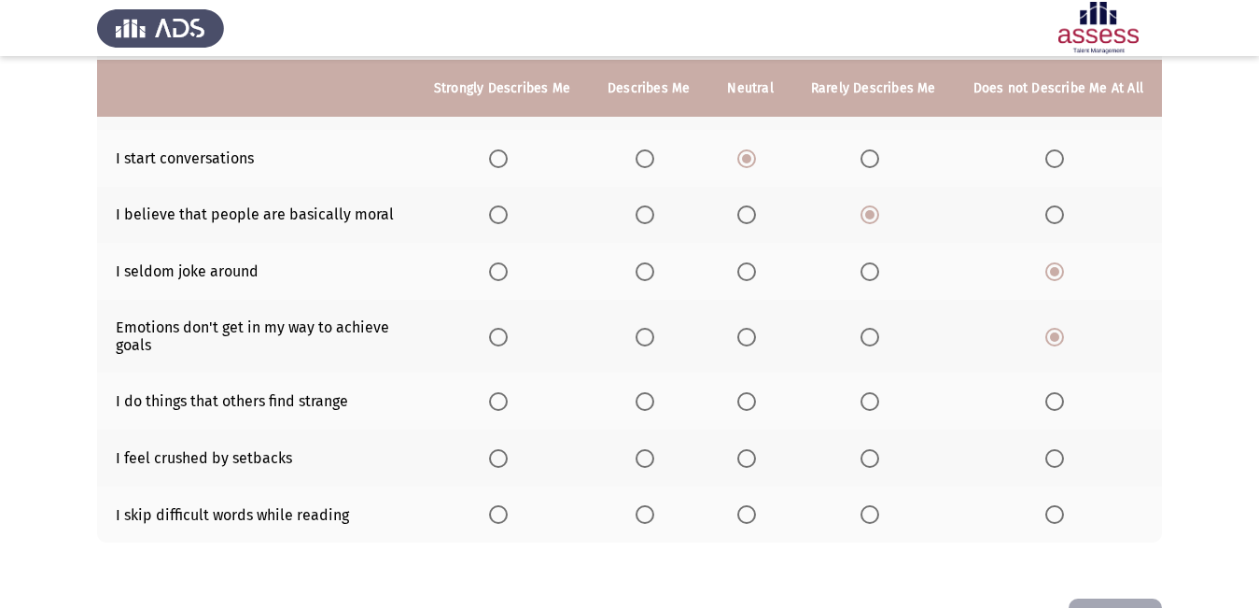
scroll to position [373, 0]
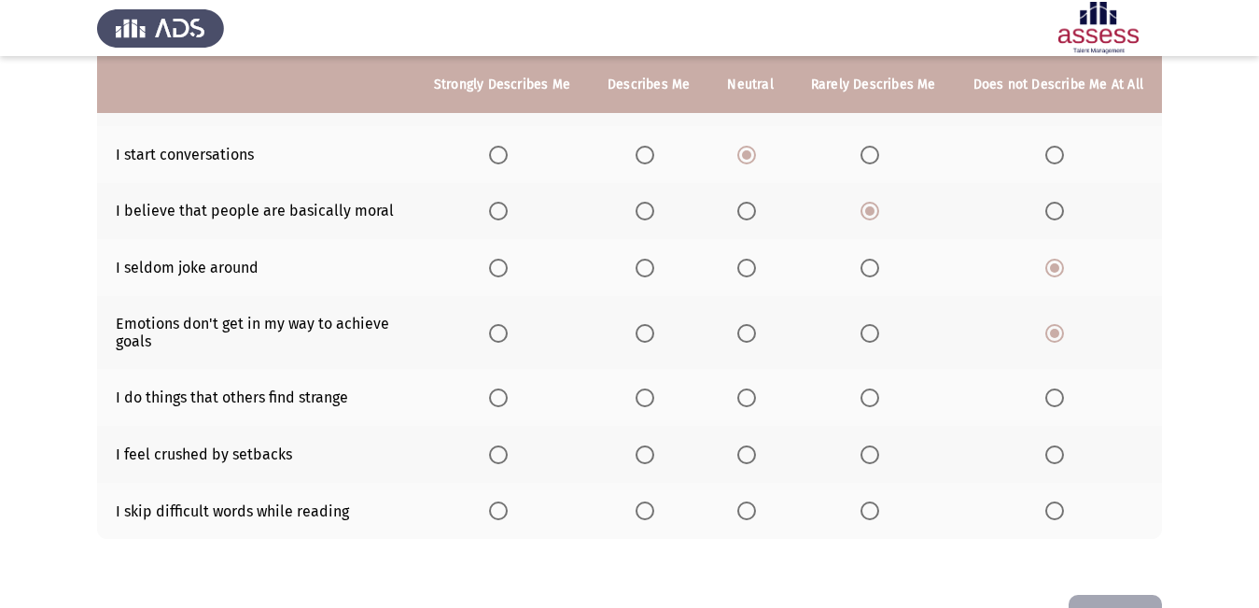
click at [872, 388] on span "Select an option" at bounding box center [870, 397] width 19 height 19
click at [872, 388] on input "Select an option" at bounding box center [870, 397] width 19 height 19
click at [882, 445] on label "Select an option" at bounding box center [874, 454] width 26 height 19
click at [879, 445] on input "Select an option" at bounding box center [870, 454] width 19 height 19
click at [874, 484] on th at bounding box center [874, 511] width 162 height 57
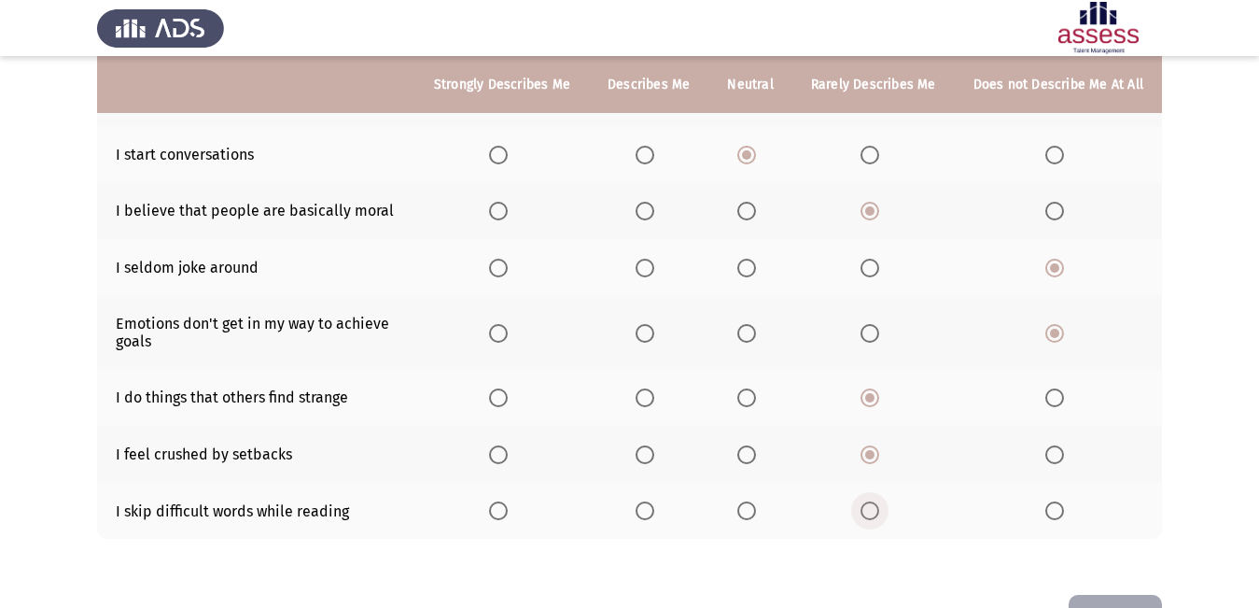
click at [874, 501] on span "Select an option" at bounding box center [870, 510] width 19 height 19
click at [874, 501] on input "Select an option" at bounding box center [870, 510] width 19 height 19
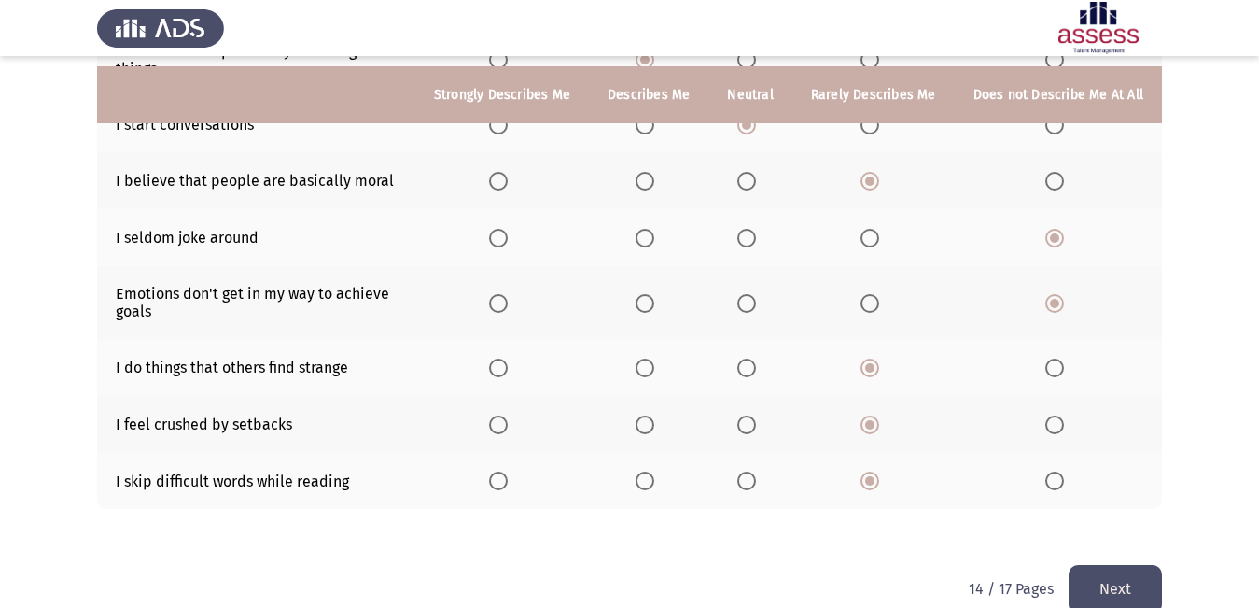
scroll to position [419, 0]
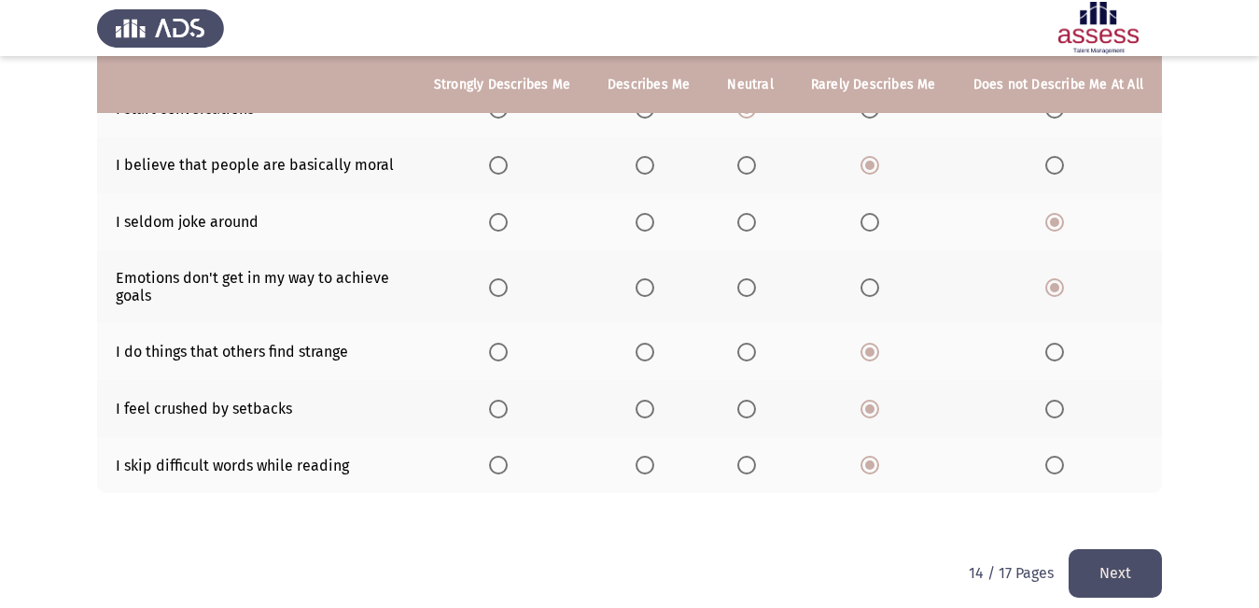
click at [1131, 551] on button "Next" at bounding box center [1115, 573] width 93 height 48
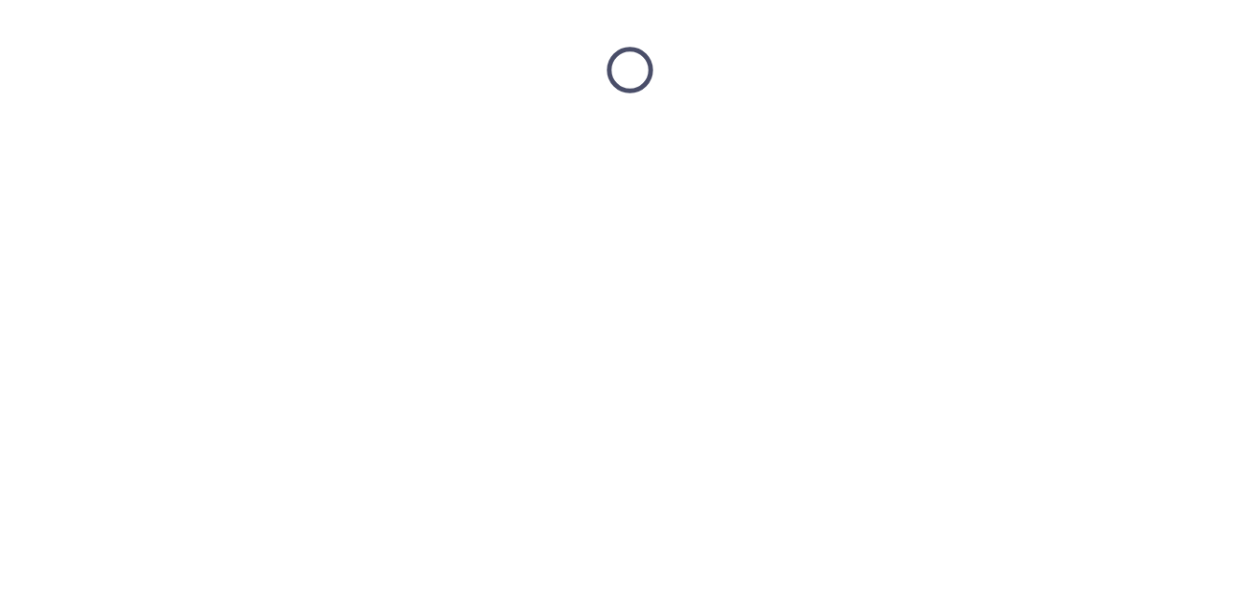
scroll to position [0, 0]
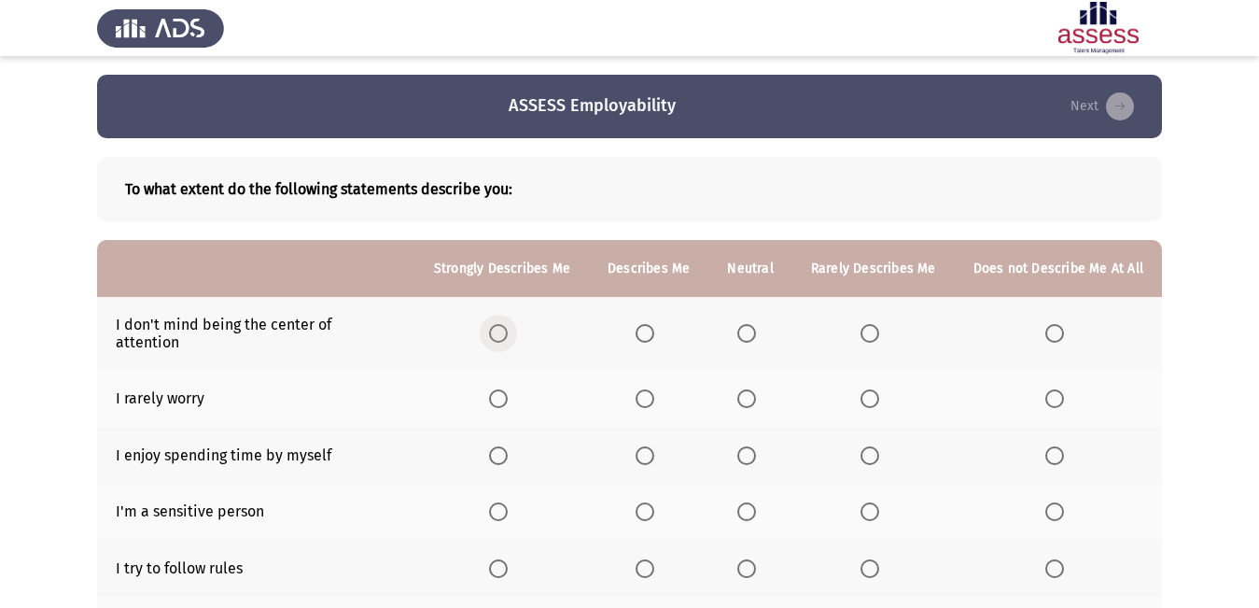
click at [499, 324] on span "Select an option" at bounding box center [498, 333] width 19 height 19
click at [499, 324] on input "Select an option" at bounding box center [498, 333] width 19 height 19
click at [654, 390] on span "Select an option" at bounding box center [645, 398] width 19 height 19
click at [654, 390] on input "Select an option" at bounding box center [645, 398] width 19 height 19
click at [500, 446] on span "Select an option" at bounding box center [498, 455] width 19 height 19
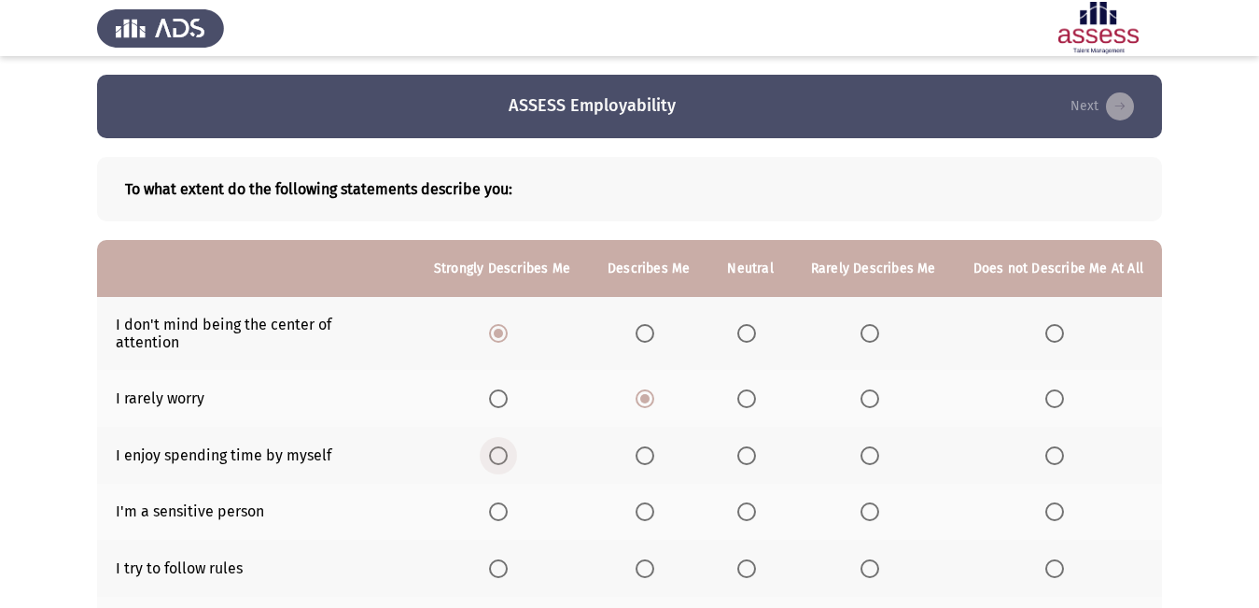
click at [500, 446] on input "Select an option" at bounding box center [498, 455] width 19 height 19
click at [877, 502] on span "Select an option" at bounding box center [870, 511] width 19 height 19
click at [877, 502] on input "Select an option" at bounding box center [870, 511] width 19 height 19
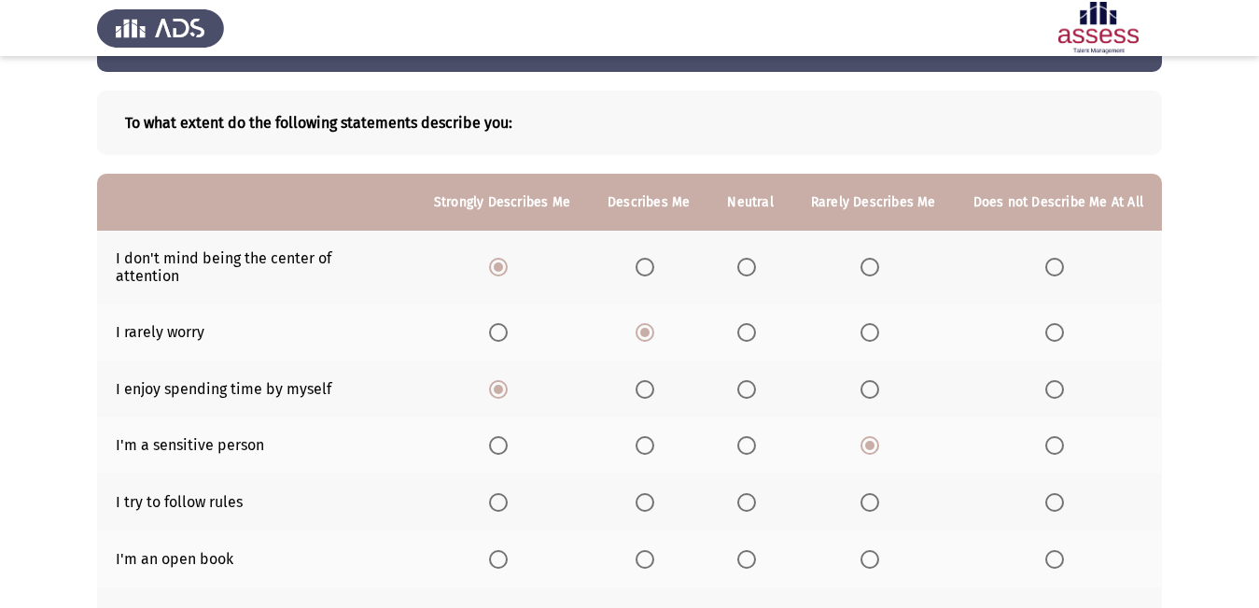
scroll to position [187, 0]
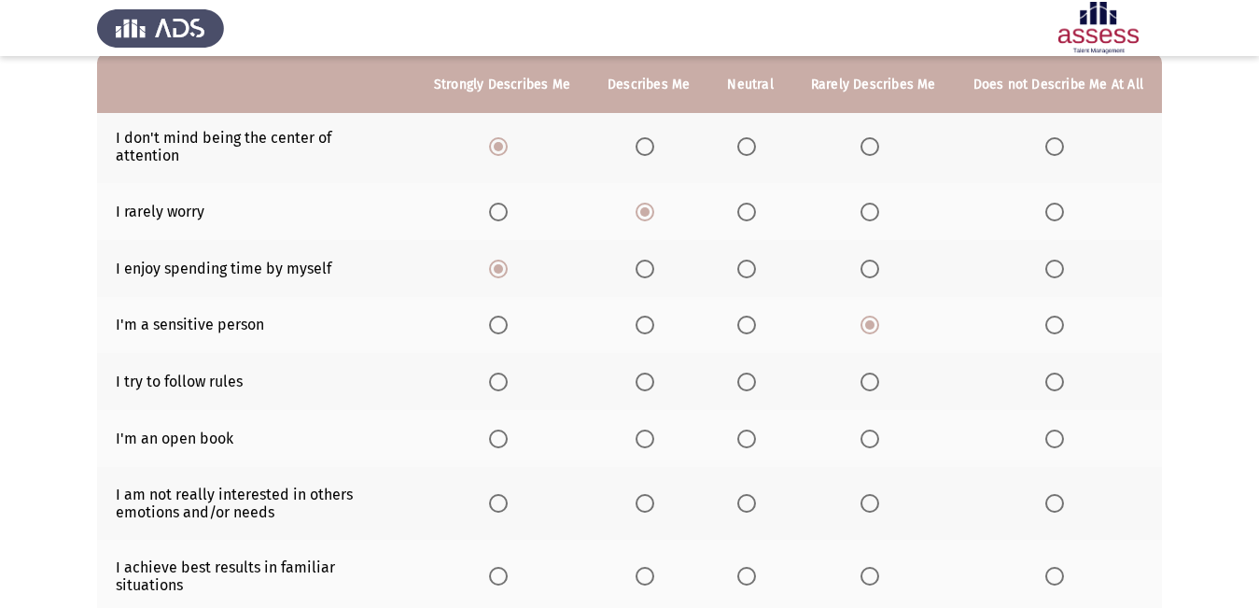
click at [743, 372] on span "Select an option" at bounding box center [747, 381] width 19 height 19
click at [743, 372] on input "Select an option" at bounding box center [747, 381] width 19 height 19
click at [868, 429] on span "Select an option" at bounding box center [870, 438] width 19 height 19
click at [868, 429] on input "Select an option" at bounding box center [870, 438] width 19 height 19
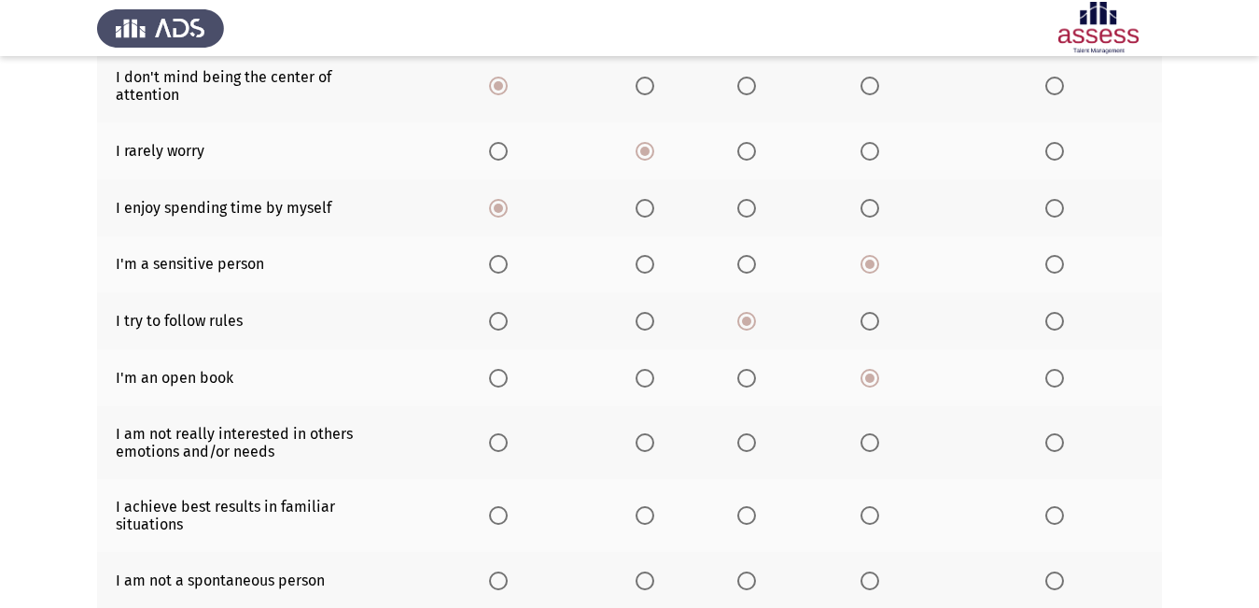
scroll to position [280, 0]
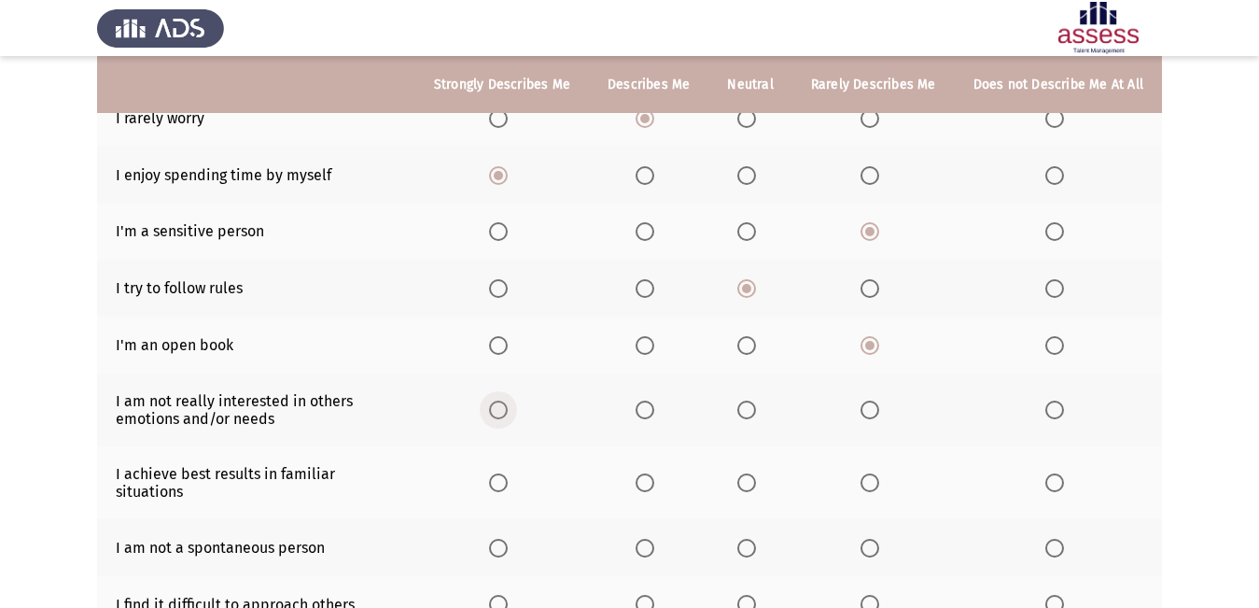
click at [508, 401] on span "Select an option" at bounding box center [498, 410] width 19 height 19
click at [508, 401] on input "Select an option" at bounding box center [498, 410] width 19 height 19
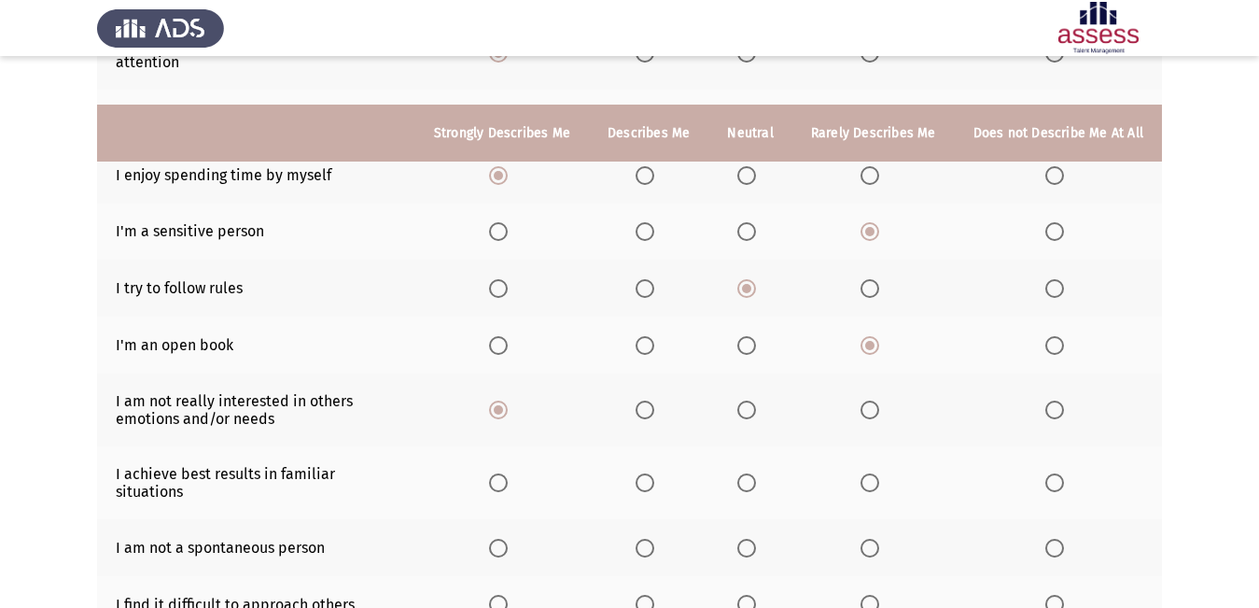
scroll to position [373, 0]
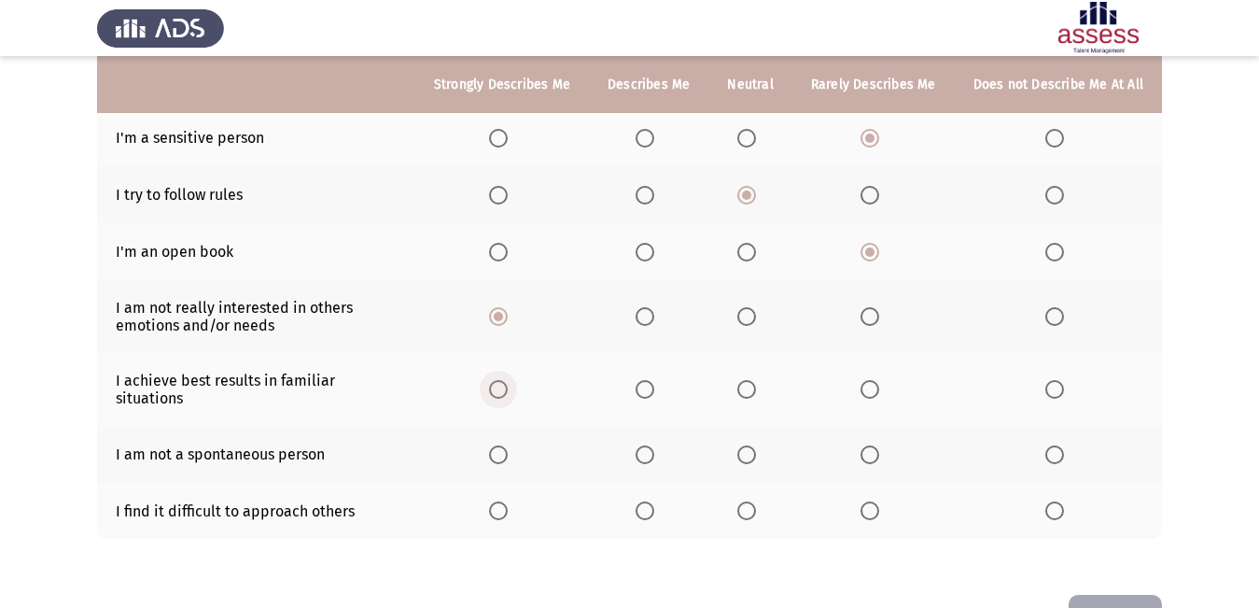
click at [508, 380] on span "Select an option" at bounding box center [498, 389] width 19 height 19
click at [508, 380] on input "Select an option" at bounding box center [498, 389] width 19 height 19
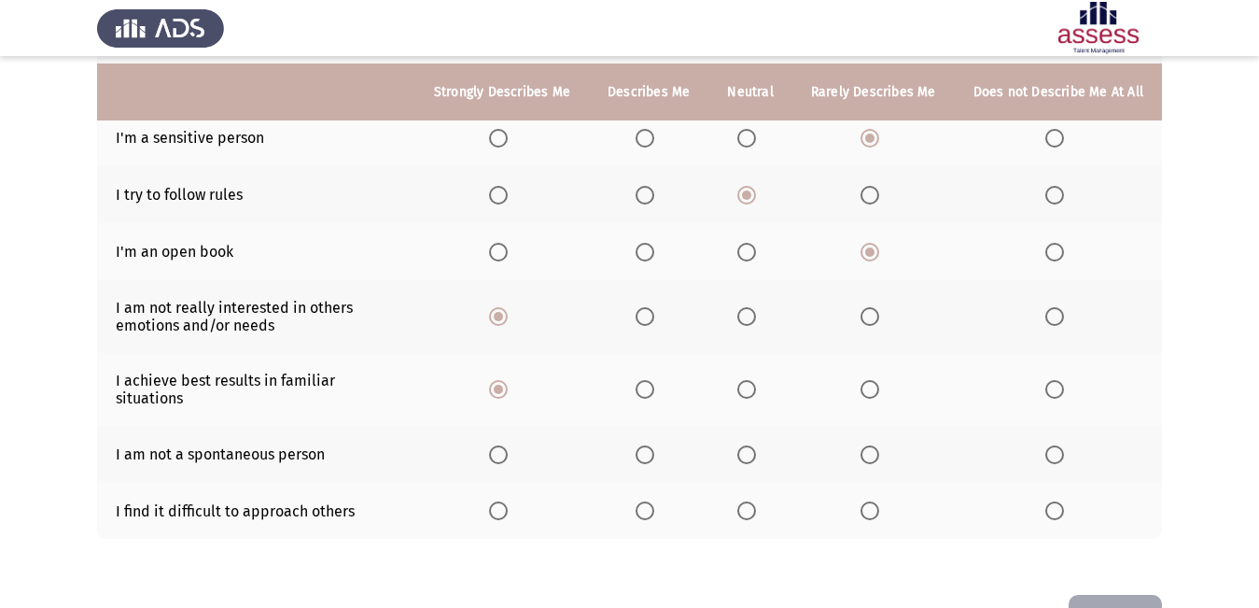
scroll to position [403, 0]
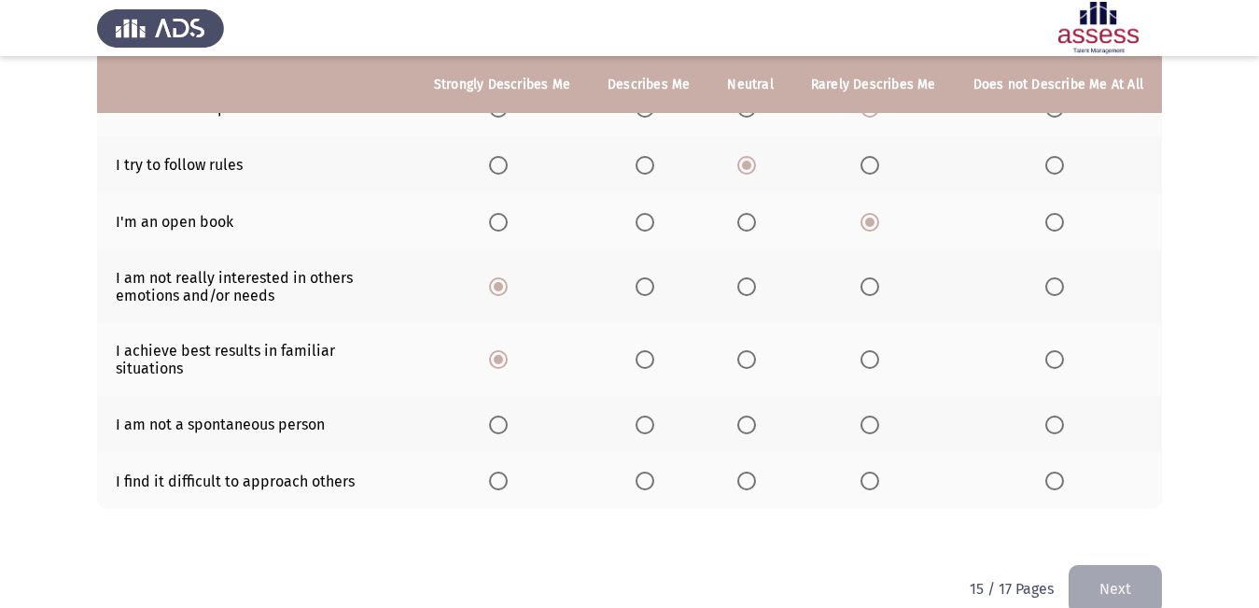
click at [756, 415] on span "Select an option" at bounding box center [747, 424] width 19 height 19
click at [756, 415] on input "Select an option" at bounding box center [747, 424] width 19 height 19
click at [750, 471] on span "Select an option" at bounding box center [747, 480] width 19 height 19
click at [750, 471] on input "Select an option" at bounding box center [747, 480] width 19 height 19
click at [1104, 565] on button "Next" at bounding box center [1115, 589] width 93 height 48
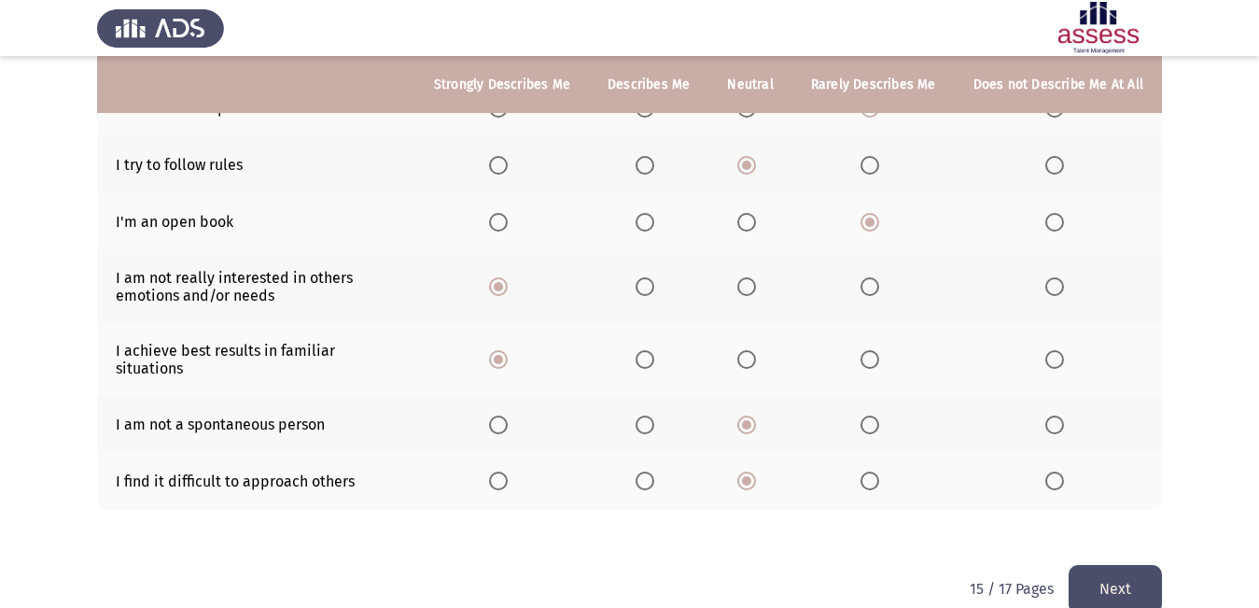
scroll to position [0, 0]
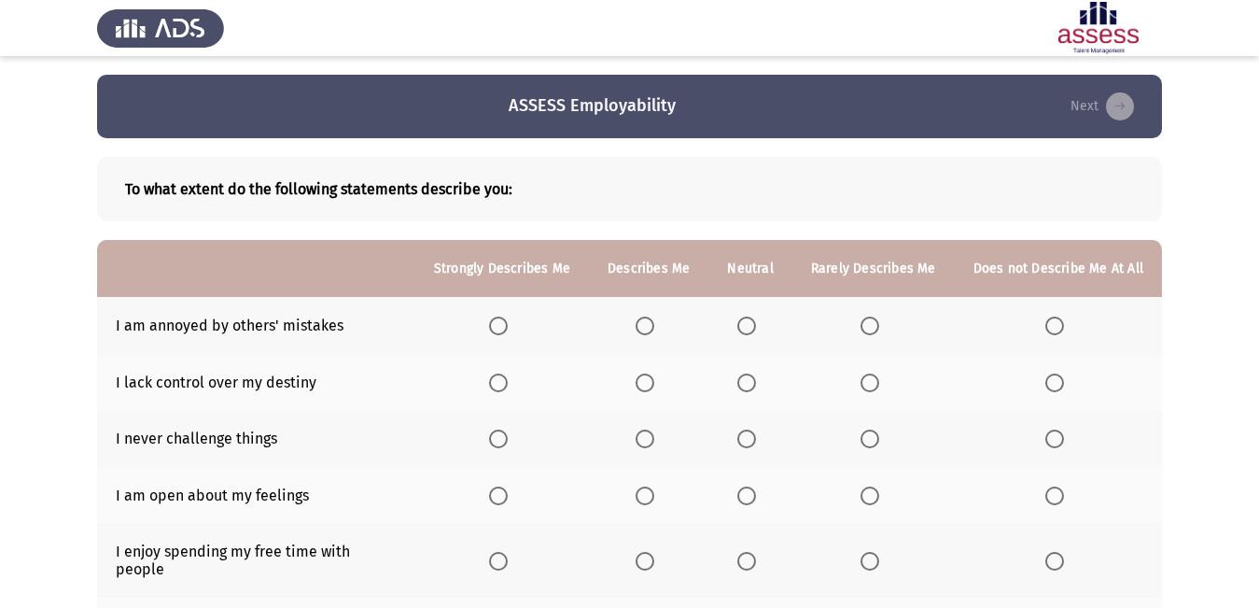
click at [651, 320] on span "Select an option" at bounding box center [645, 325] width 19 height 19
click at [651, 320] on input "Select an option" at bounding box center [645, 325] width 19 height 19
click at [756, 385] on span "Select an option" at bounding box center [747, 382] width 19 height 19
click at [756, 385] on input "Select an option" at bounding box center [747, 382] width 19 height 19
click at [1056, 437] on span "Select an option" at bounding box center [1055, 438] width 19 height 19
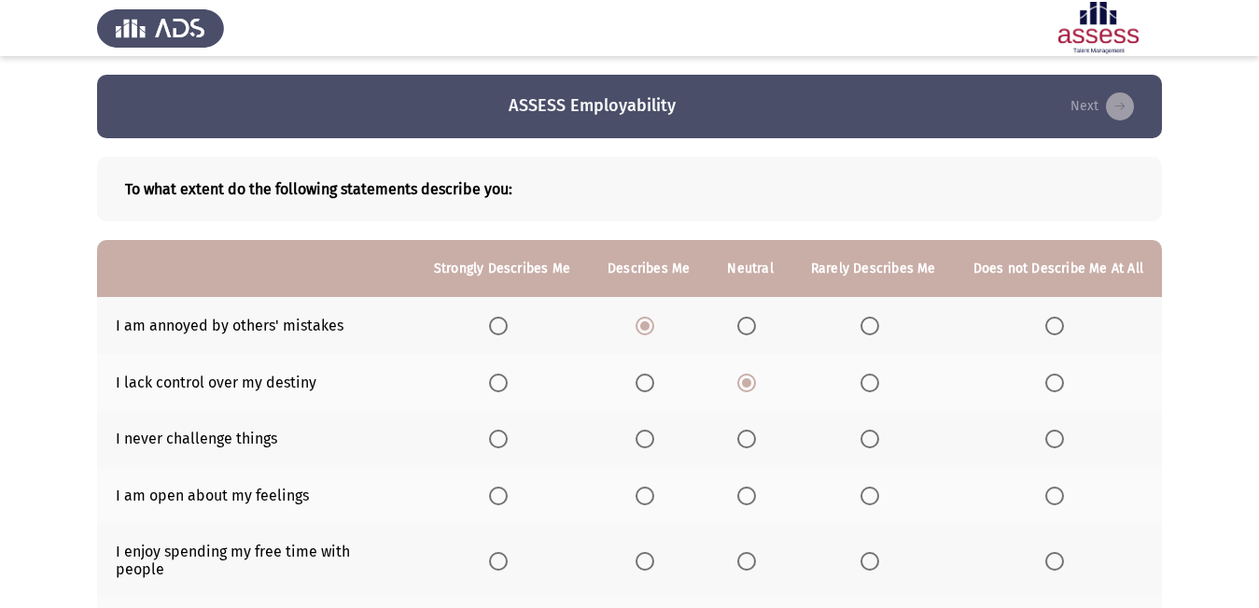
click at [1056, 437] on input "Select an option" at bounding box center [1055, 438] width 19 height 19
click at [755, 499] on span "Select an option" at bounding box center [747, 495] width 19 height 19
click at [755, 499] on input "Select an option" at bounding box center [747, 495] width 19 height 19
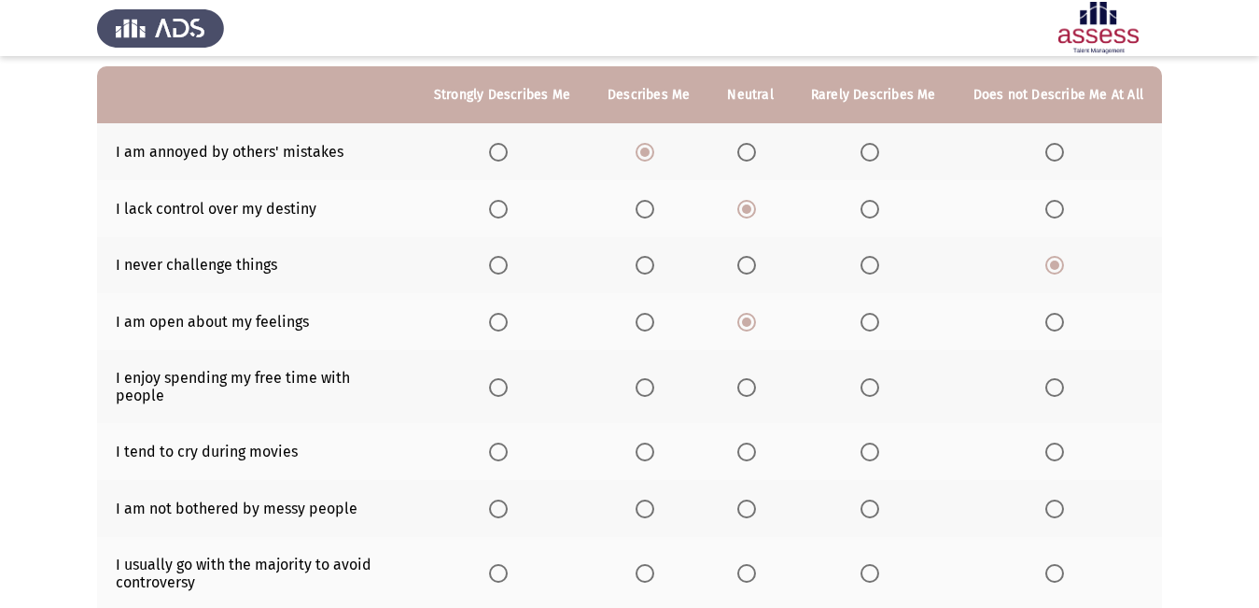
scroll to position [187, 0]
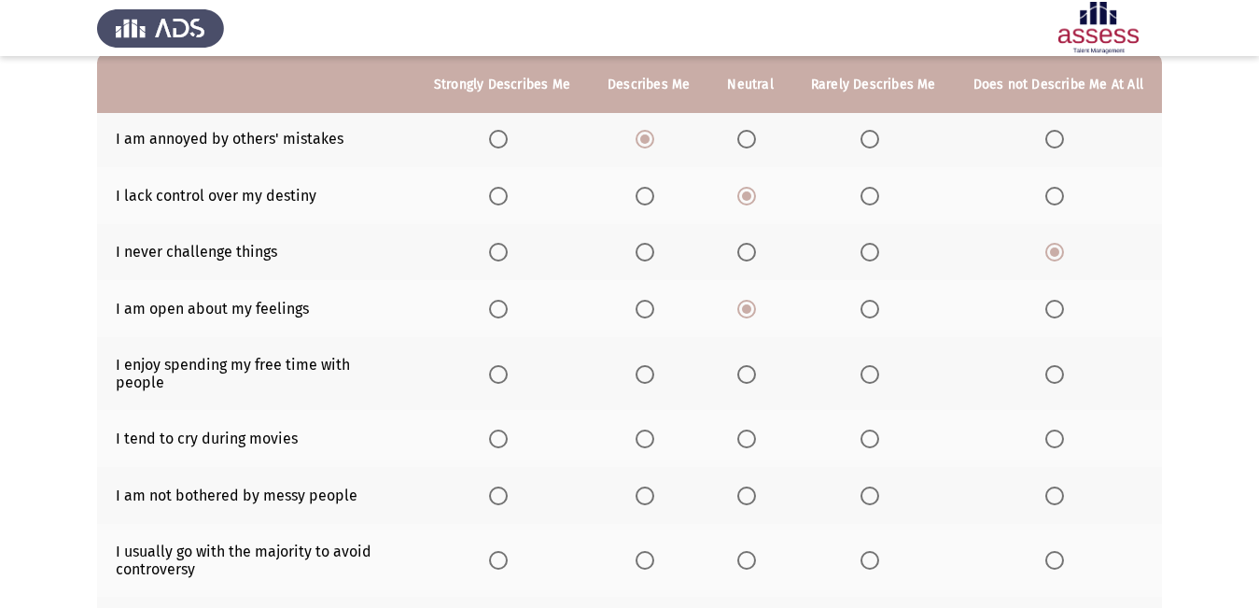
click at [878, 365] on span "Select an option" at bounding box center [870, 374] width 19 height 19
click at [878, 365] on input "Select an option" at bounding box center [870, 374] width 19 height 19
click at [752, 429] on span "Select an option" at bounding box center [747, 438] width 19 height 19
click at [752, 429] on input "Select an option" at bounding box center [747, 438] width 19 height 19
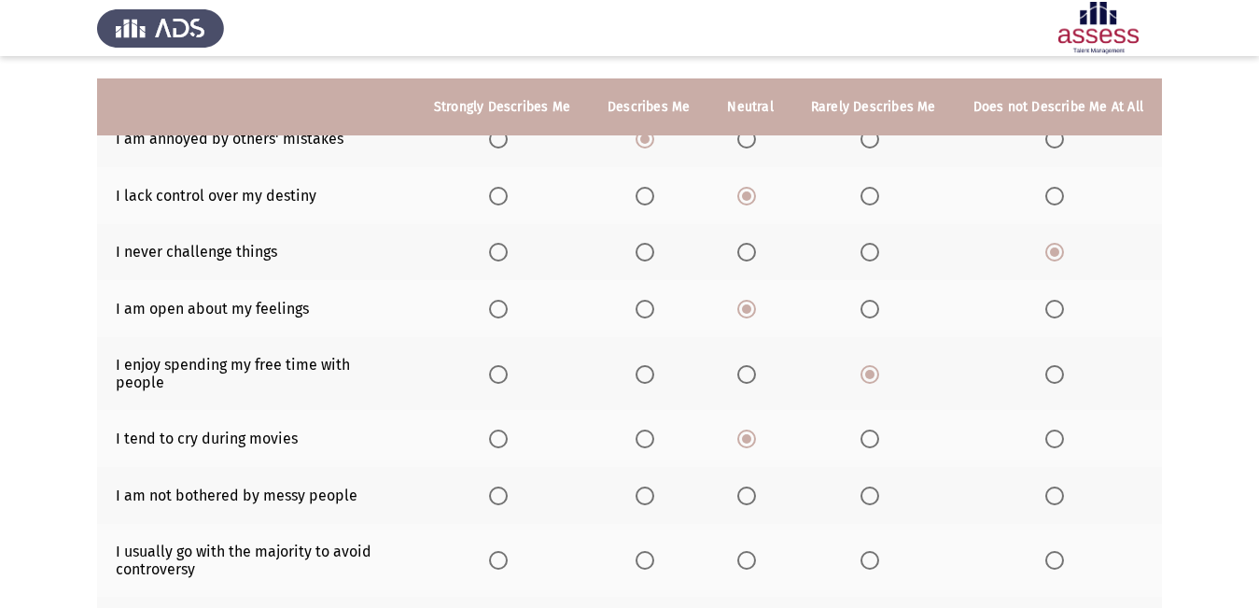
scroll to position [280, 0]
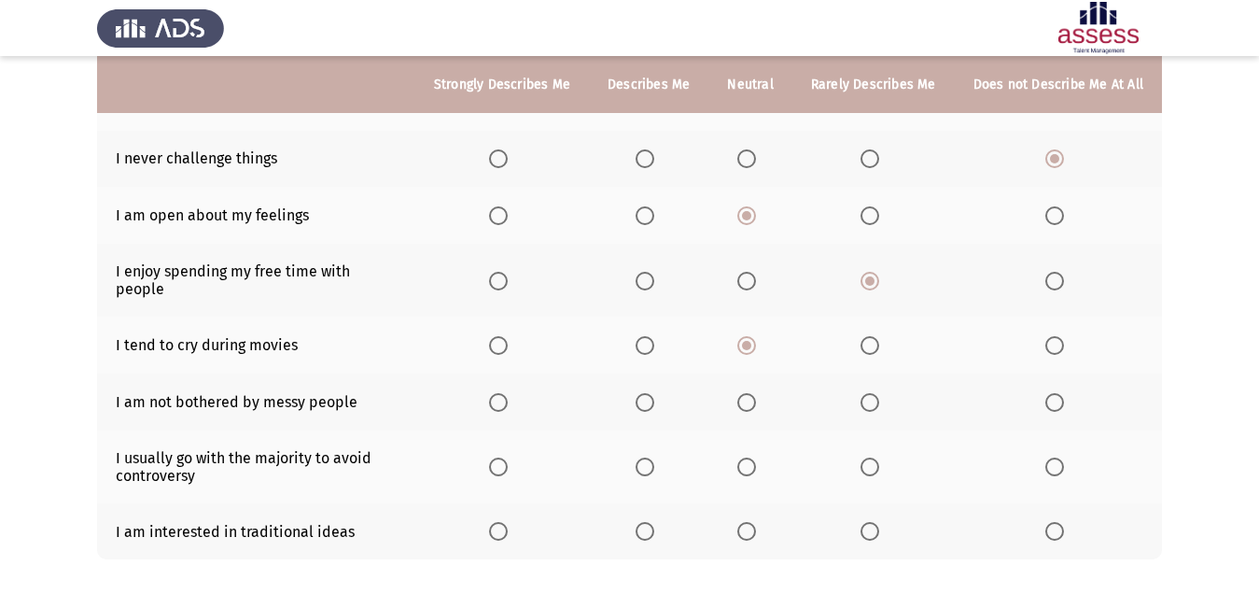
click at [653, 393] on span "Select an option" at bounding box center [645, 402] width 19 height 19
click at [653, 393] on input "Select an option" at bounding box center [645, 402] width 19 height 19
click at [750, 464] on th at bounding box center [750, 466] width 83 height 73
click at [750, 457] on span "Select an option" at bounding box center [747, 466] width 19 height 19
click at [750, 457] on input "Select an option" at bounding box center [747, 466] width 19 height 19
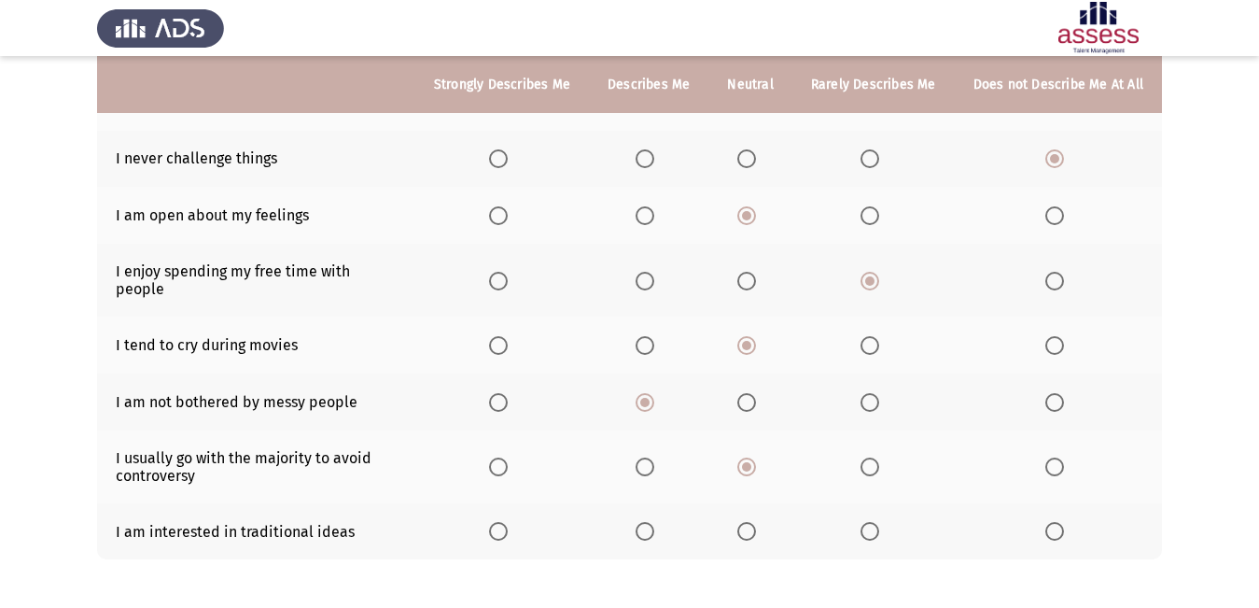
click at [756, 522] on span "Select an option" at bounding box center [747, 531] width 19 height 19
click at [756, 522] on input "Select an option" at bounding box center [747, 531] width 19 height 19
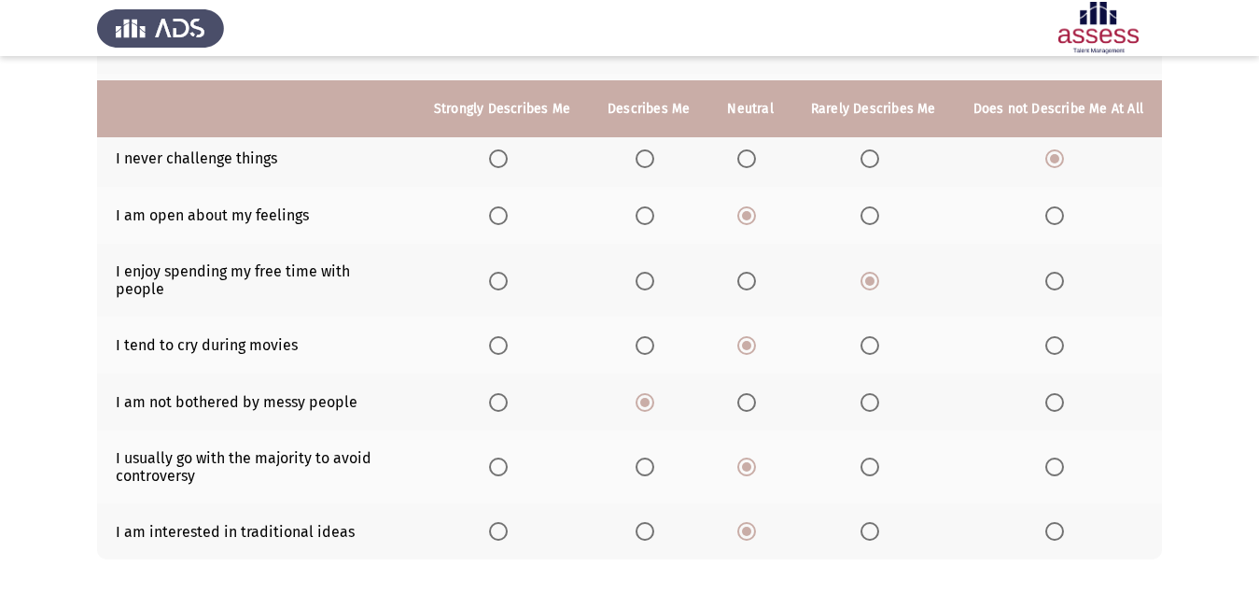
scroll to position [346, 0]
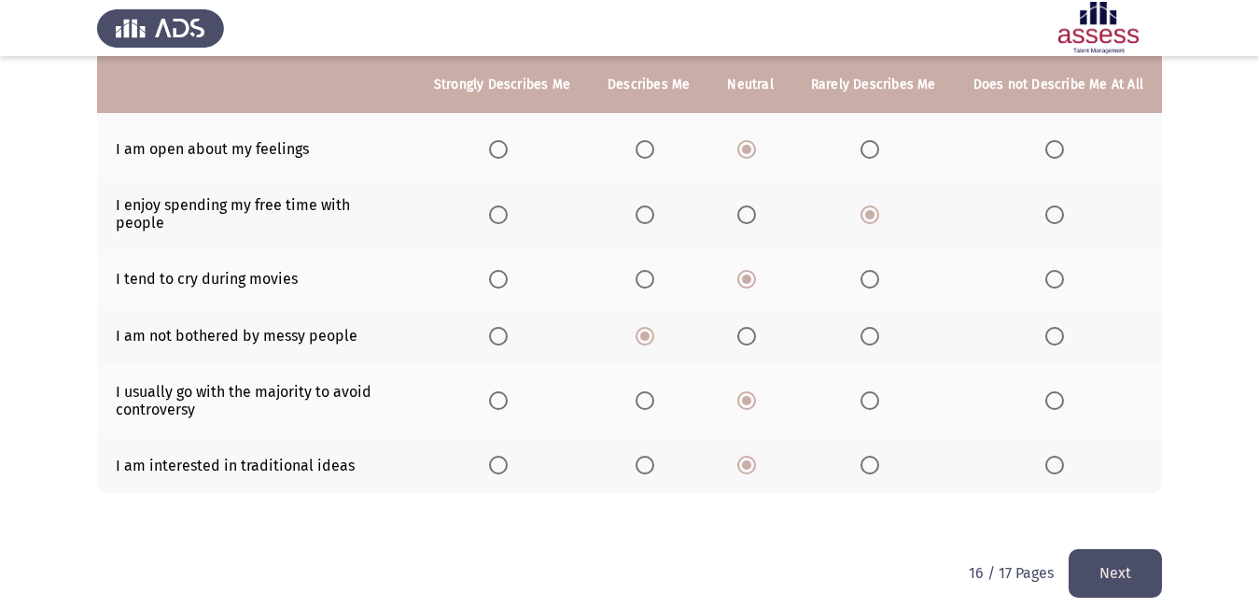
click at [1127, 553] on button "Next" at bounding box center [1115, 573] width 93 height 48
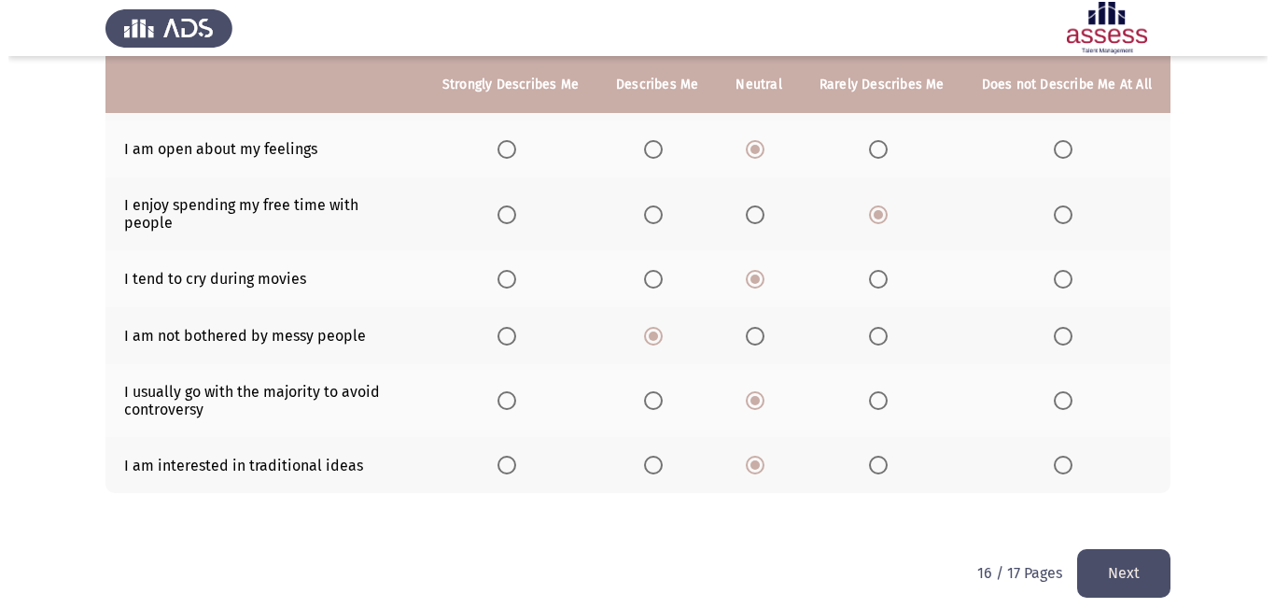
scroll to position [0, 0]
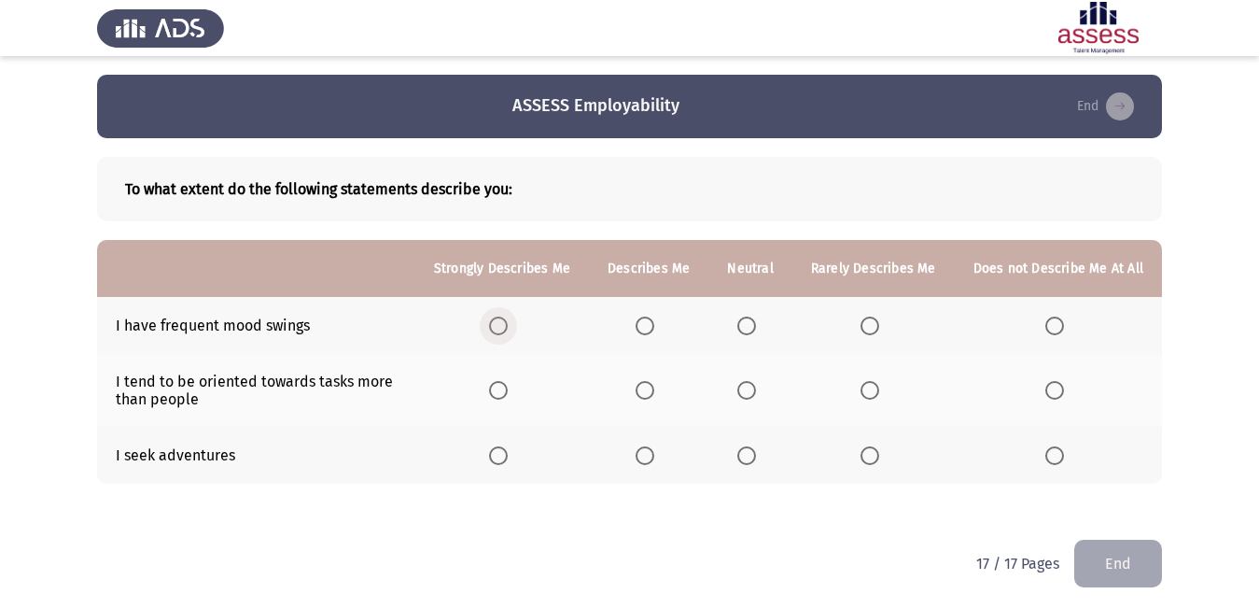
click at [500, 316] on span "Select an option" at bounding box center [498, 325] width 19 height 19
click at [500, 316] on input "Select an option" at bounding box center [498, 325] width 19 height 19
click at [648, 392] on span "Select an option" at bounding box center [645, 390] width 19 height 19
click at [648, 392] on input "Select an option" at bounding box center [645, 390] width 19 height 19
click at [750, 457] on span "Select an option" at bounding box center [747, 455] width 19 height 19
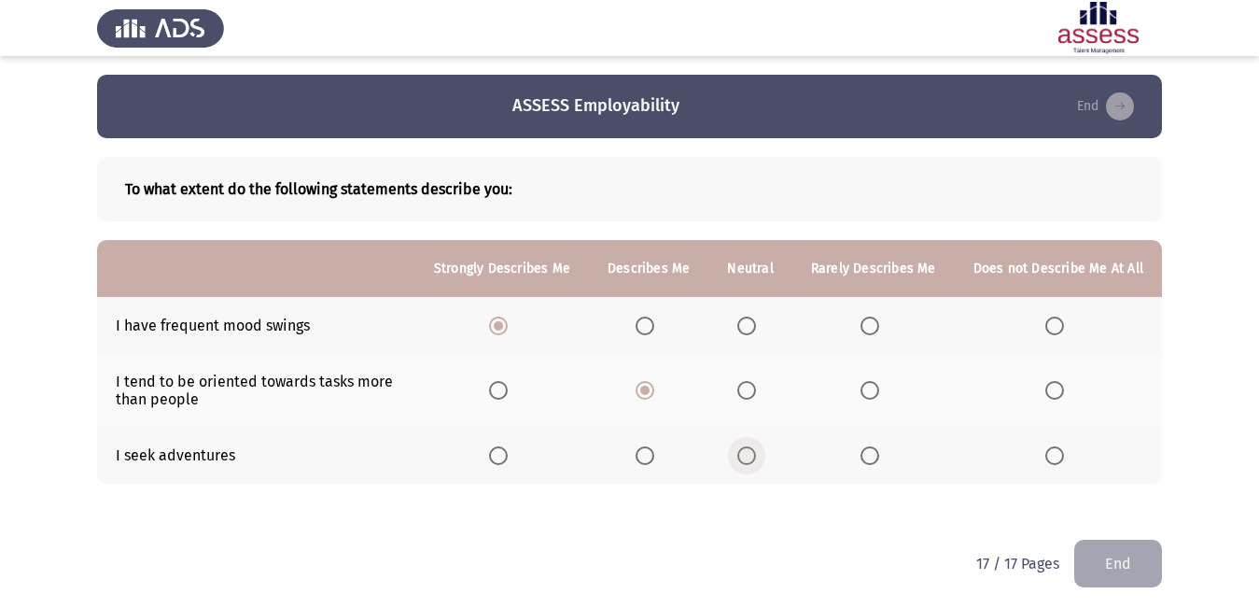
click at [750, 457] on input "Select an option" at bounding box center [747, 455] width 19 height 19
click at [1131, 569] on button "End" at bounding box center [1119, 564] width 88 height 48
